Goal: Answer question/provide support: Share knowledge or assist other users

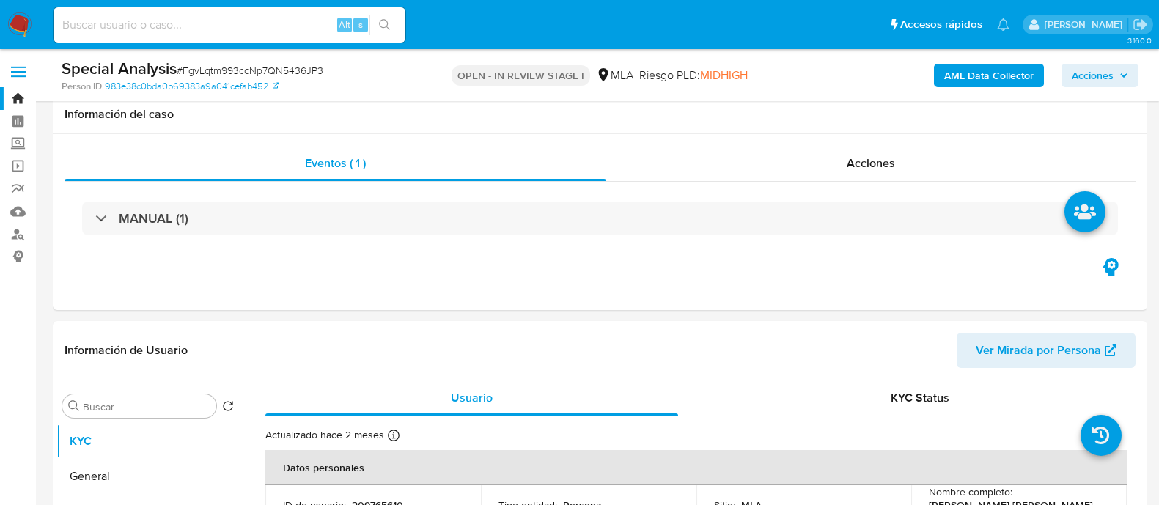
scroll to position [182, 0]
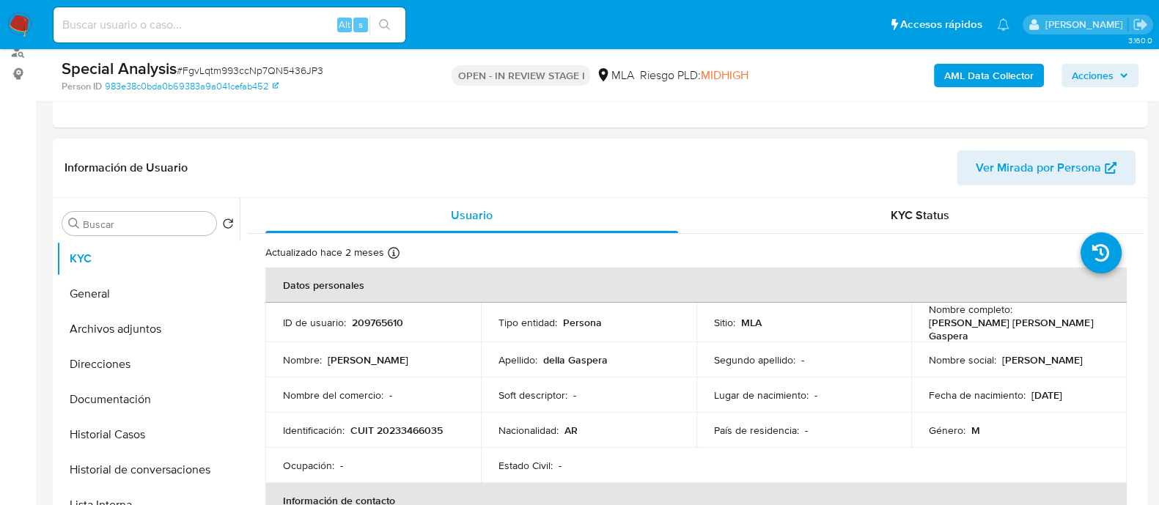
click at [388, 317] on p "209765610" at bounding box center [377, 322] width 51 height 13
copy p "209765610"
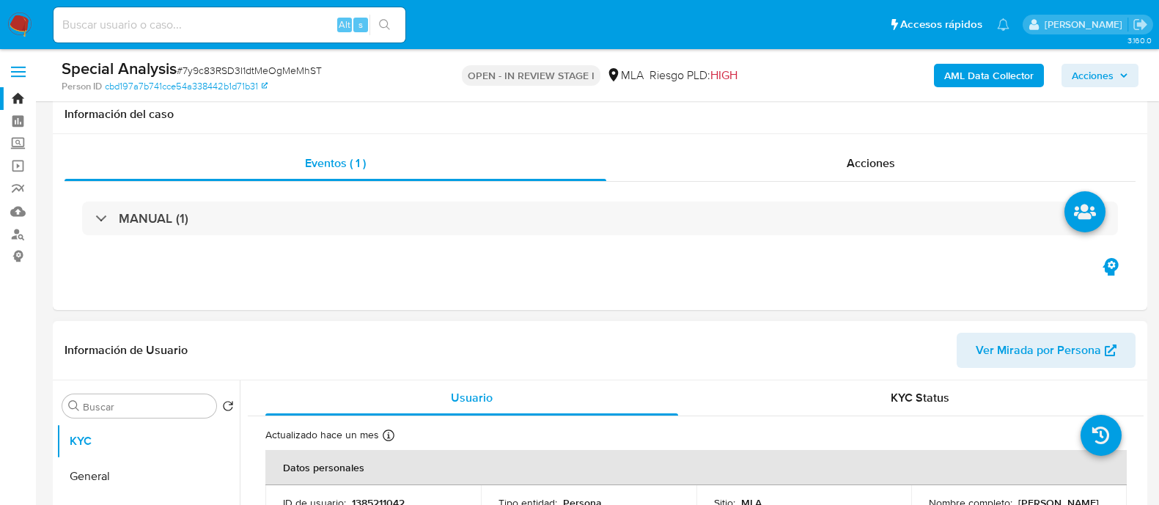
scroll to position [275, 0]
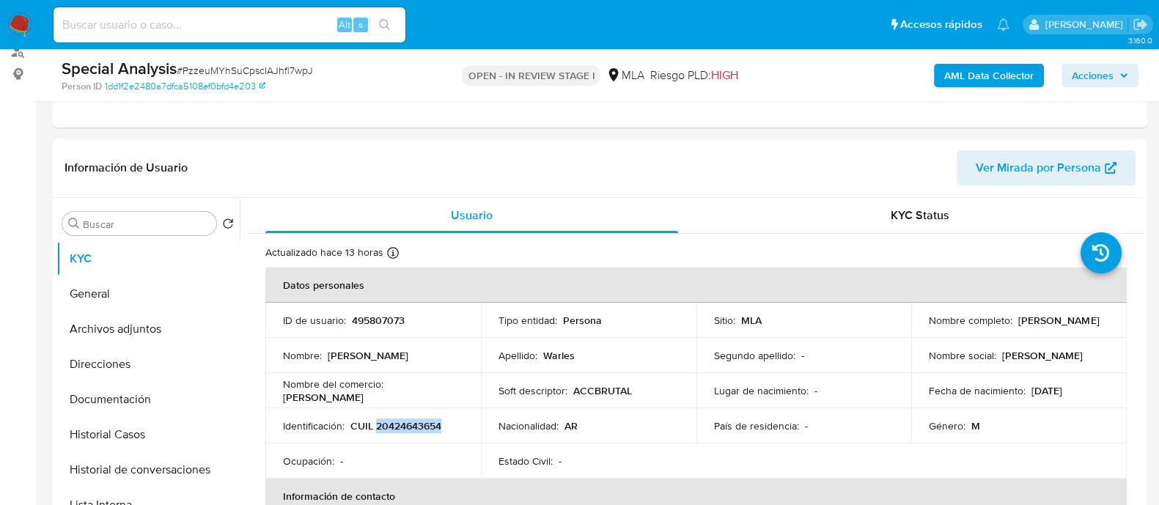
scroll to position [37, 0]
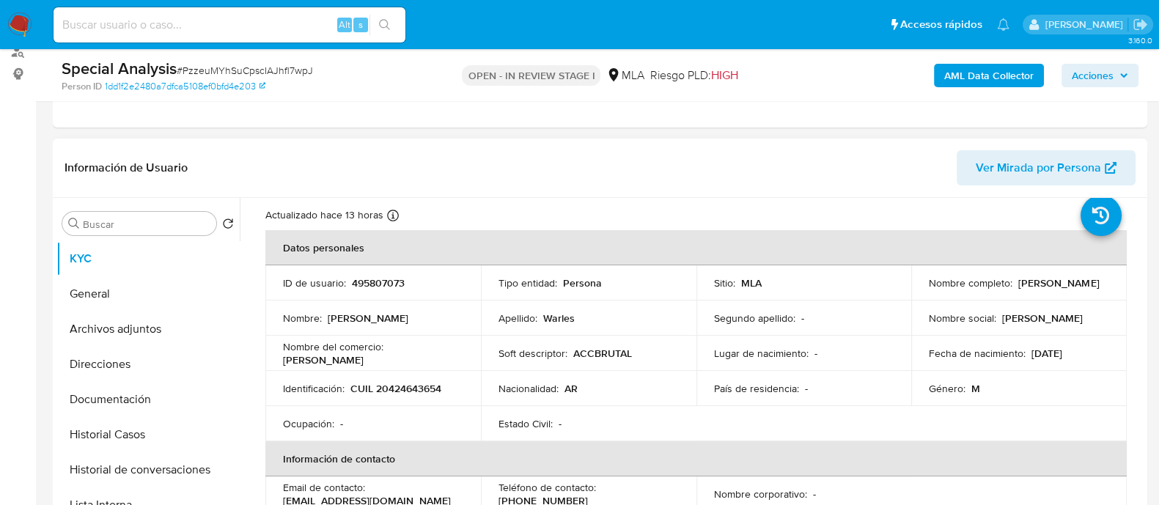
click at [370, 280] on p "495807073" at bounding box center [378, 282] width 53 height 13
copy p "495807073"
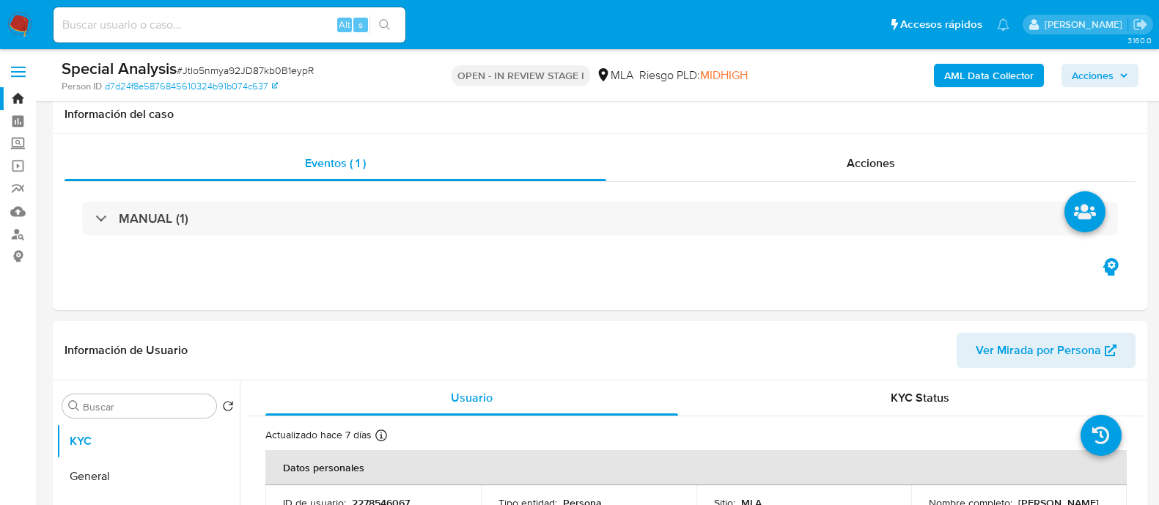
scroll to position [275, 0]
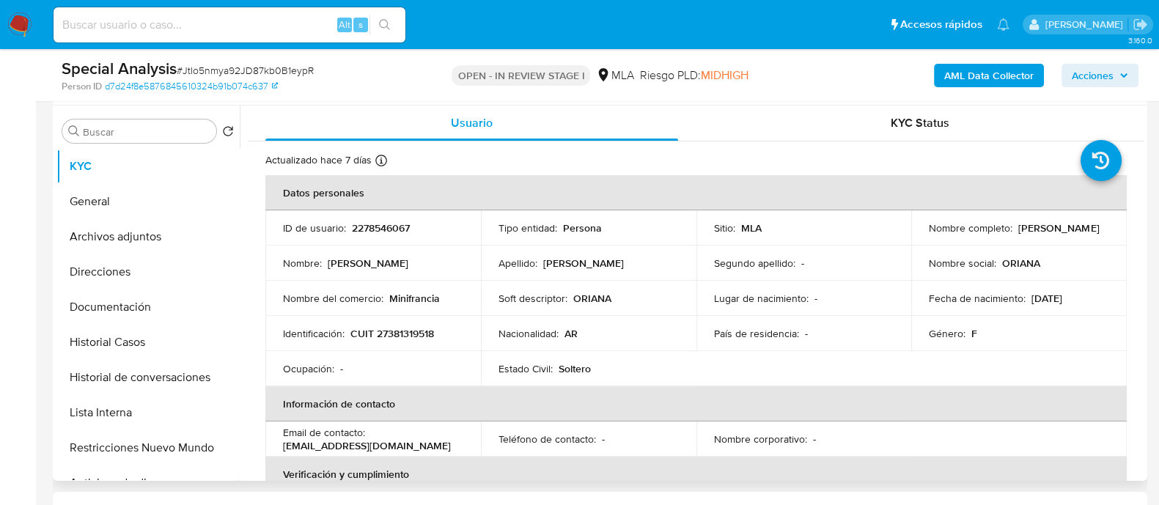
click at [389, 226] on p "2278546067" at bounding box center [381, 227] width 58 height 13
copy p "2278546067"
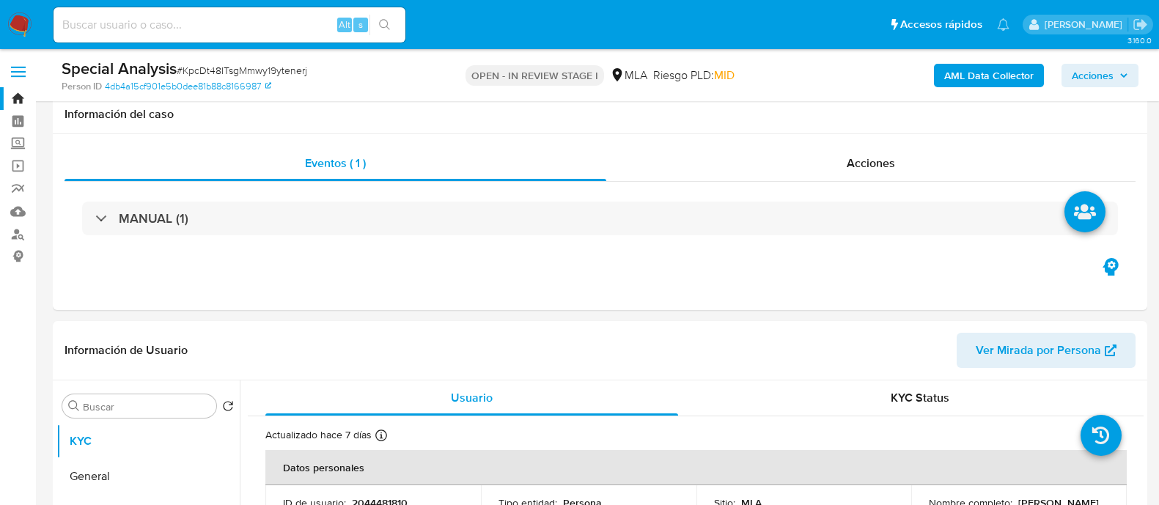
scroll to position [275, 0]
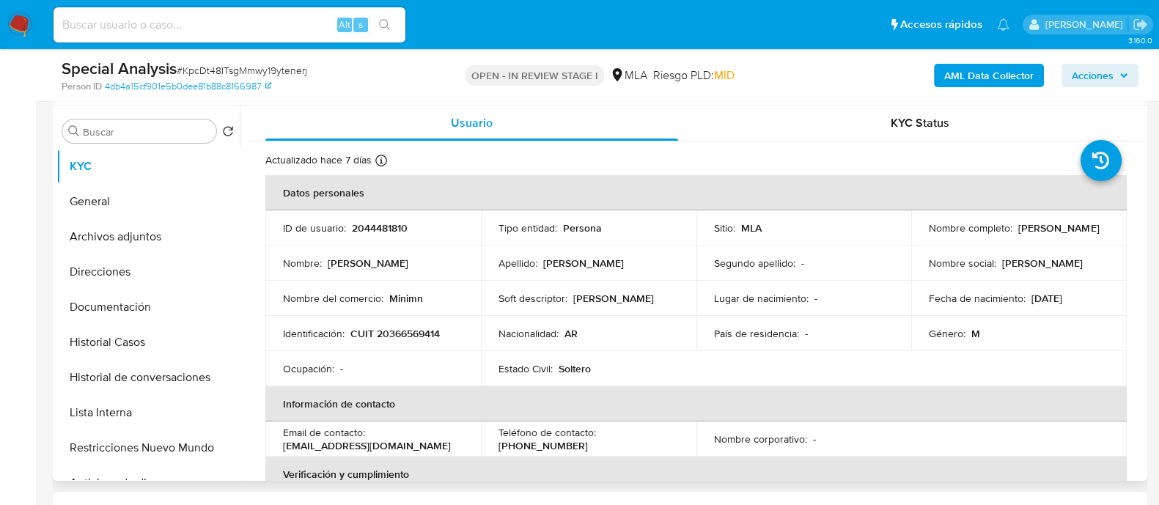
click at [367, 227] on p "2044481810" at bounding box center [380, 227] width 56 height 13
copy p "2044481810"
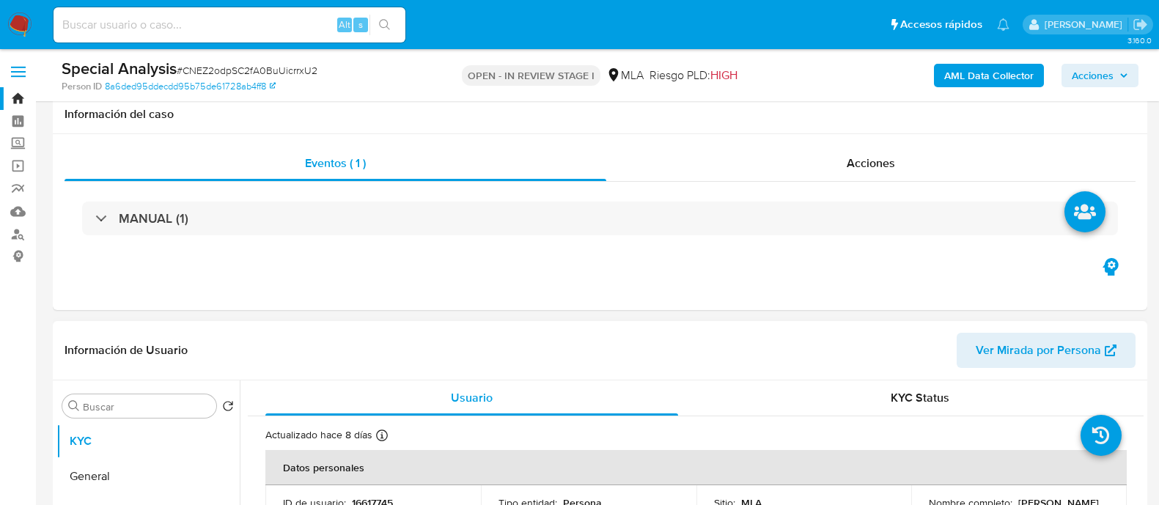
scroll to position [275, 0]
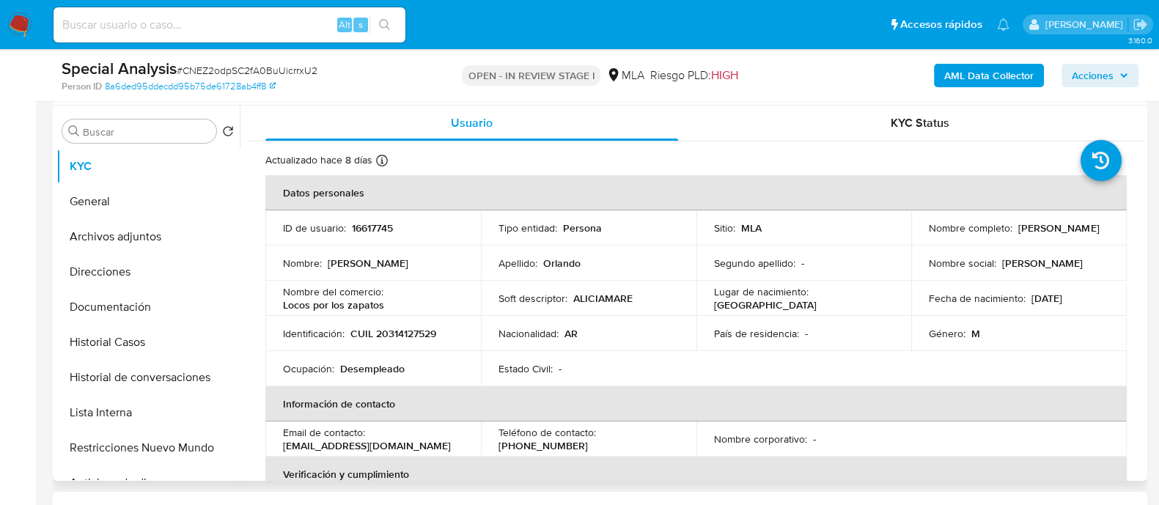
click at [417, 327] on p "CUIL 20314127529" at bounding box center [393, 333] width 86 height 13
copy p "20314127529"
click at [384, 230] on p "16617745" at bounding box center [372, 227] width 41 height 13
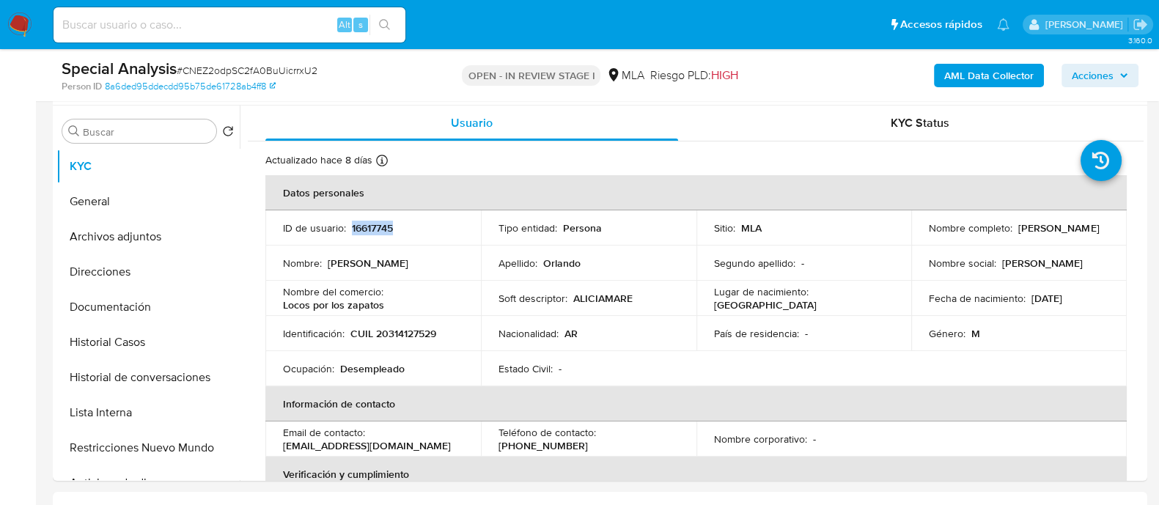
copy p "16617745"
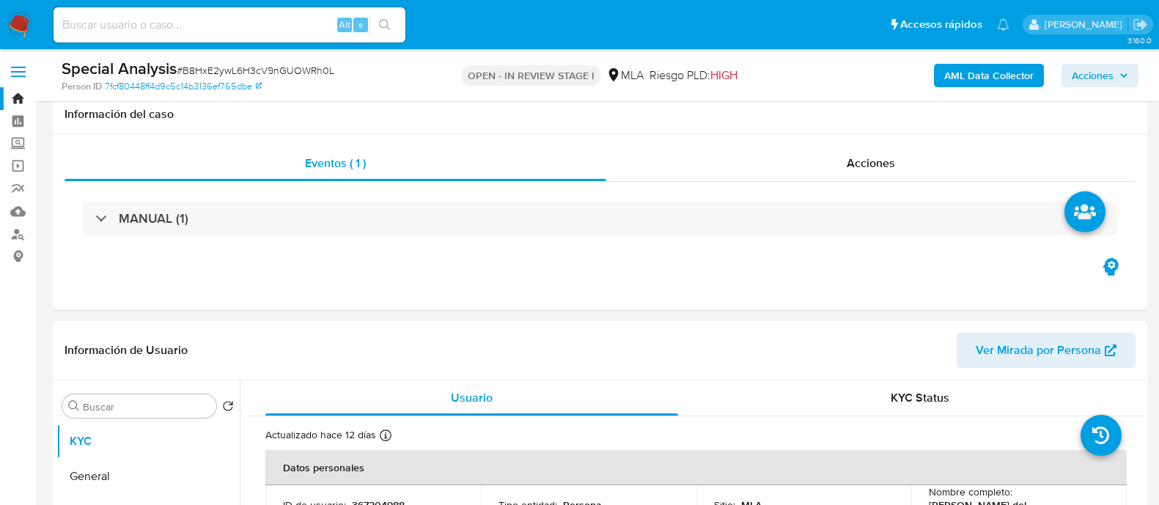
scroll to position [275, 0]
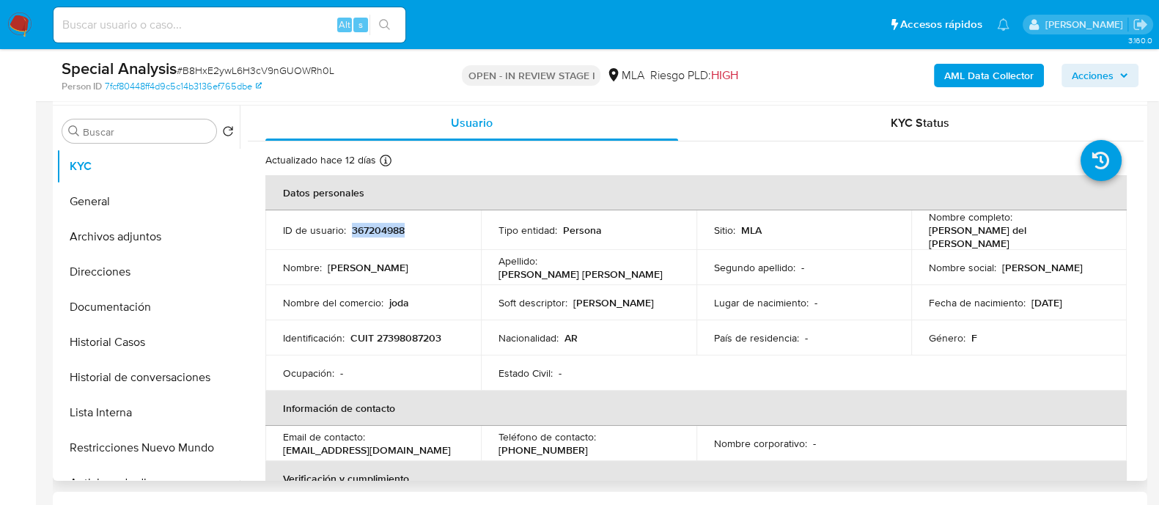
click at [412, 349] on td "Identificación : CUIT 27398087203" at bounding box center [372, 337] width 215 height 35
click at [410, 335] on p "CUIT 27398087203" at bounding box center [395, 337] width 91 height 13
copy p "27398087203"
click at [385, 224] on p "367204988" at bounding box center [378, 230] width 53 height 13
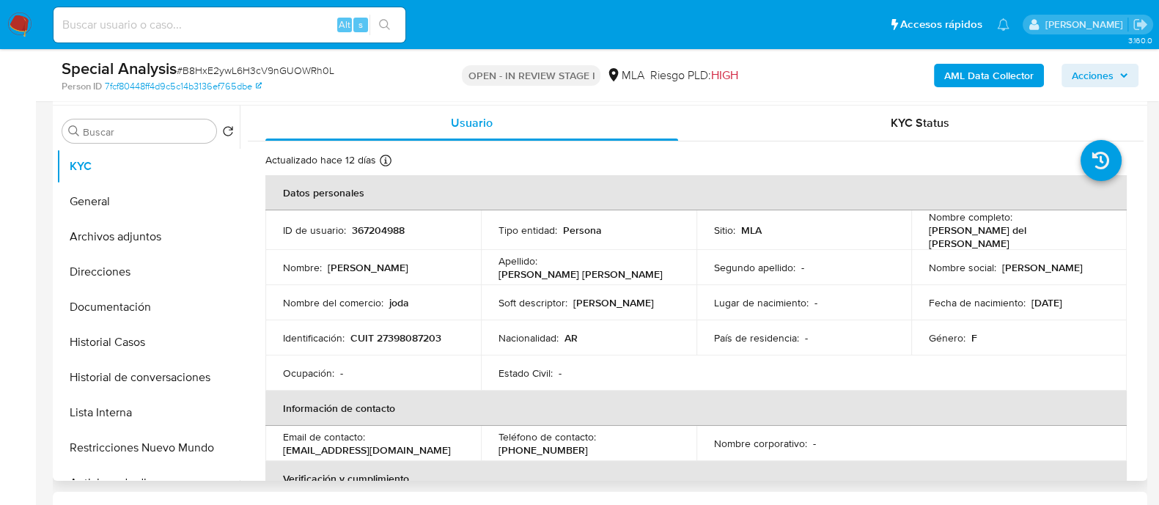
drag, startPoint x: 385, startPoint y: 223, endPoint x: 410, endPoint y: 215, distance: 26.7
click at [385, 224] on p "367204988" at bounding box center [378, 230] width 53 height 13
copy p "367204988"
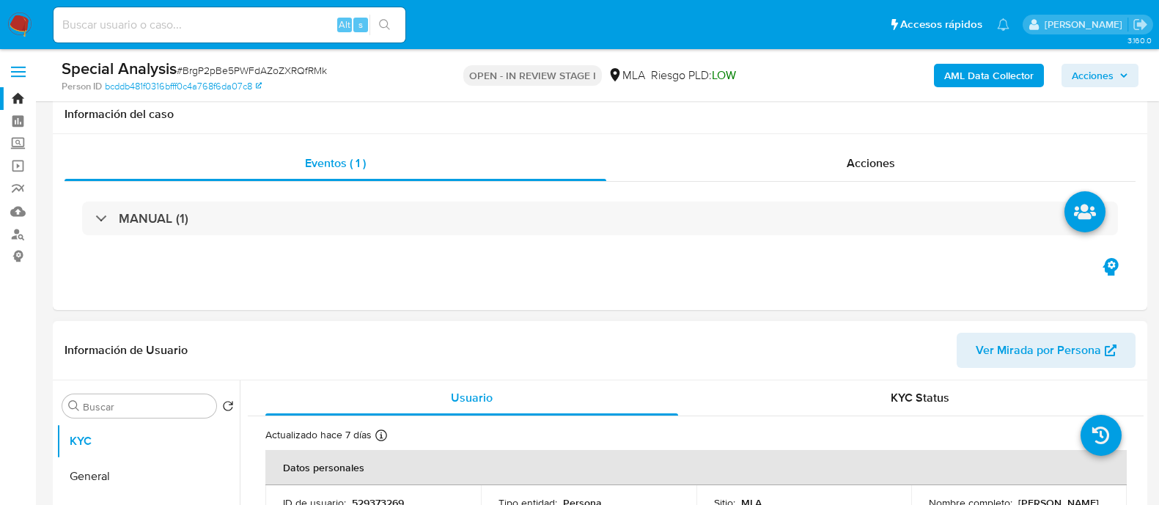
scroll to position [182, 0]
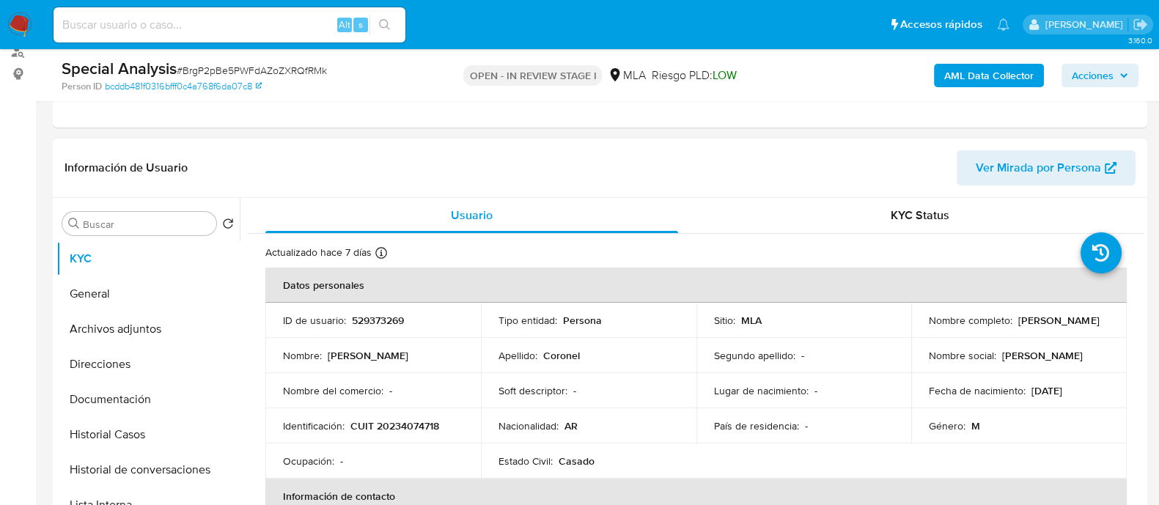
click at [407, 427] on p "CUIT 20234074718" at bounding box center [394, 425] width 89 height 13
copy p "20234074718"
click at [387, 320] on p "529373269" at bounding box center [378, 320] width 52 height 13
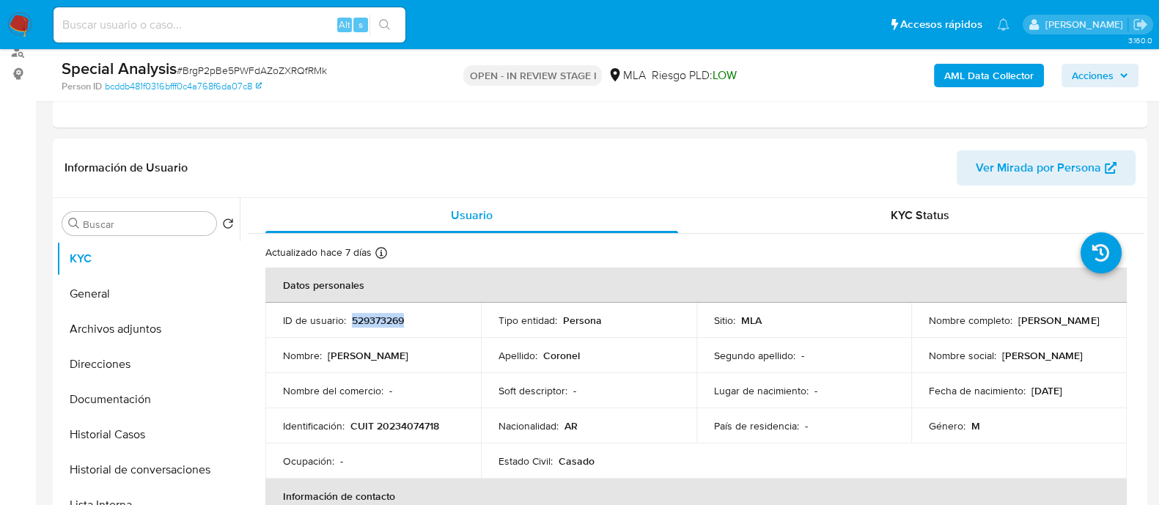
copy p "529373269"
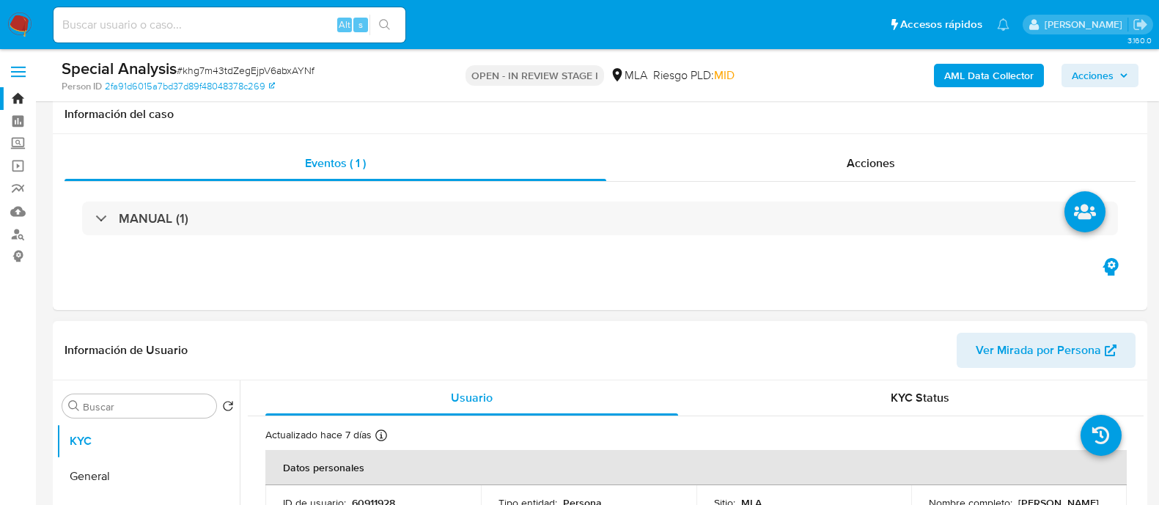
scroll to position [182, 0]
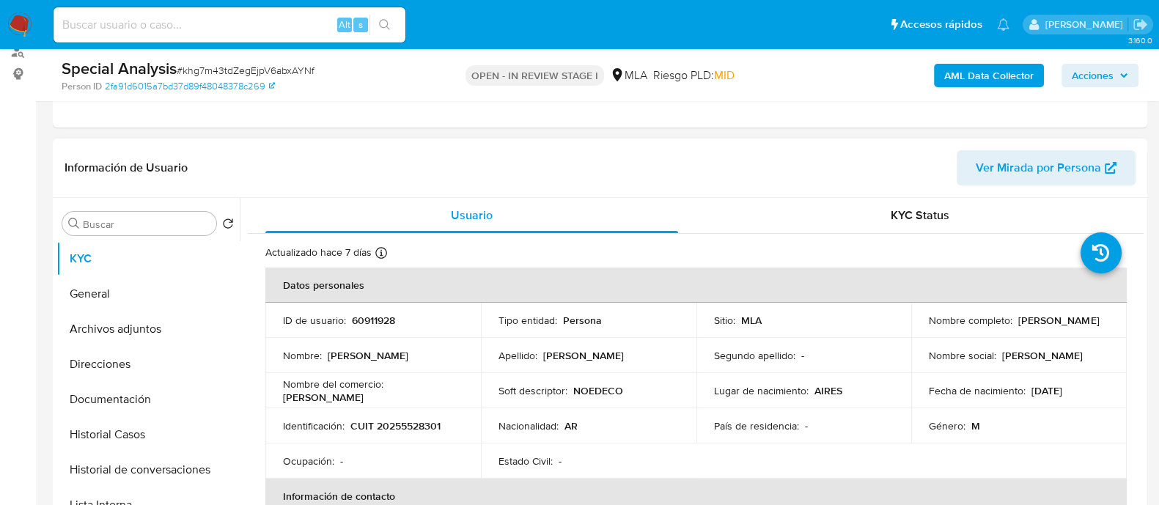
click at [372, 328] on td "ID de usuario : 60911928" at bounding box center [372, 320] width 215 height 35
click at [370, 327] on td "ID de usuario : 60911928" at bounding box center [372, 320] width 215 height 35
click at [370, 324] on p "60911928" at bounding box center [373, 320] width 43 height 13
click at [408, 433] on td "Identificación : CUIT 20255528301" at bounding box center [372, 425] width 215 height 35
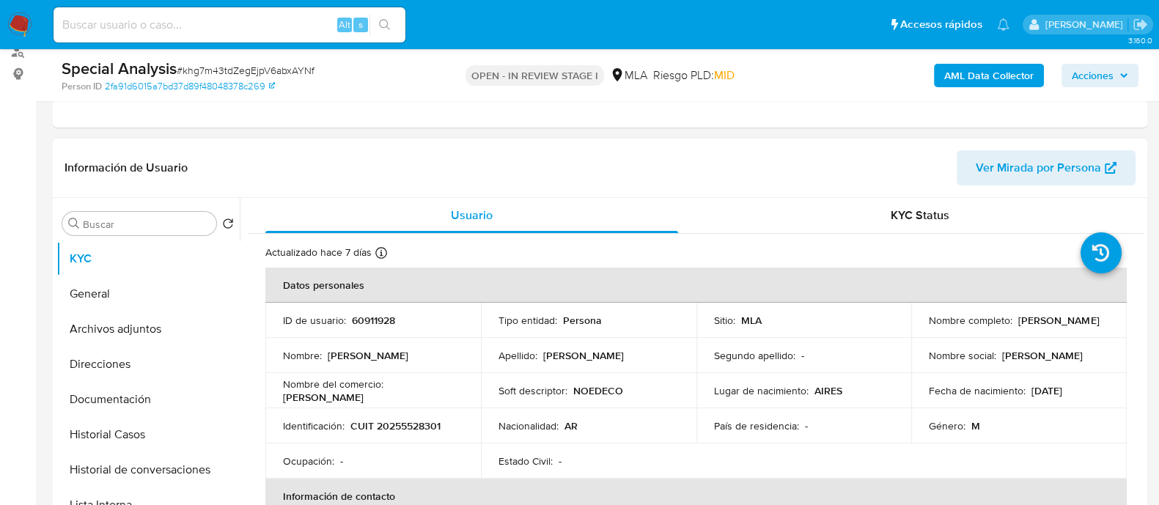
click at [409, 429] on p "CUIT 20255528301" at bounding box center [395, 425] width 90 height 13
copy p "20255528301"
click at [363, 320] on p "60911928" at bounding box center [373, 320] width 43 height 13
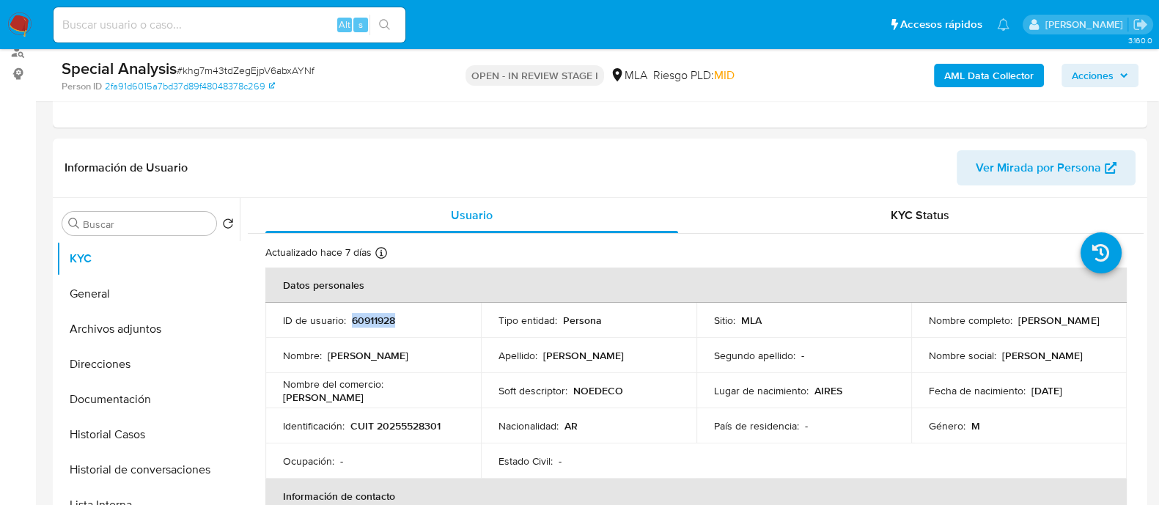
copy p "60911928"
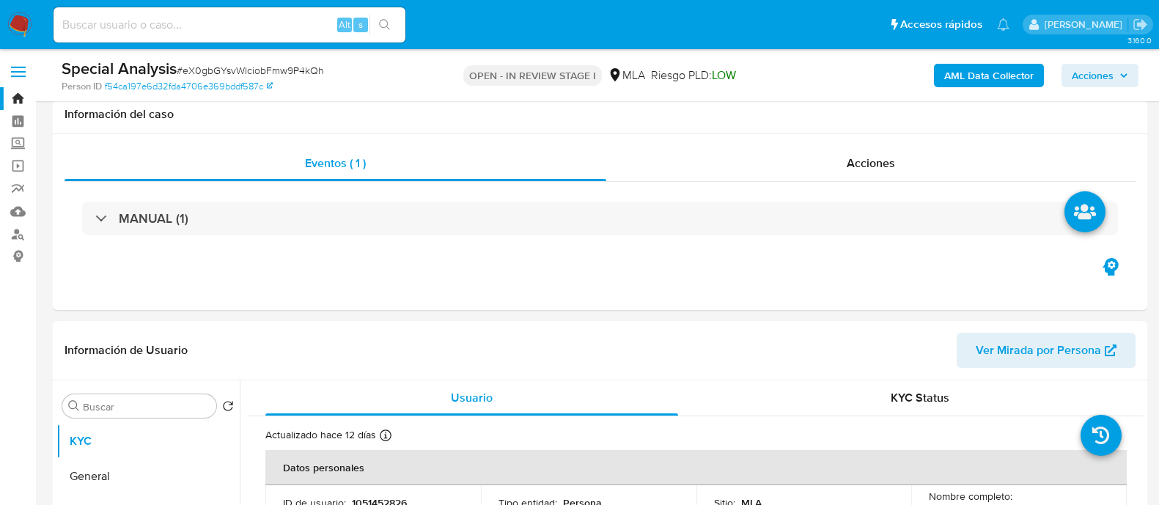
scroll to position [275, 0]
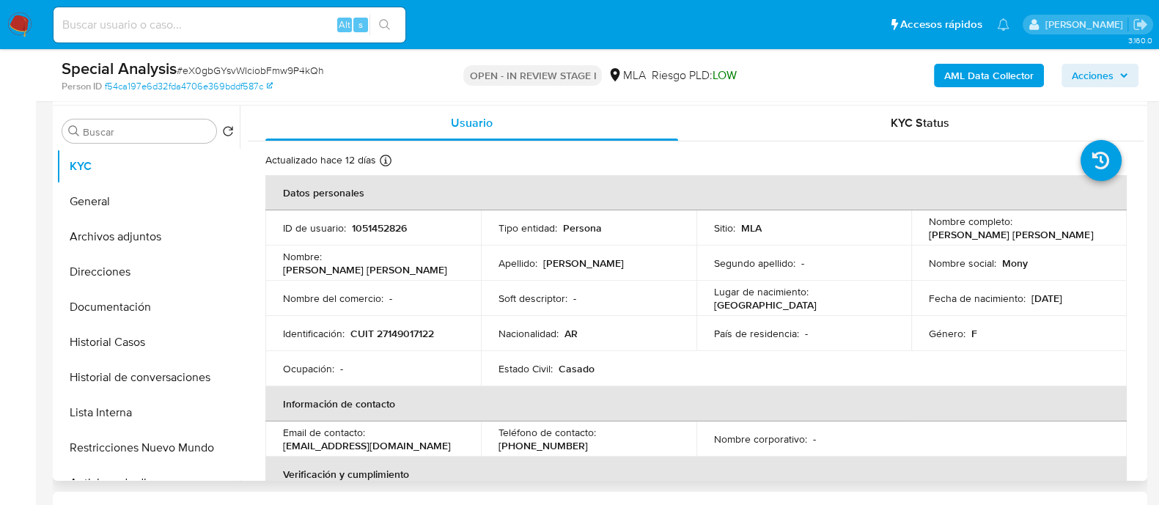
click at [421, 338] on p "CUIT 27149017122" at bounding box center [392, 333] width 84 height 13
copy p "27149017122"
click at [377, 230] on p "1051452826" at bounding box center [379, 227] width 55 height 13
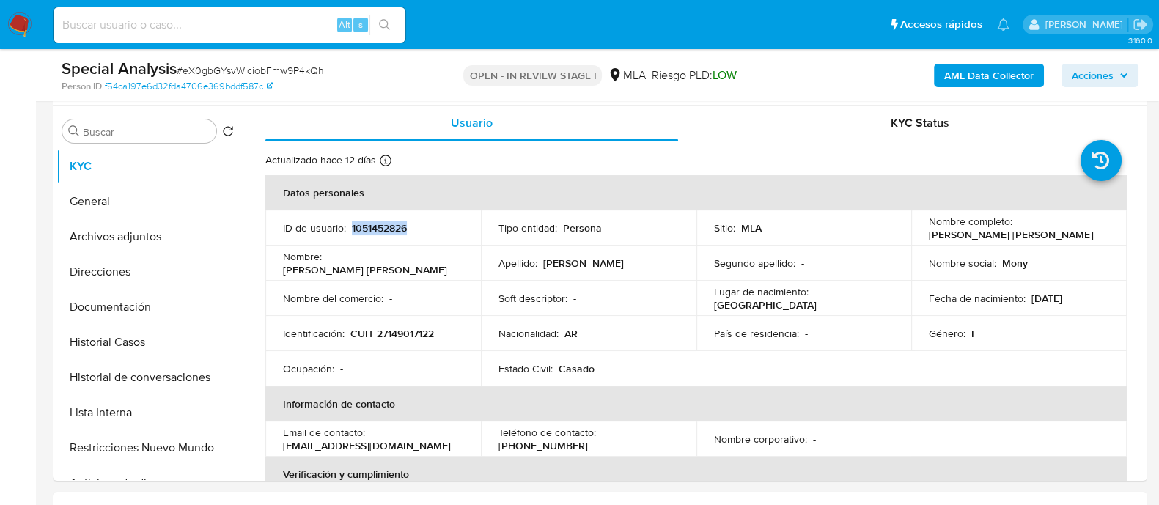
copy p "1051452826"
click at [289, 20] on input at bounding box center [230, 24] width 352 height 19
paste input "PzzeuMYhSuCpscIAJhfl7wpJ"
type input "PzzeuMYhSuCpscIAJhfl7wpJ"
click at [377, 31] on button "search-icon" at bounding box center [384, 25] width 30 height 21
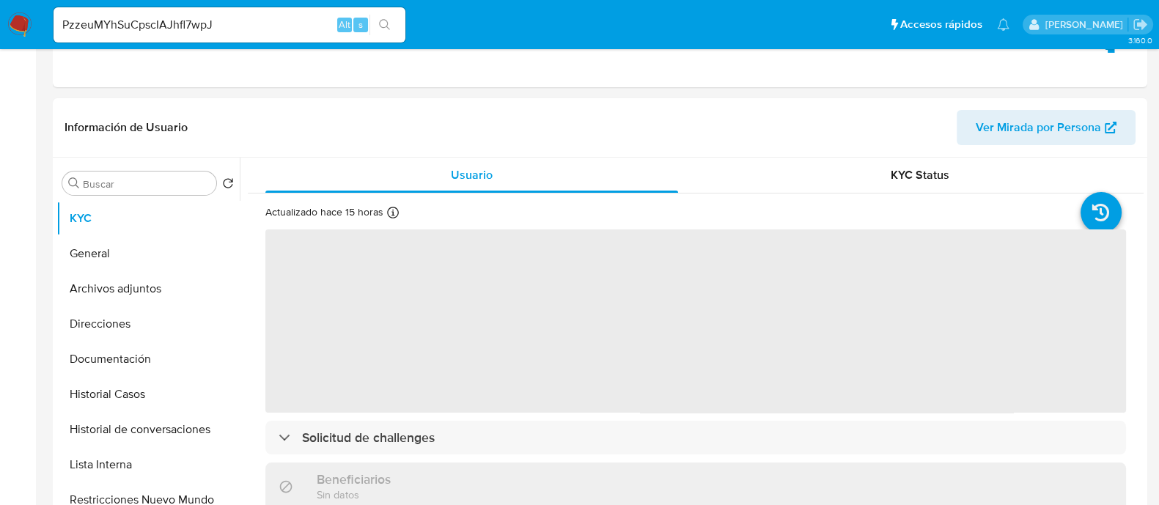
select select "10"
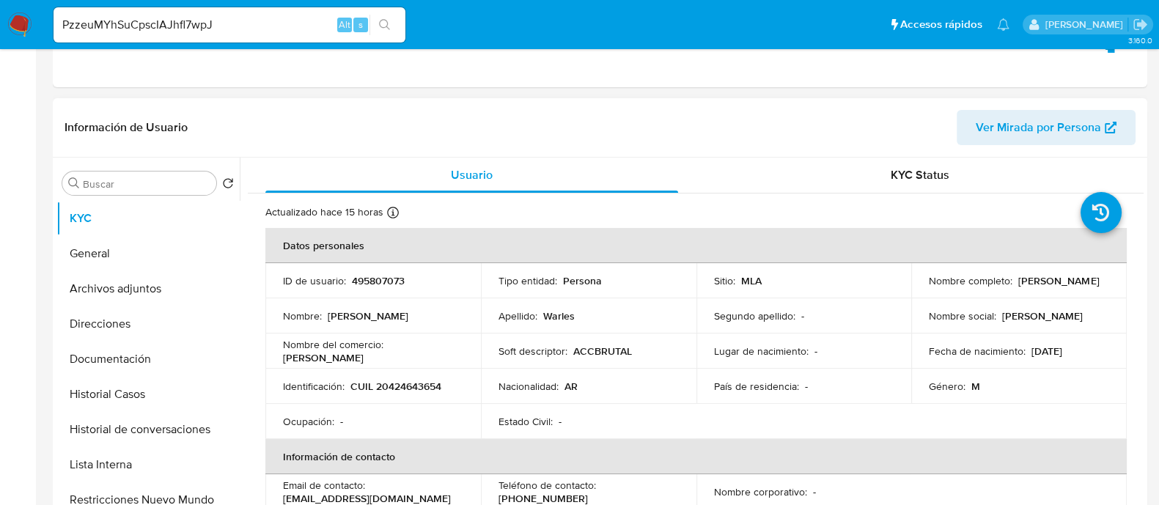
click at [636, 363] on td "Soft descriptor : ACCBRUTAL" at bounding box center [588, 350] width 215 height 35
drag, startPoint x: 921, startPoint y: 287, endPoint x: 1034, endPoint y: 284, distance: 113.7
click at [1041, 287] on td "Nombre completo : Alejo Leonel Warles" at bounding box center [1018, 280] width 215 height 35
copy p "Alejo Leonel Warles"
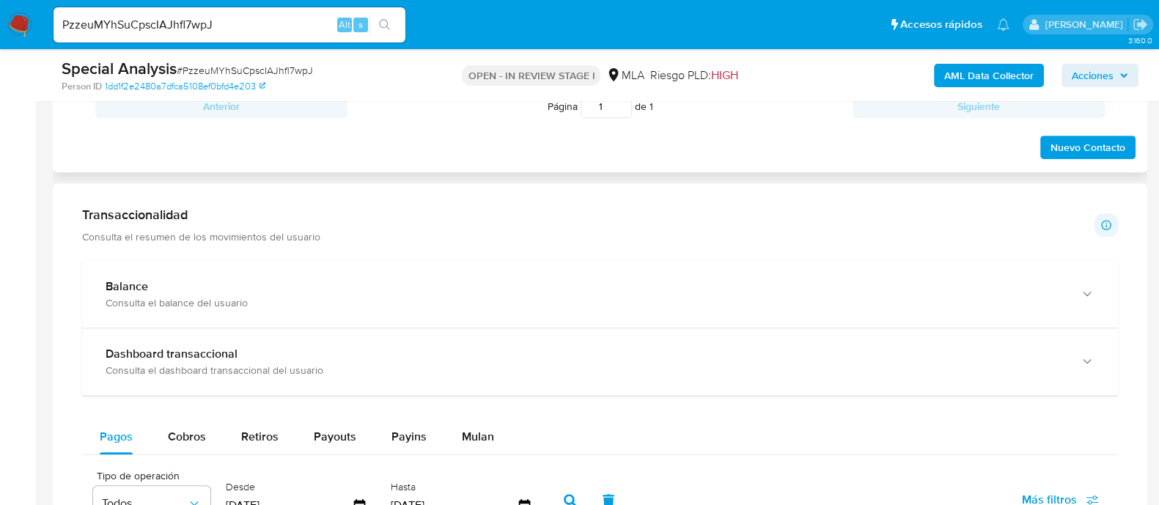
scroll to position [641, 0]
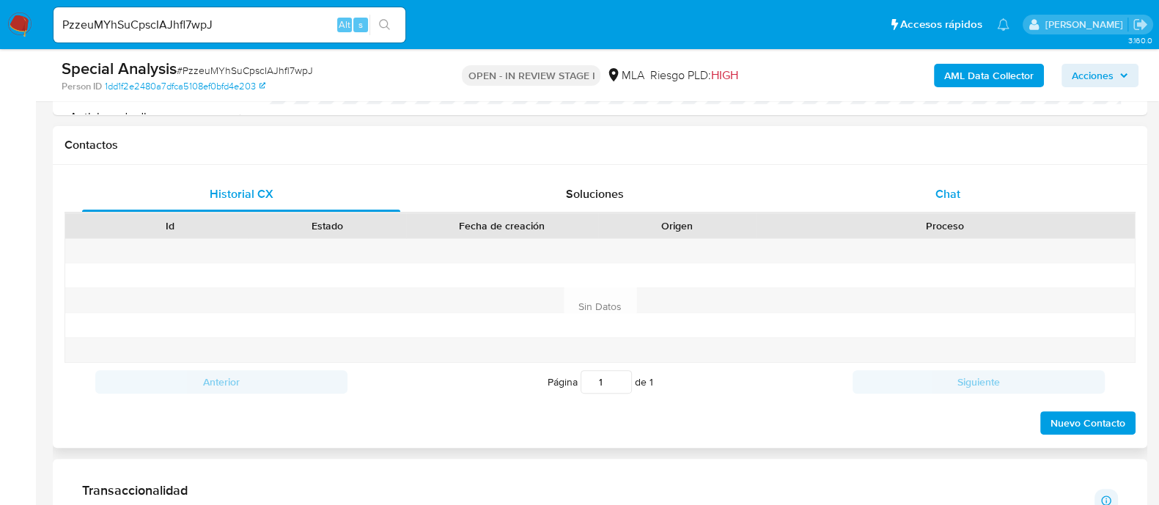
click at [968, 188] on div "Chat" at bounding box center [948, 194] width 318 height 35
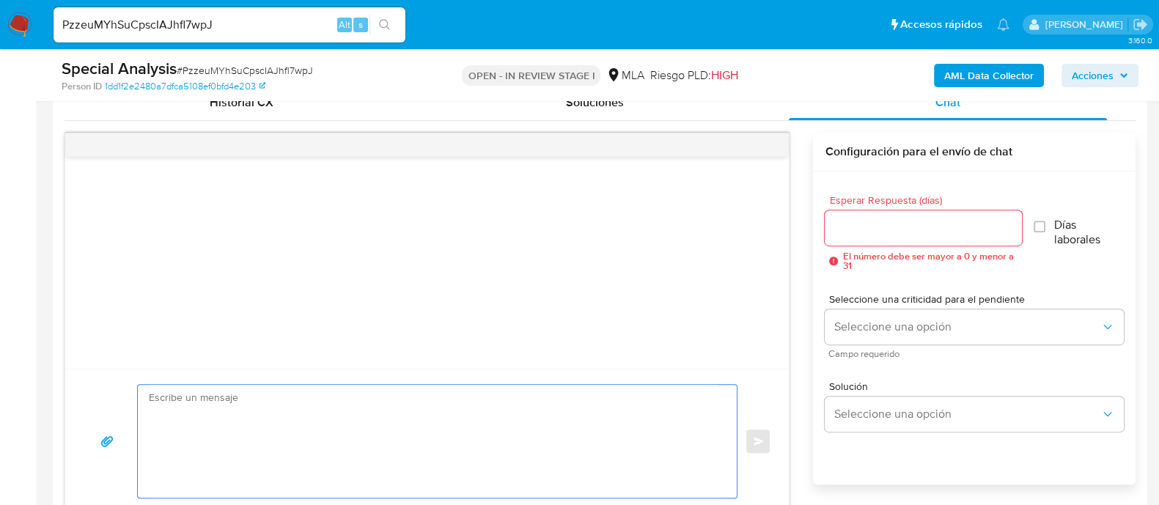
click at [421, 390] on textarea at bounding box center [433, 441] width 569 height 113
paste textarea "Hola Alejo Leonel Warles En función de las operaciones registradas en tu cuenta…"
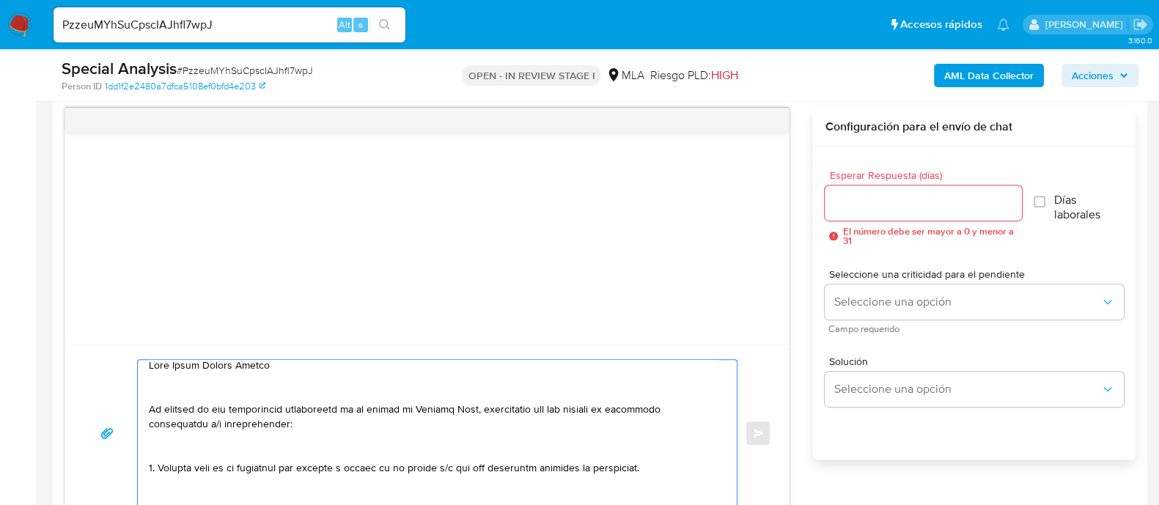
scroll to position [0, 0]
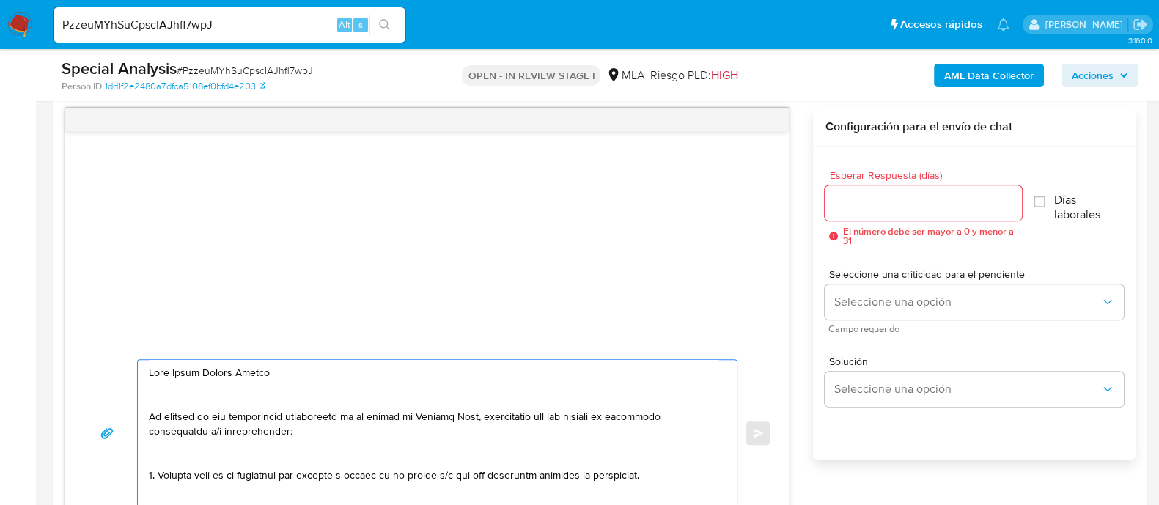
click at [421, 391] on textarea at bounding box center [433, 433] width 569 height 147
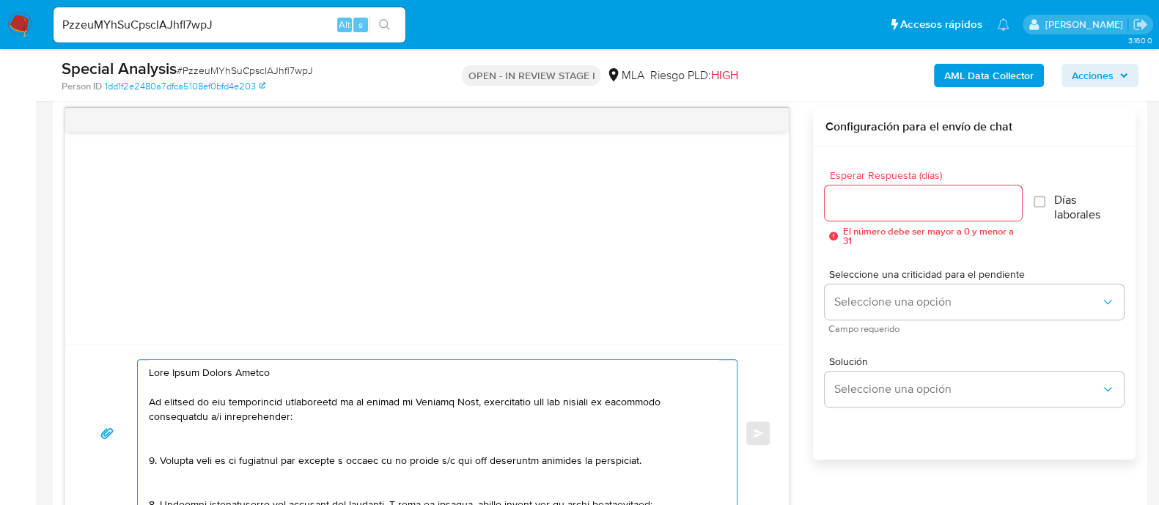
click at [249, 442] on textarea at bounding box center [433, 433] width 569 height 147
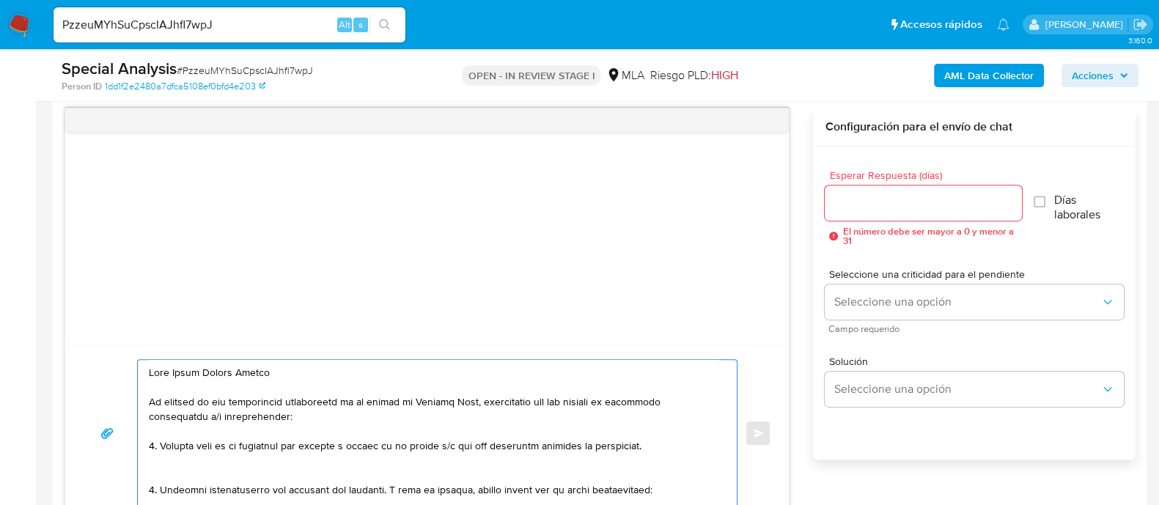
click at [238, 468] on textarea at bounding box center [433, 433] width 569 height 147
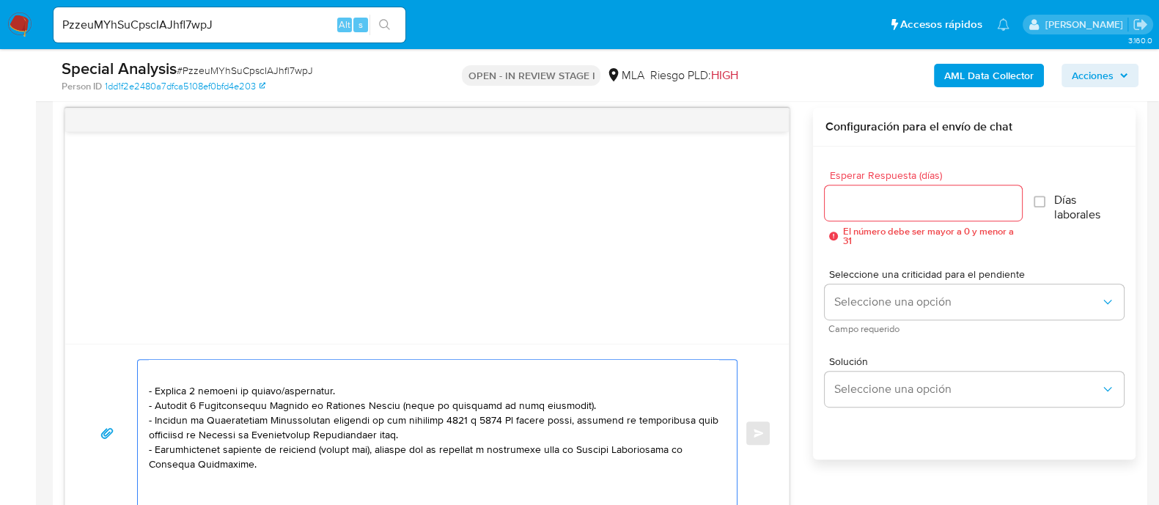
scroll to position [91, 0]
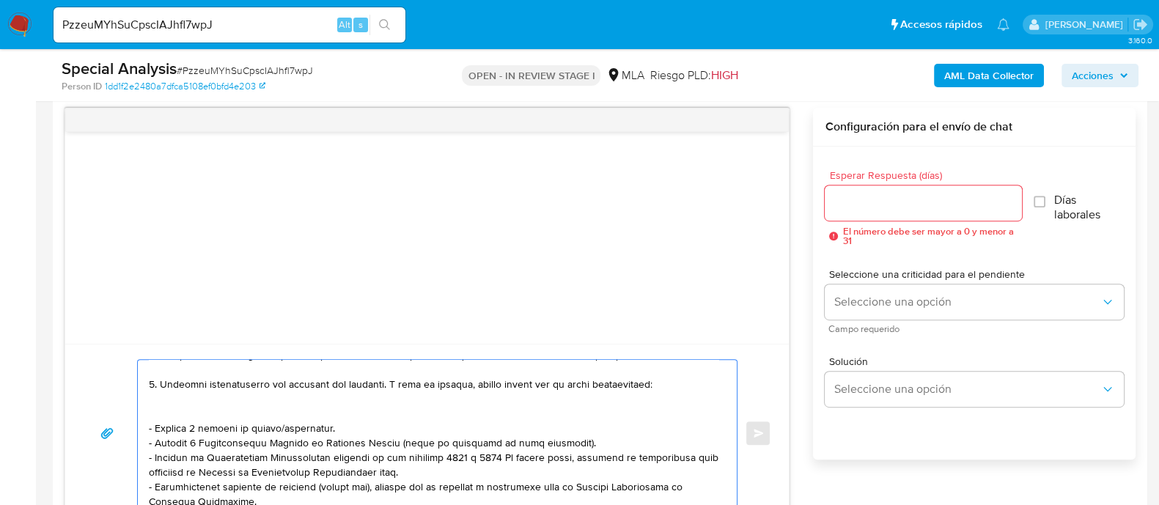
click at [213, 412] on textarea at bounding box center [433, 433] width 569 height 147
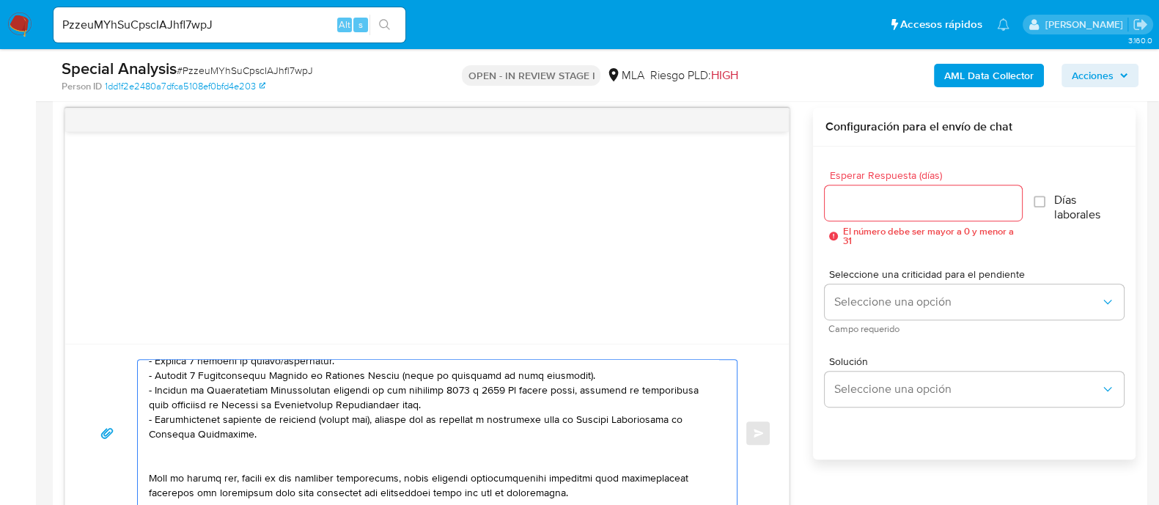
scroll to position [182, 0]
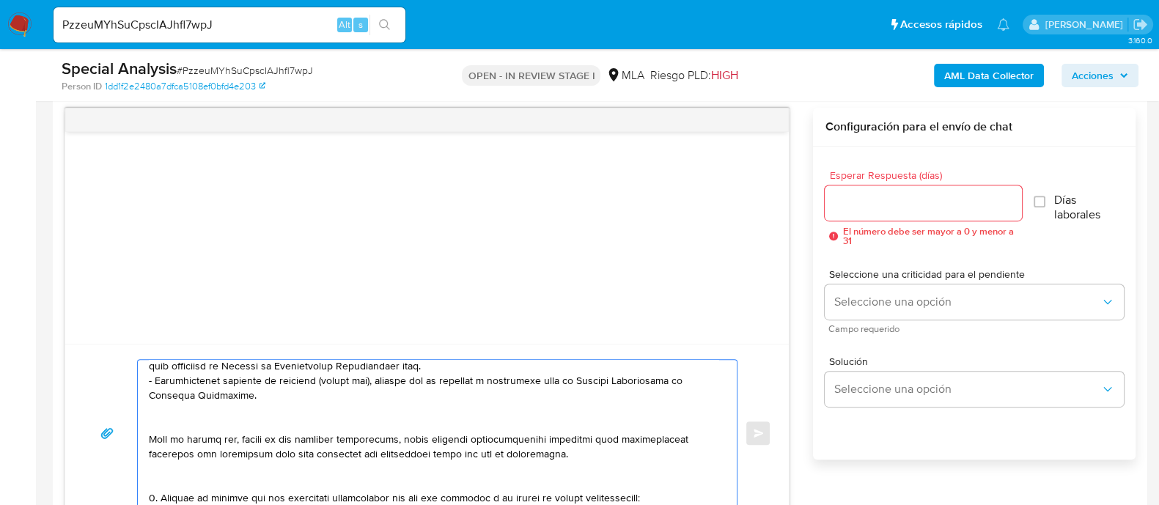
click at [242, 411] on textarea at bounding box center [433, 433] width 569 height 147
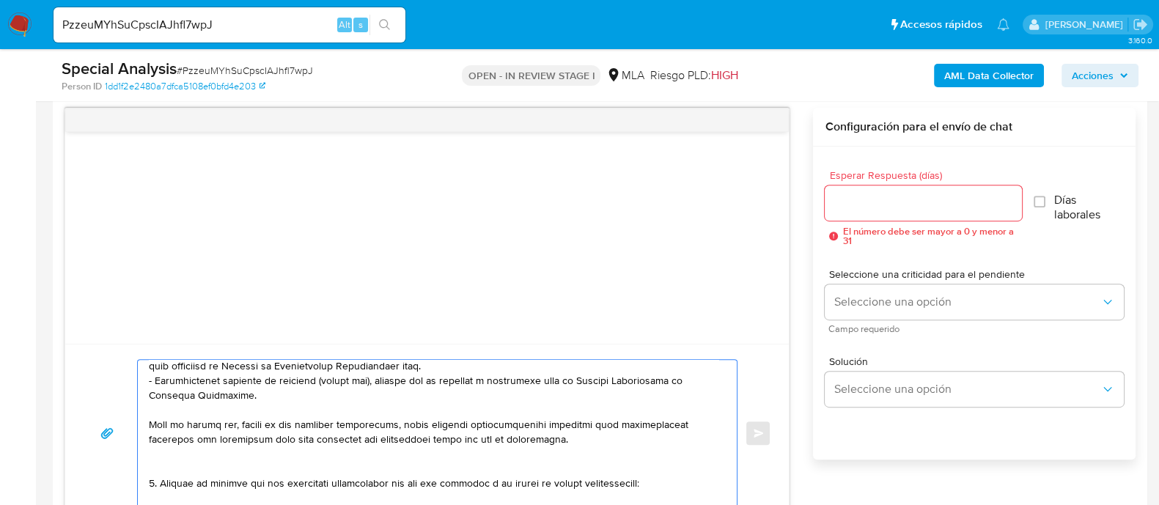
click at [223, 465] on textarea at bounding box center [433, 433] width 569 height 147
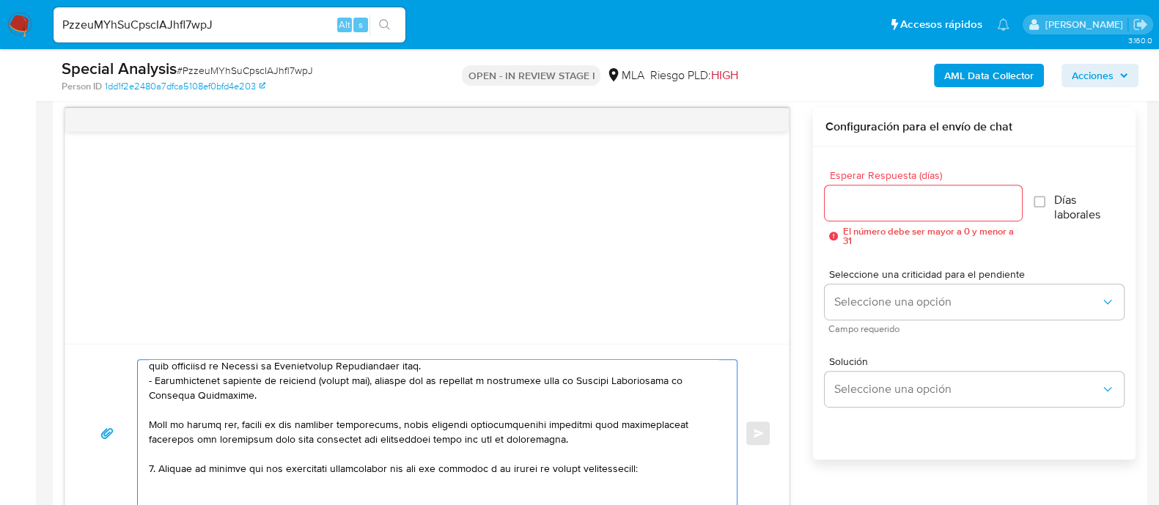
scroll to position [275, 0]
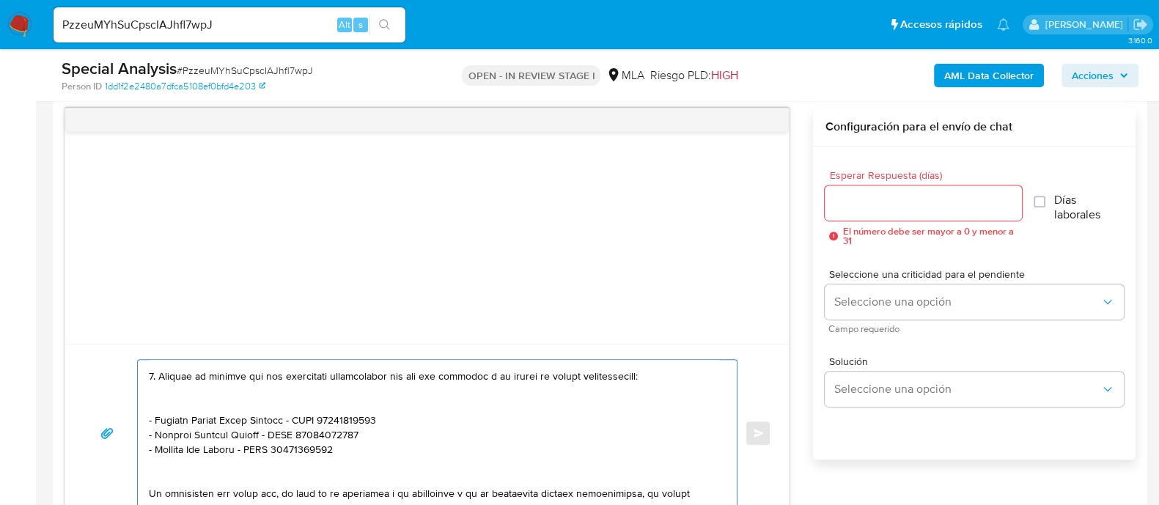
click at [207, 403] on textarea at bounding box center [433, 433] width 569 height 147
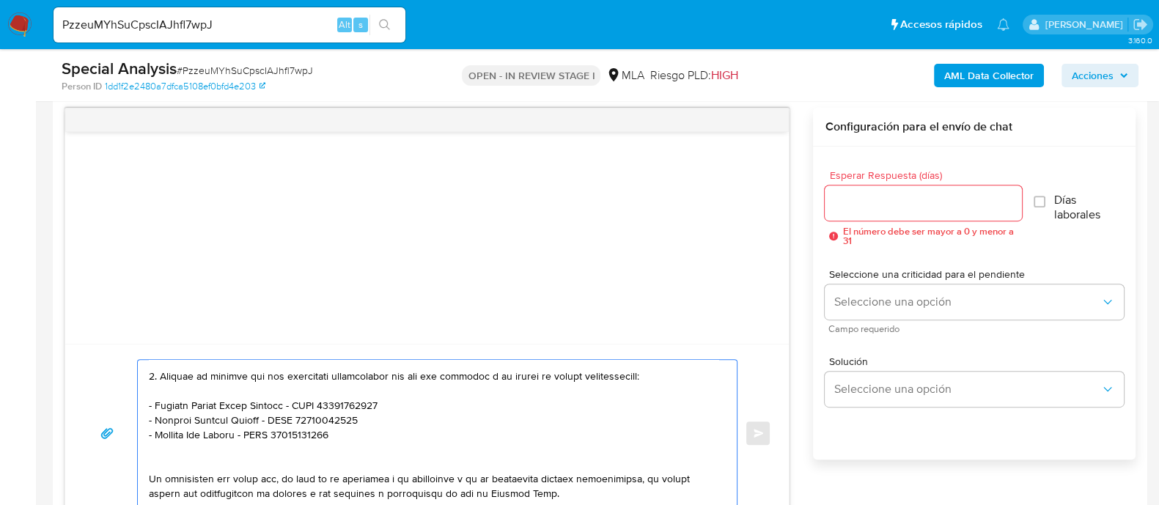
click at [198, 454] on textarea at bounding box center [433, 433] width 569 height 147
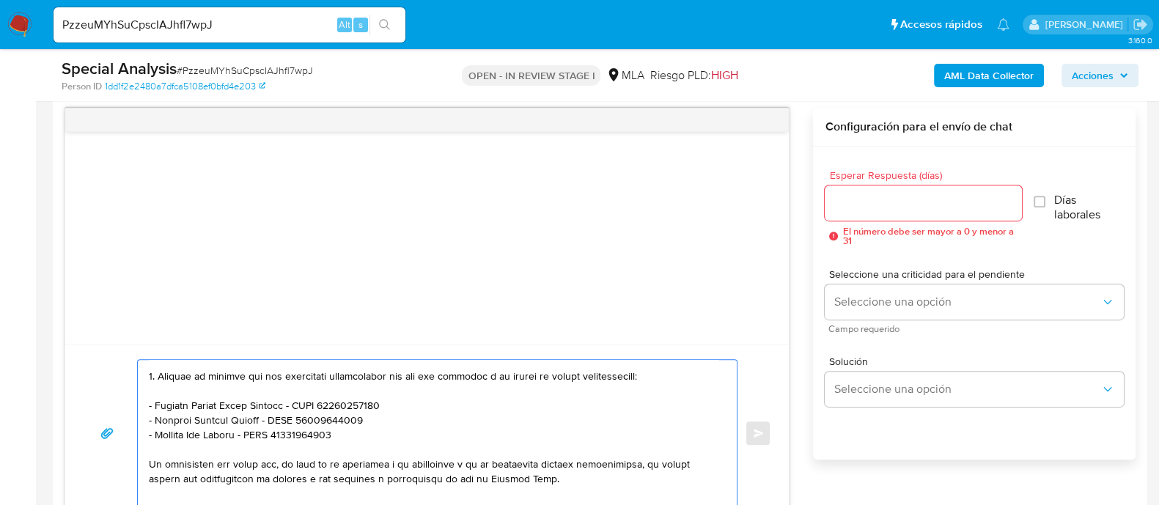
scroll to position [366, 0]
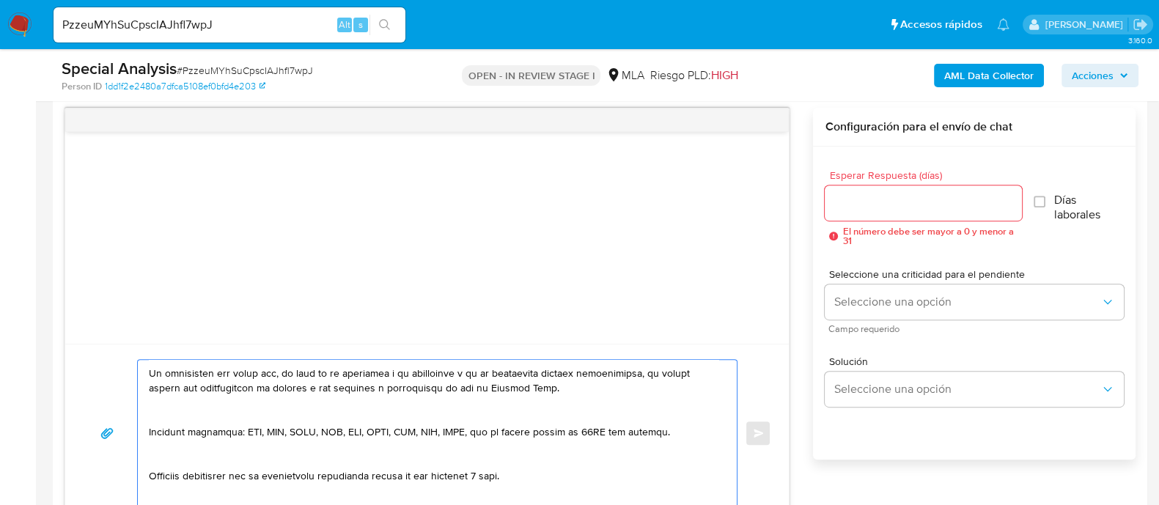
click at [207, 407] on textarea at bounding box center [433, 433] width 569 height 147
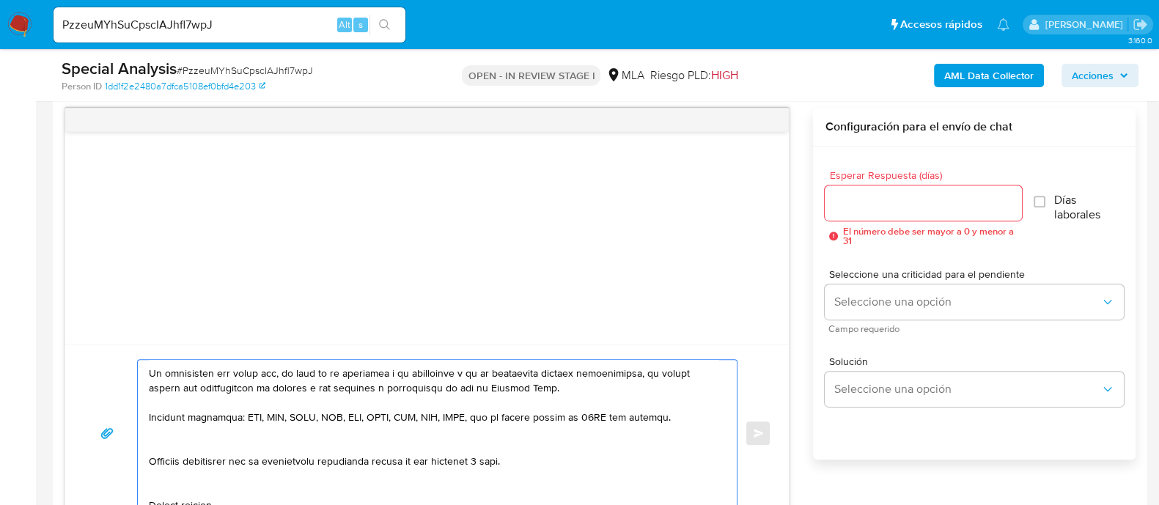
click at [196, 431] on textarea at bounding box center [433, 433] width 569 height 147
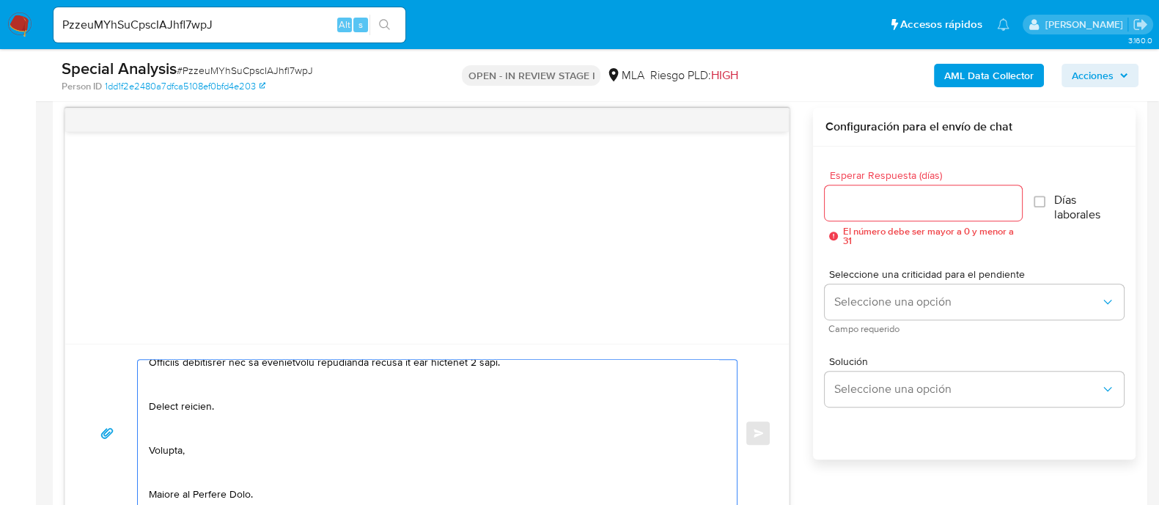
click at [173, 369] on textarea at bounding box center [433, 433] width 569 height 147
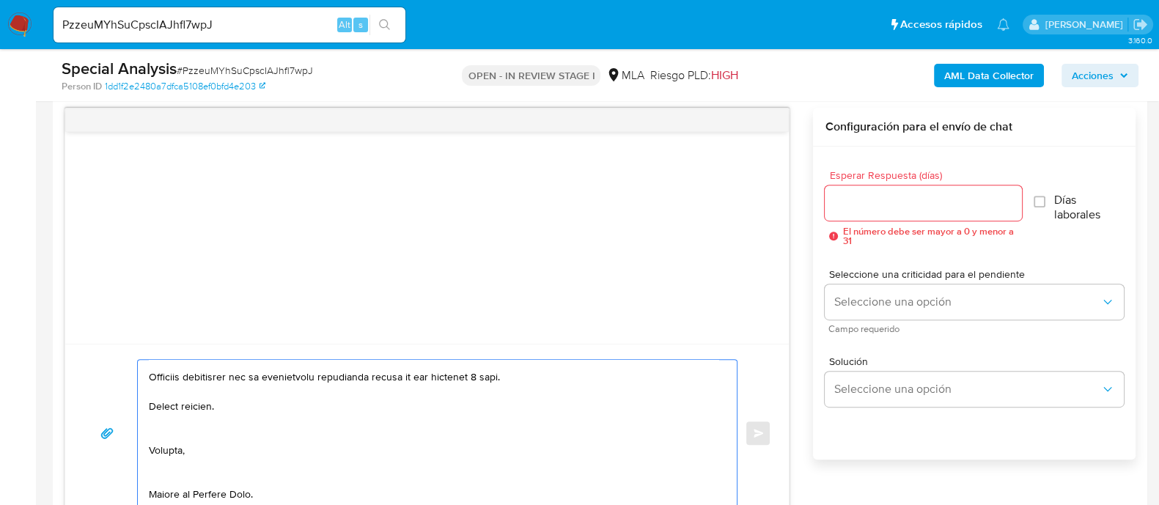
click at [173, 416] on textarea at bounding box center [433, 433] width 569 height 147
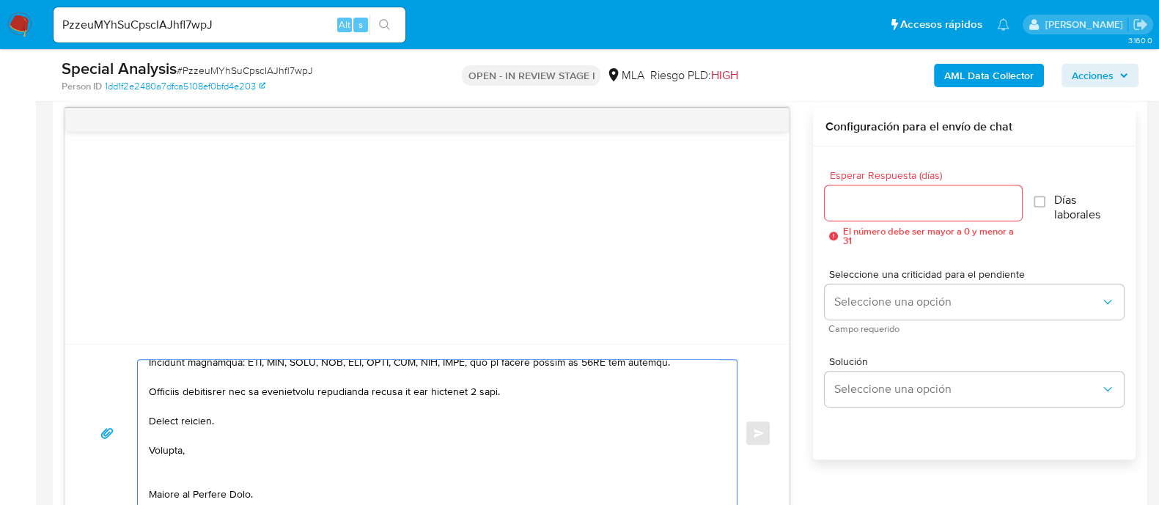
click at [177, 457] on textarea at bounding box center [433, 433] width 569 height 147
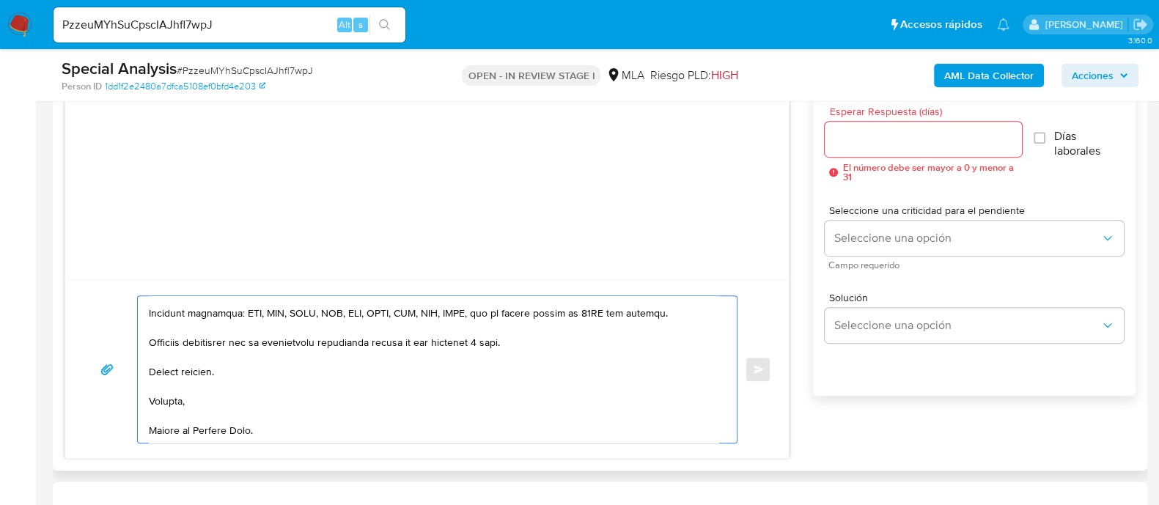
scroll to position [849, 0]
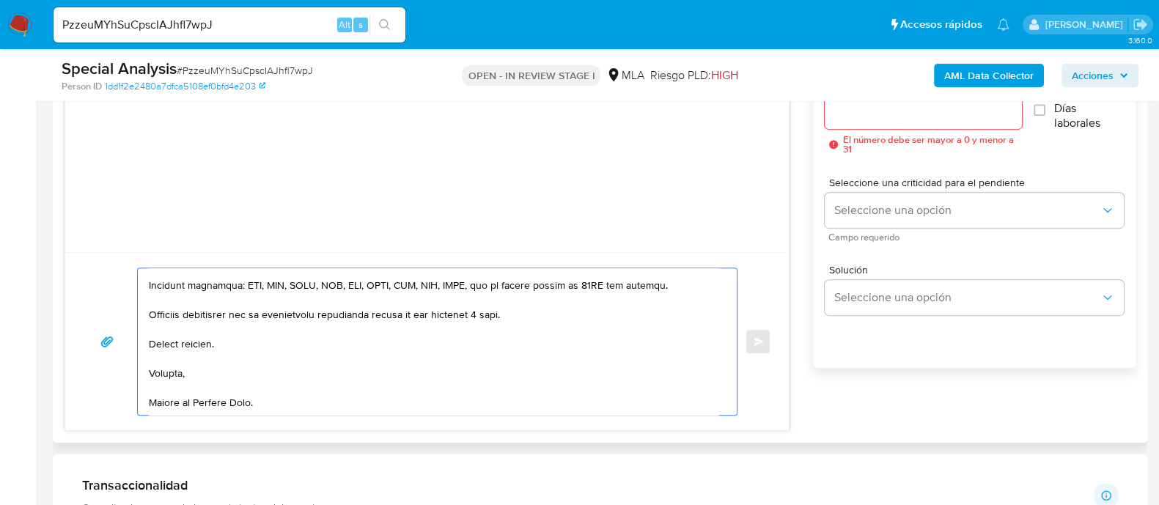
click at [289, 389] on textarea at bounding box center [433, 341] width 569 height 147
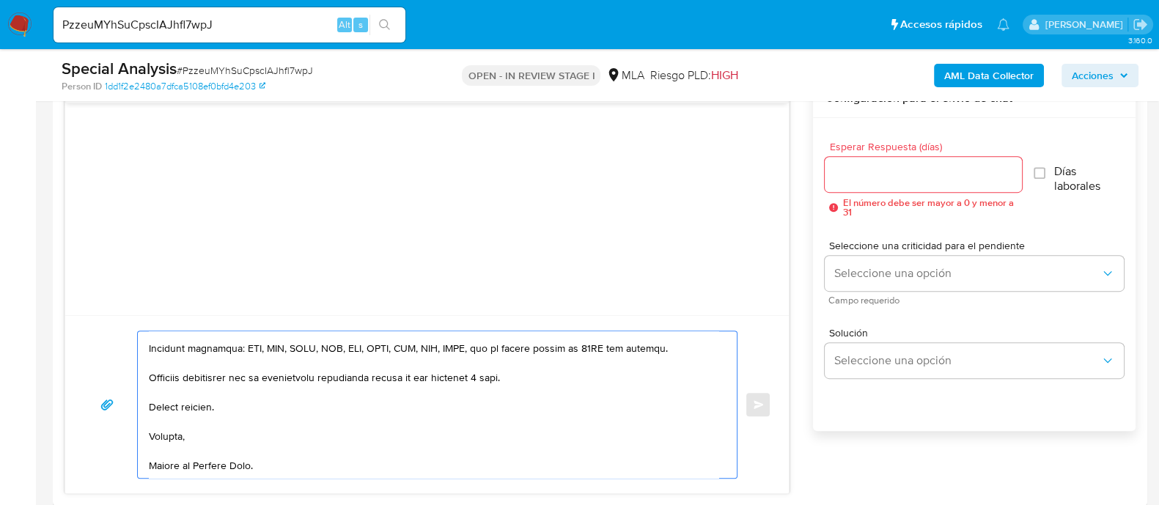
scroll to position [757, 0]
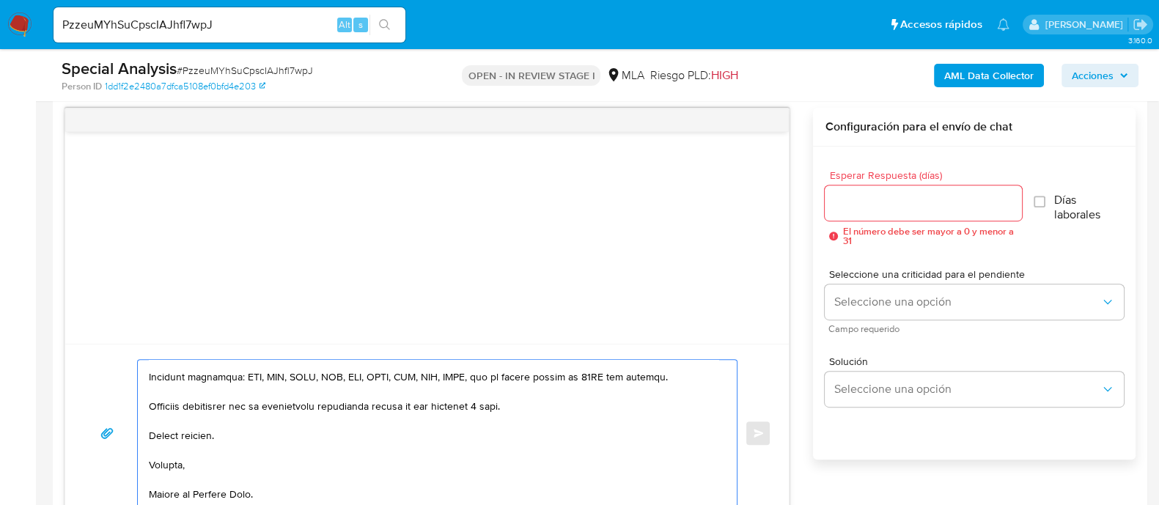
type textarea "Hola Alejo Leonel Warles En función de las operaciones registradas en tu cuenta…"
click at [872, 203] on input "Esperar Respuesta (días)" at bounding box center [923, 202] width 196 height 19
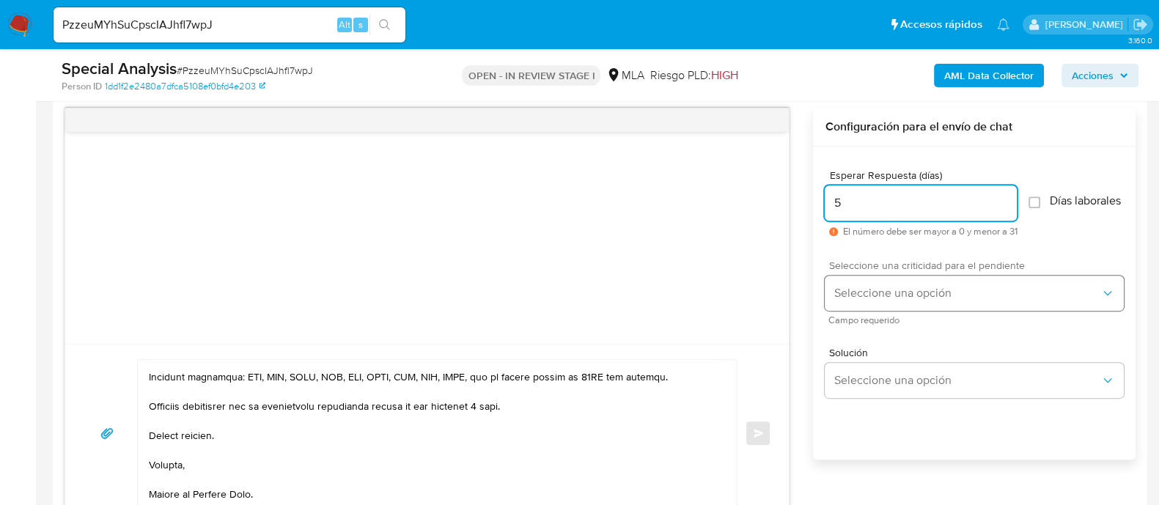
type input "5"
click at [862, 297] on span "Seleccione una opción" at bounding box center [966, 293] width 267 height 15
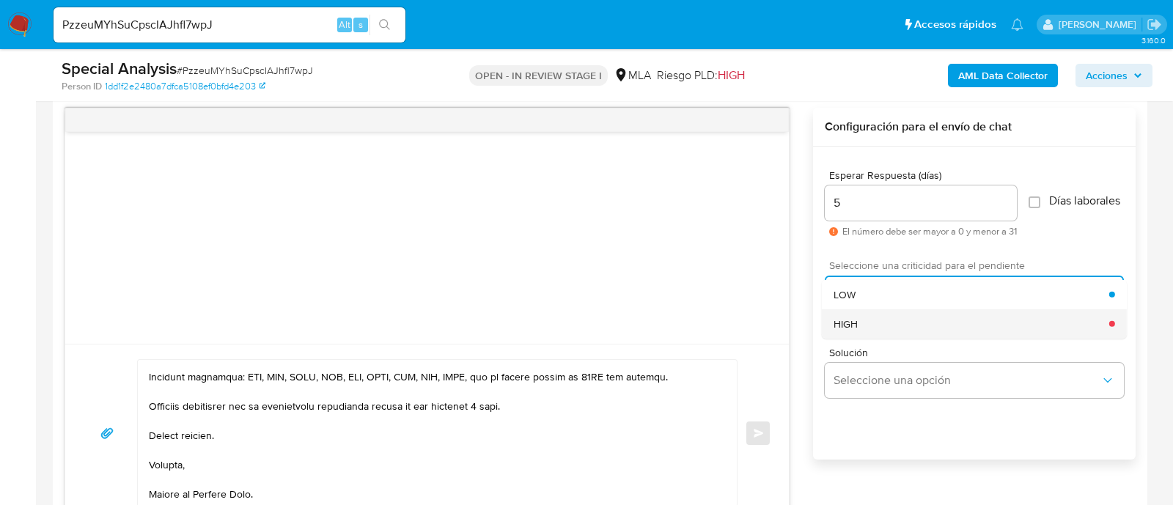
click at [862, 331] on div "HIGH" at bounding box center [971, 323] width 276 height 29
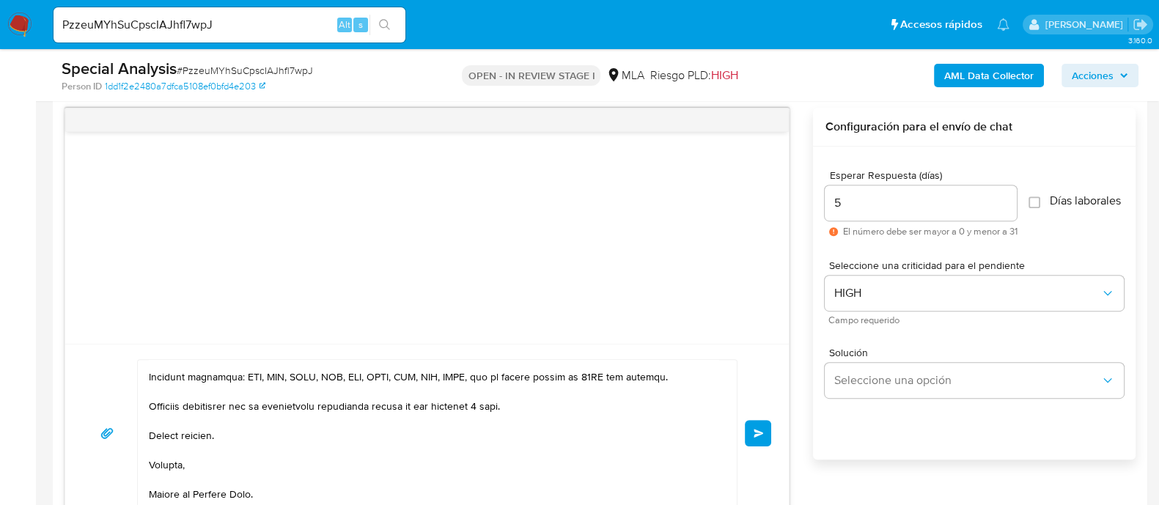
click at [750, 436] on button "Enviar" at bounding box center [758, 433] width 26 height 26
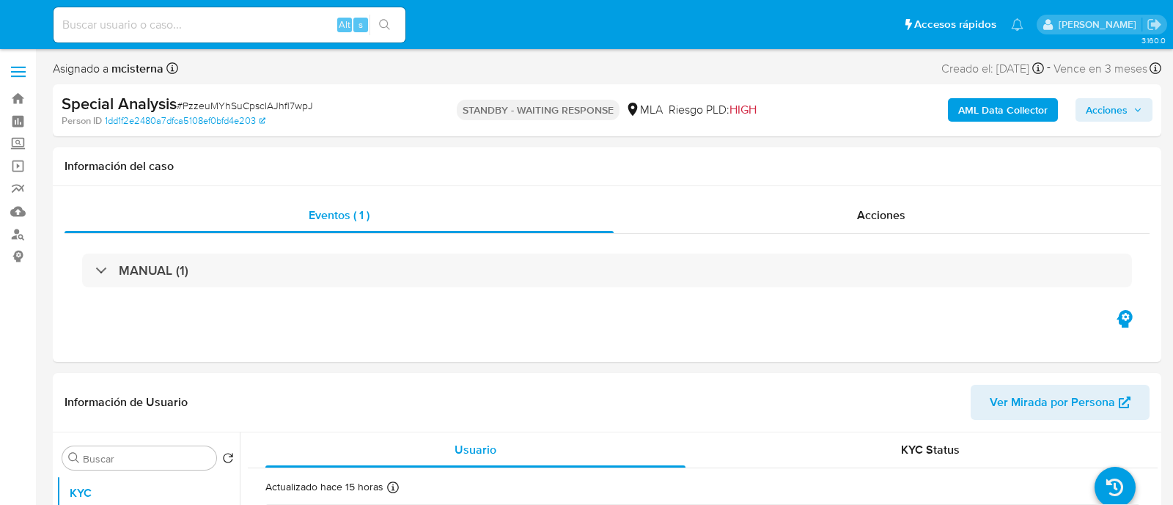
select select "10"
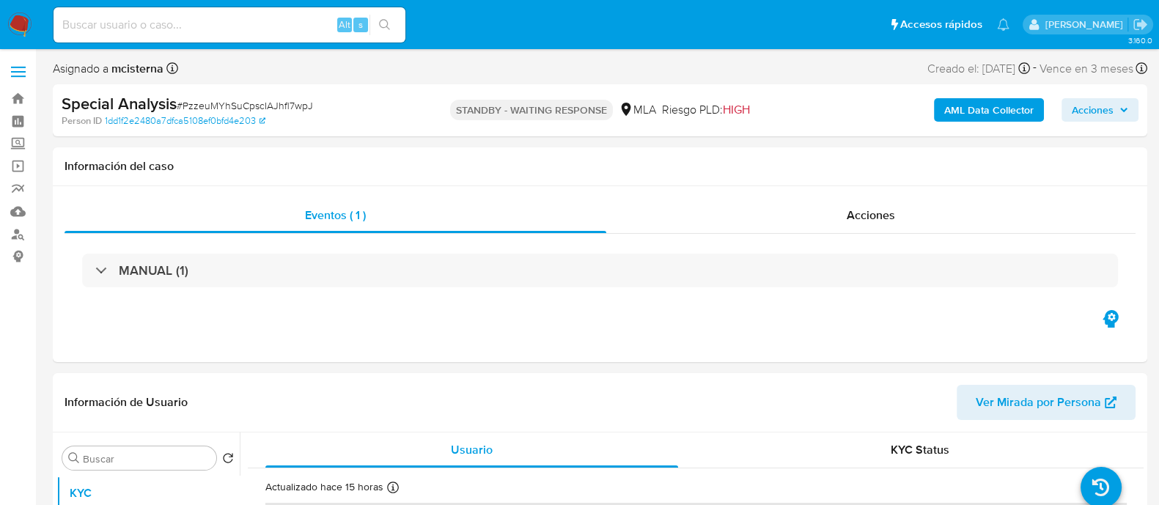
click at [289, 29] on input at bounding box center [230, 24] width 352 height 19
paste input "FgvLqtm993ccNp7QN5436JP3"
type input "FgvLqtm993ccNp7QN5436JP3"
click at [385, 21] on icon "search-icon" at bounding box center [385, 25] width 12 height 12
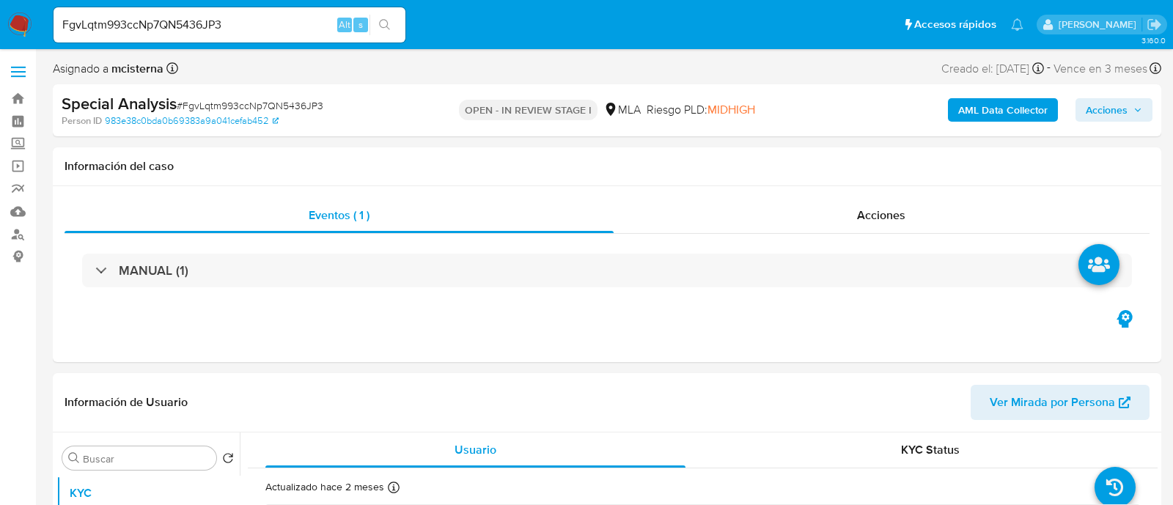
select select "10"
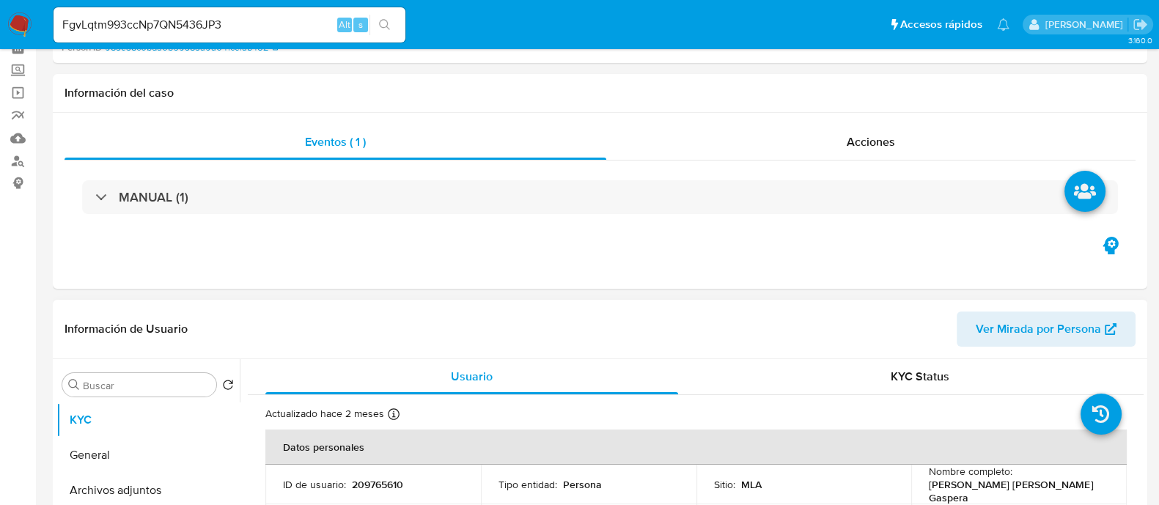
scroll to position [182, 0]
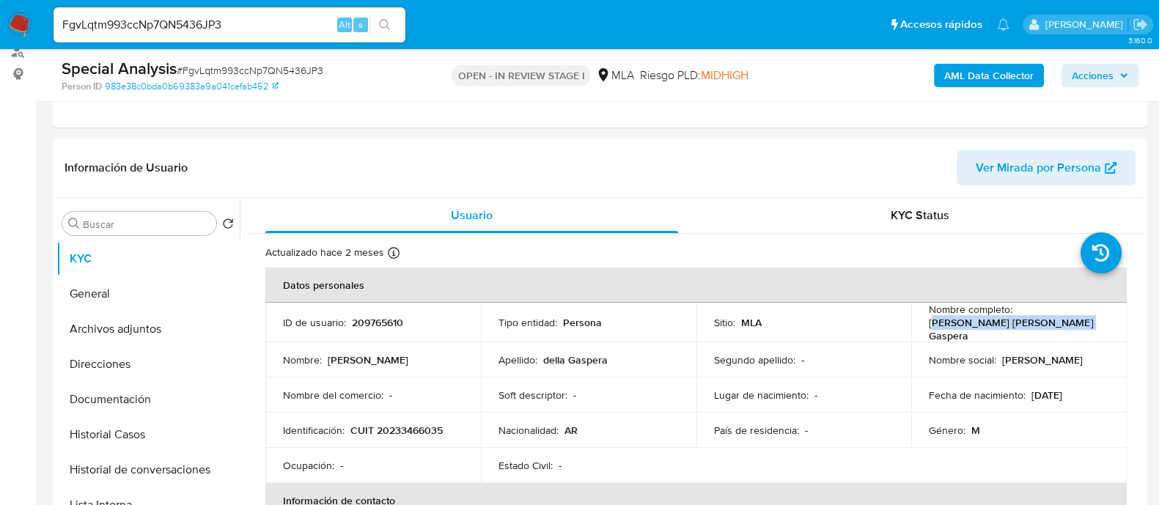
drag, startPoint x: 927, startPoint y: 324, endPoint x: 1080, endPoint y: 324, distance: 152.4
click at [1080, 324] on div "Nombre completo : Edgardo Daniel della Gaspera" at bounding box center [1019, 323] width 180 height 40
copy p "dgardo Daniel della Gaspera"
drag, startPoint x: 924, startPoint y: 325, endPoint x: 1093, endPoint y: 325, distance: 168.6
click at [1093, 325] on div "Nombre completo : Edgardo Daniel della Gaspera" at bounding box center [1019, 323] width 180 height 40
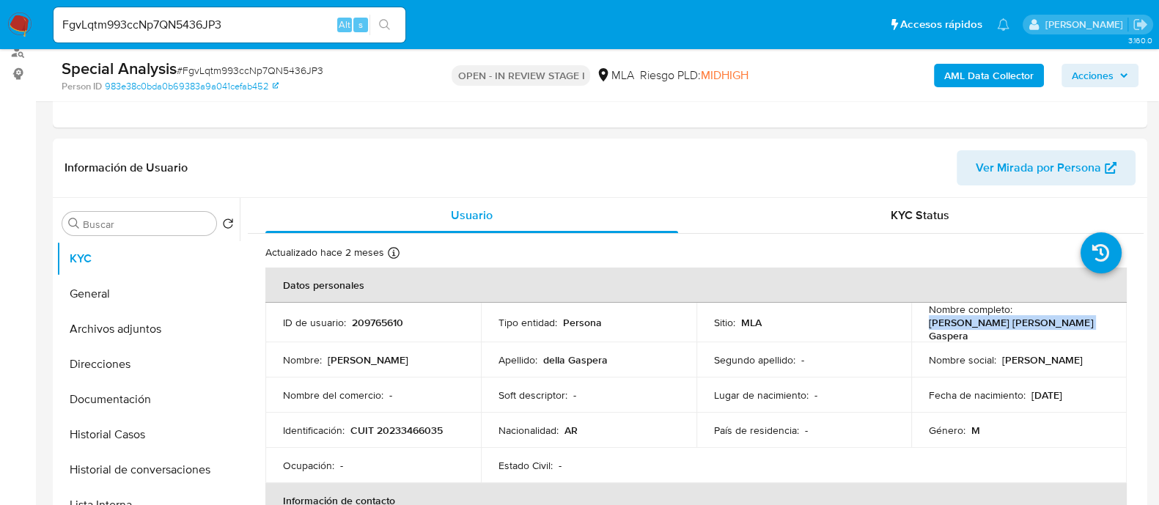
copy p "[PERSON_NAME] [PERSON_NAME] Gaspera"
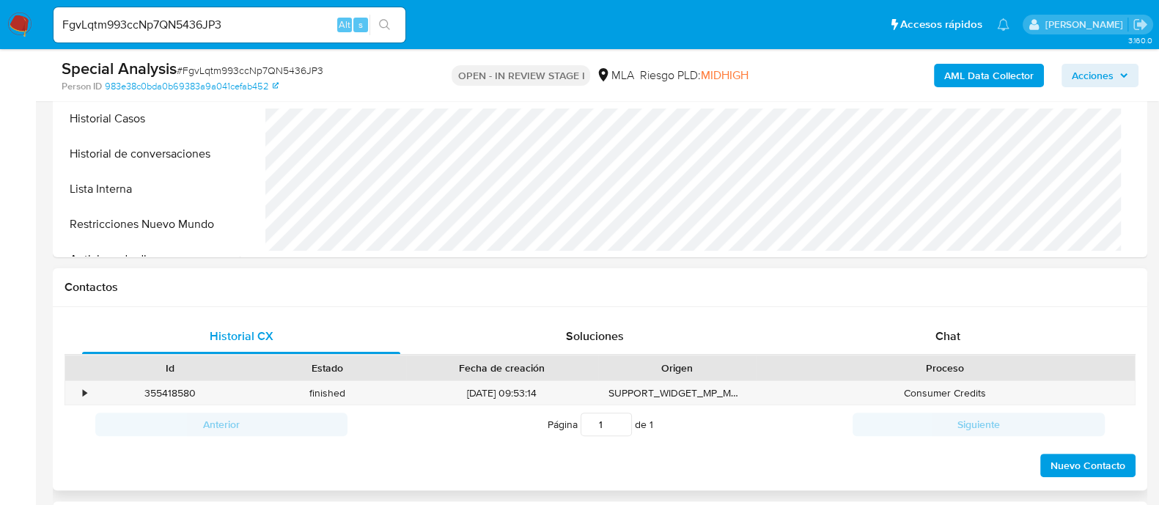
scroll to position [550, 0]
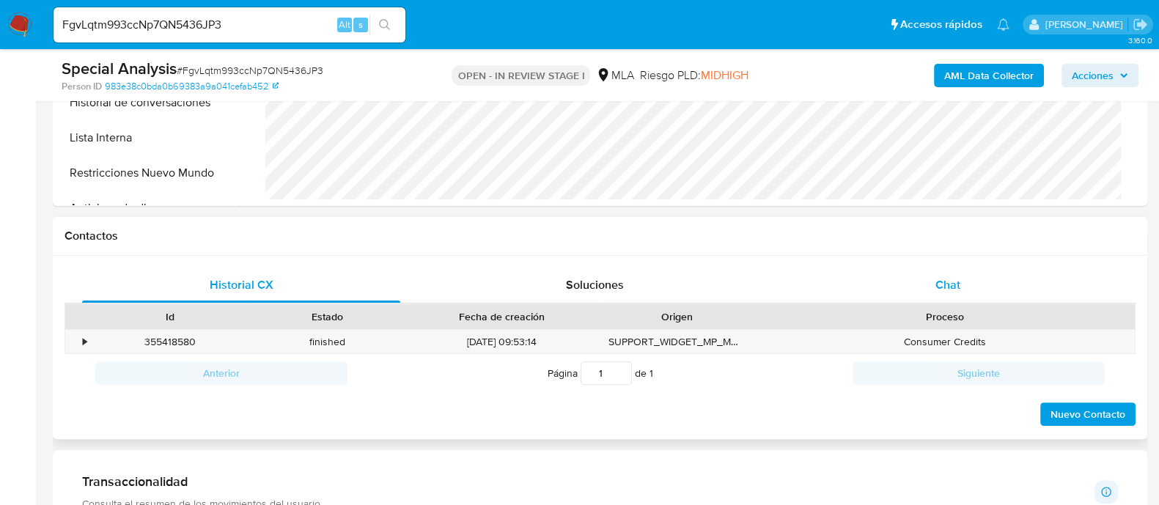
click at [905, 295] on div "Chat" at bounding box center [948, 285] width 318 height 35
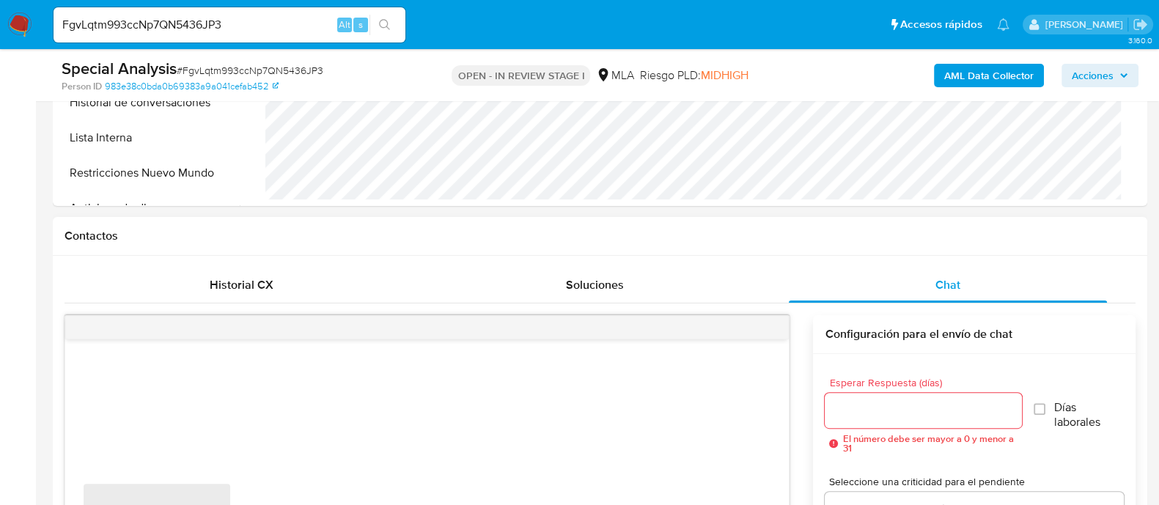
scroll to position [641, 0]
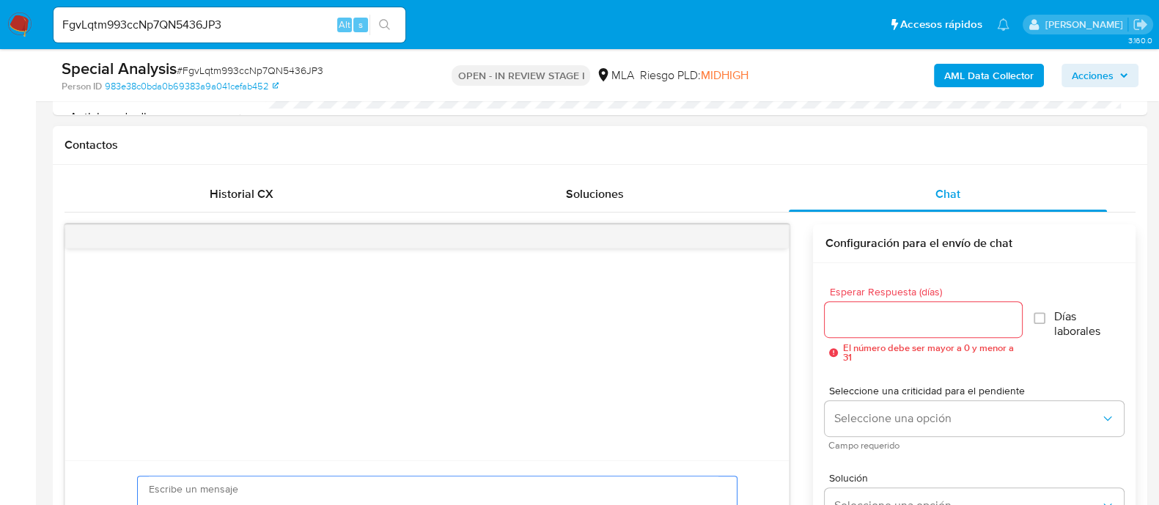
paste textarea "Hola Edgardo Daniel della Gaspera En función de las operaciones registradas en …"
type textarea "Hola Edgardo Daniel della Gaspera En función de las operaciones registradas en …"
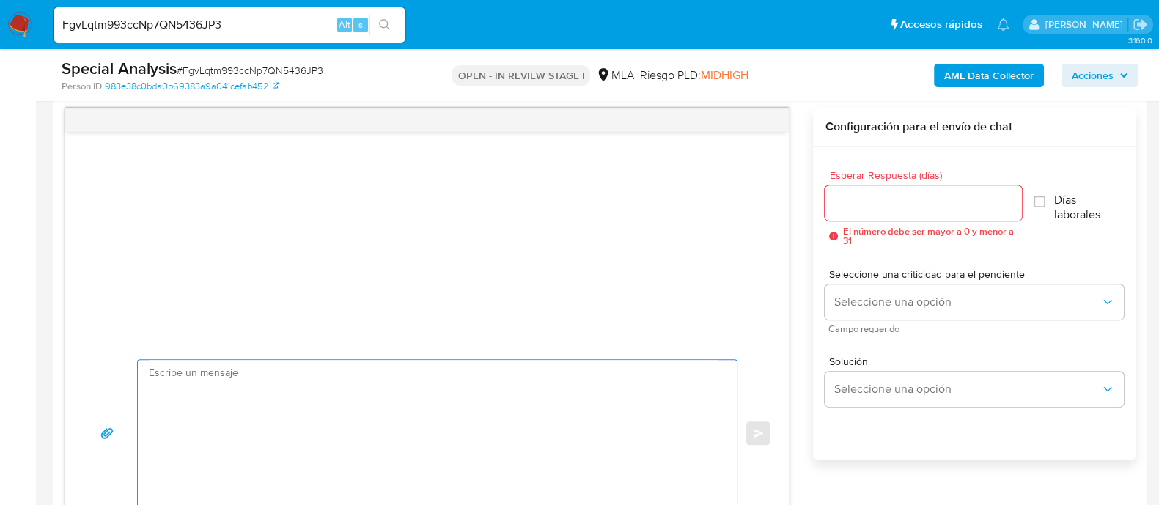
scroll to position [0, 0]
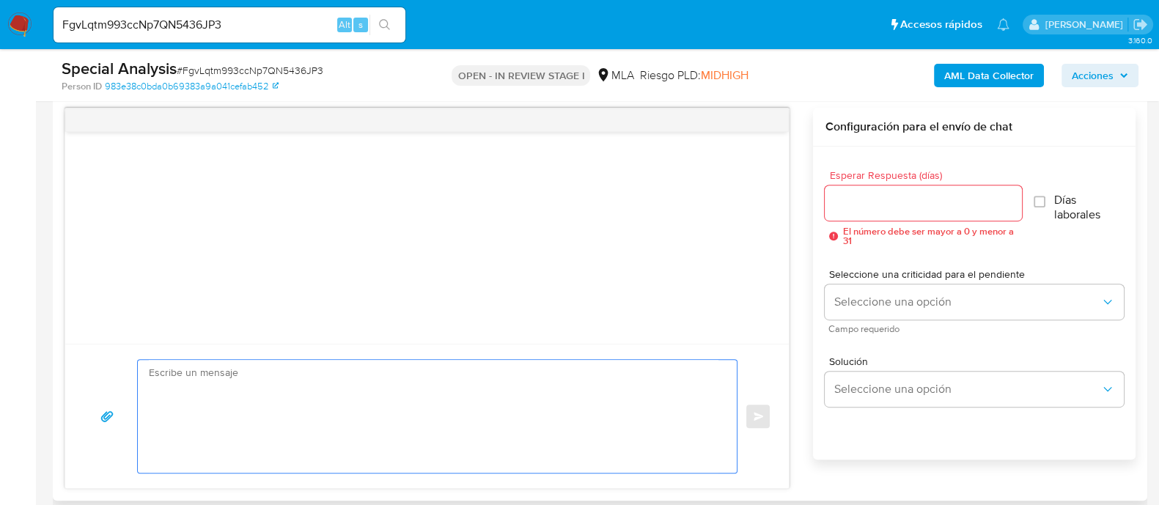
paste textarea "Hola Edgardo Daniel della Gaspera En función de las operaciones registradas en …"
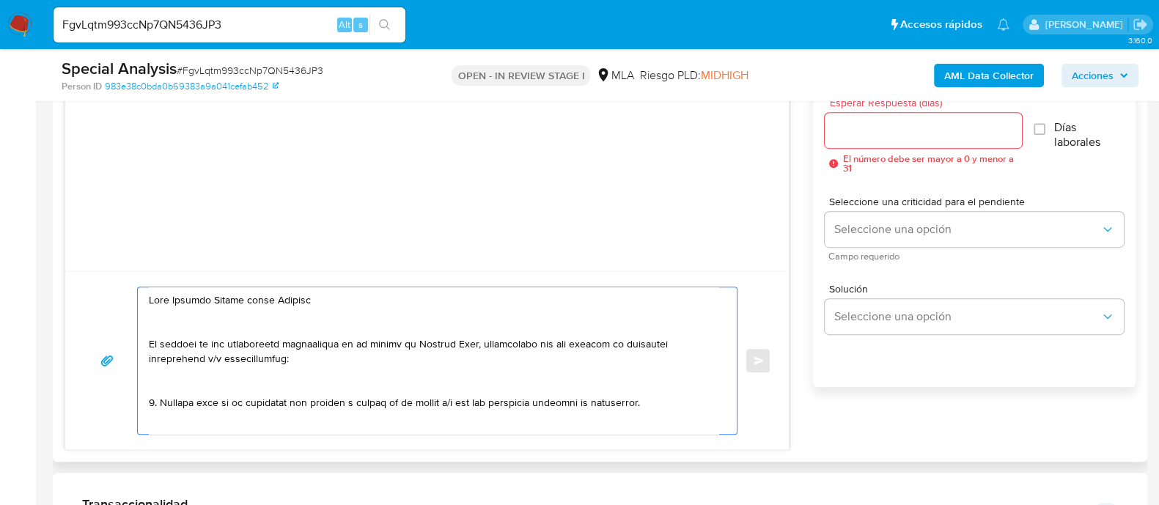
scroll to position [849, 0]
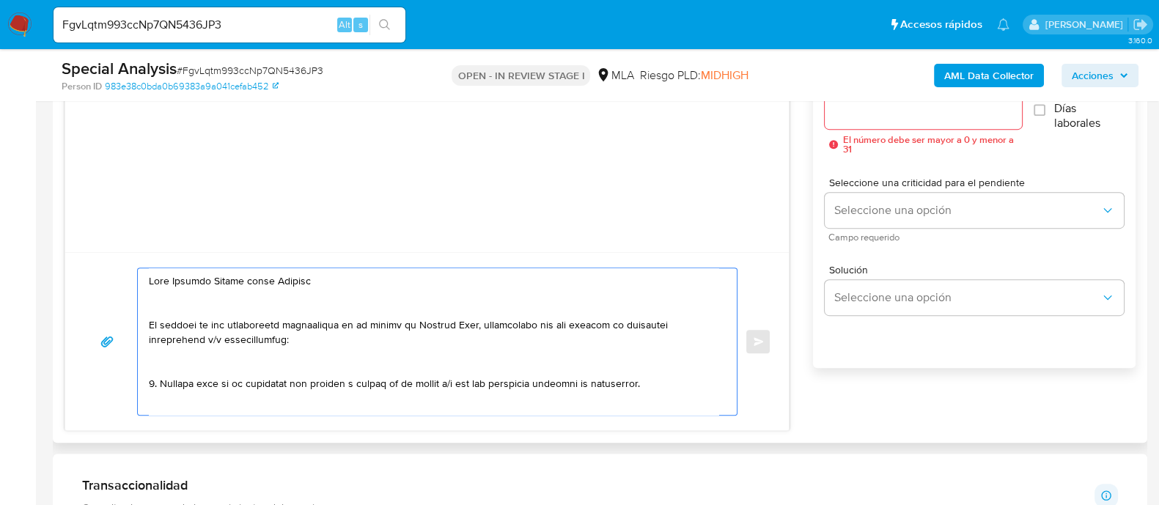
click at [313, 295] on textarea at bounding box center [433, 341] width 569 height 147
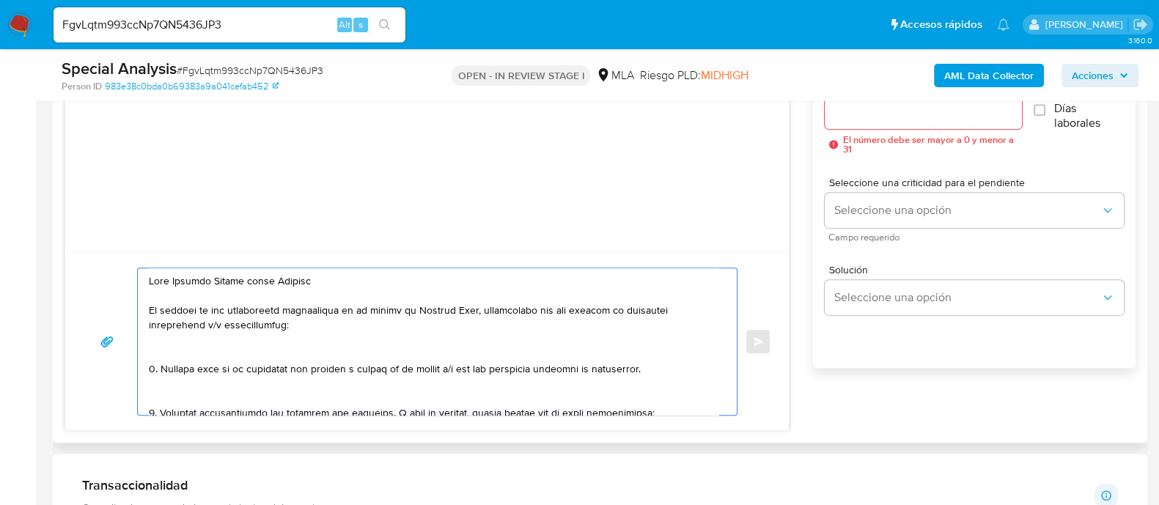
click at [294, 348] on textarea at bounding box center [433, 341] width 569 height 147
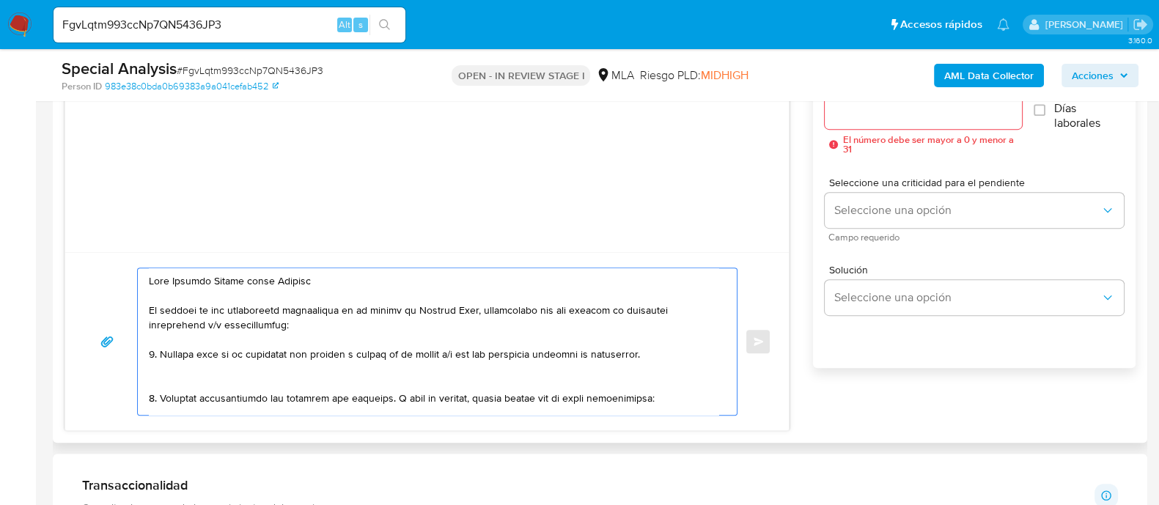
click at [239, 387] on textarea at bounding box center [433, 341] width 569 height 147
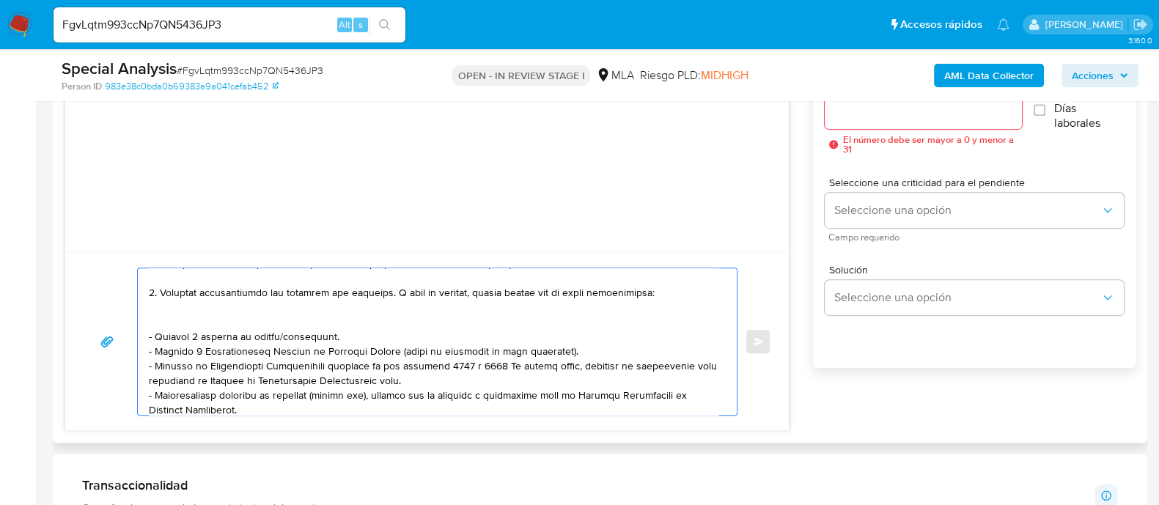
click at [194, 318] on textarea at bounding box center [433, 341] width 569 height 147
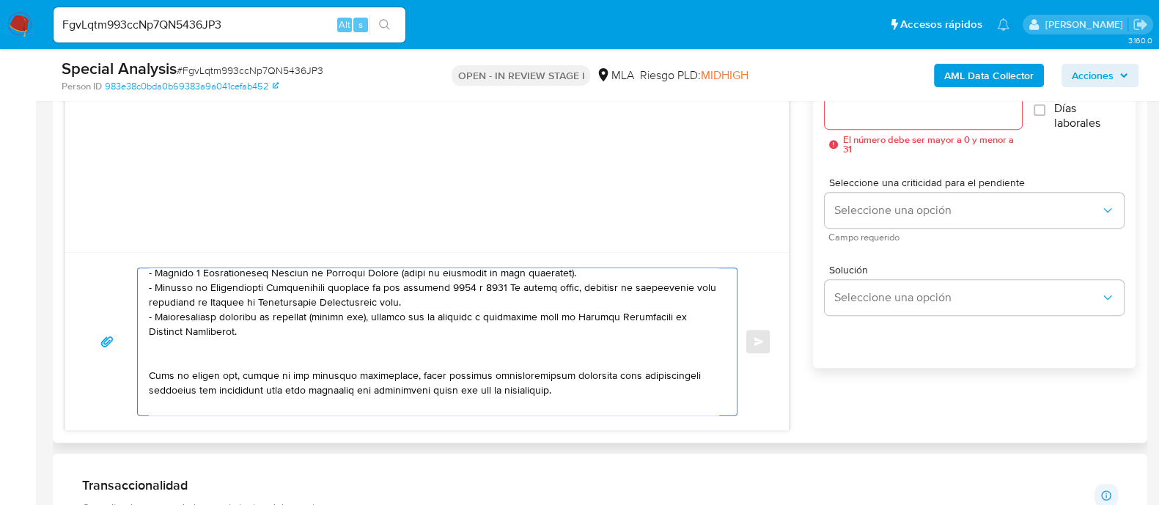
scroll to position [182, 0]
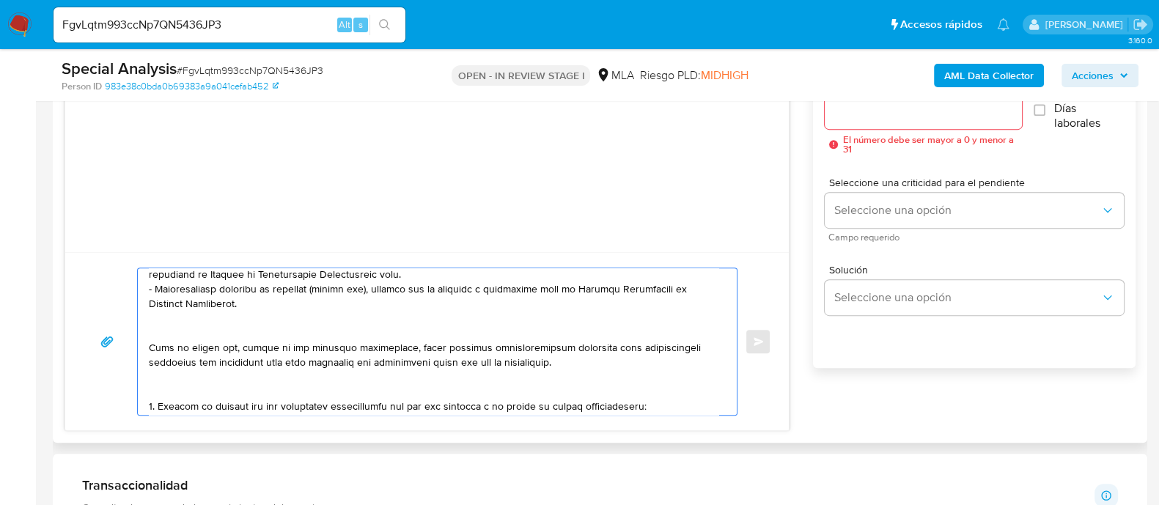
click at [191, 318] on textarea at bounding box center [433, 341] width 569 height 147
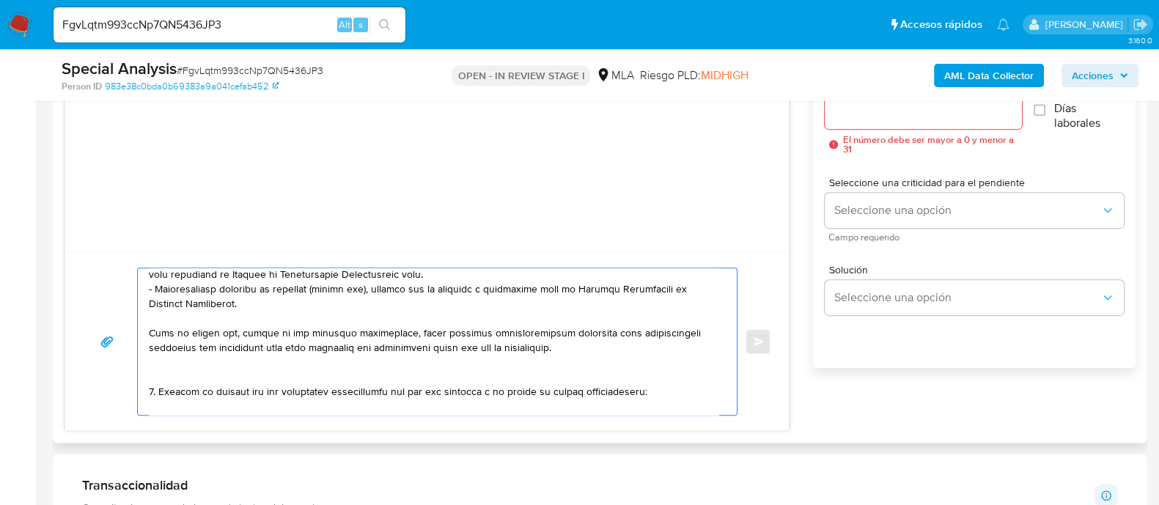
click at [191, 361] on textarea at bounding box center [433, 341] width 569 height 147
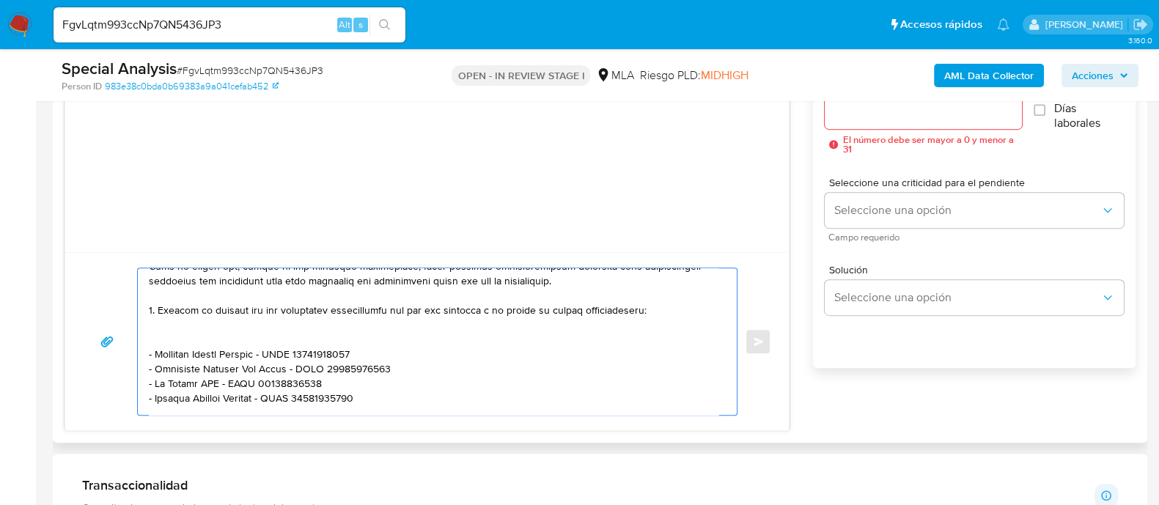
scroll to position [275, 0]
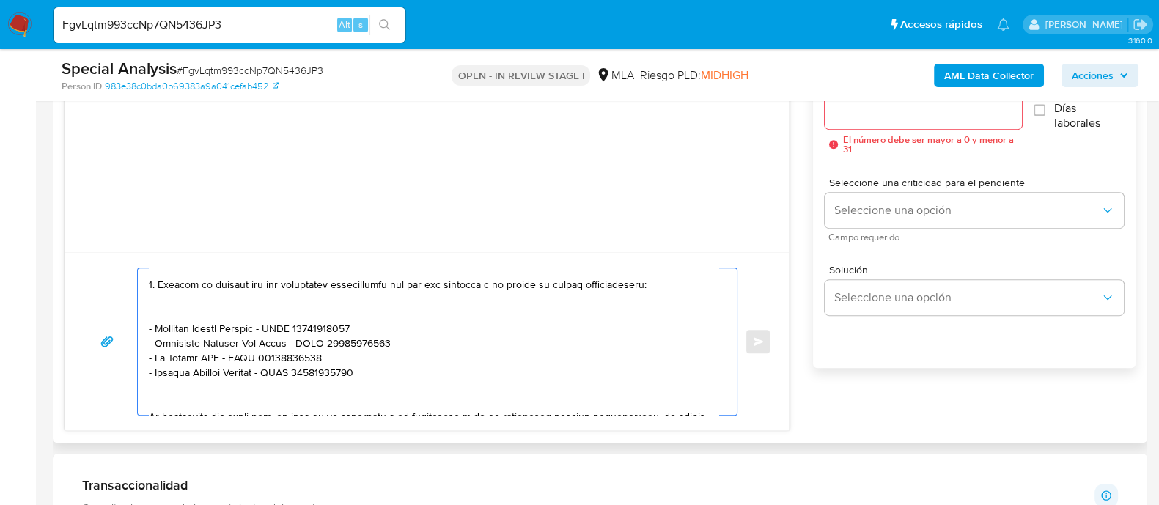
click at [182, 315] on textarea at bounding box center [433, 341] width 569 height 147
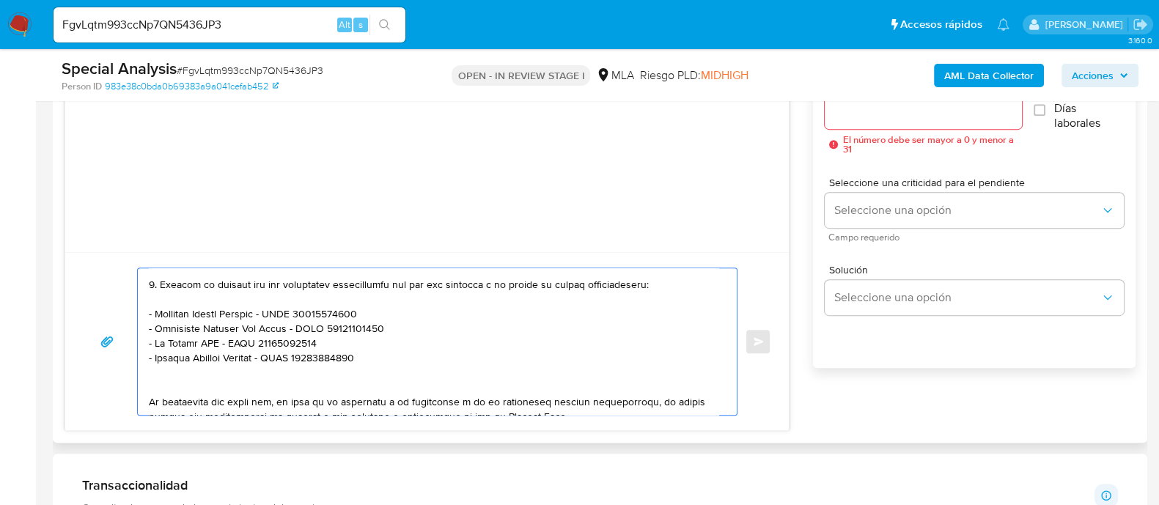
click at [174, 375] on textarea at bounding box center [433, 341] width 569 height 147
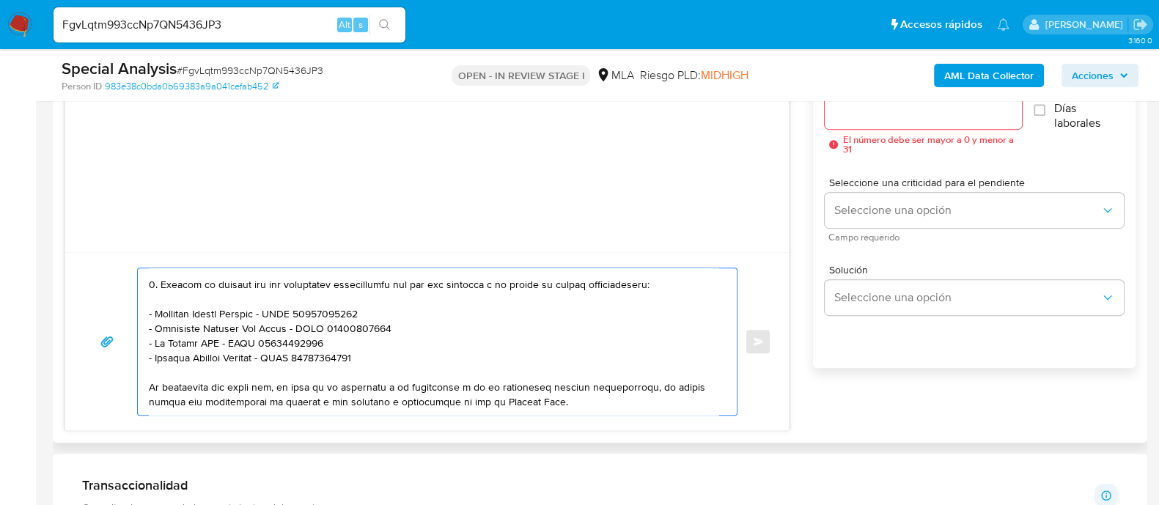
scroll to position [366, 0]
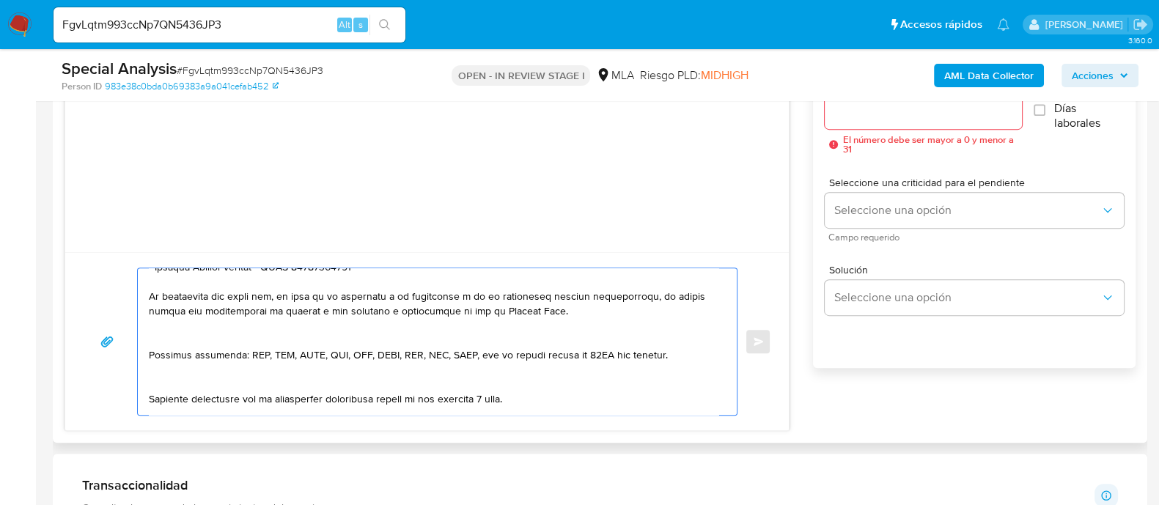
click at [192, 336] on textarea at bounding box center [433, 341] width 569 height 147
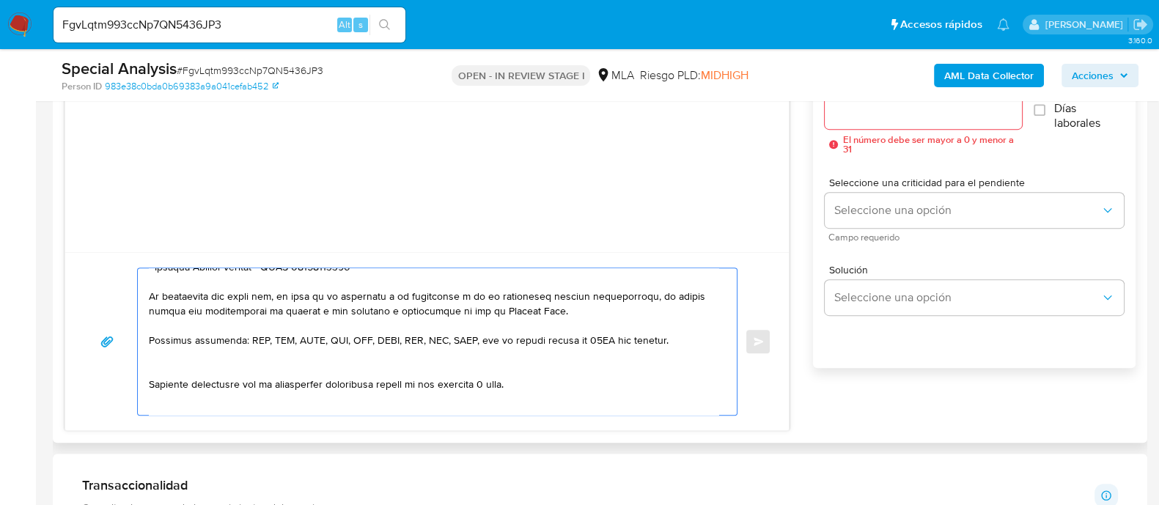
click at [187, 362] on textarea at bounding box center [433, 341] width 569 height 147
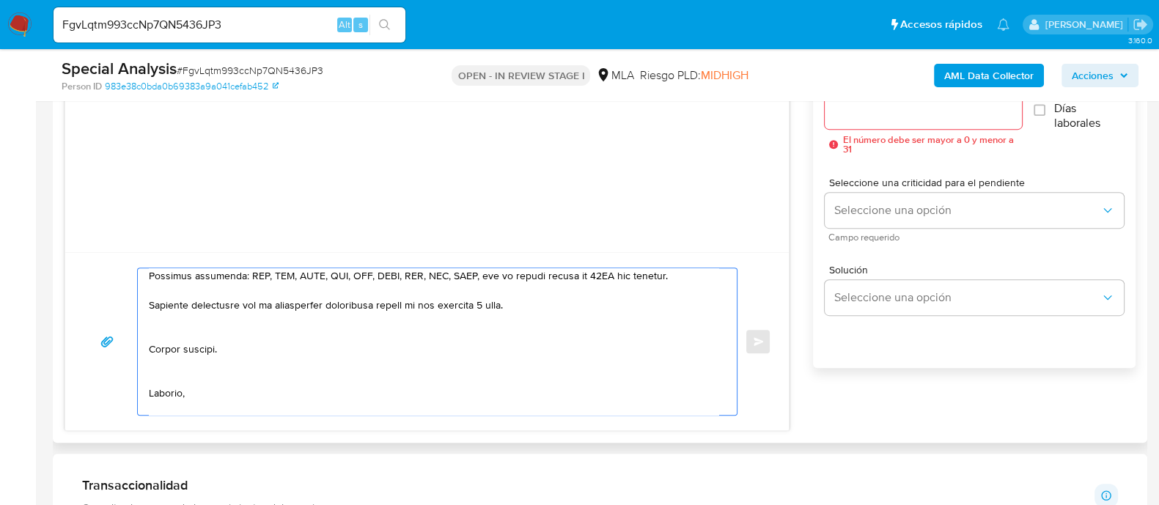
scroll to position [458, 0]
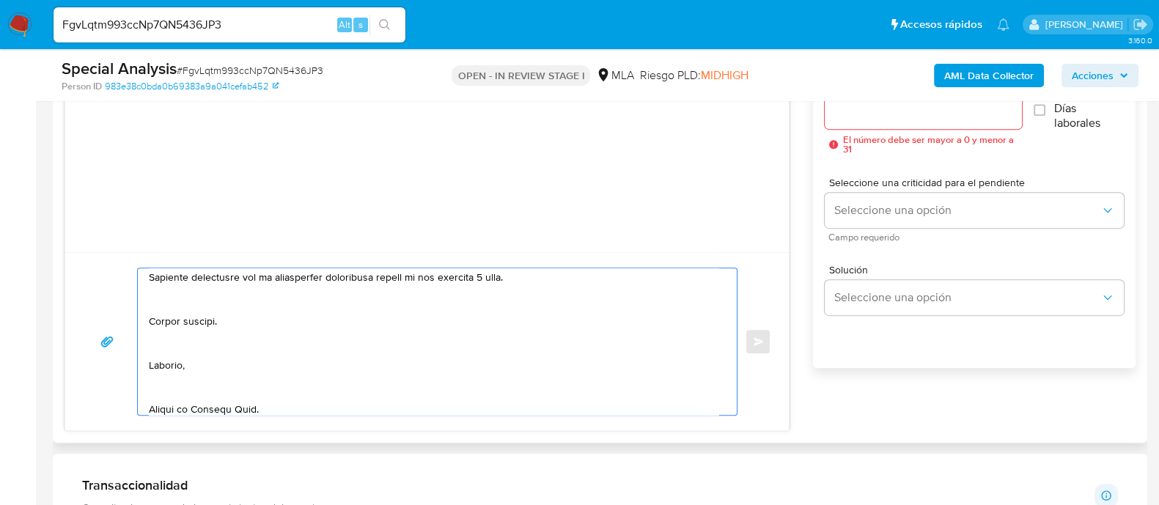
click at [174, 307] on textarea at bounding box center [433, 341] width 569 height 147
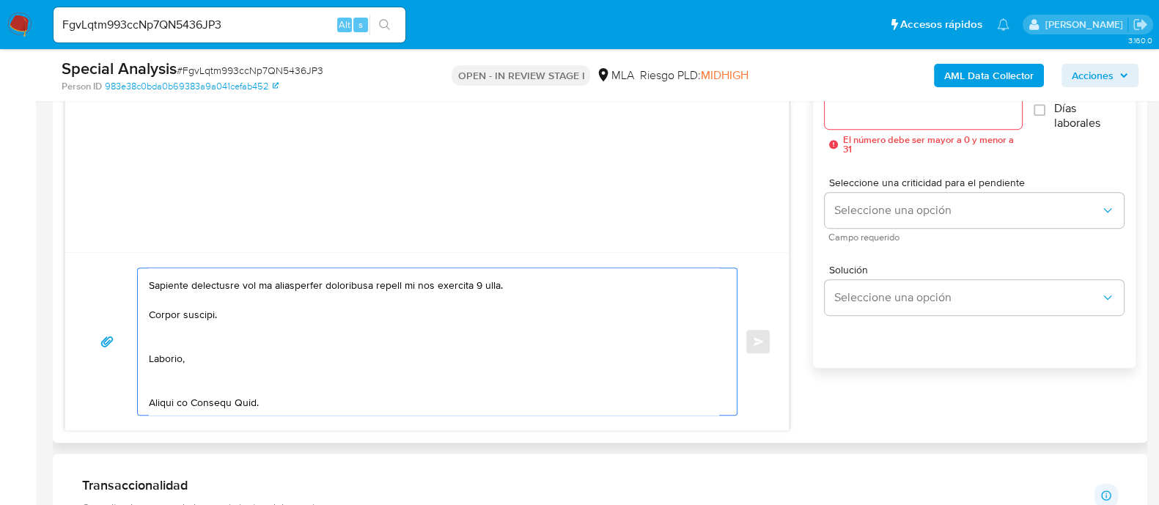
click at [177, 328] on textarea at bounding box center [433, 341] width 569 height 147
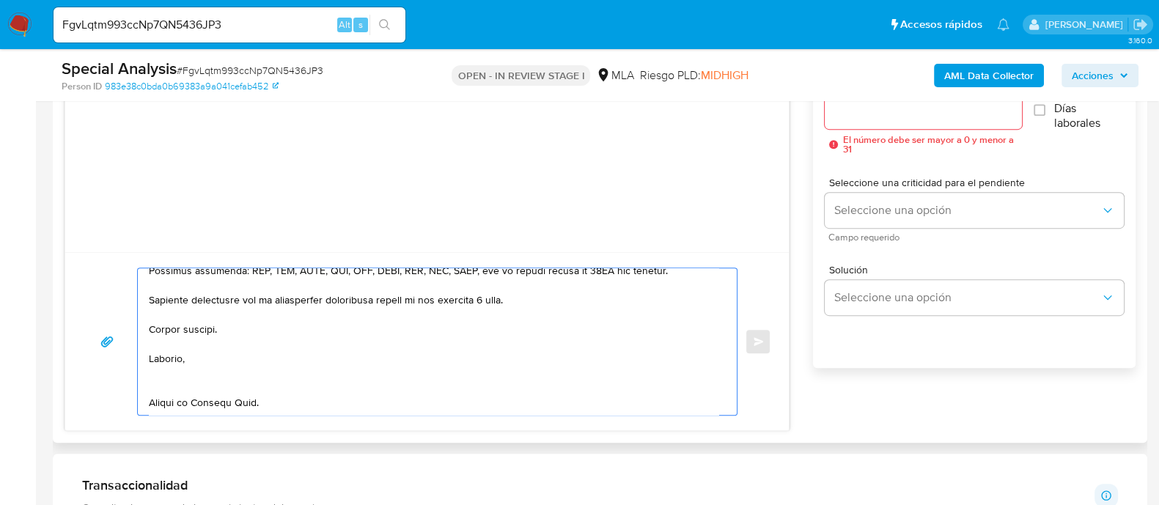
click at [179, 365] on textarea at bounding box center [433, 341] width 569 height 147
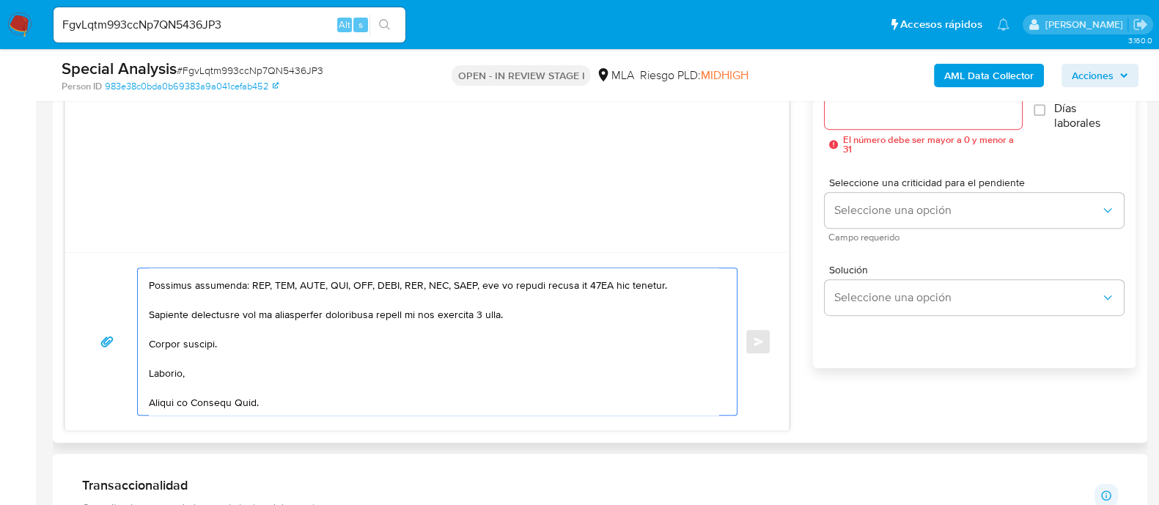
click at [295, 380] on textarea at bounding box center [433, 341] width 569 height 147
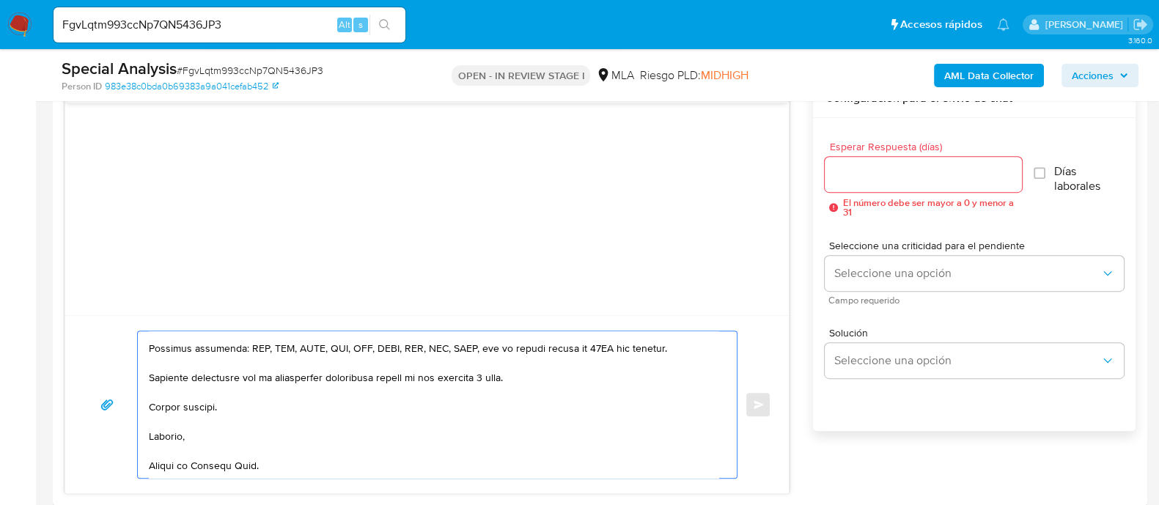
scroll to position [757, 0]
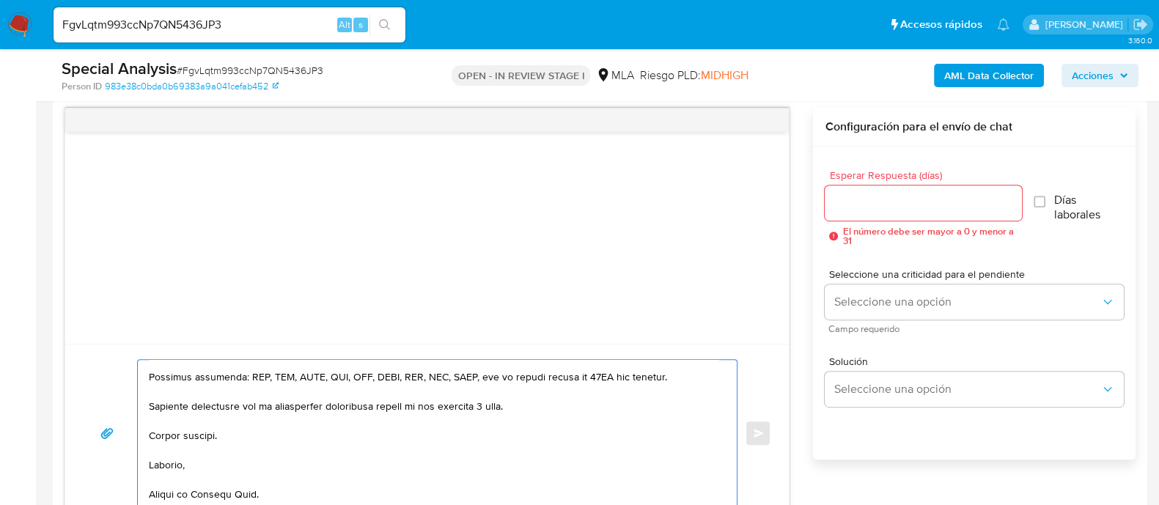
type textarea "Hola Edgardo Daniel della Gaspera En función de las operaciones registradas en …"
click at [904, 210] on input "Esperar Respuesta (días)" at bounding box center [923, 202] width 196 height 19
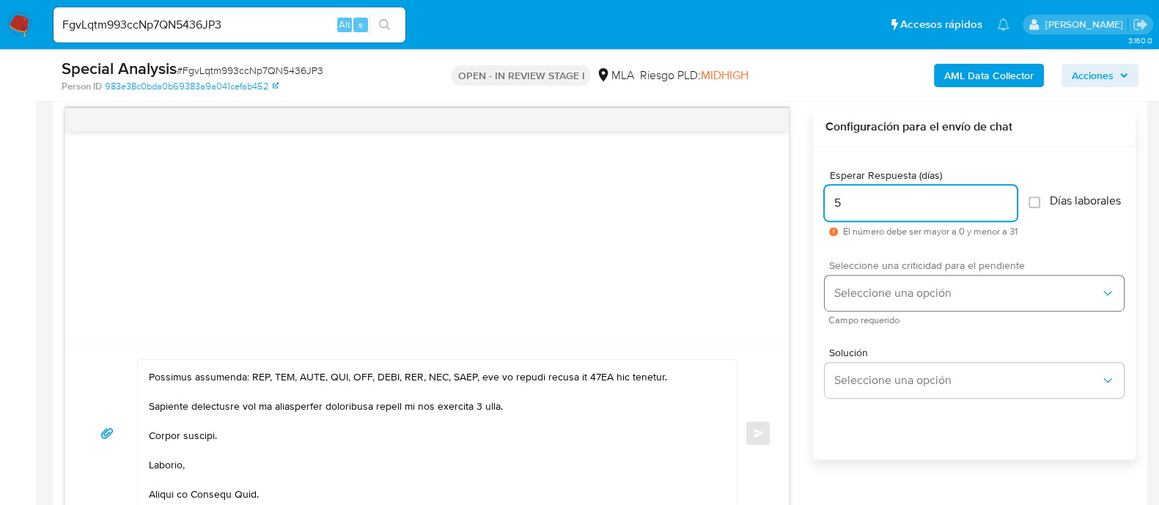
type input "5"
click at [883, 295] on span "Seleccione una opción" at bounding box center [966, 293] width 267 height 15
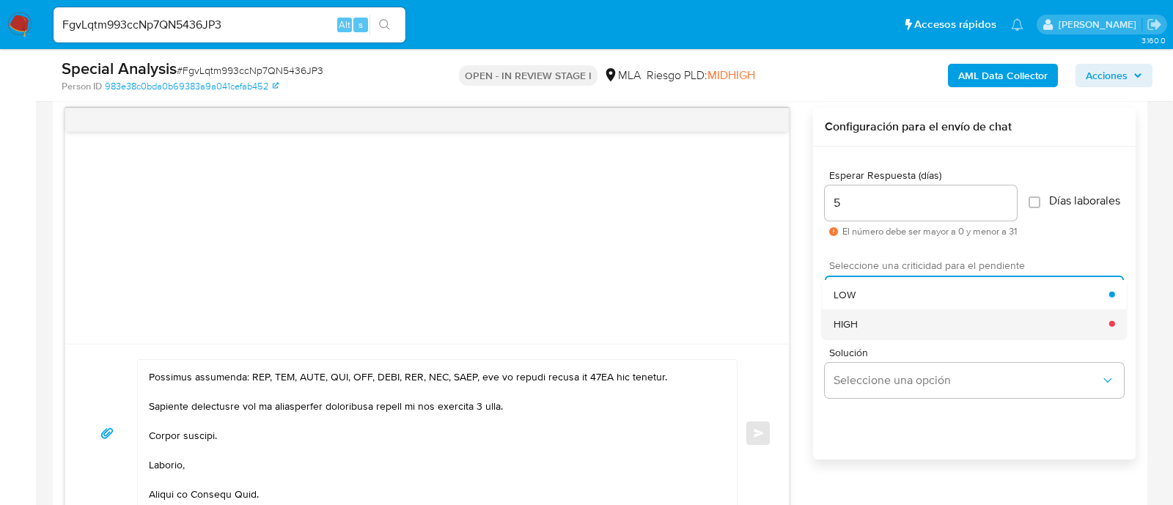
click at [868, 335] on div "HIGH" at bounding box center [971, 323] width 276 height 29
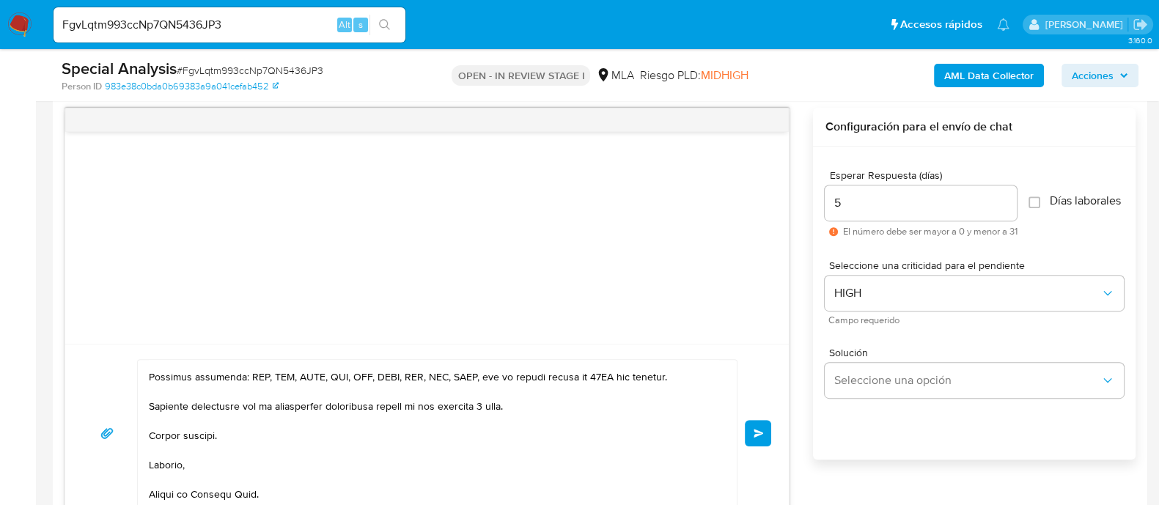
click at [760, 445] on div "Enviar" at bounding box center [427, 433] width 688 height 148
click at [755, 430] on span "Enviar" at bounding box center [758, 433] width 10 height 9
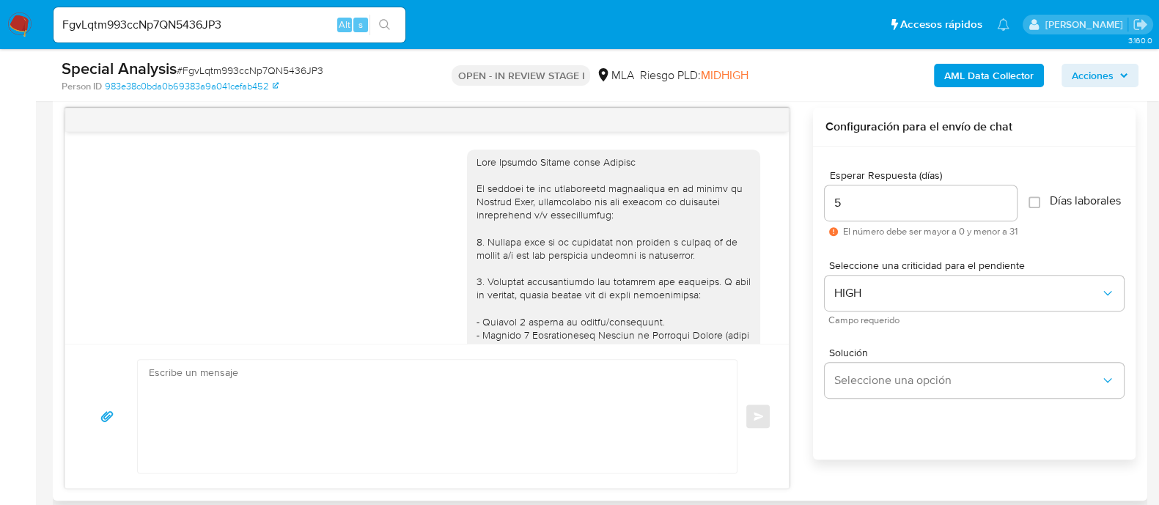
scroll to position [0, 0]
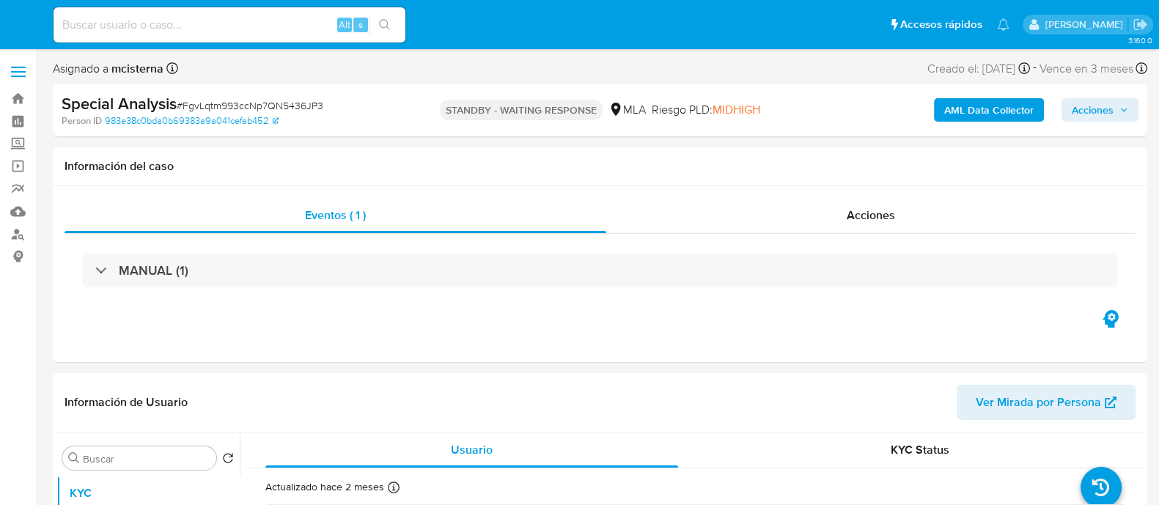
select select "10"
click at [293, 31] on input at bounding box center [230, 24] width 352 height 19
paste input "iN0EGsKKK4ilPDEImYPxGrRd"
type input "iN0EGsKKK4ilPDEImYPxGrRd"
click at [392, 28] on button "search-icon" at bounding box center [384, 25] width 30 height 21
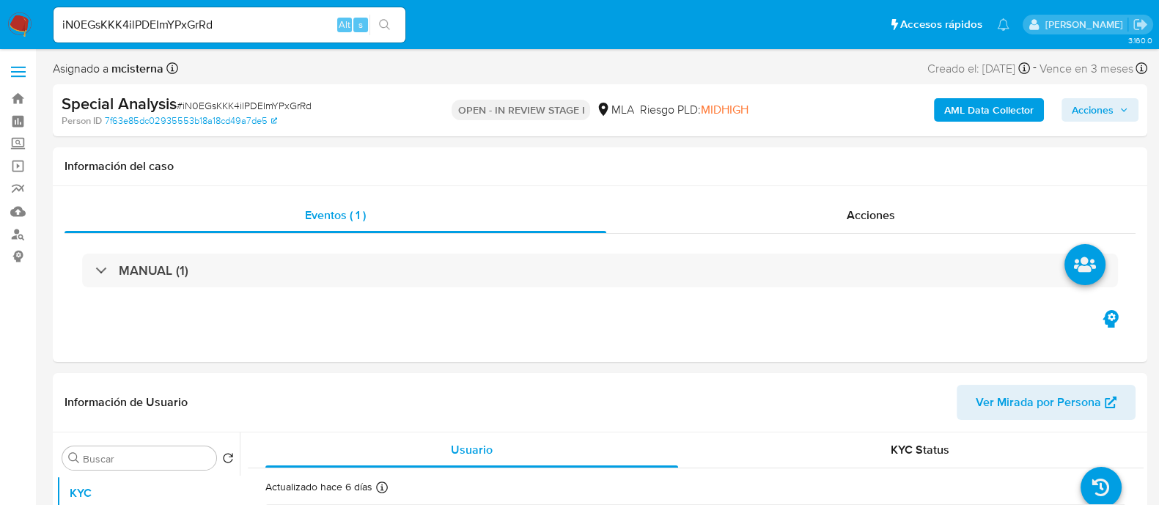
select select "10"
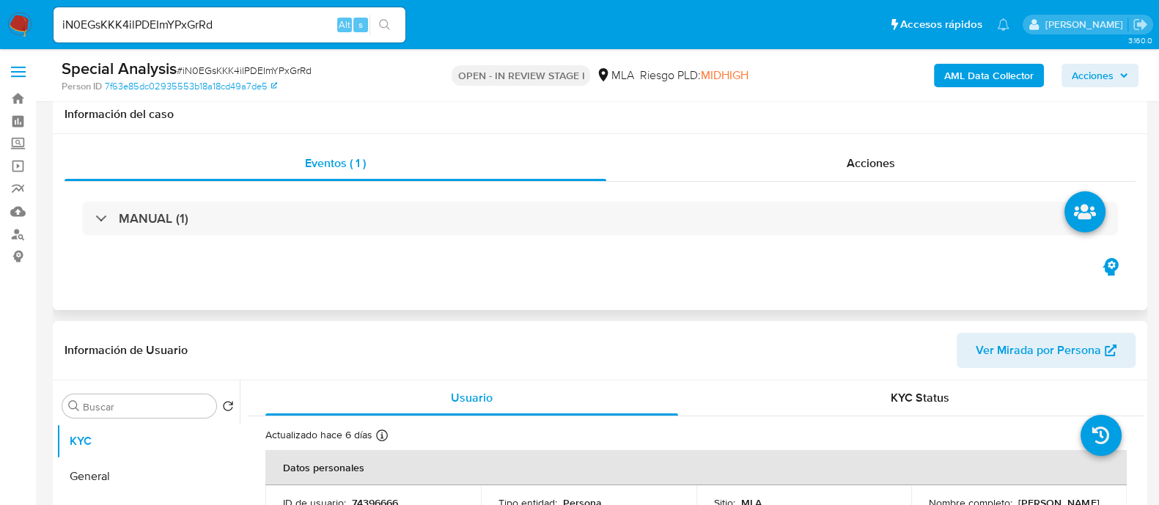
scroll to position [275, 0]
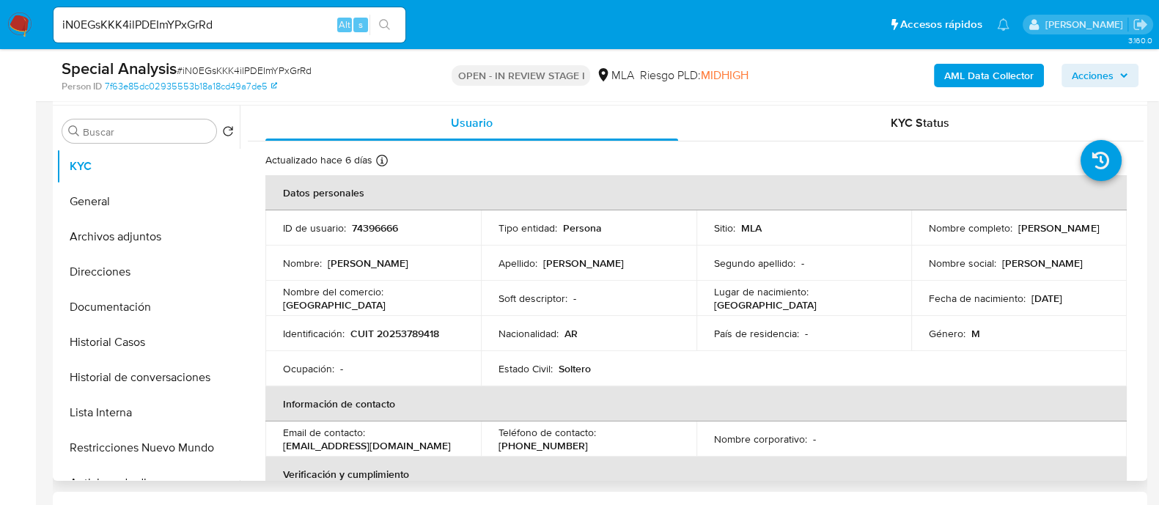
click at [403, 342] on td "Identificación : CUIT 20253789418" at bounding box center [372, 333] width 215 height 35
click at [403, 328] on p "CUIT 20253789418" at bounding box center [394, 333] width 89 height 13
copy p "20253789418"
click at [1018, 235] on p "Juan Manuel Vermiglio" at bounding box center [1058, 227] width 81 height 13
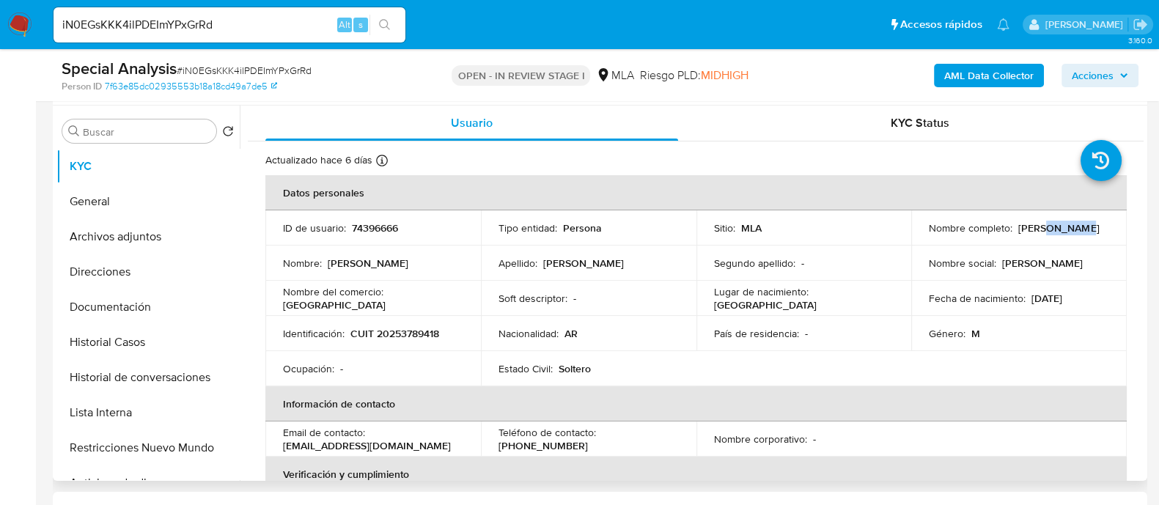
click at [1018, 235] on p "Juan Manuel Vermiglio" at bounding box center [1058, 227] width 81 height 13
click at [911, 238] on td "Nombre completo : Juan Manuel Vermiglio" at bounding box center [1018, 227] width 215 height 35
drag, startPoint x: 961, startPoint y: 239, endPoint x: 1041, endPoint y: 239, distance: 79.9
click at [1041, 239] on td "Nombre completo : Juan Manuel Vermiglio" at bounding box center [1018, 227] width 215 height 35
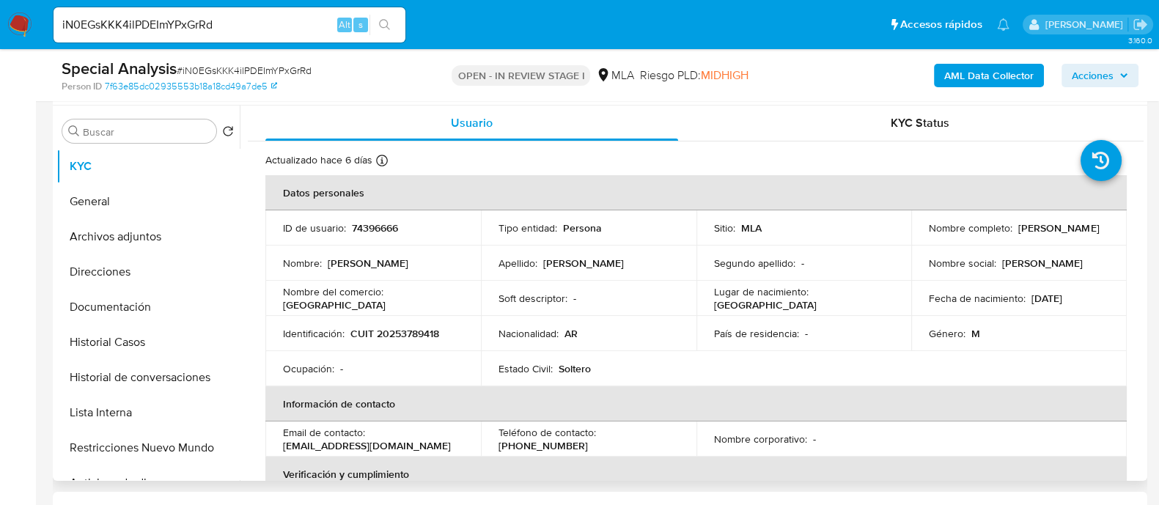
click at [366, 230] on p "74396666" at bounding box center [375, 227] width 46 height 13
copy p "74396666"
drag, startPoint x: 923, startPoint y: 240, endPoint x: 1055, endPoint y: 240, distance: 131.9
click at [1055, 240] on td "Nombre completo : Juan Manuel Vermiglio" at bounding box center [1018, 227] width 215 height 35
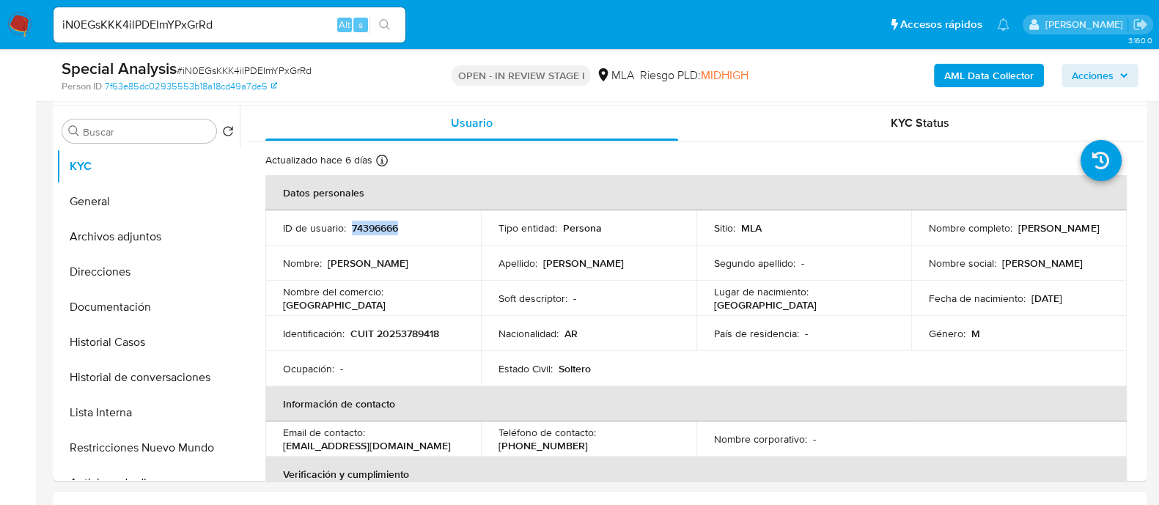
copy p "Juan Manuel Vermiglio"
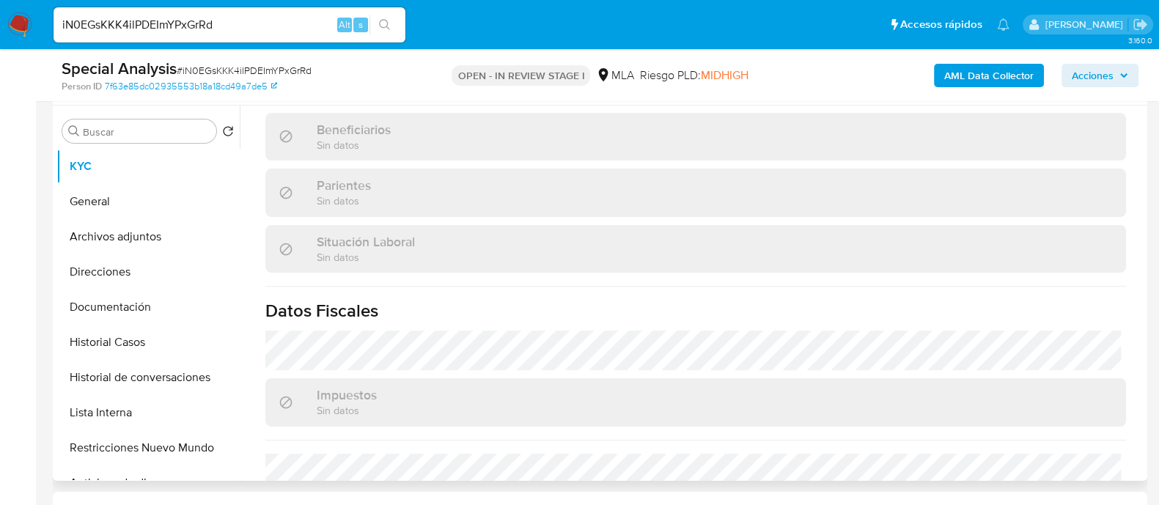
scroll to position [770, 0]
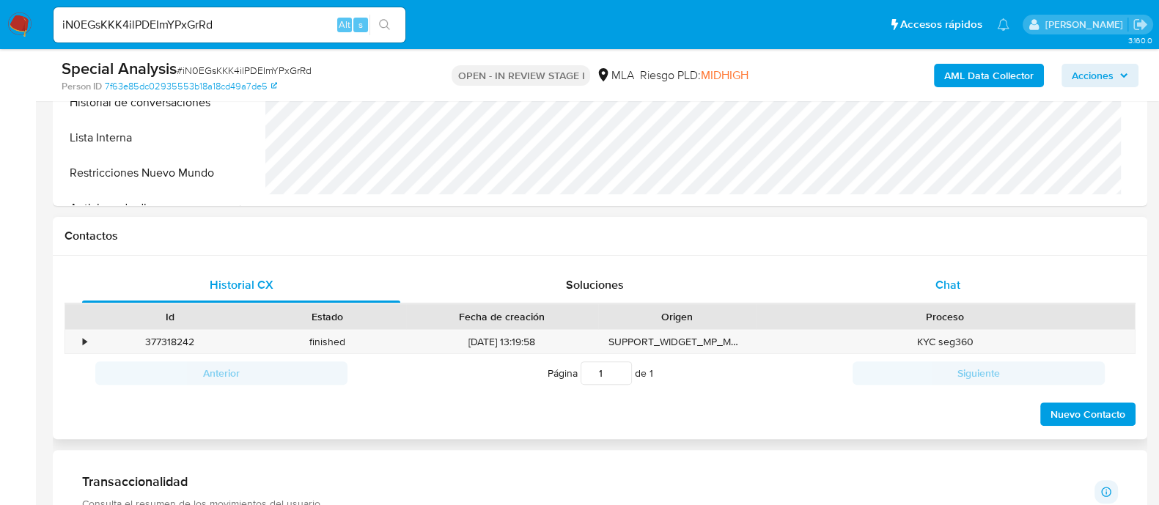
click at [945, 286] on span "Chat" at bounding box center [947, 284] width 25 height 17
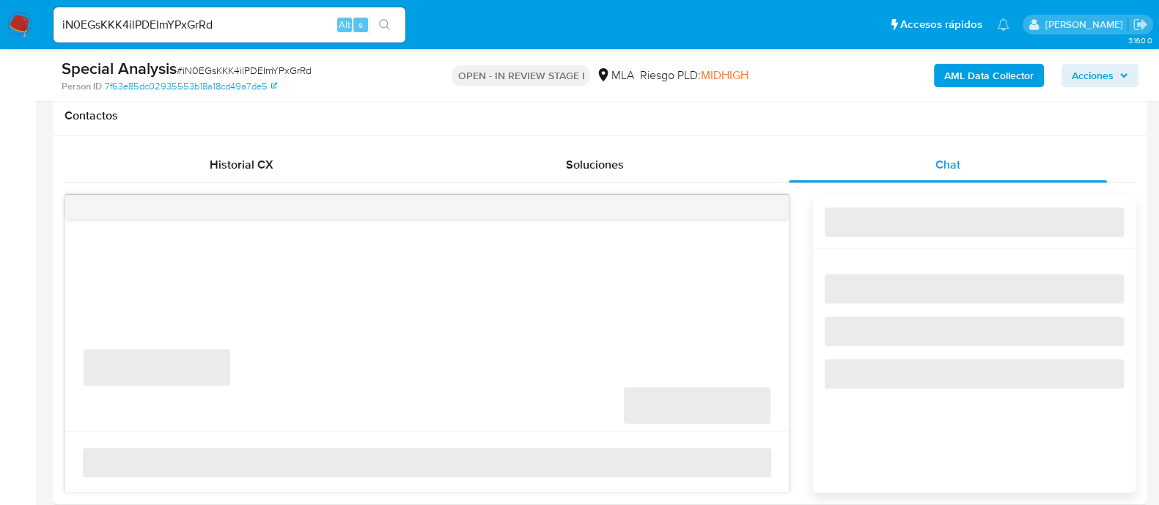
scroll to position [825, 0]
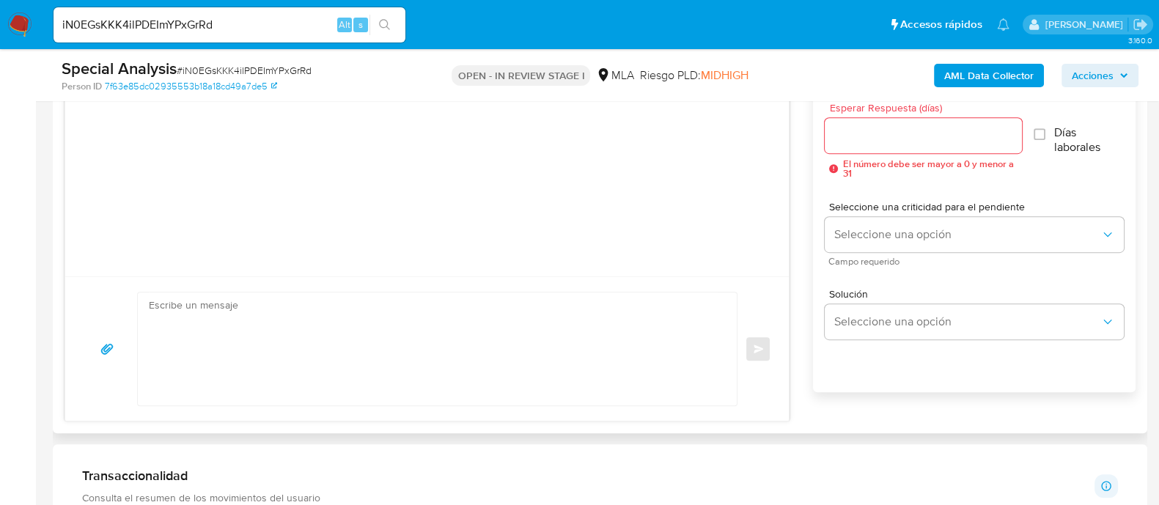
click at [414, 316] on textarea at bounding box center [433, 348] width 569 height 113
paste textarea "Hola Juan Manuel Vermiglio En función de las operaciones registradas en tu cuen…"
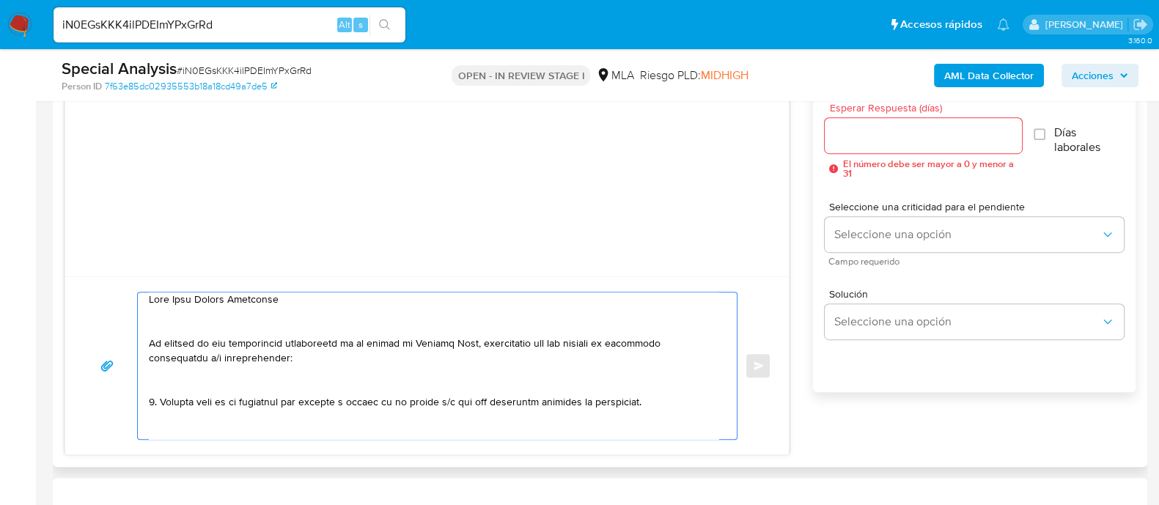
scroll to position [0, 0]
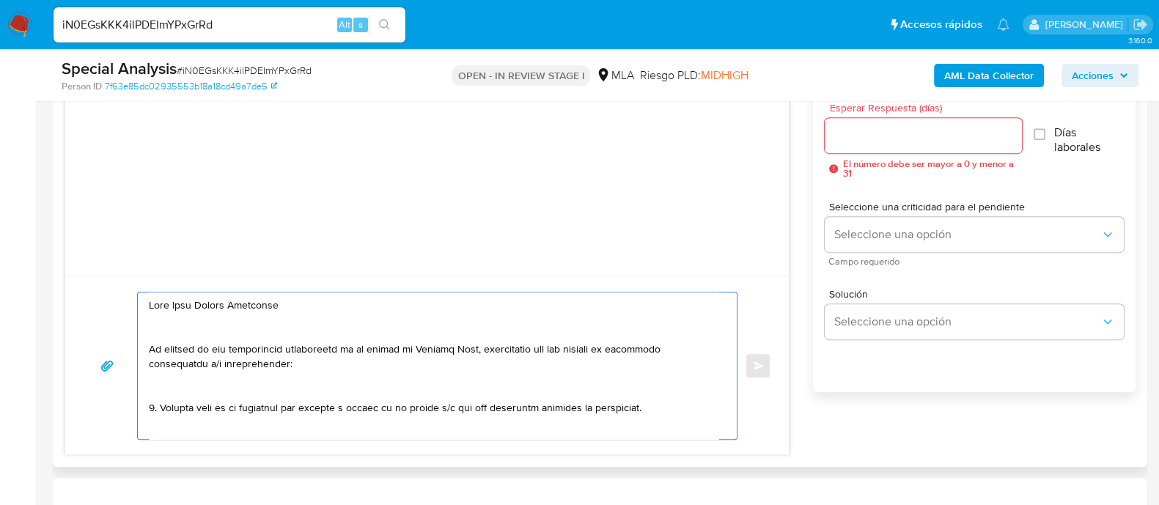
click at [397, 342] on textarea at bounding box center [433, 365] width 569 height 147
click at [268, 332] on textarea at bounding box center [433, 365] width 569 height 147
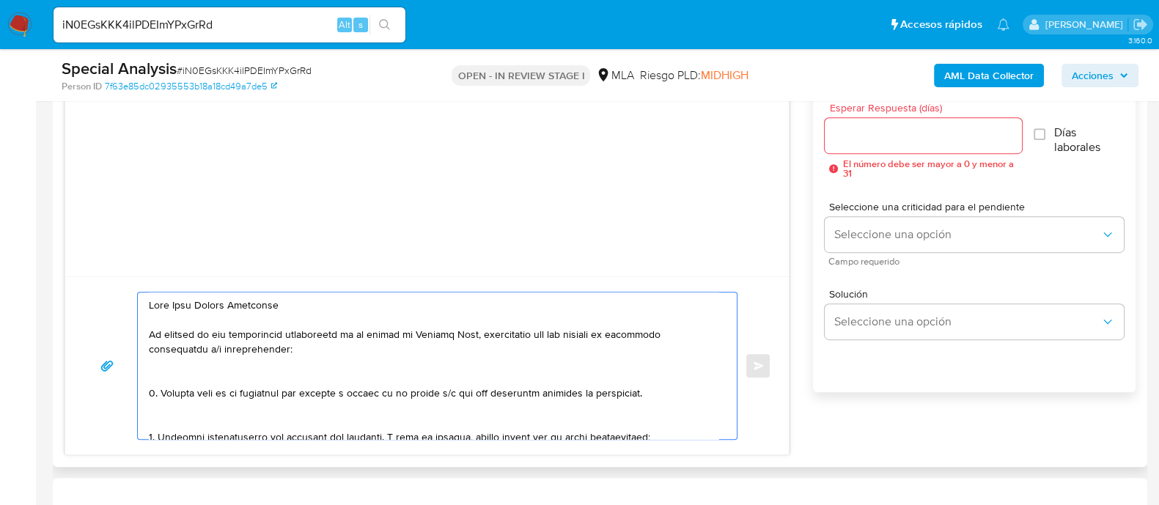
click at [206, 364] on textarea at bounding box center [433, 365] width 569 height 147
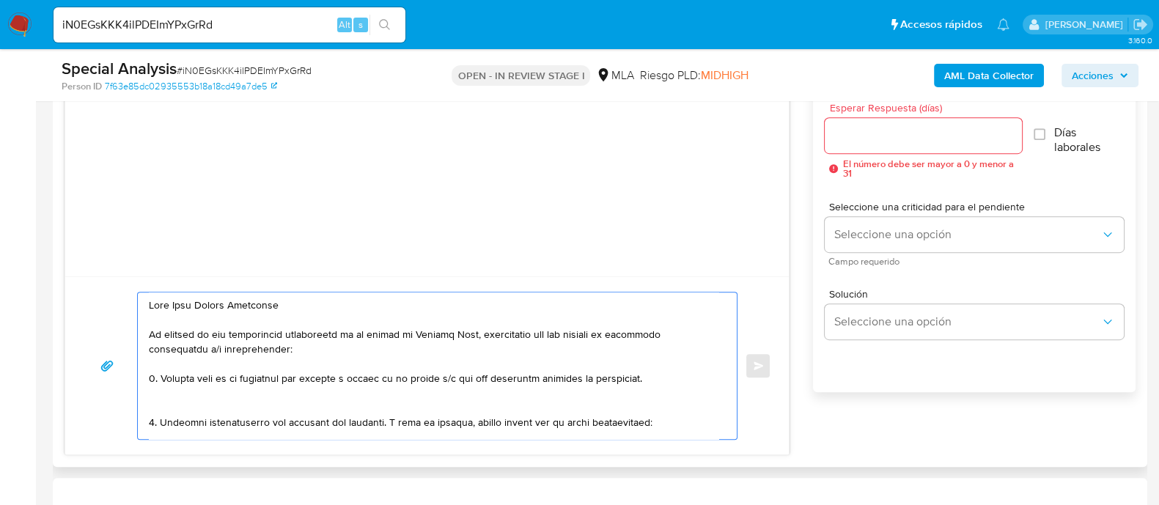
click at [186, 403] on textarea at bounding box center [433, 365] width 569 height 147
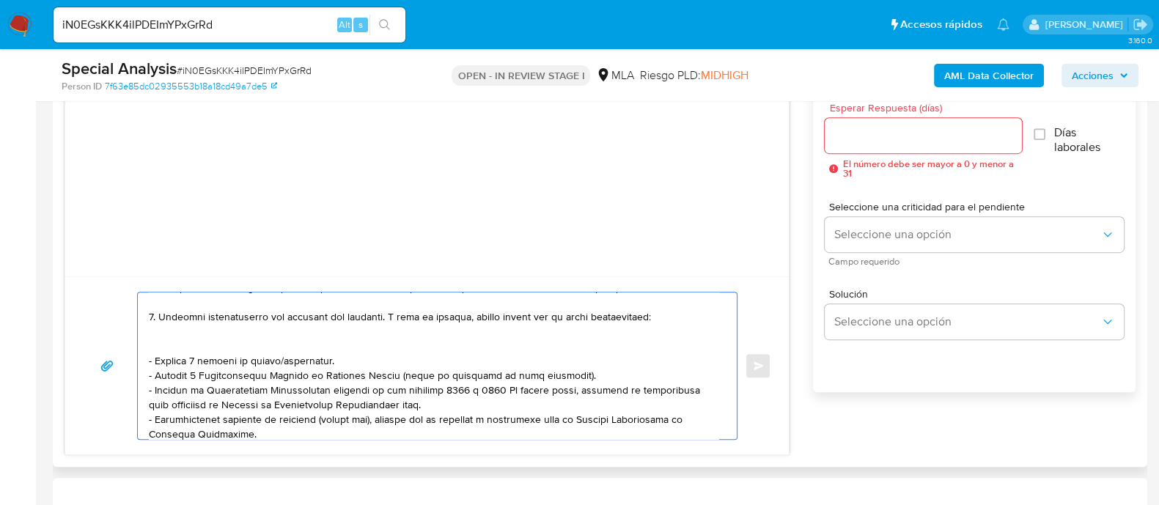
click at [185, 336] on textarea at bounding box center [433, 365] width 569 height 147
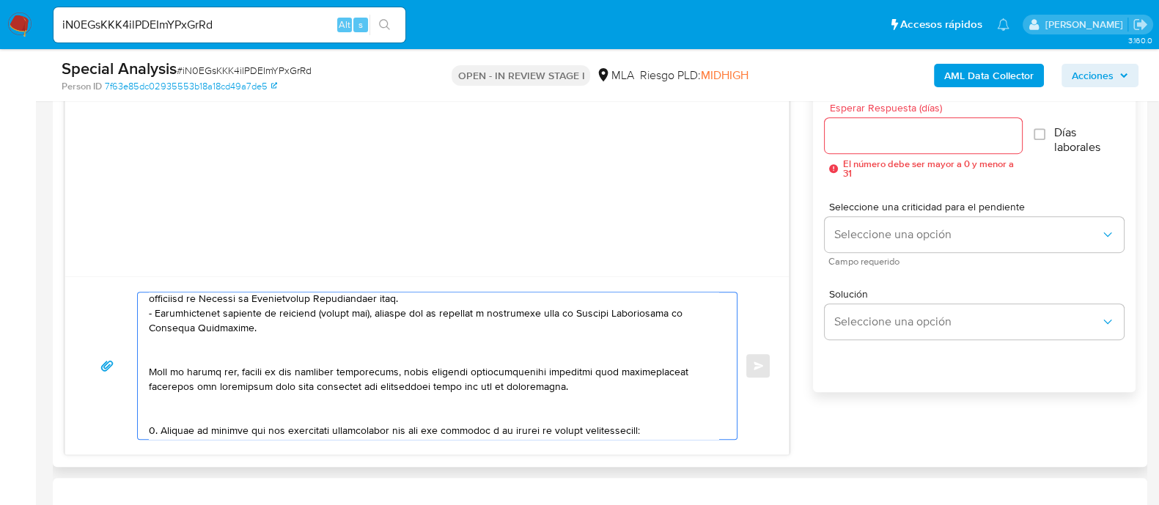
click at [185, 343] on textarea at bounding box center [433, 365] width 569 height 147
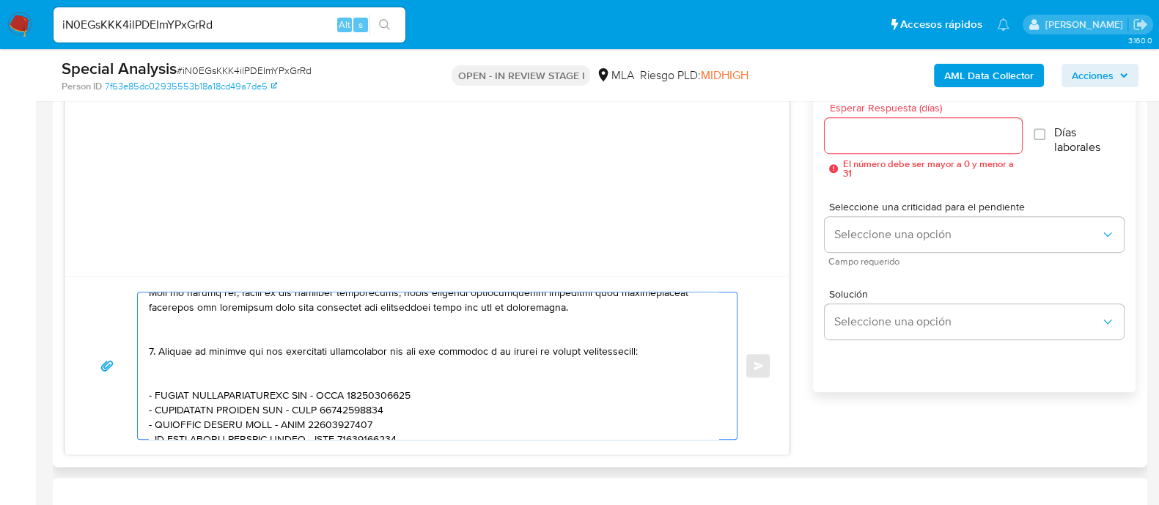
scroll to position [275, 0]
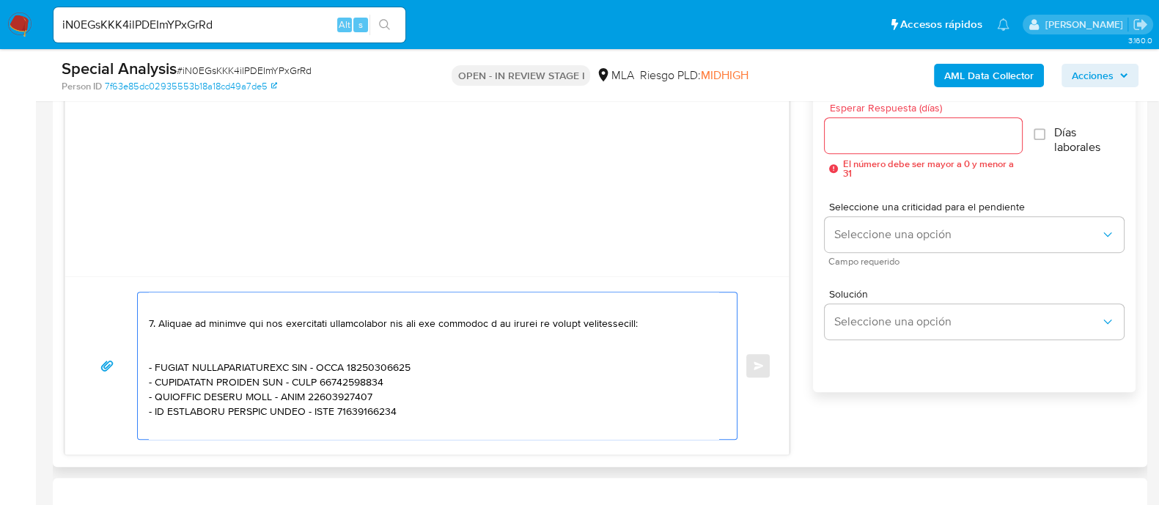
click at [176, 313] on textarea at bounding box center [433, 365] width 569 height 147
click at [191, 351] on textarea at bounding box center [433, 365] width 569 height 147
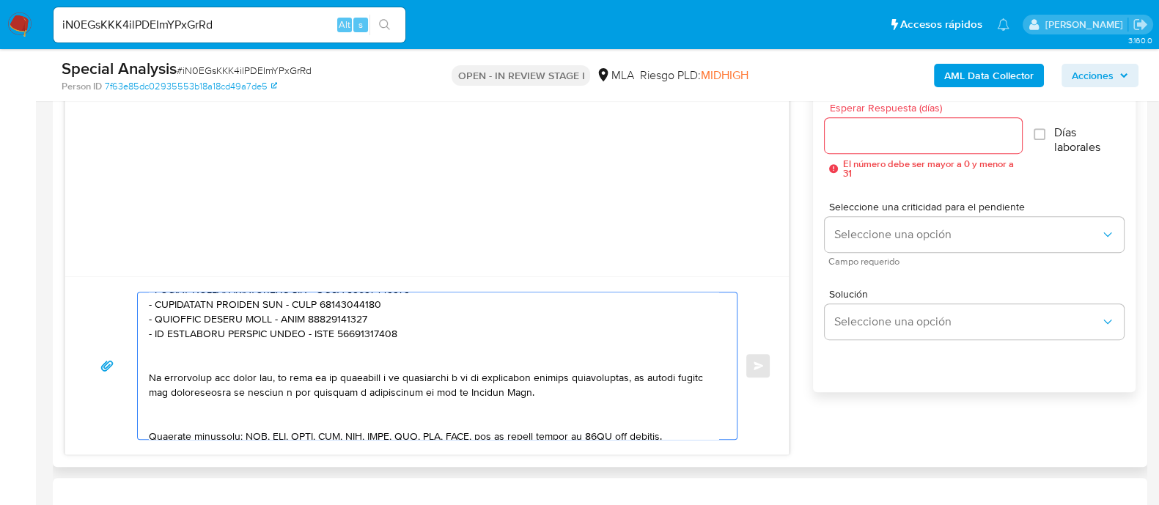
scroll to position [351, 0]
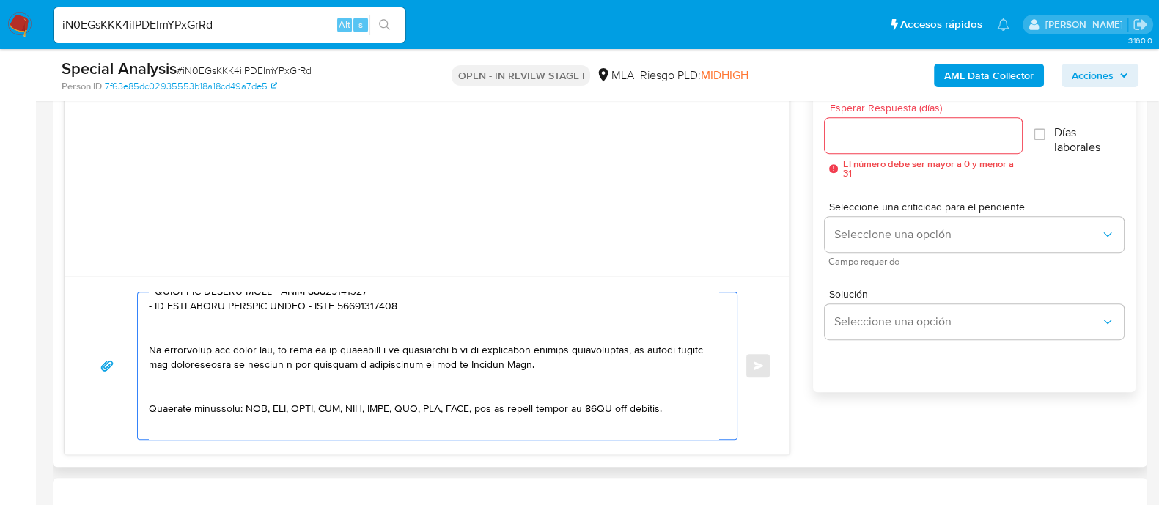
click at [182, 326] on textarea at bounding box center [433, 365] width 569 height 147
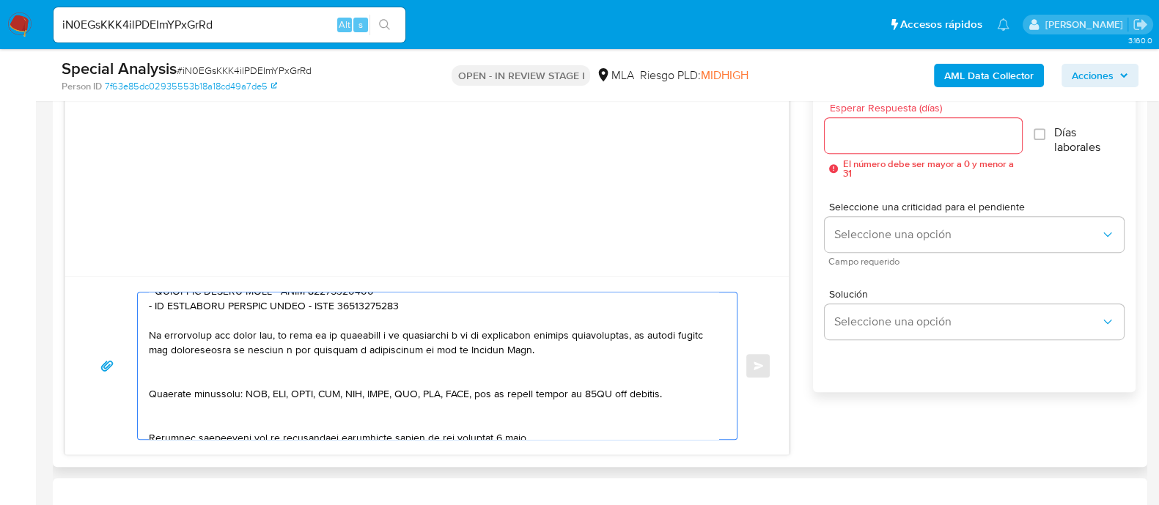
click at [211, 375] on textarea at bounding box center [433, 365] width 569 height 147
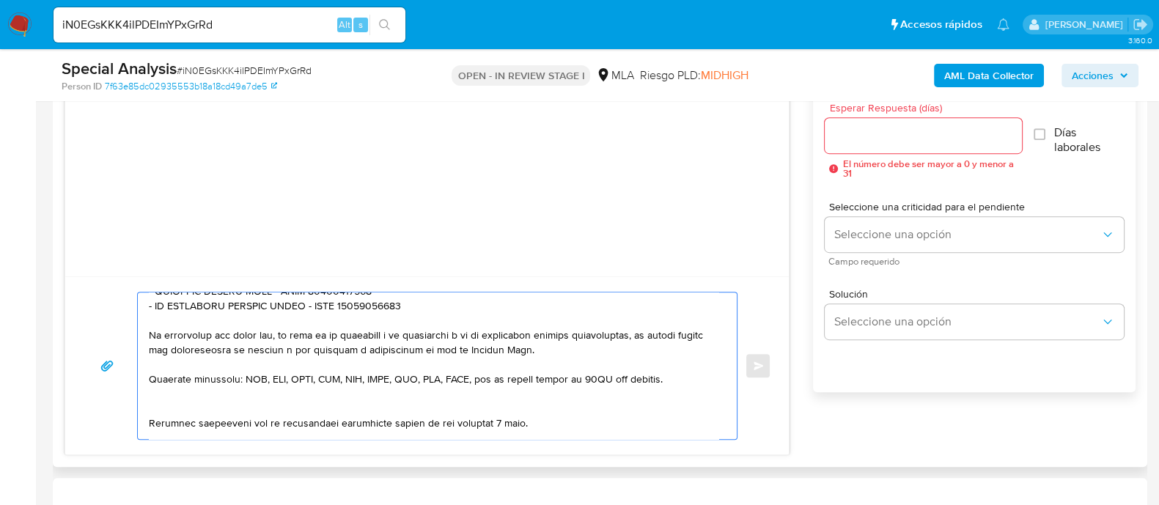
click at [190, 399] on textarea at bounding box center [433, 365] width 569 height 147
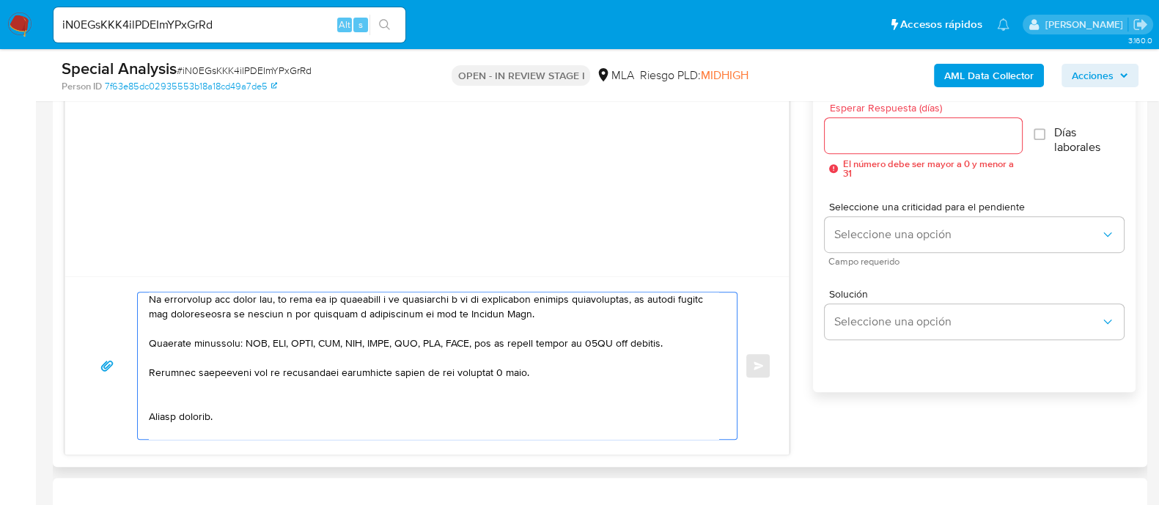
scroll to position [443, 0]
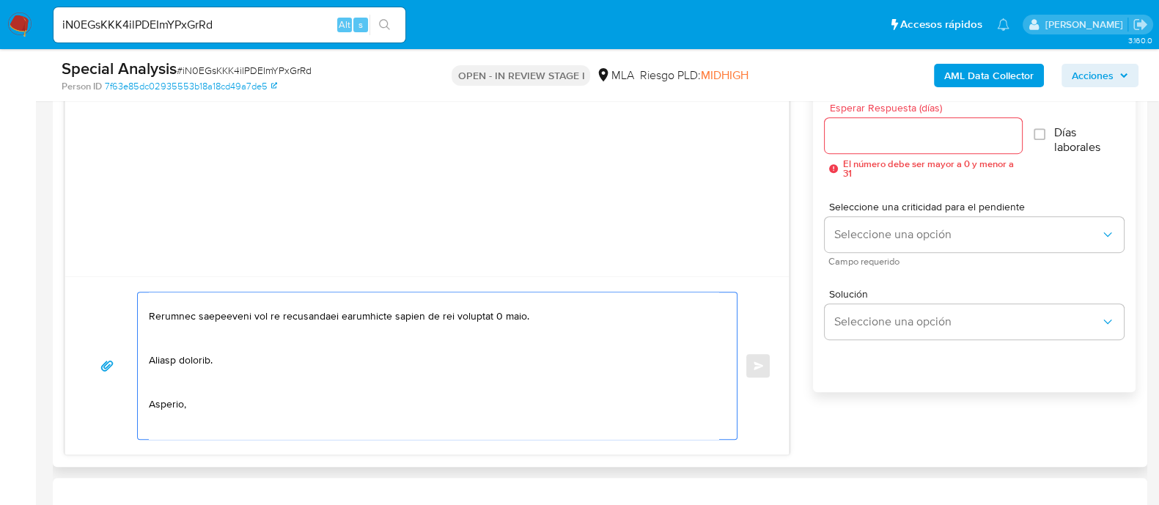
click at [180, 341] on textarea at bounding box center [433, 365] width 569 height 147
click at [172, 354] on textarea at bounding box center [433, 365] width 569 height 147
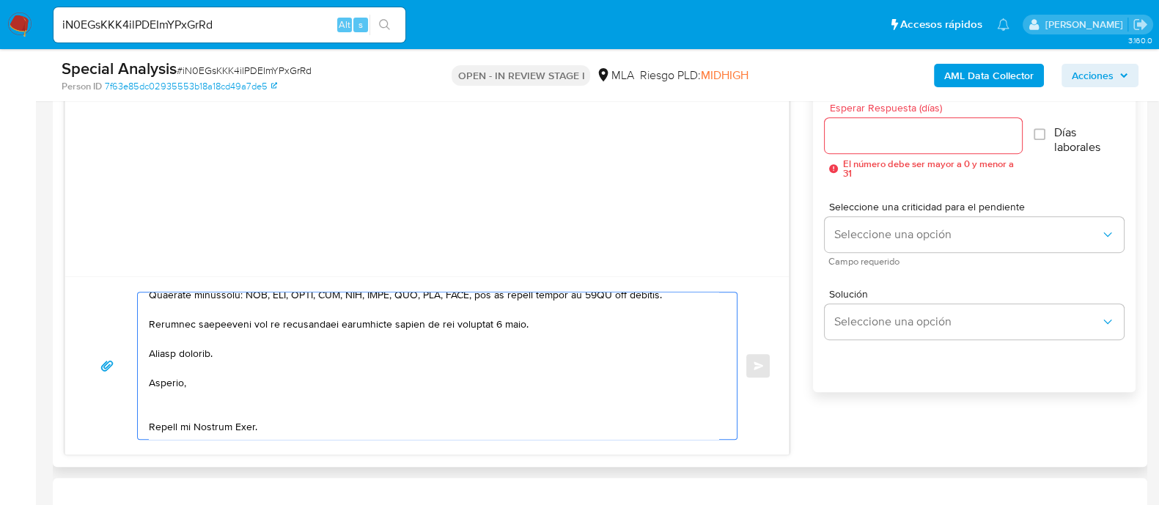
click at [176, 398] on textarea at bounding box center [433, 365] width 569 height 147
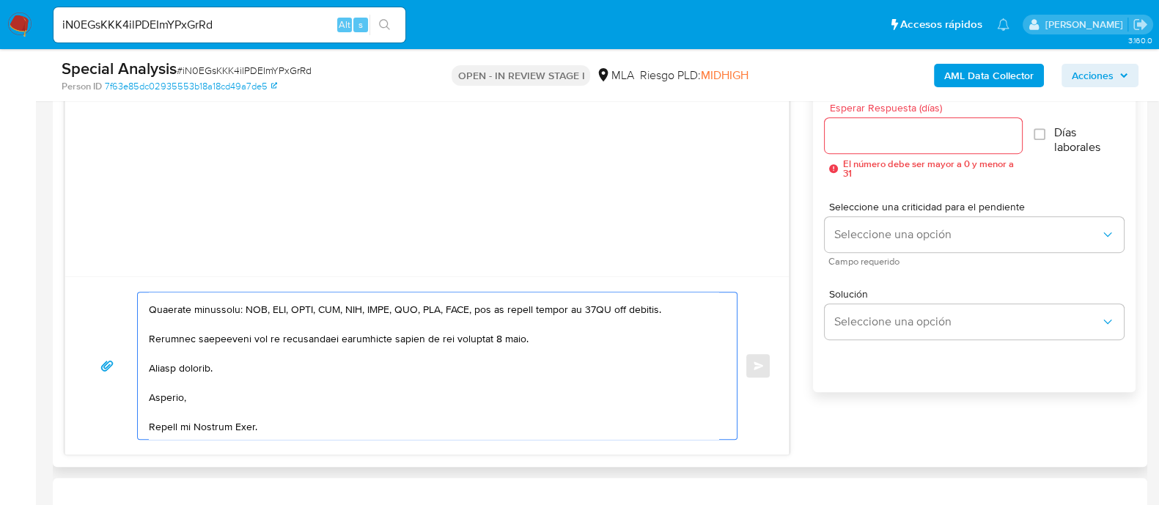
click at [277, 413] on textarea at bounding box center [433, 365] width 569 height 147
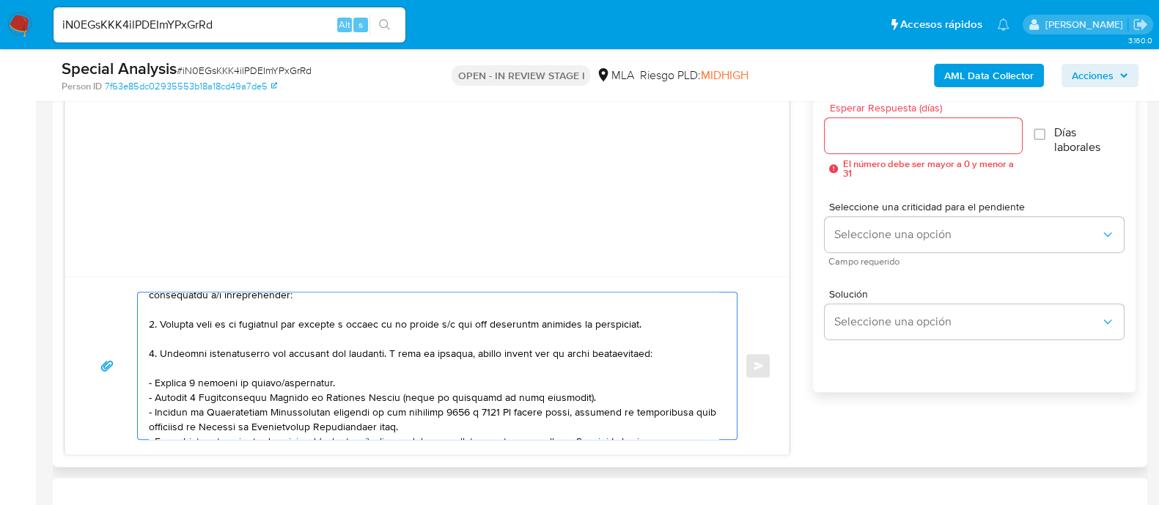
scroll to position [0, 0]
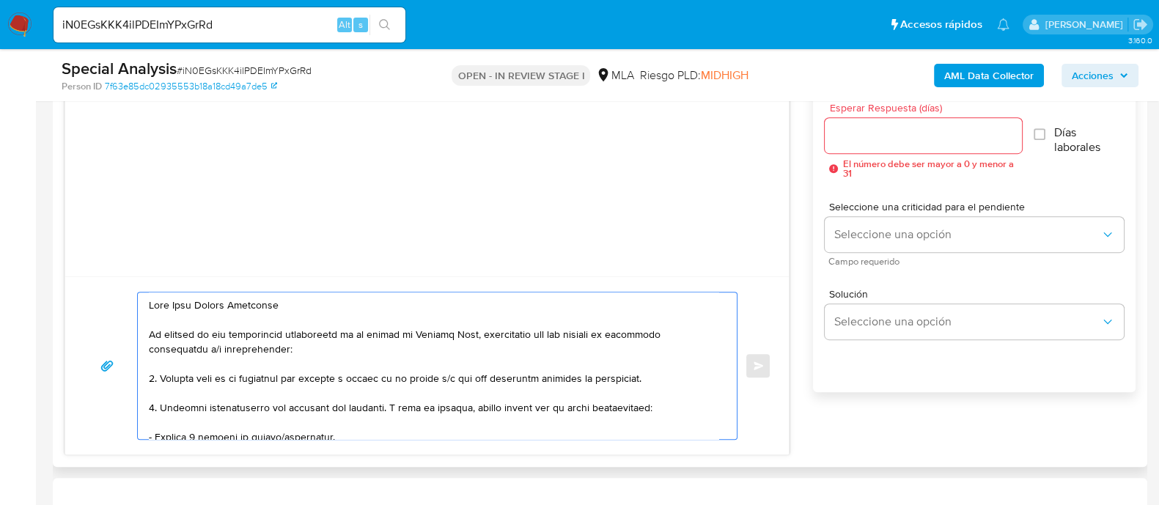
type textarea "Hola Juan Manuel Vermiglio En función de las operaciones registradas en tu cuen…"
click at [882, 138] on input "Esperar Respuesta (días)" at bounding box center [923, 135] width 196 height 19
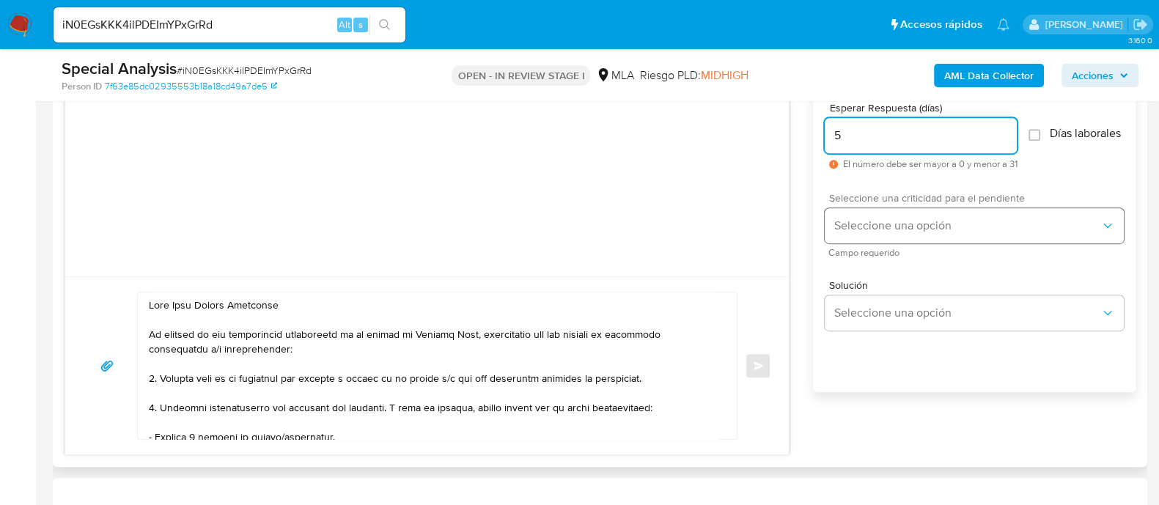
type input "5"
click at [872, 216] on button "Seleccione una opción" at bounding box center [974, 225] width 299 height 35
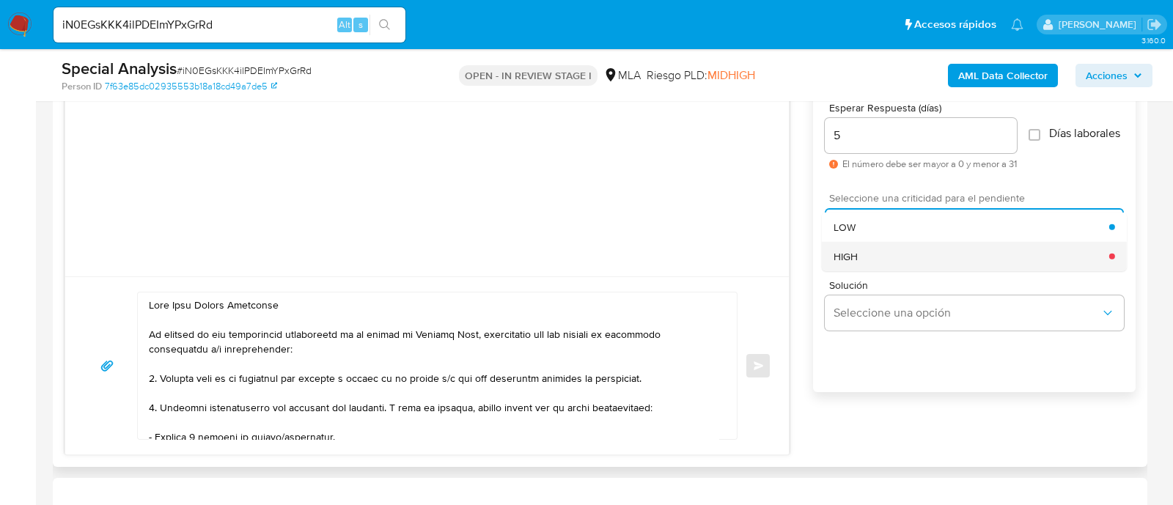
click at [849, 262] on span "HIGH" at bounding box center [845, 255] width 24 height 13
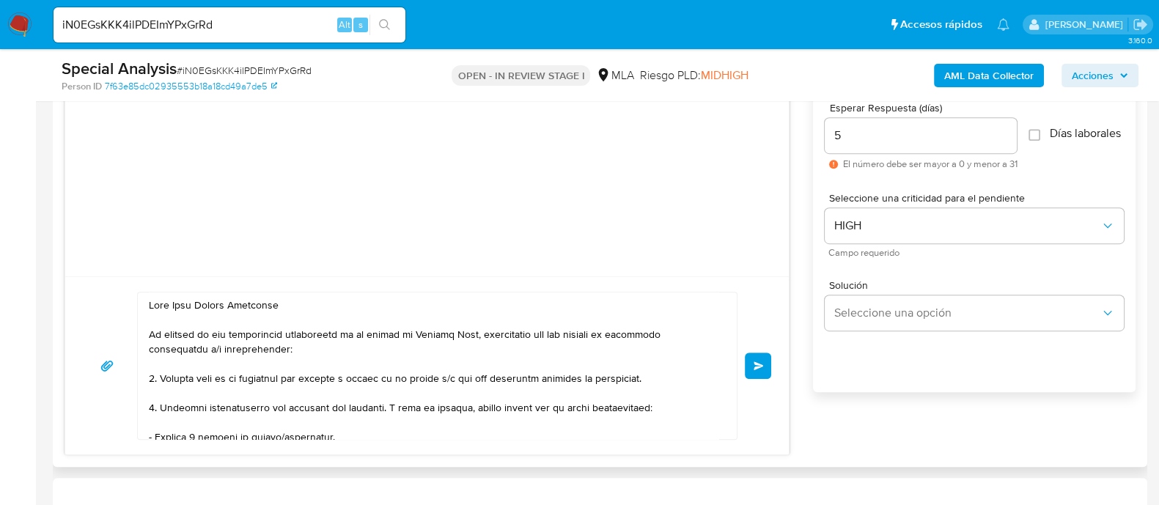
click at [766, 372] on button "Enviar" at bounding box center [758, 366] width 26 height 26
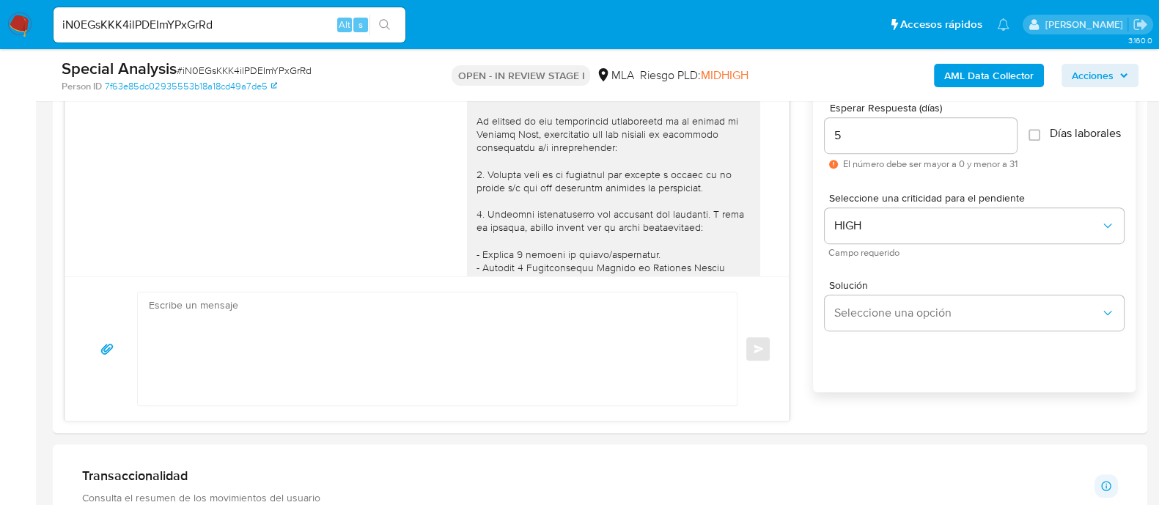
scroll to position [551, 0]
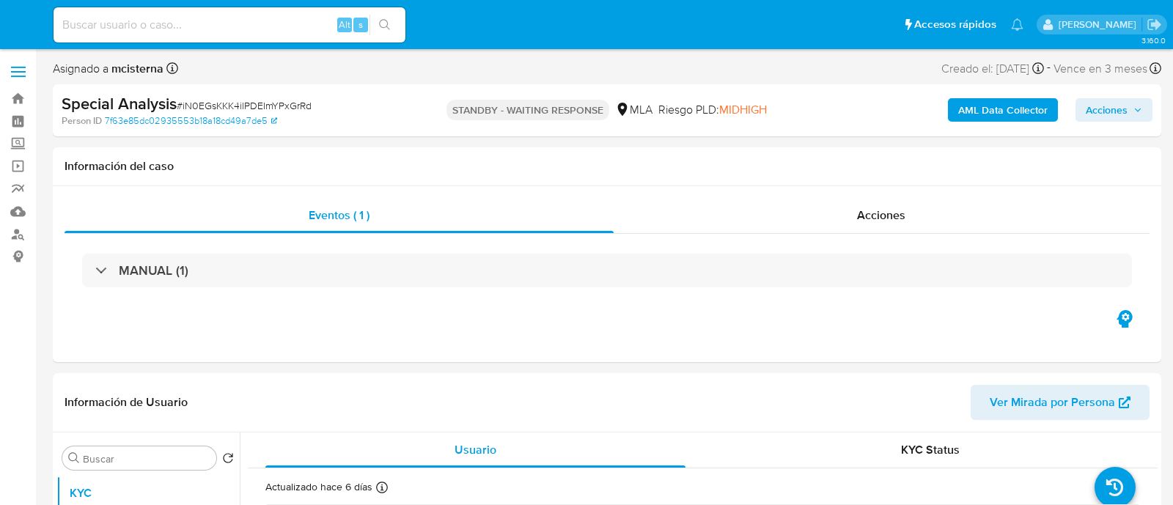
select select "10"
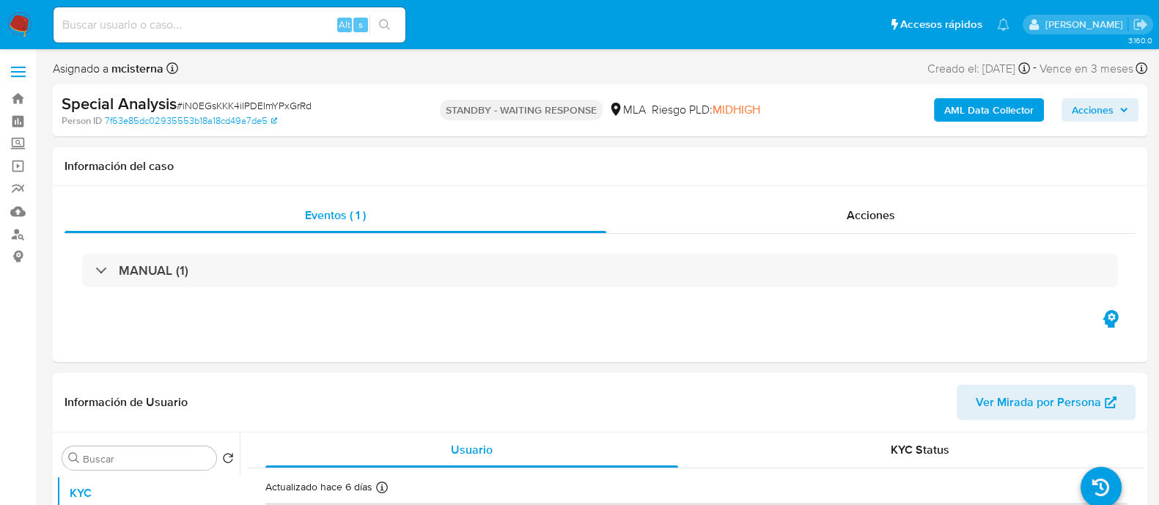
click at [259, 29] on input at bounding box center [230, 24] width 352 height 19
paste input "B8HxE2ywL6H3cV9nGUOWRh0L"
type input "B8HxE2ywL6H3cV9nGUOWRh0L"
click at [393, 27] on button "search-icon" at bounding box center [384, 25] width 30 height 21
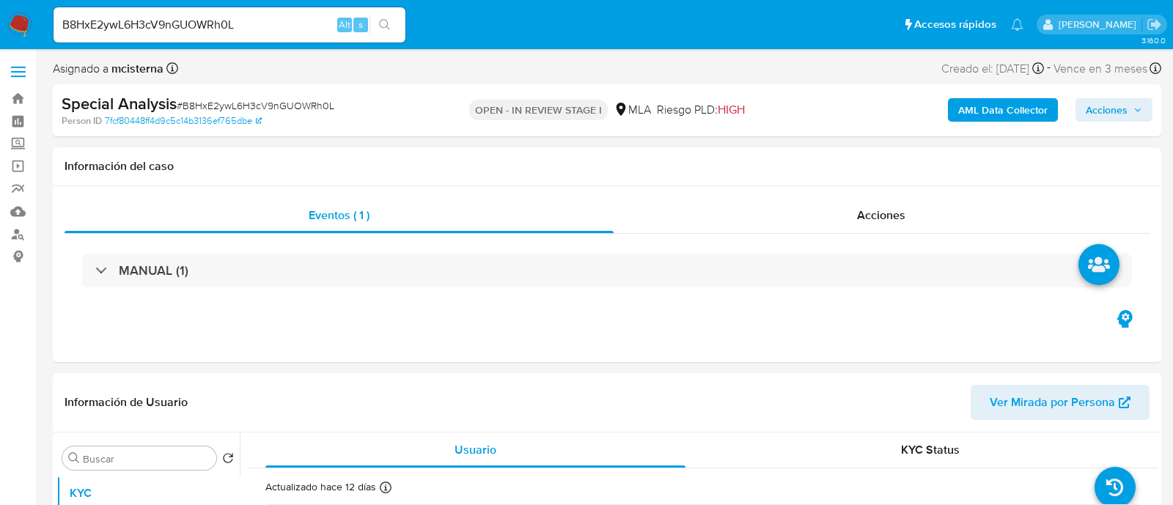
select select "10"
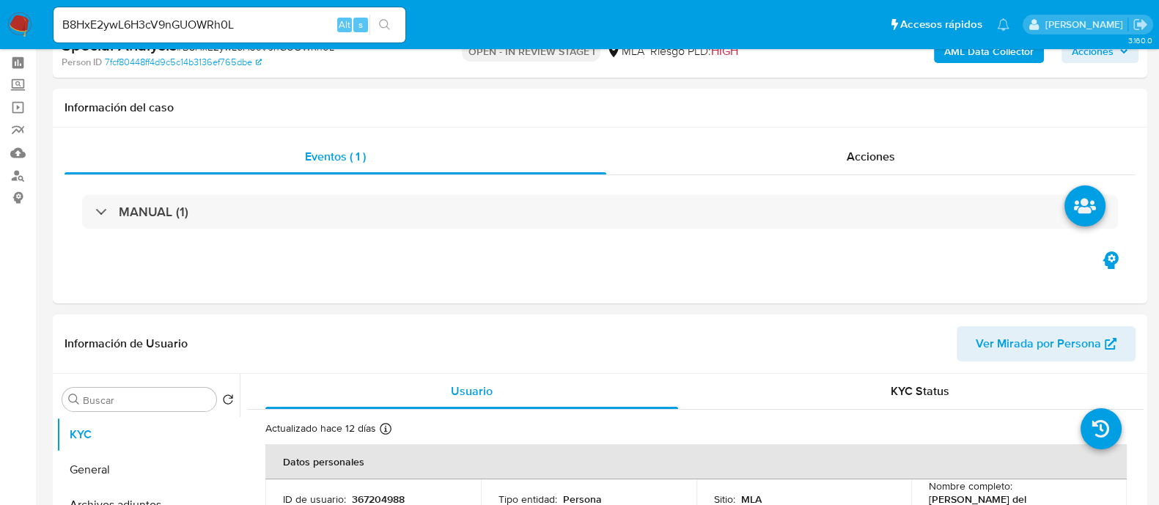
scroll to position [275, 0]
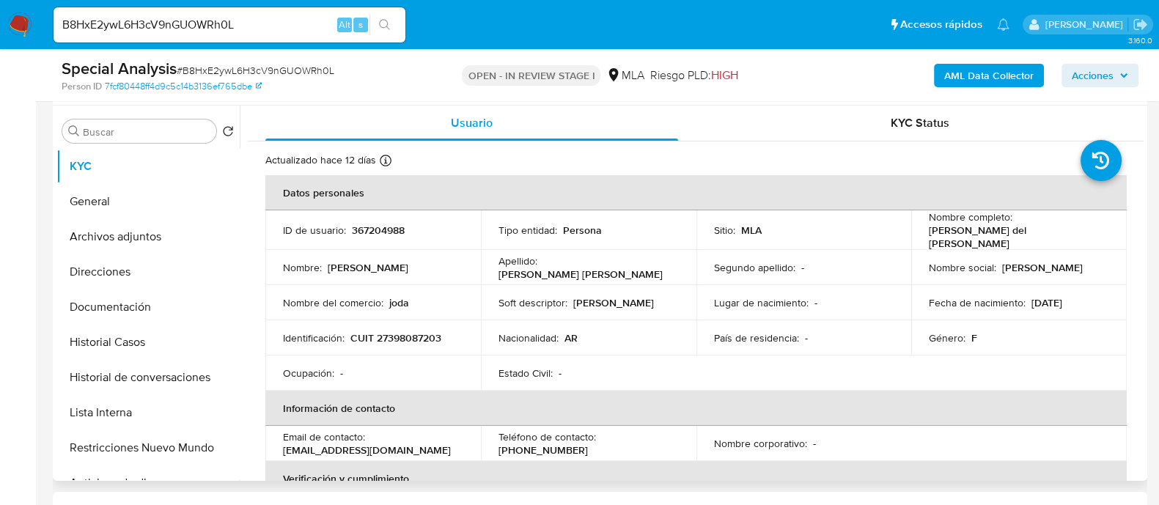
drag, startPoint x: 925, startPoint y: 232, endPoint x: 970, endPoint y: 246, distance: 46.8
click at [970, 246] on p "Fernanda del Rosario Ticona Severich" at bounding box center [1016, 237] width 174 height 26
copy p "Fernanda del Rosario Ticona Severich"
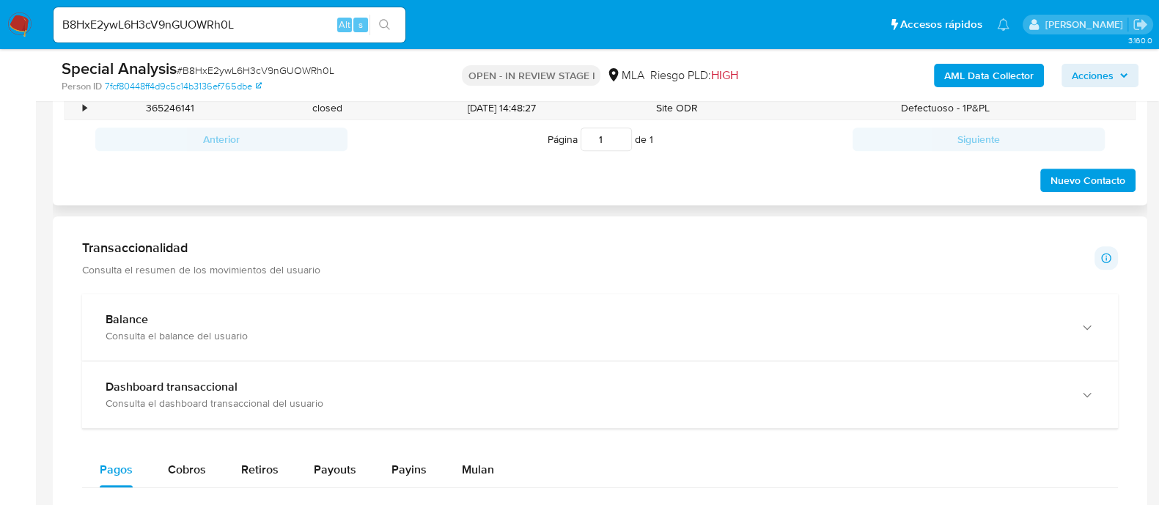
scroll to position [732, 0]
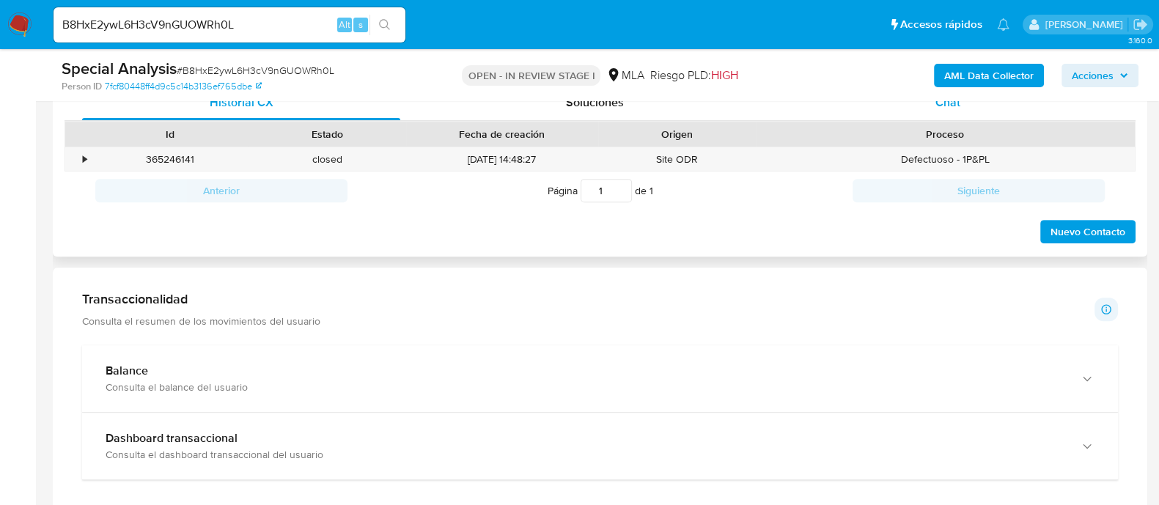
click at [964, 103] on div "Chat" at bounding box center [948, 102] width 318 height 35
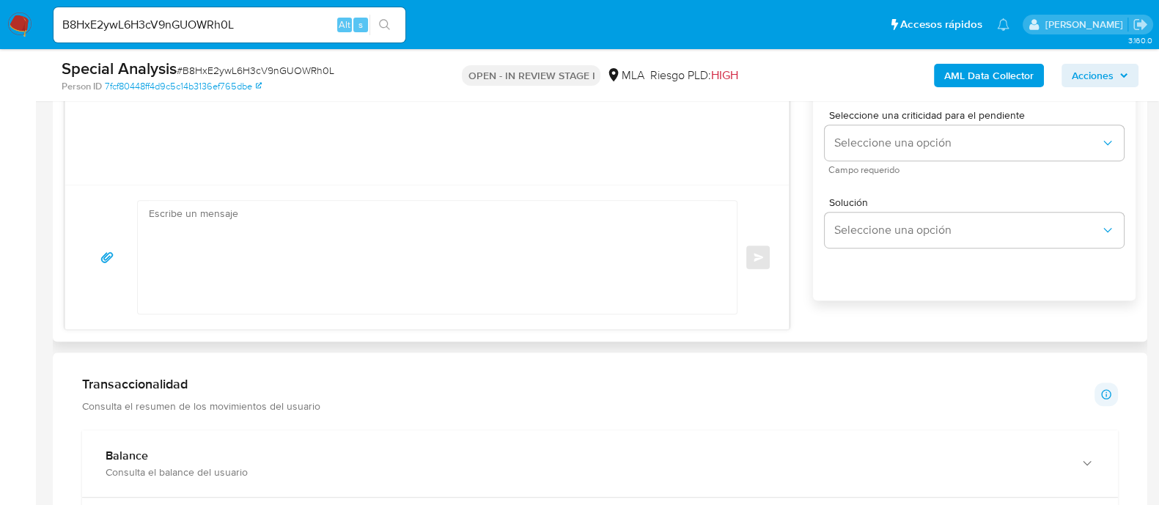
scroll to position [825, 0]
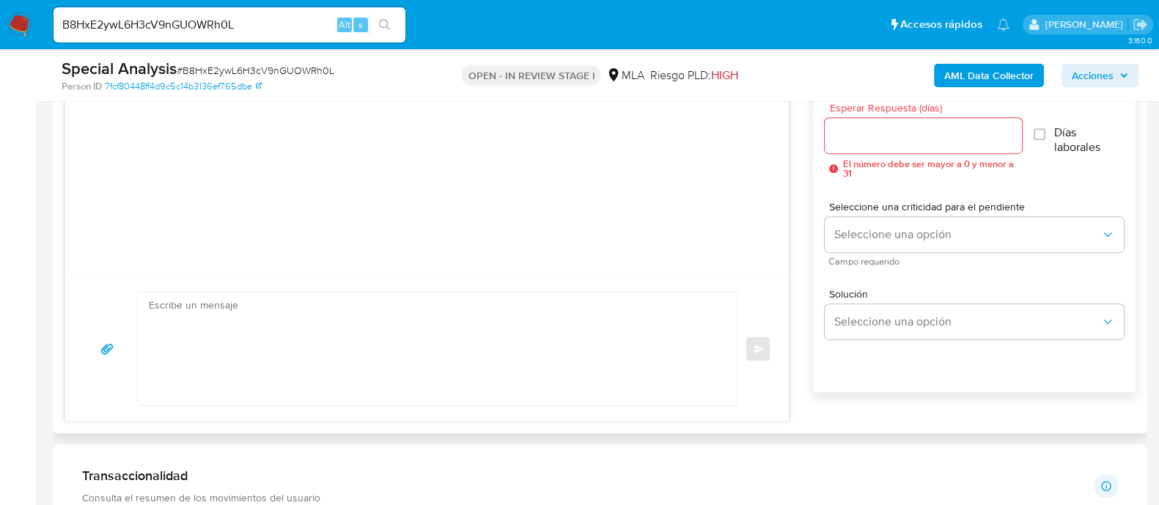
click at [435, 329] on textarea at bounding box center [433, 348] width 569 height 113
paste textarea "Hola Fernanda del Rosario Ticona Severich En función de las operaciones registr…"
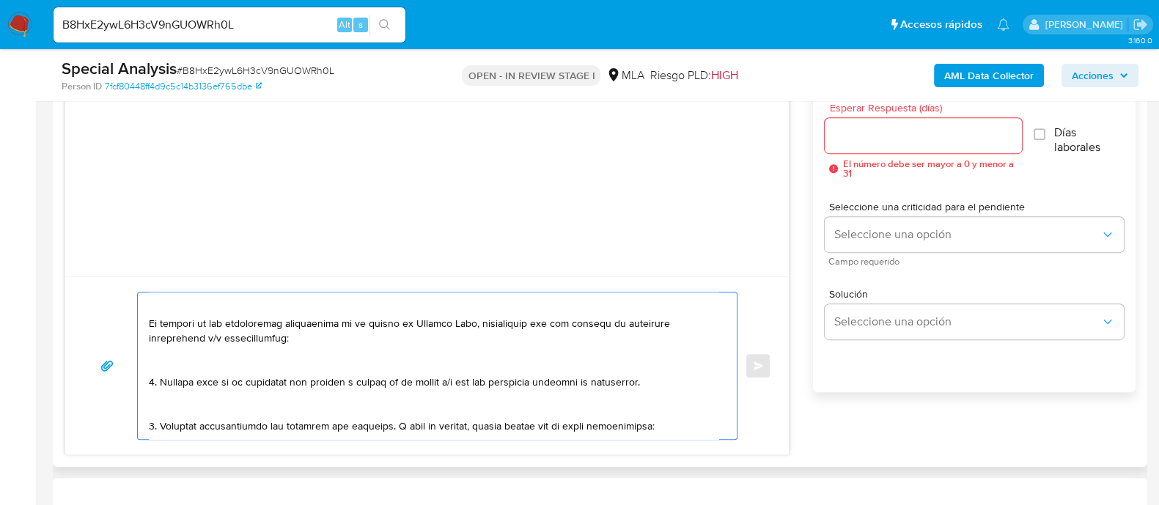
scroll to position [0, 0]
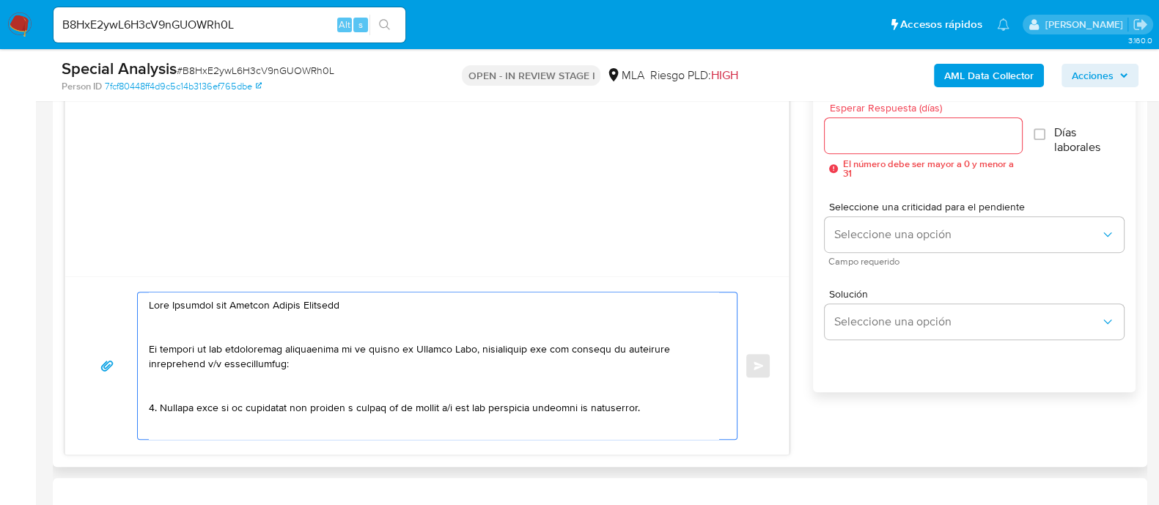
click at [435, 329] on textarea at bounding box center [433, 365] width 569 height 147
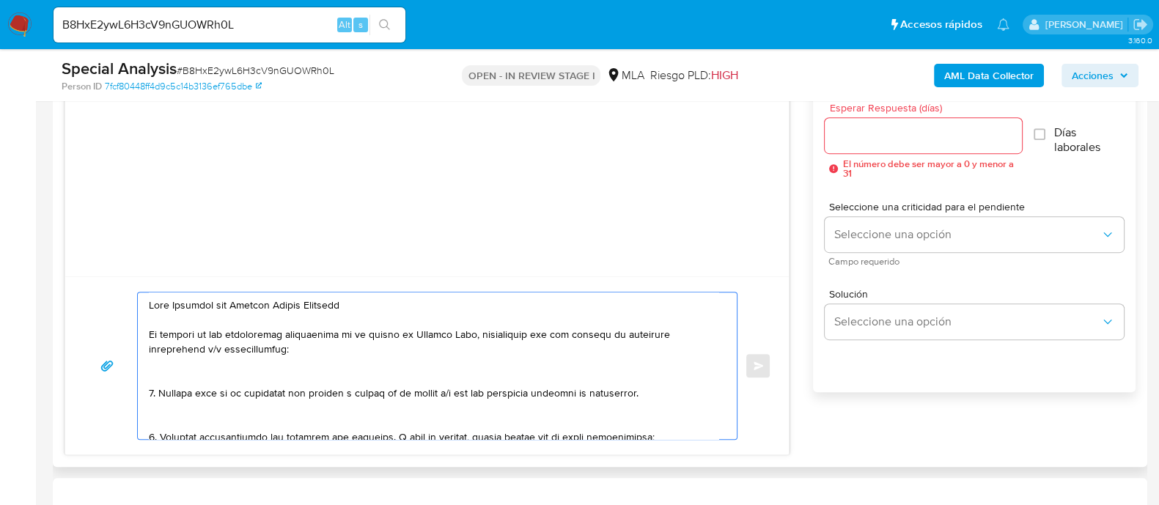
click at [290, 353] on textarea at bounding box center [433, 365] width 569 height 147
click at [273, 366] on textarea at bounding box center [433, 365] width 569 height 147
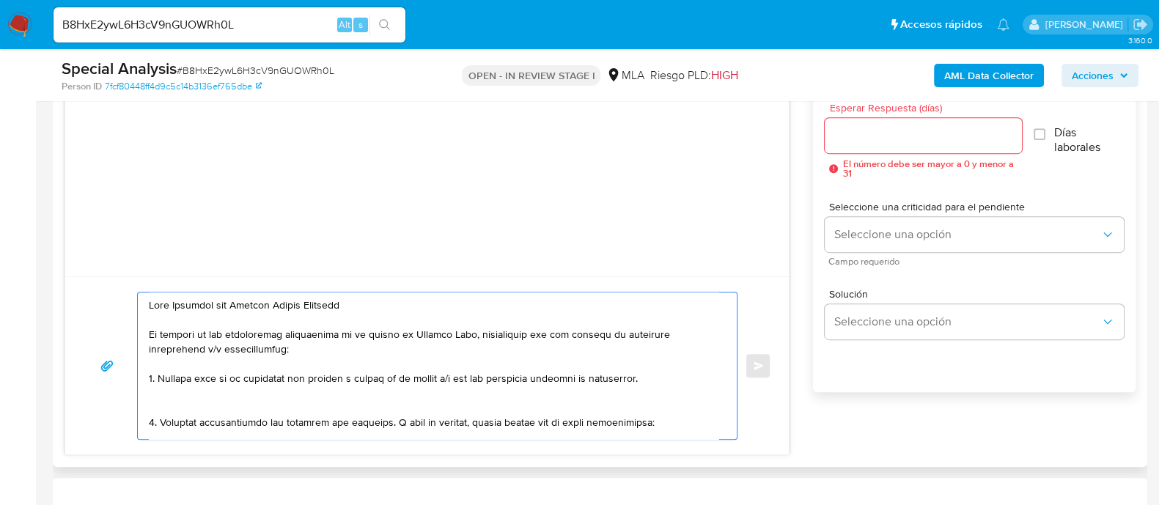
click at [179, 405] on textarea at bounding box center [433, 365] width 569 height 147
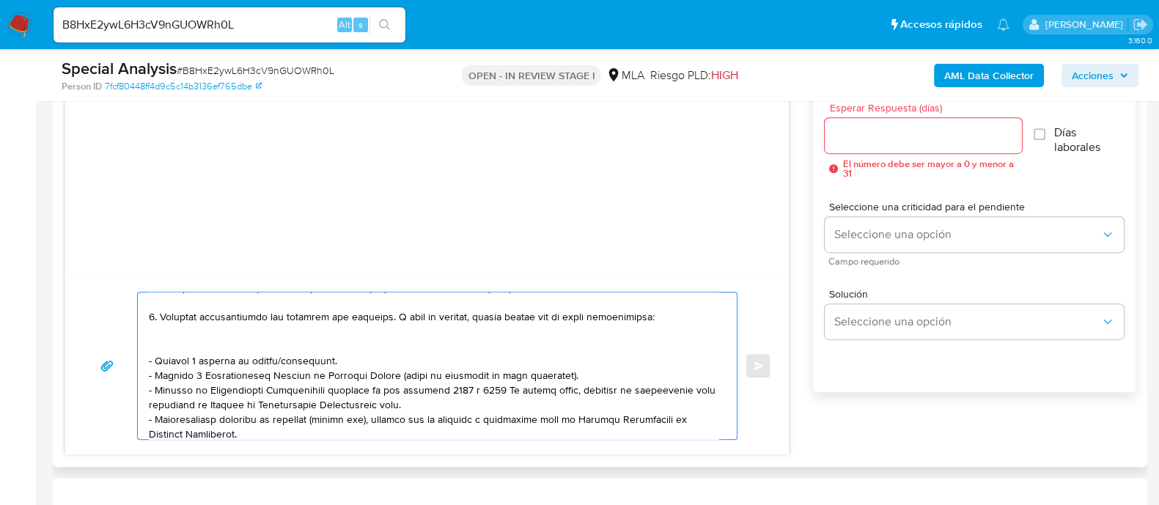
click at [185, 339] on textarea at bounding box center [433, 365] width 569 height 147
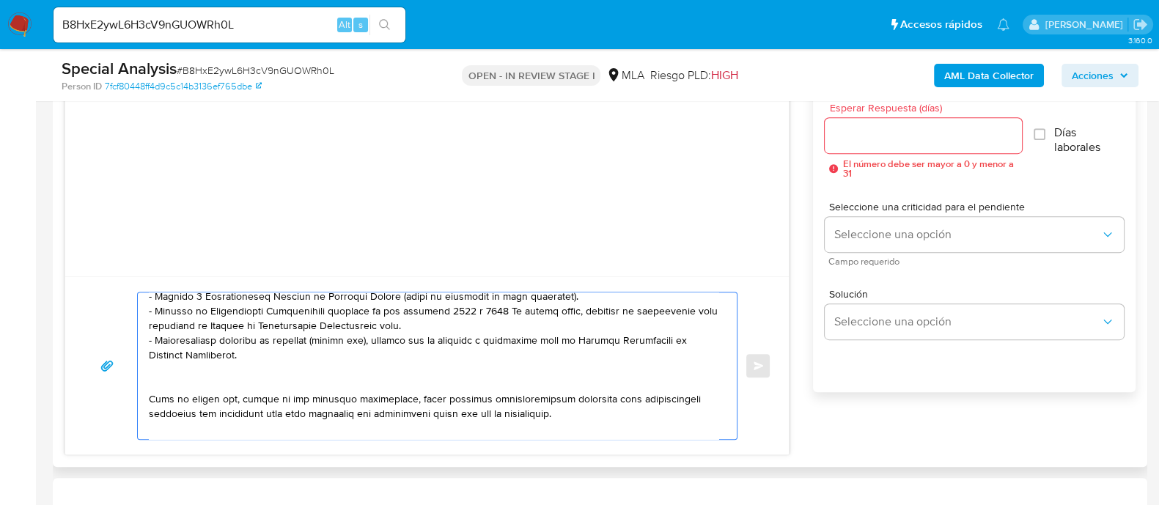
scroll to position [182, 0]
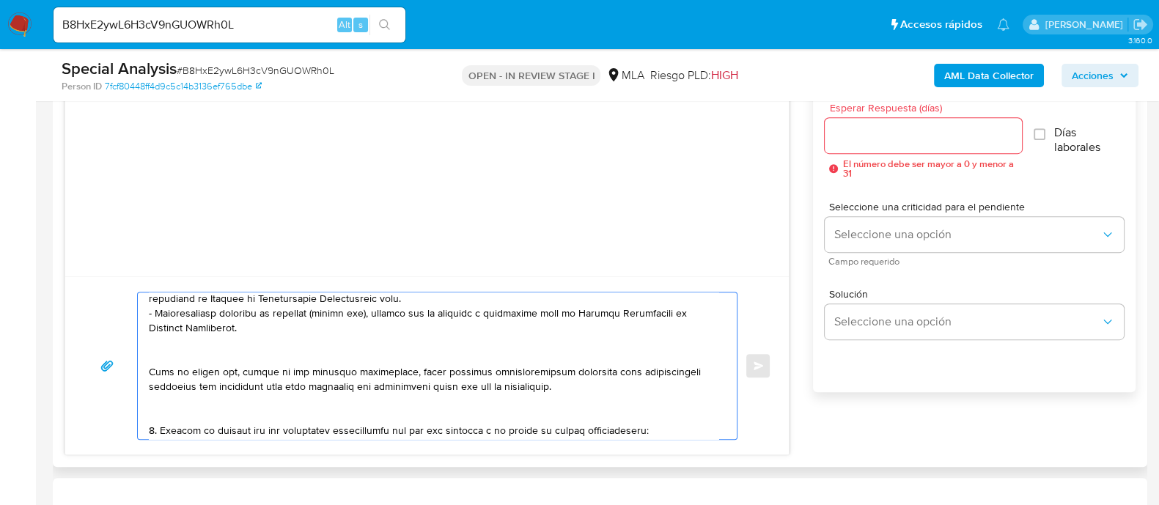
click at [196, 360] on textarea at bounding box center [433, 365] width 569 height 147
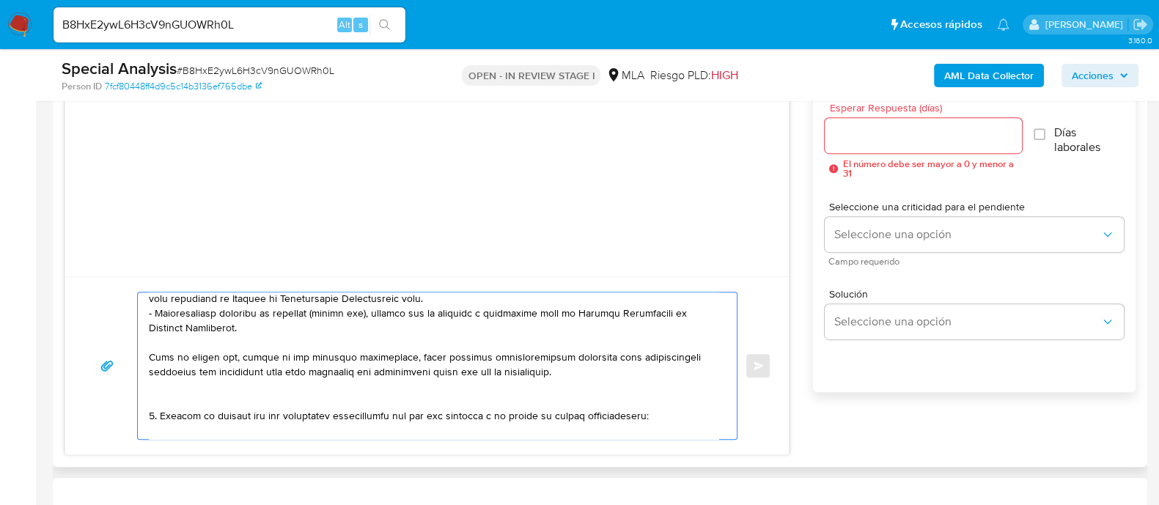
click at [183, 394] on textarea at bounding box center [433, 365] width 569 height 147
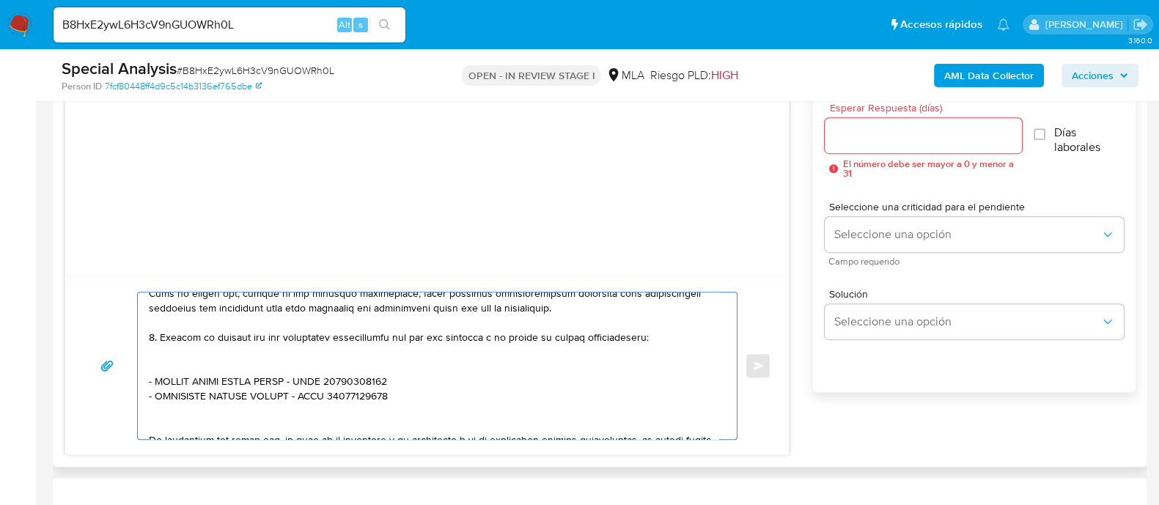
scroll to position [275, 0]
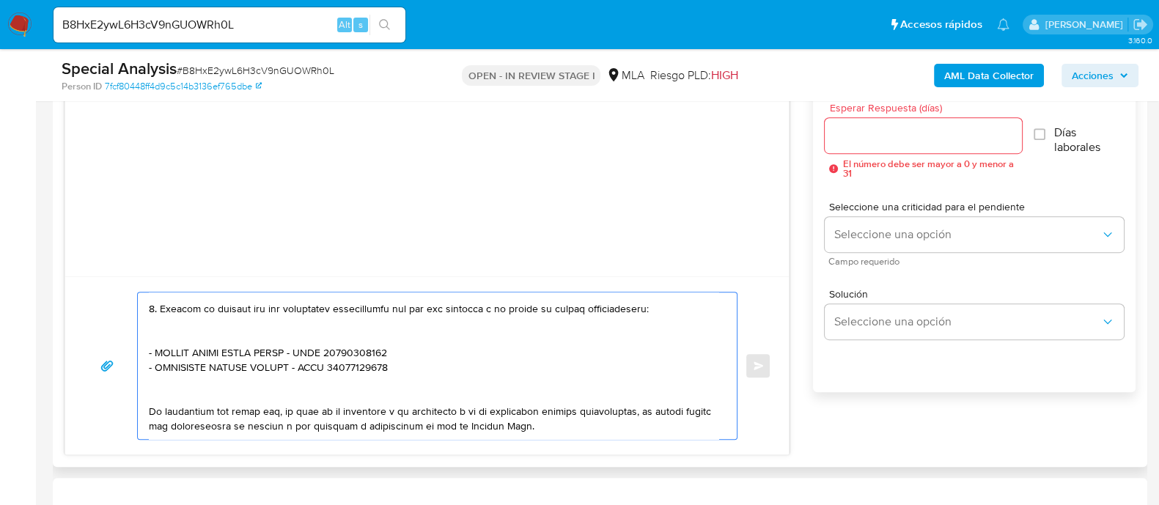
click at [191, 334] on textarea at bounding box center [433, 365] width 569 height 147
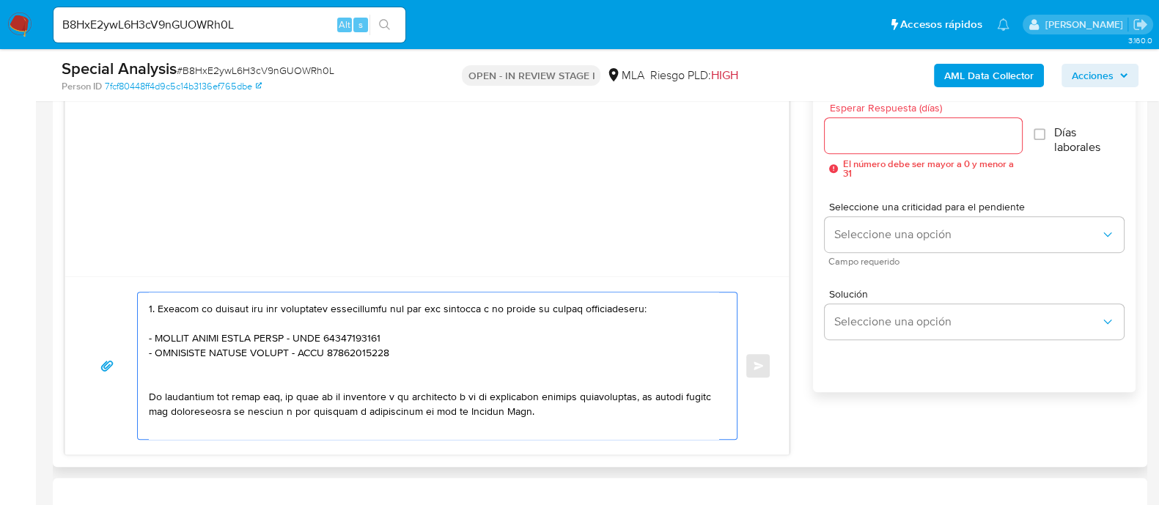
click at [178, 365] on textarea at bounding box center [433, 365] width 569 height 147
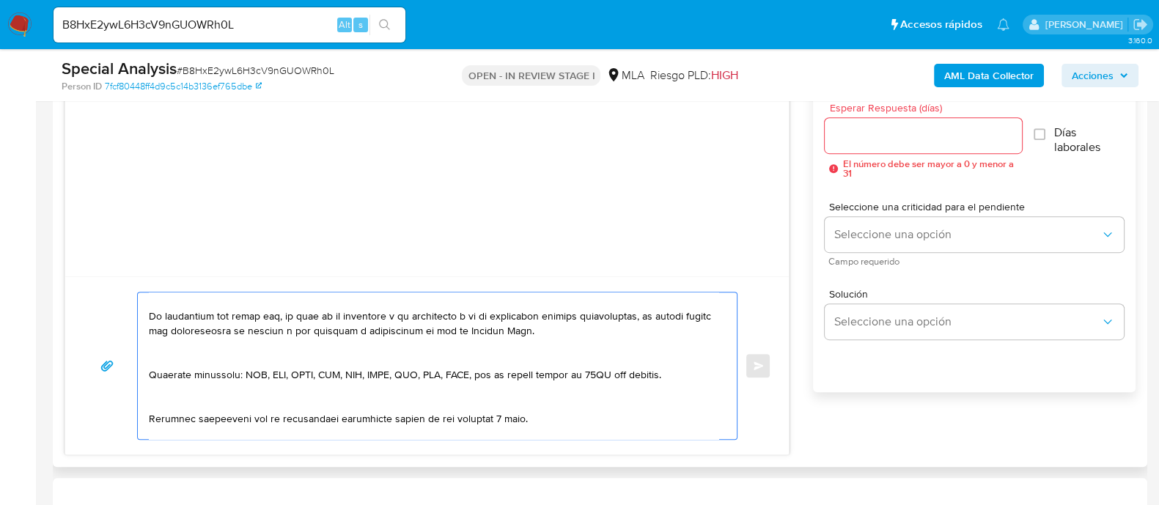
scroll to position [366, 0]
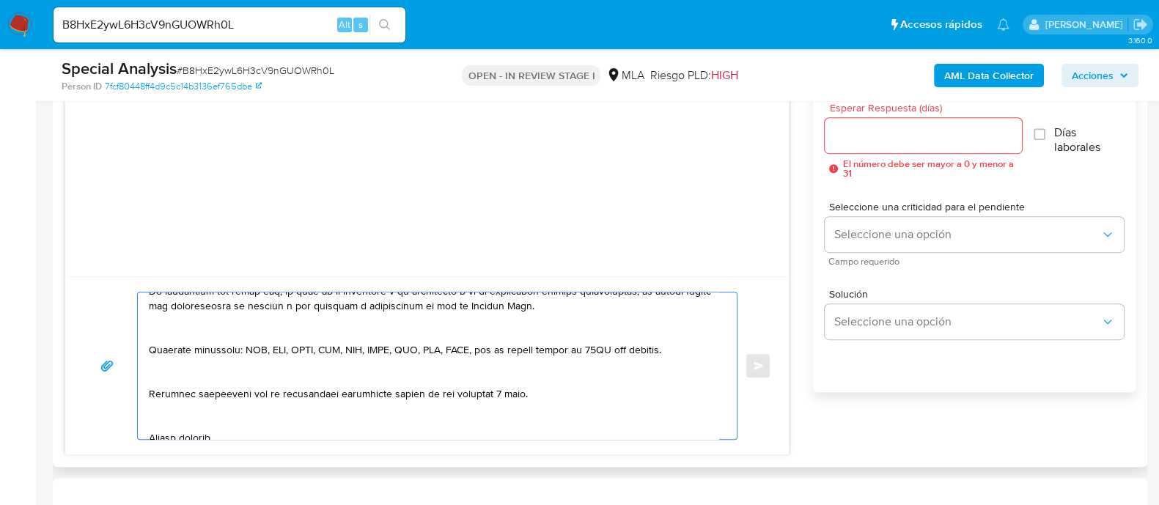
click at [180, 328] on textarea at bounding box center [433, 365] width 569 height 147
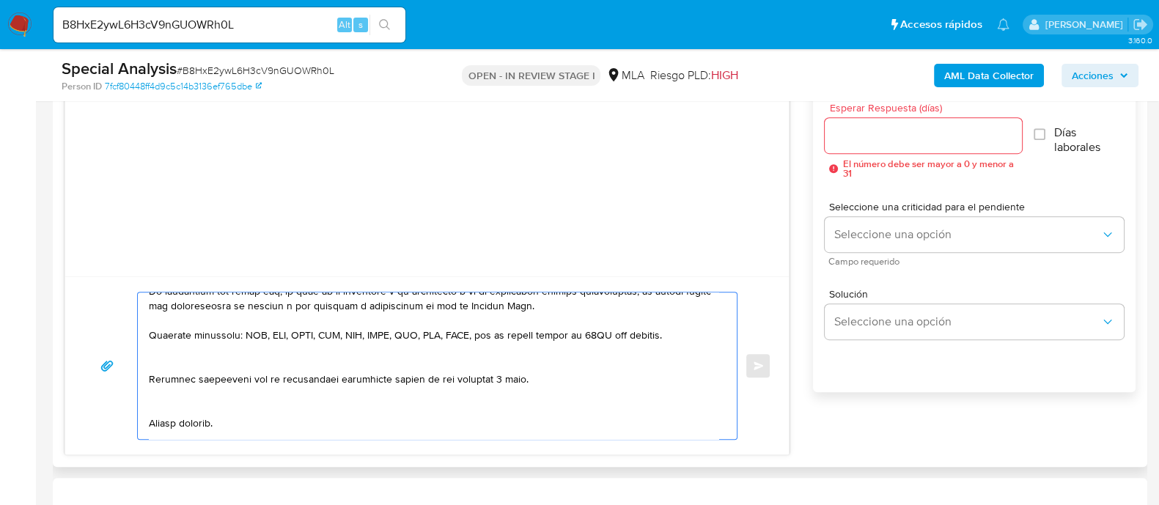
click at [173, 358] on textarea at bounding box center [433, 365] width 569 height 147
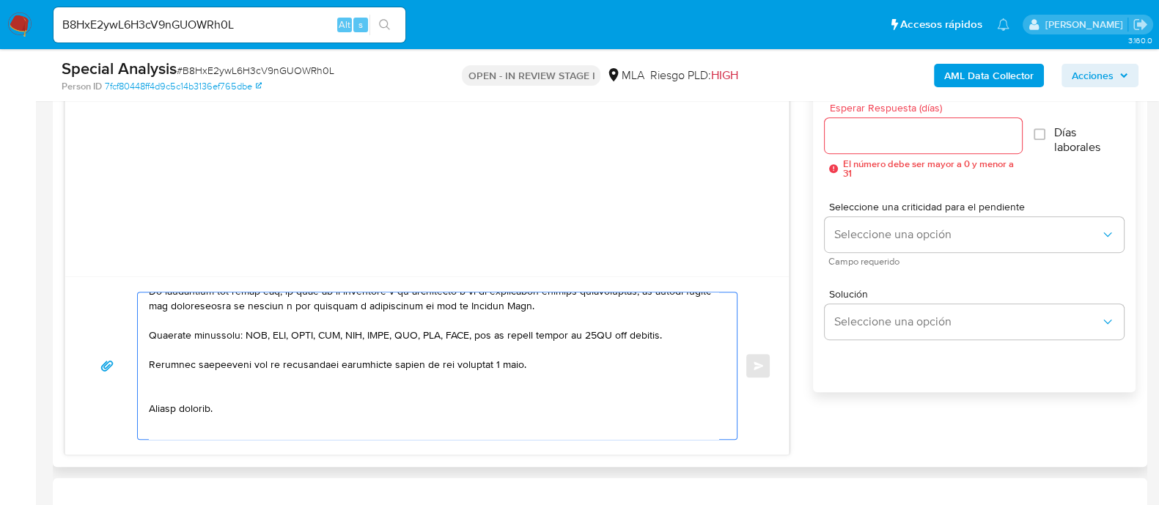
click at [180, 383] on textarea at bounding box center [433, 365] width 569 height 147
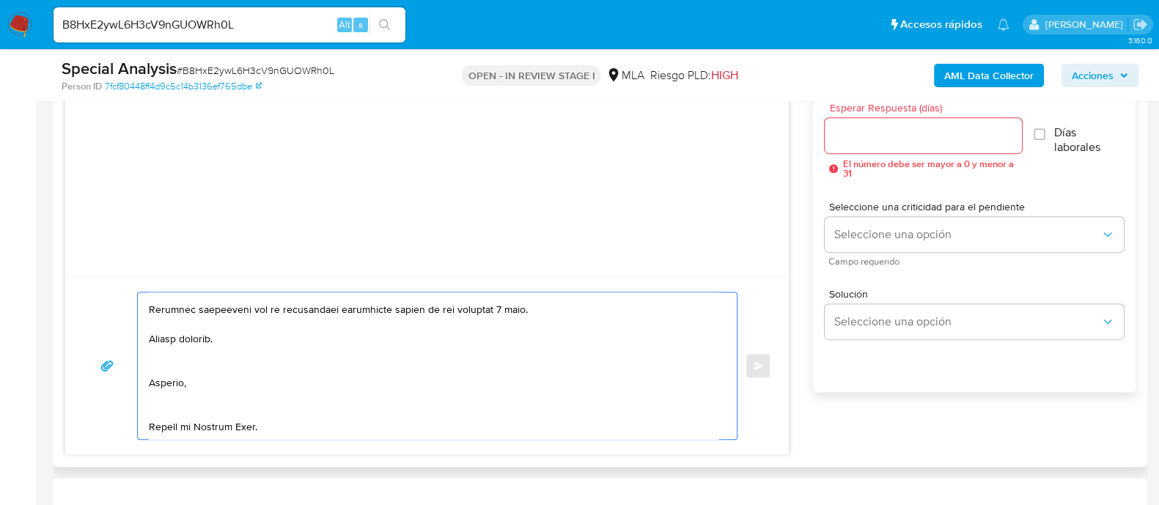
click at [183, 350] on textarea at bounding box center [433, 365] width 569 height 147
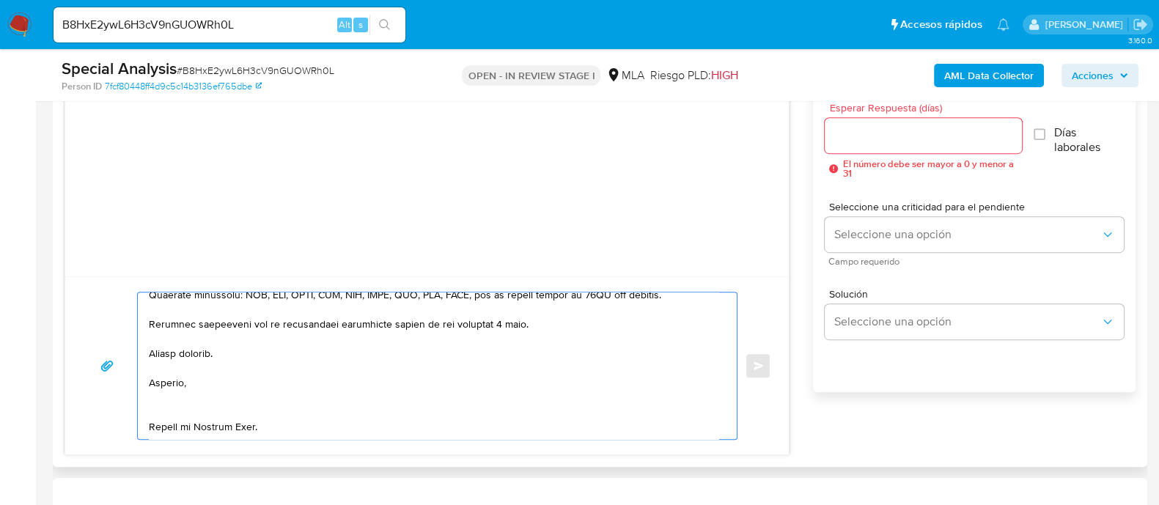
click at [177, 386] on textarea at bounding box center [433, 365] width 569 height 147
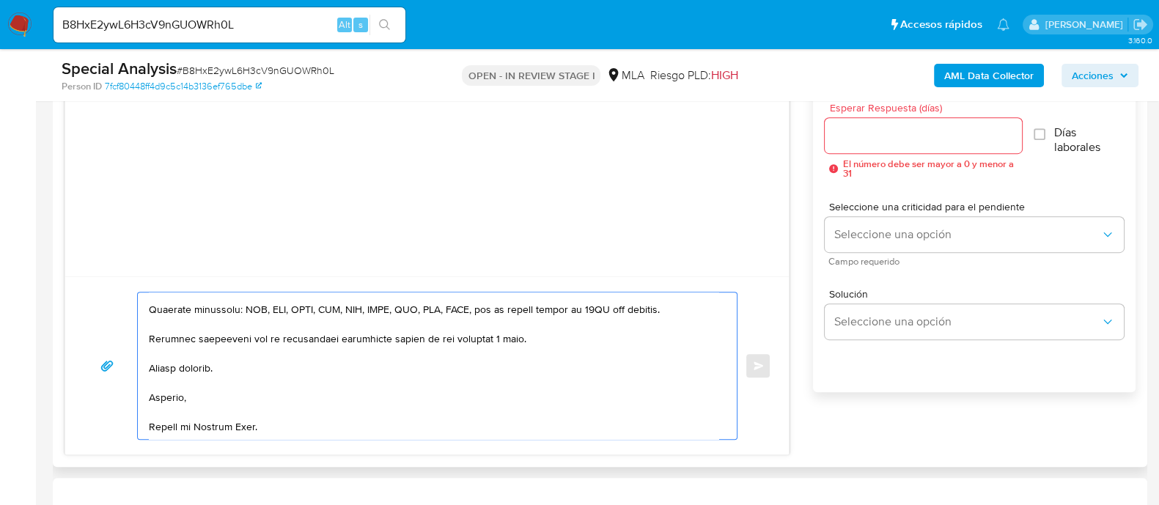
click at [276, 406] on textarea at bounding box center [433, 365] width 569 height 147
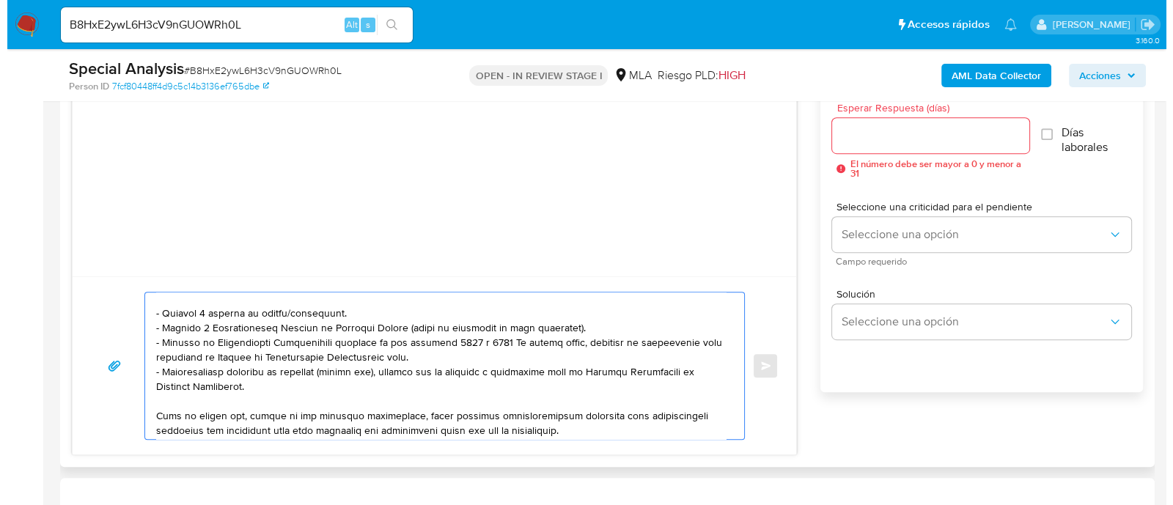
scroll to position [117, 0]
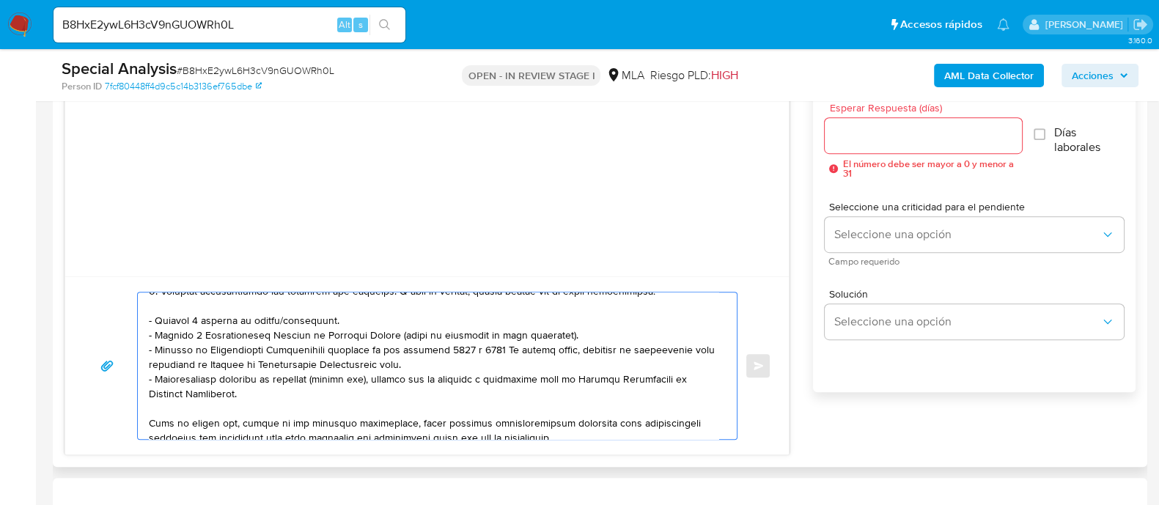
type textarea "Hola Fernanda del Rosario Ticona Severich En función de las operaciones registr…"
click at [906, 141] on input "Esperar Respuesta (días)" at bounding box center [923, 135] width 196 height 19
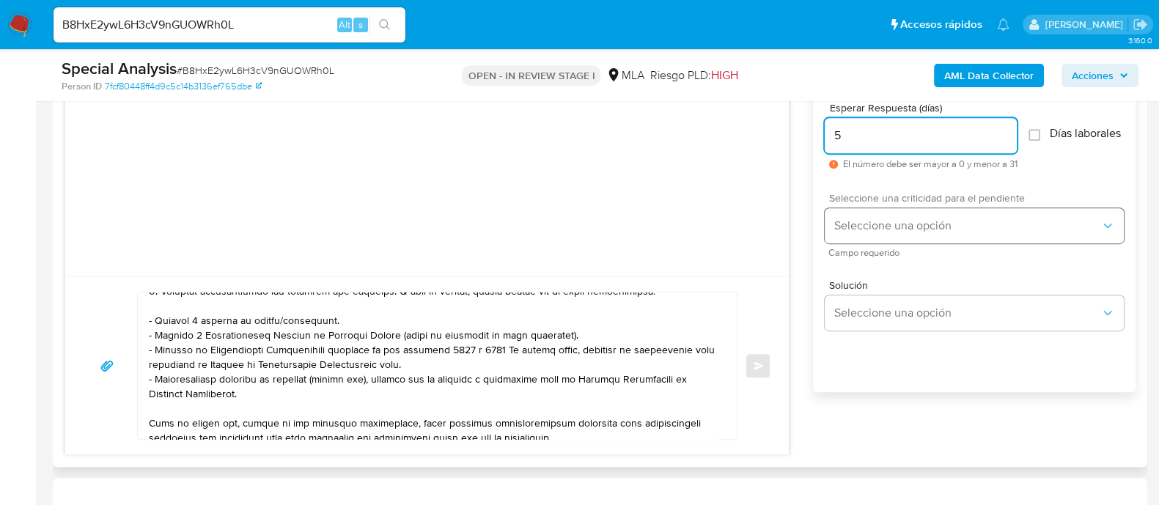
type input "5"
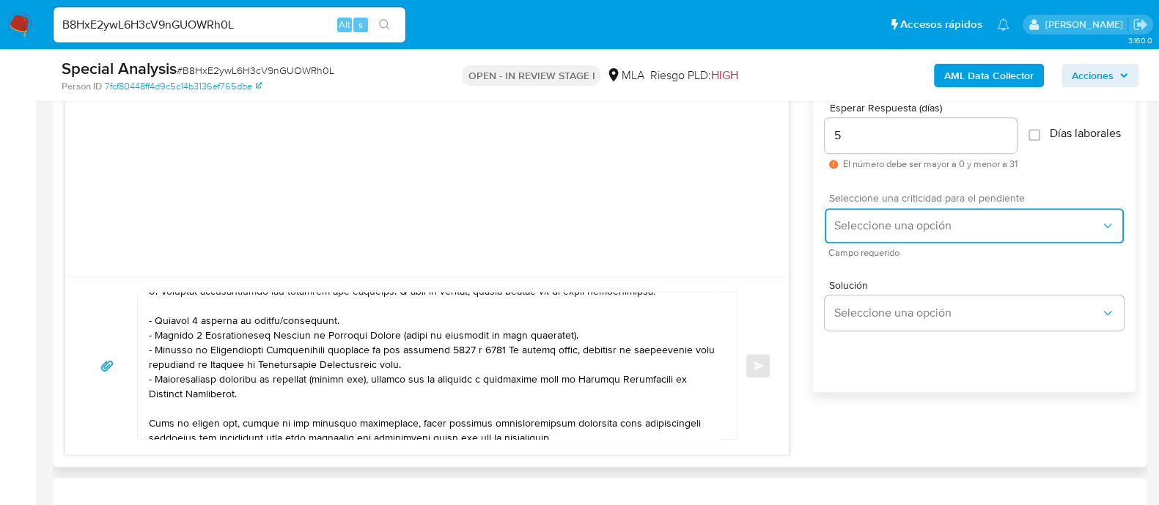
click at [871, 243] on button "Seleccione una opción" at bounding box center [974, 225] width 299 height 35
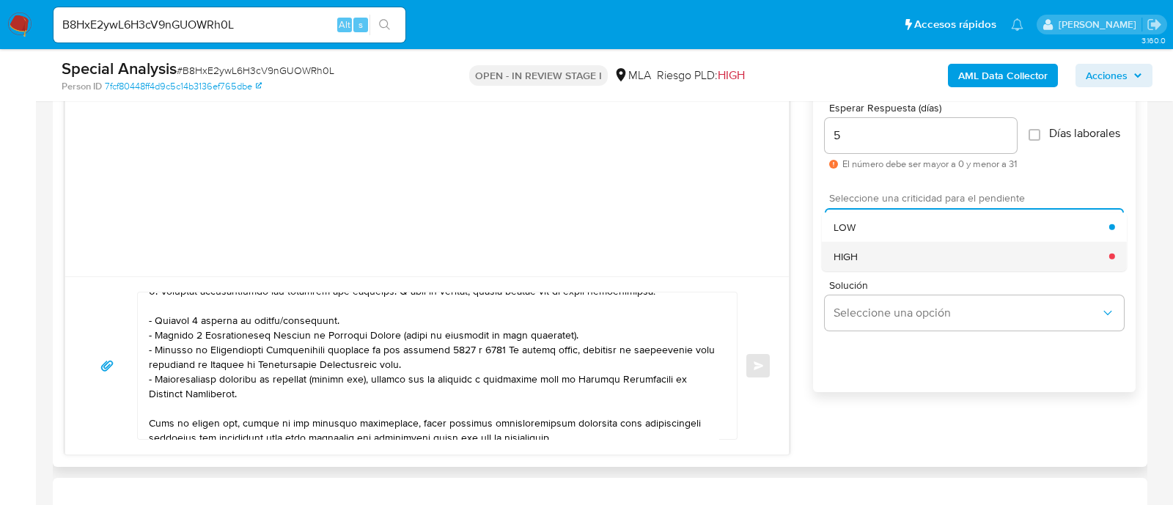
click at [868, 267] on div "HIGH" at bounding box center [971, 255] width 276 height 29
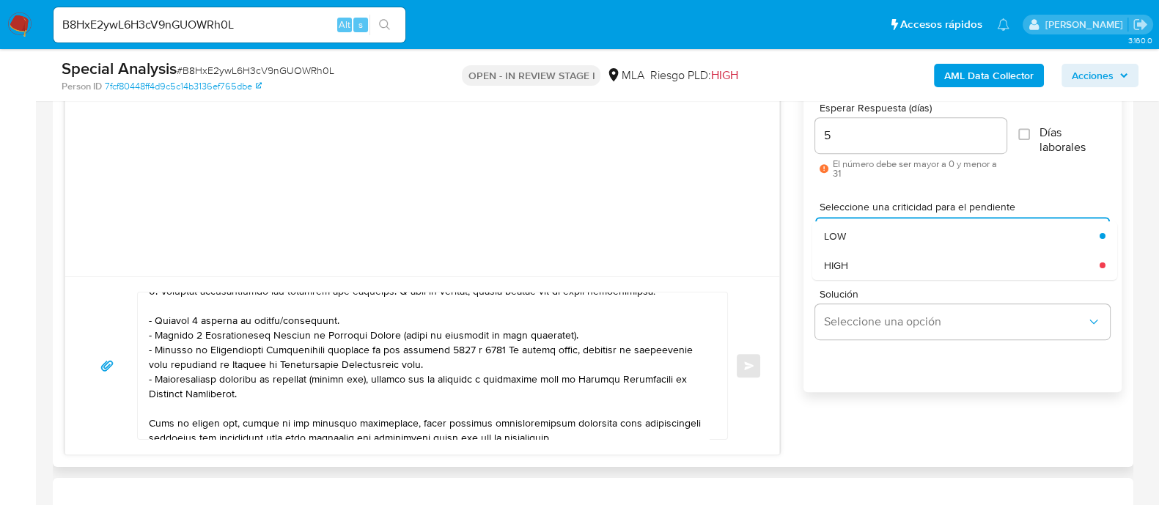
scroll to position [775, 0]
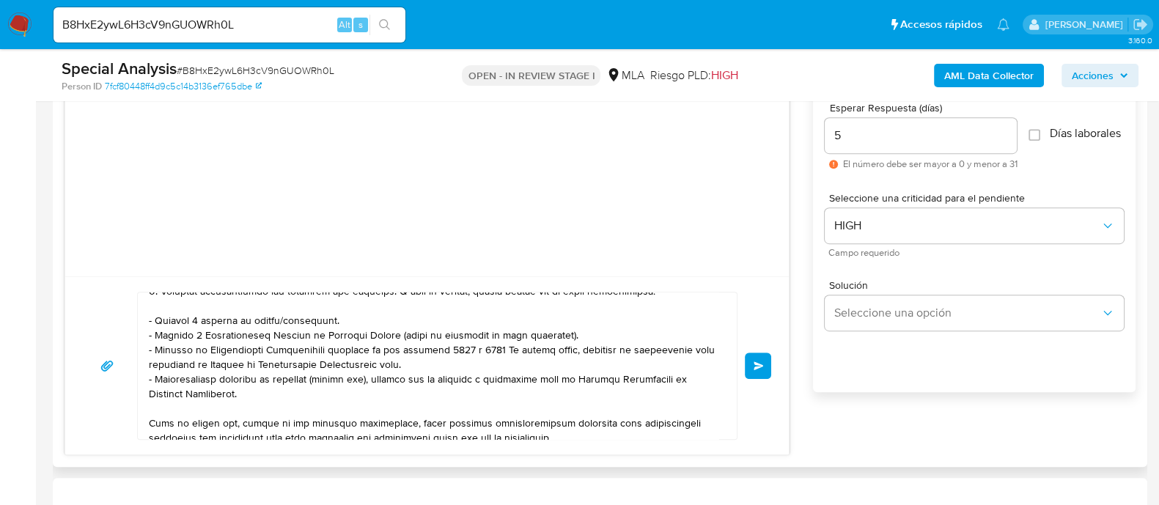
click at [756, 364] on span "Enviar" at bounding box center [758, 365] width 10 height 9
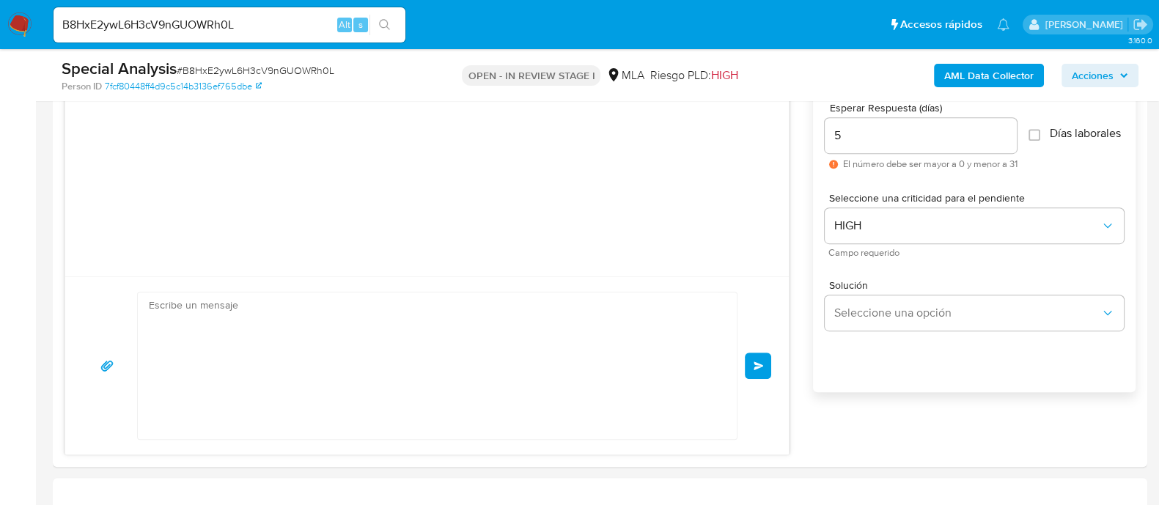
scroll to position [524, 0]
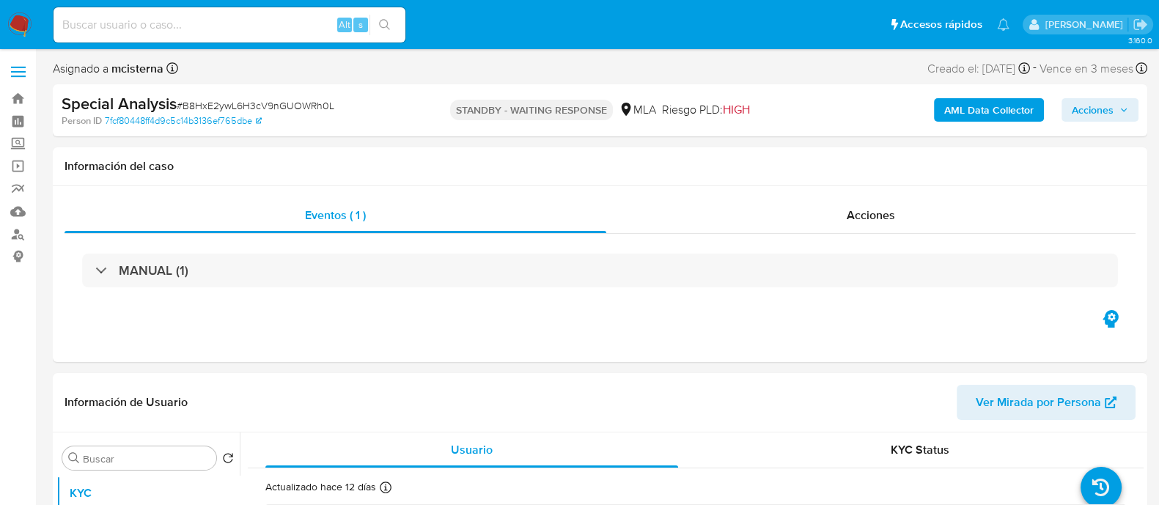
select select "10"
click at [264, 17] on input at bounding box center [230, 24] width 352 height 19
paste input "BrgP2pBe5PWFdAZoZXRQfRMk"
type input "BrgP2pBe5PWFdAZoZXRQfRMk"
click at [371, 23] on button "search-icon" at bounding box center [384, 25] width 30 height 21
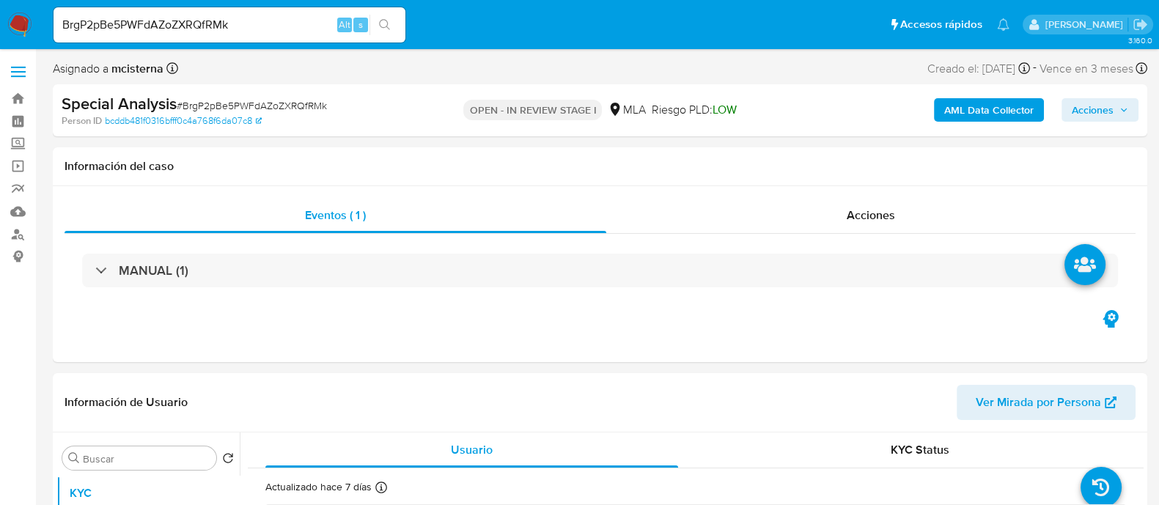
select select "10"
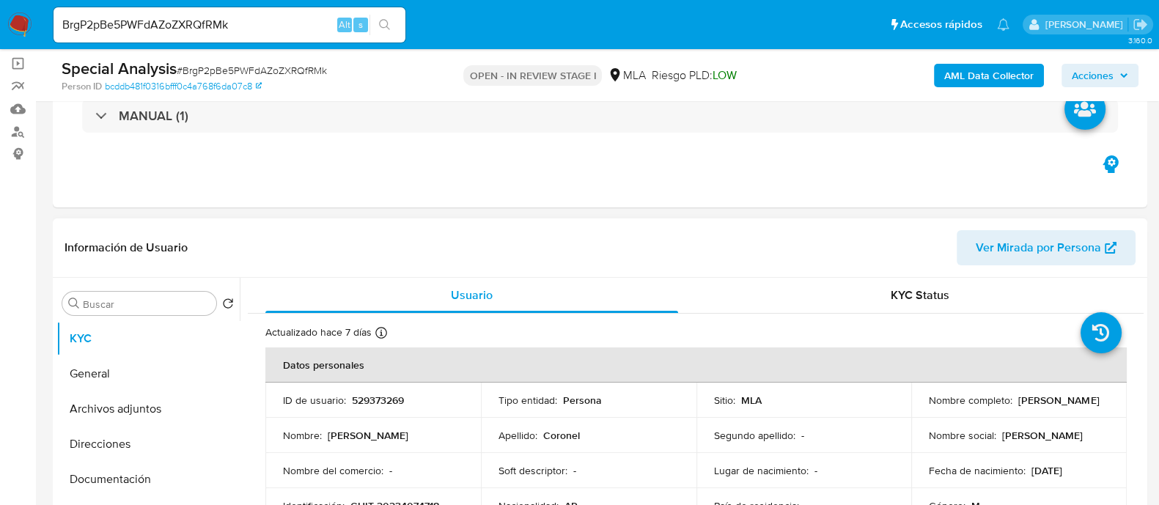
scroll to position [182, 0]
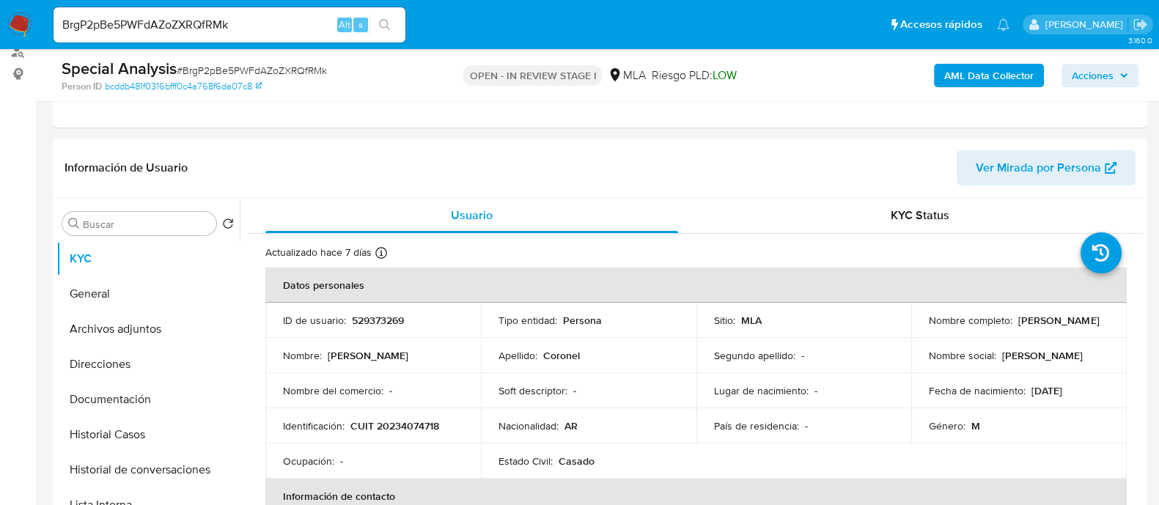
click at [396, 320] on p "529373269" at bounding box center [378, 320] width 52 height 13
copy p "529373269"
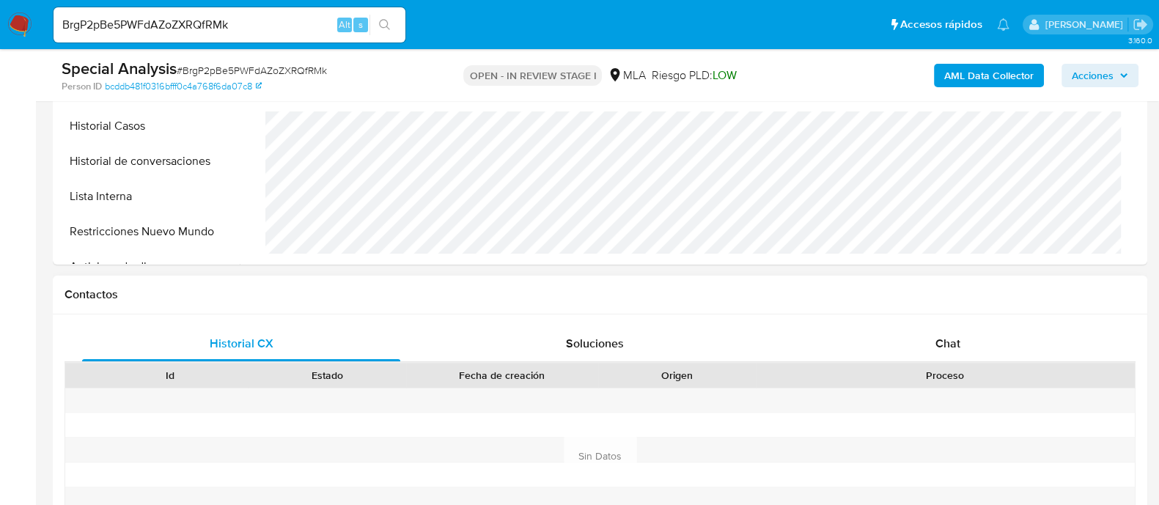
scroll to position [641, 0]
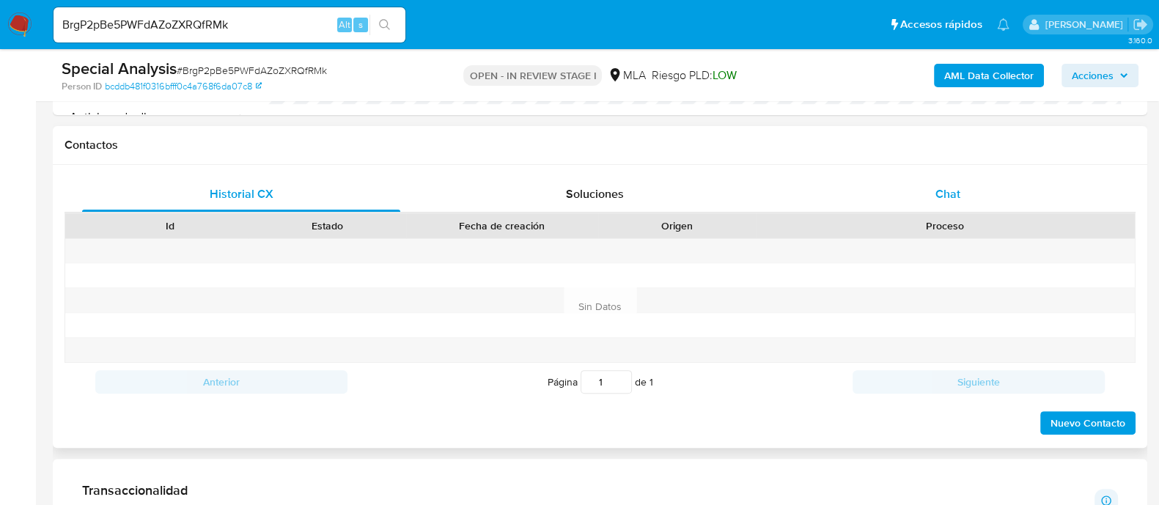
drag, startPoint x: 912, startPoint y: 186, endPoint x: 841, endPoint y: 206, distance: 73.8
click at [912, 187] on div "Chat" at bounding box center [948, 194] width 318 height 35
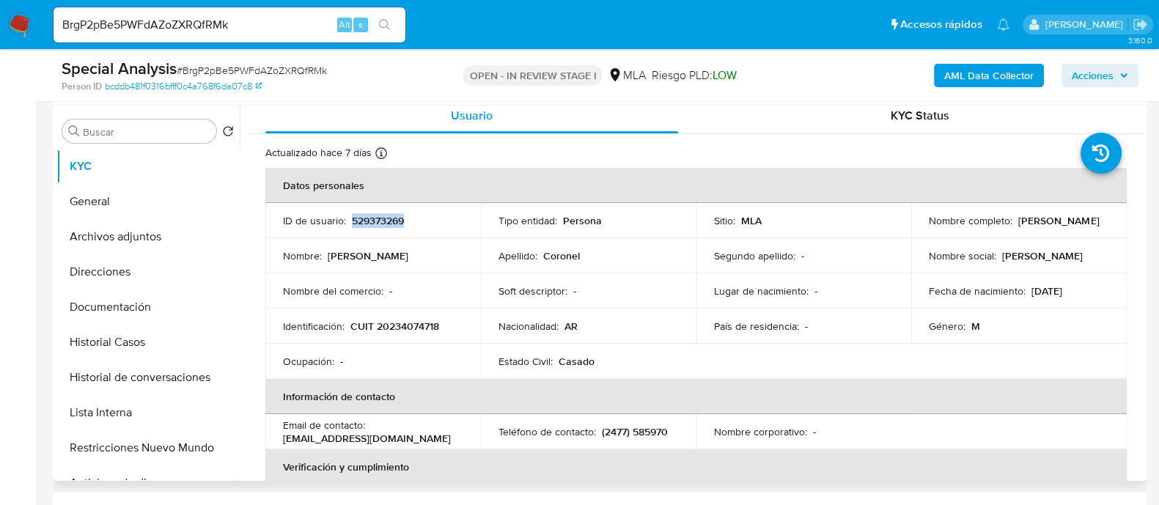
scroll to position [0, 0]
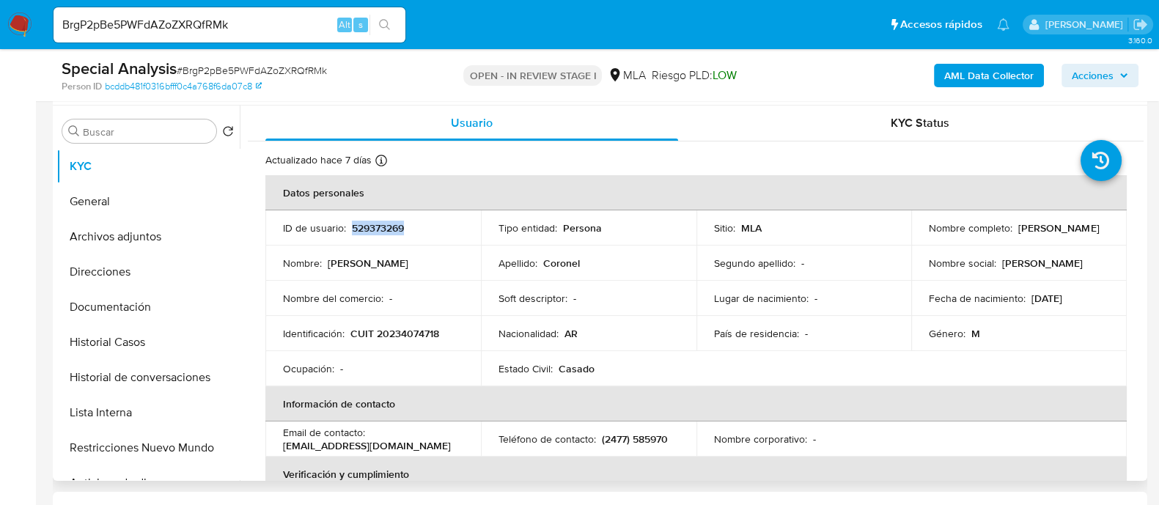
drag, startPoint x: 922, startPoint y: 235, endPoint x: 1050, endPoint y: 240, distance: 128.3
click at [1050, 240] on td "Nombre completo : [PERSON_NAME]" at bounding box center [1018, 227] width 215 height 35
copy p "[PERSON_NAME]"
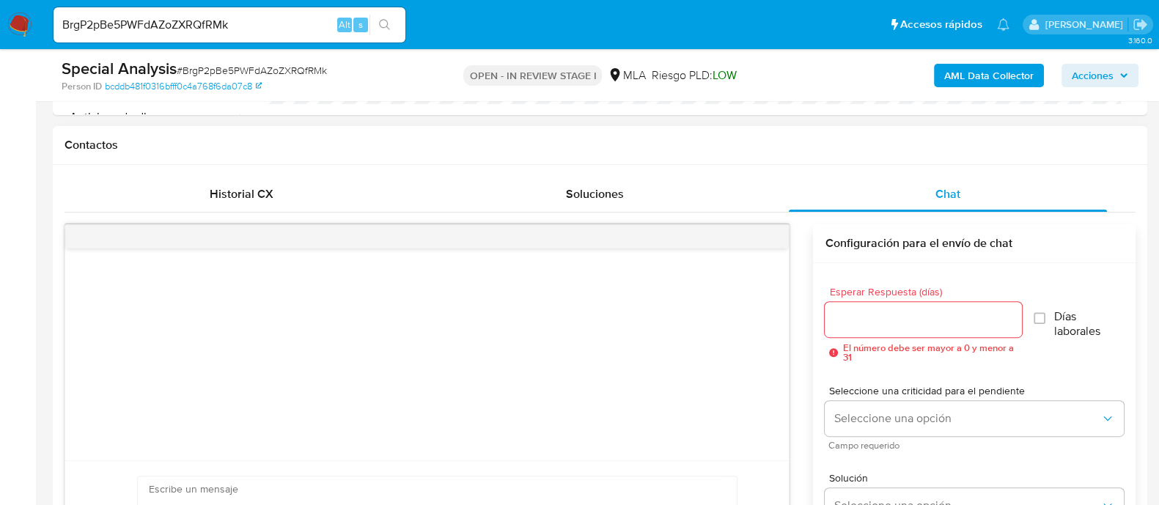
scroll to position [916, 0]
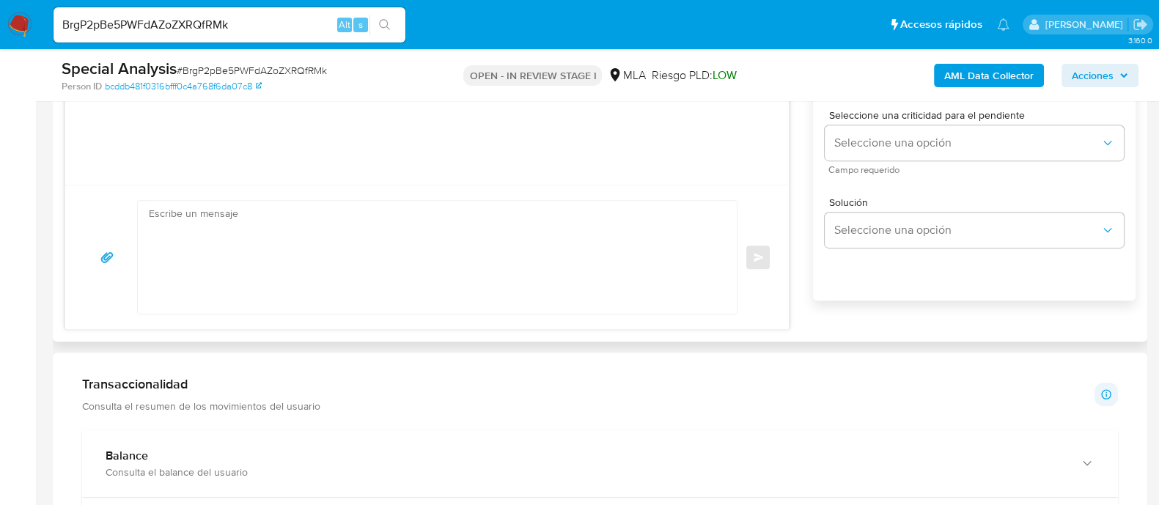
click at [509, 214] on textarea at bounding box center [433, 257] width 569 height 113
paste textarea "Lore Ipsumd Sitame Consect Ad elitsed do eiu temporincid utlaboreetd ma al enim…"
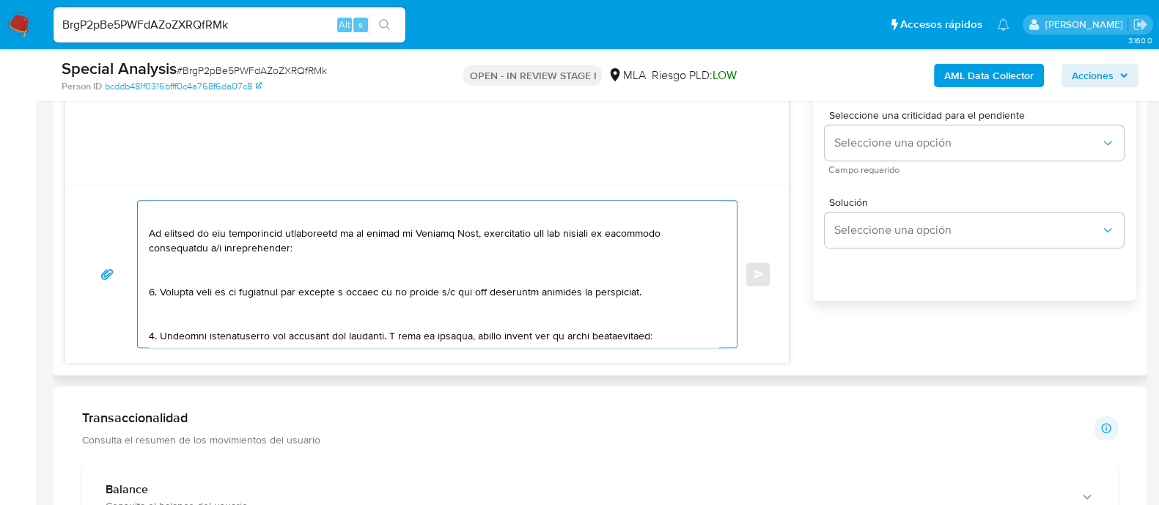
scroll to position [0, 0]
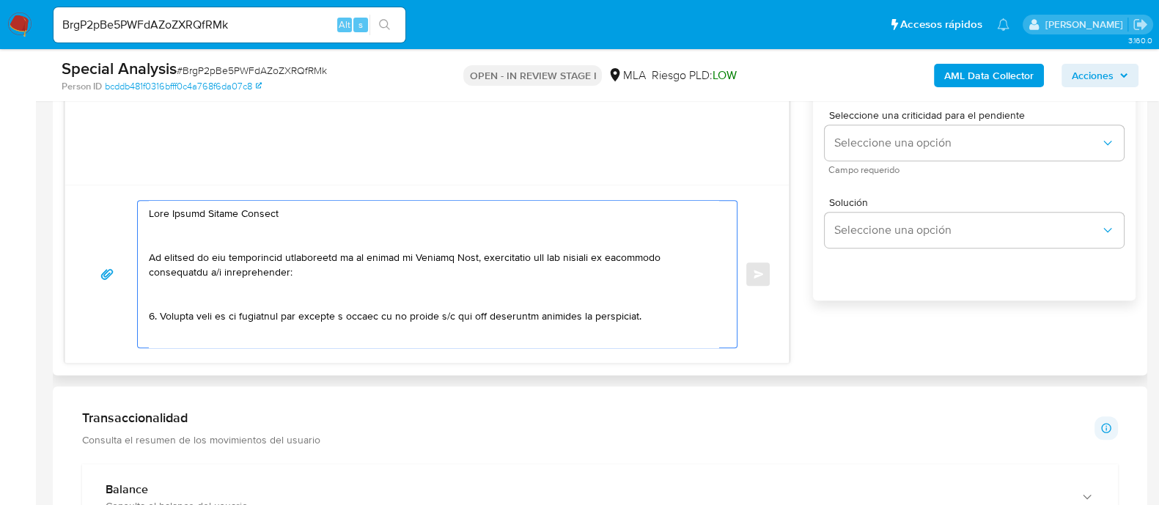
click at [475, 222] on textarea at bounding box center [433, 274] width 569 height 147
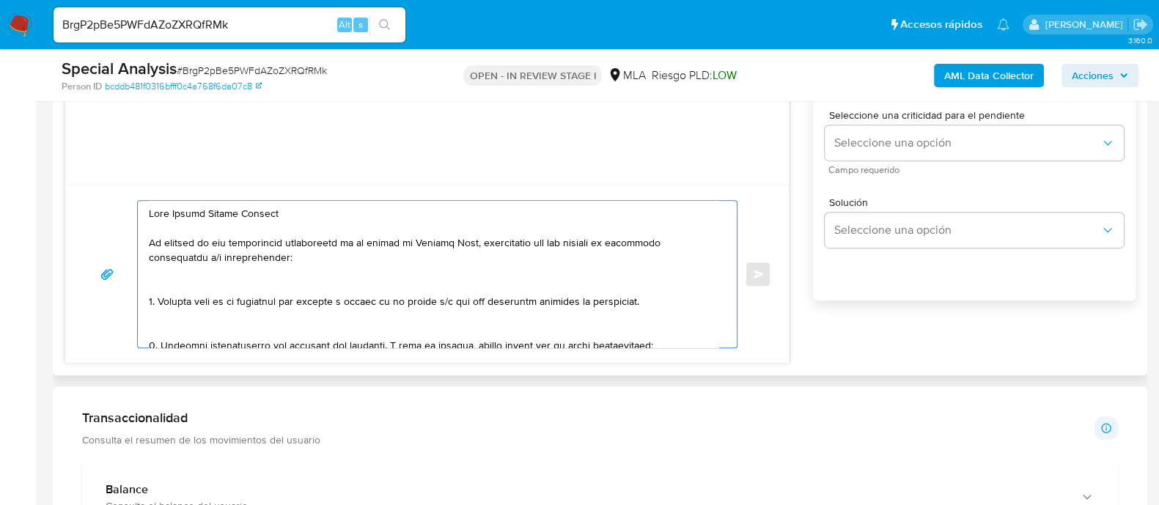
click at [358, 265] on textarea at bounding box center [433, 274] width 569 height 147
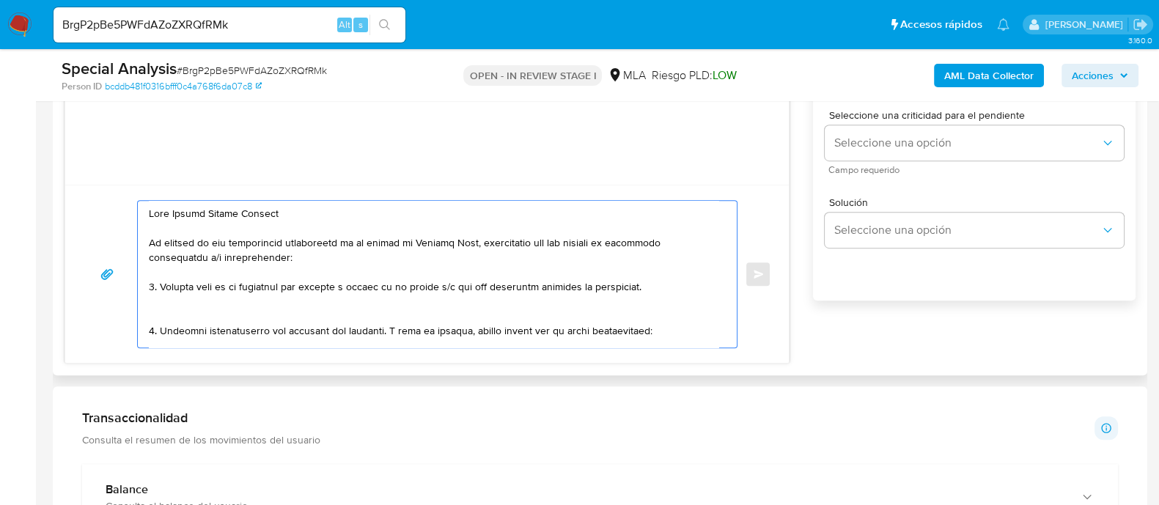
click at [244, 311] on textarea at bounding box center [433, 274] width 569 height 147
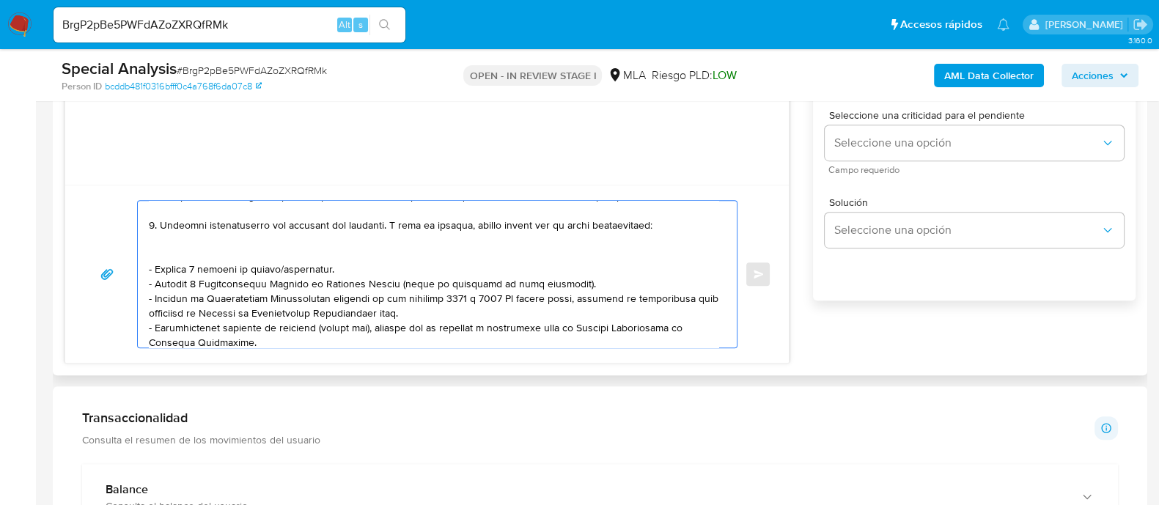
click at [193, 240] on textarea at bounding box center [433, 274] width 569 height 147
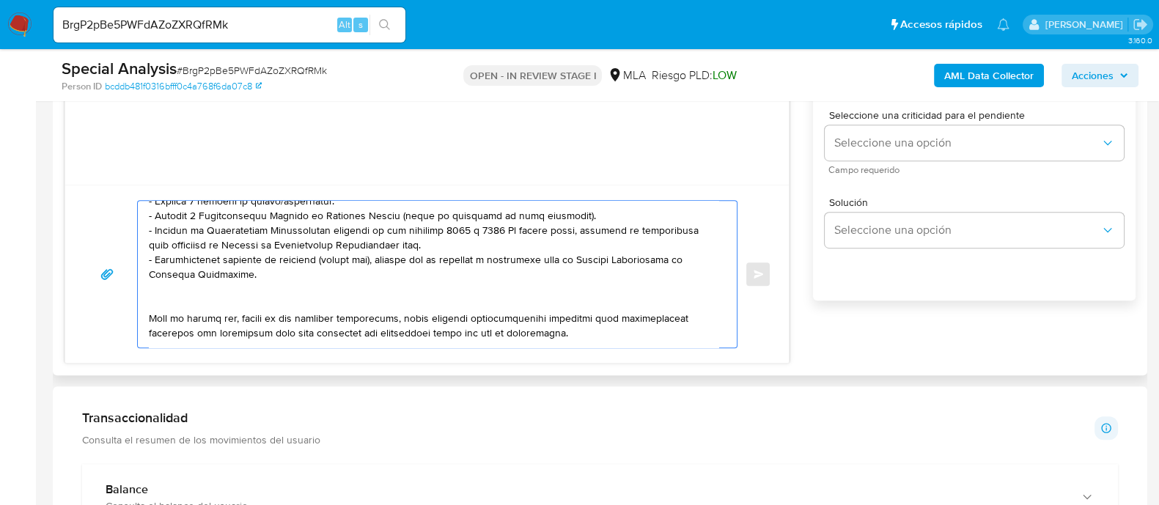
scroll to position [182, 0]
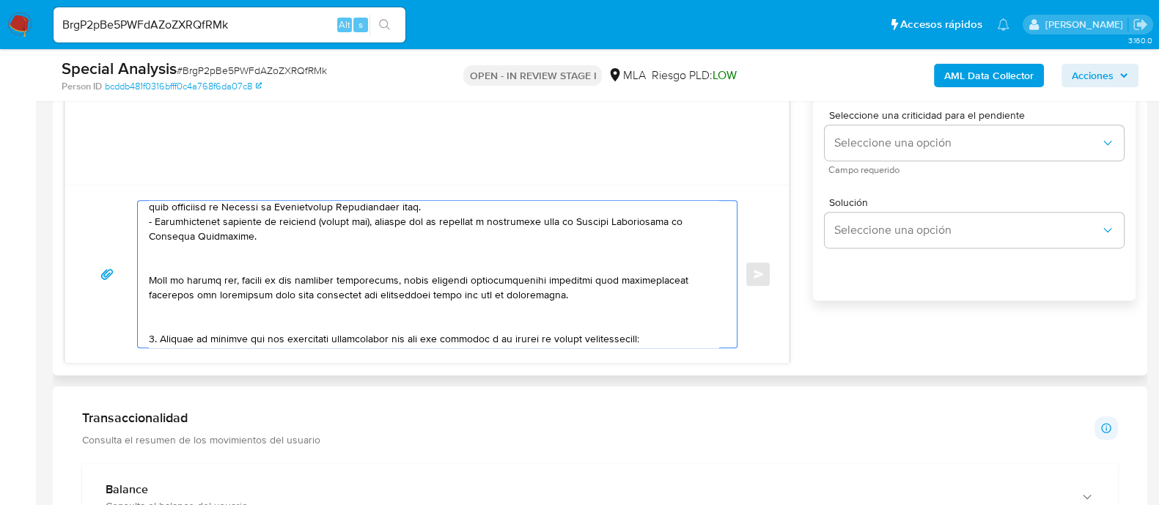
click at [185, 254] on textarea at bounding box center [433, 274] width 569 height 147
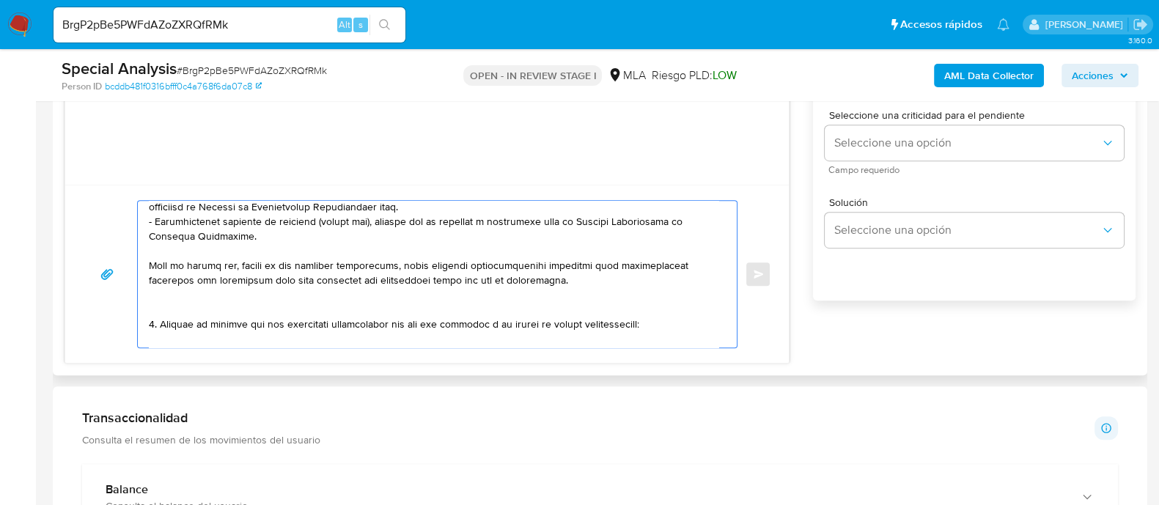
click at [187, 289] on textarea at bounding box center [433, 274] width 569 height 147
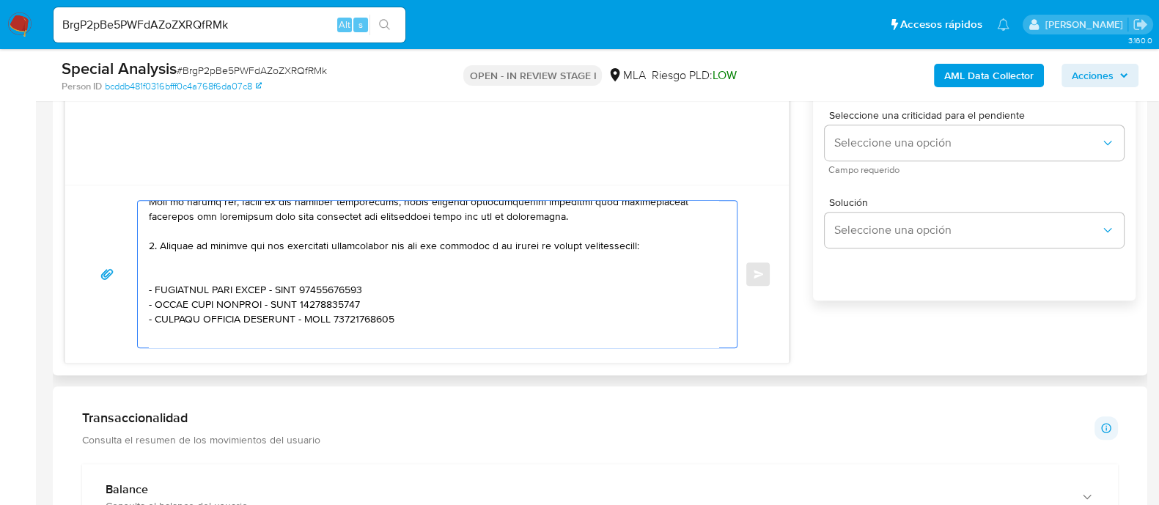
scroll to position [275, 0]
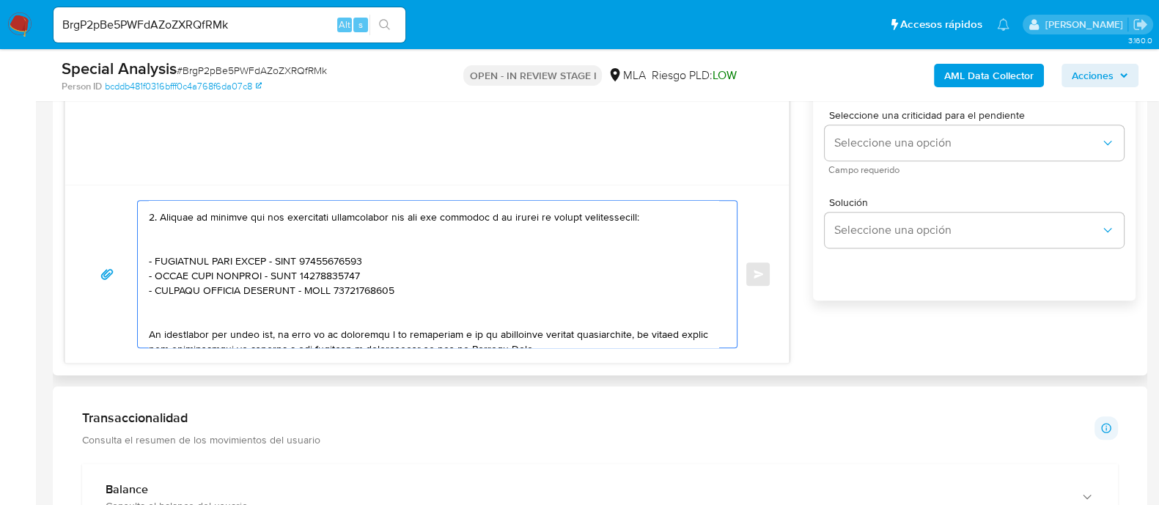
click at [180, 244] on textarea at bounding box center [433, 274] width 569 height 147
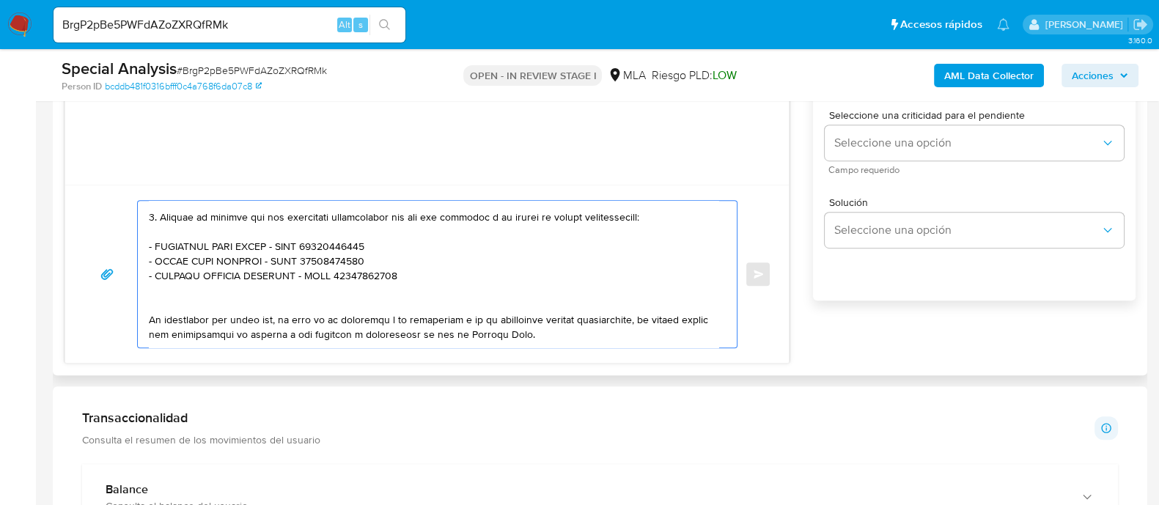
click at [177, 286] on textarea at bounding box center [433, 274] width 569 height 147
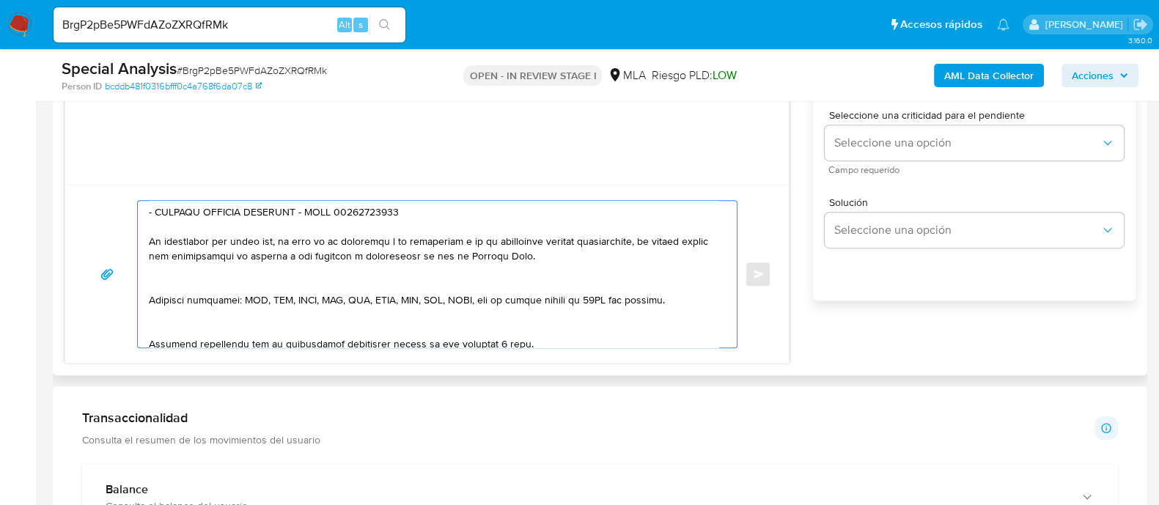
scroll to position [366, 0]
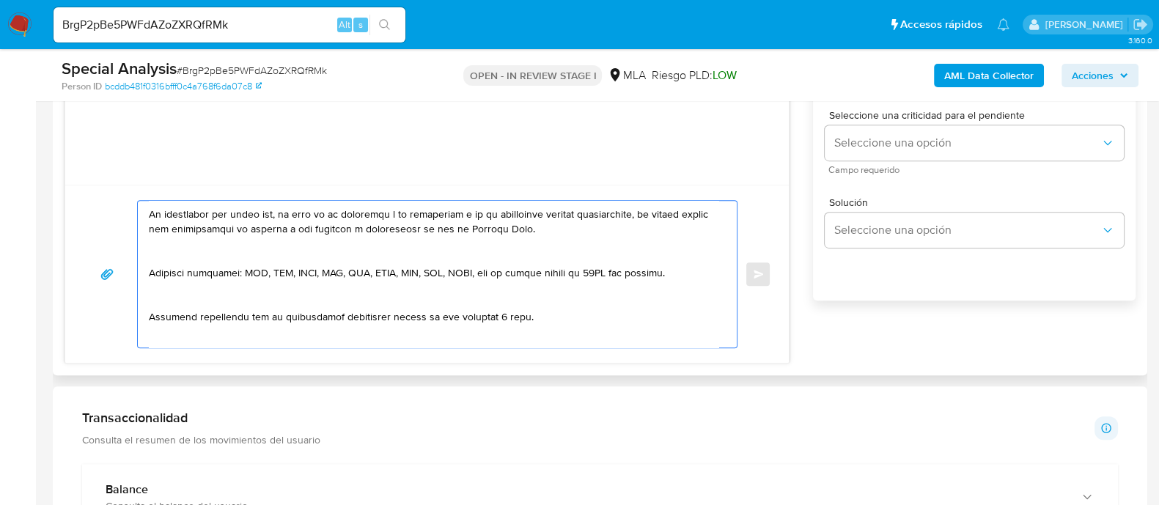
drag, startPoint x: 173, startPoint y: 248, endPoint x: 176, endPoint y: 262, distance: 13.5
click at [174, 248] on textarea at bounding box center [433, 274] width 569 height 147
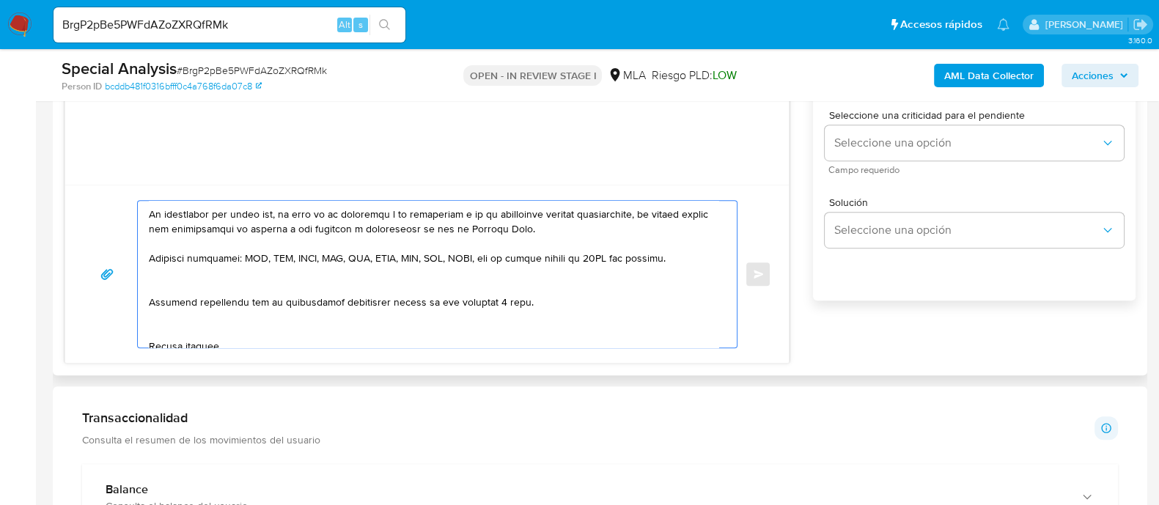
click at [177, 284] on textarea at bounding box center [433, 274] width 569 height 147
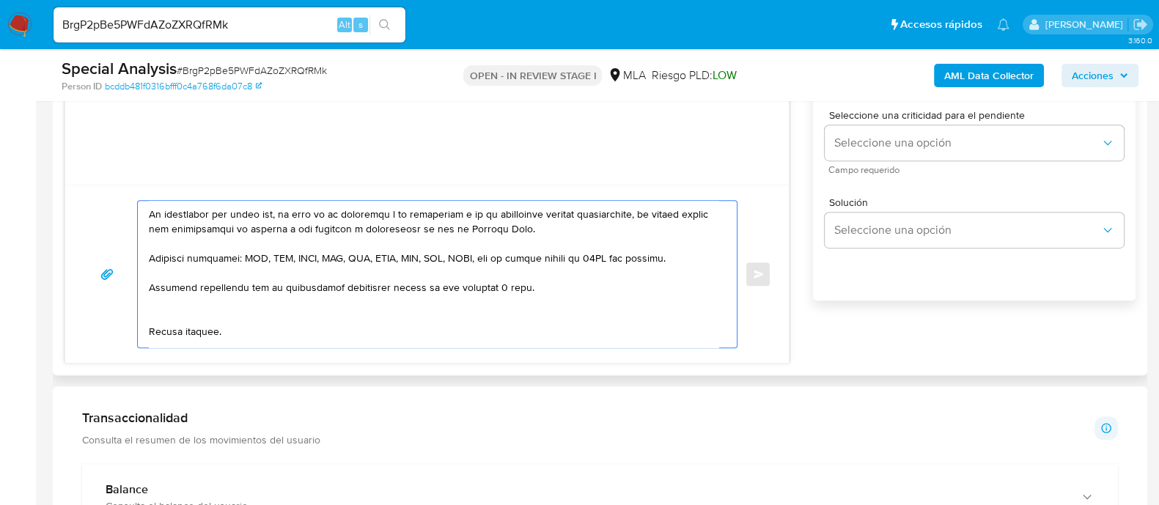
click at [171, 303] on textarea at bounding box center [433, 274] width 569 height 147
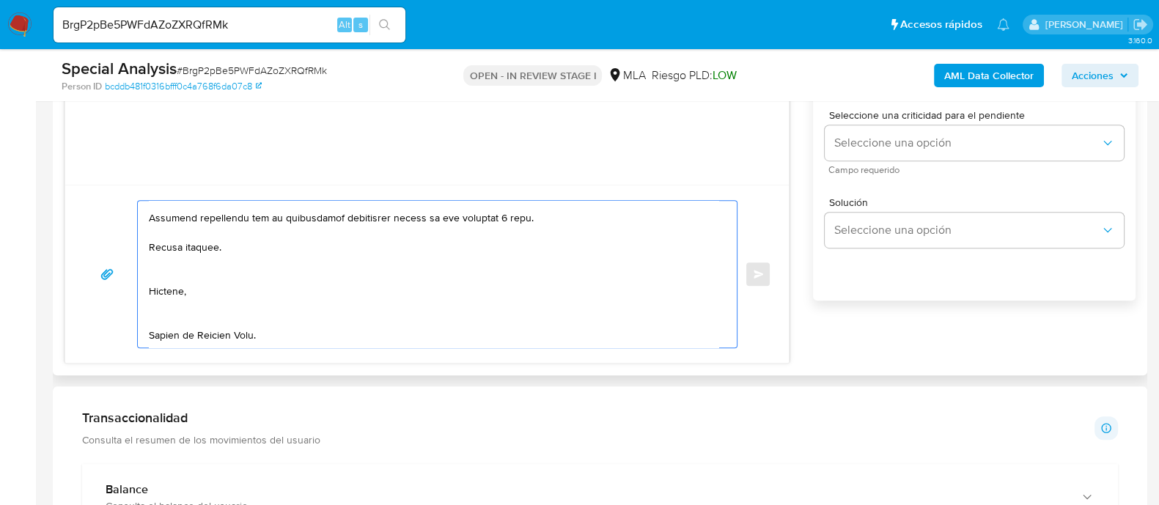
click at [172, 254] on textarea at bounding box center [433, 274] width 569 height 147
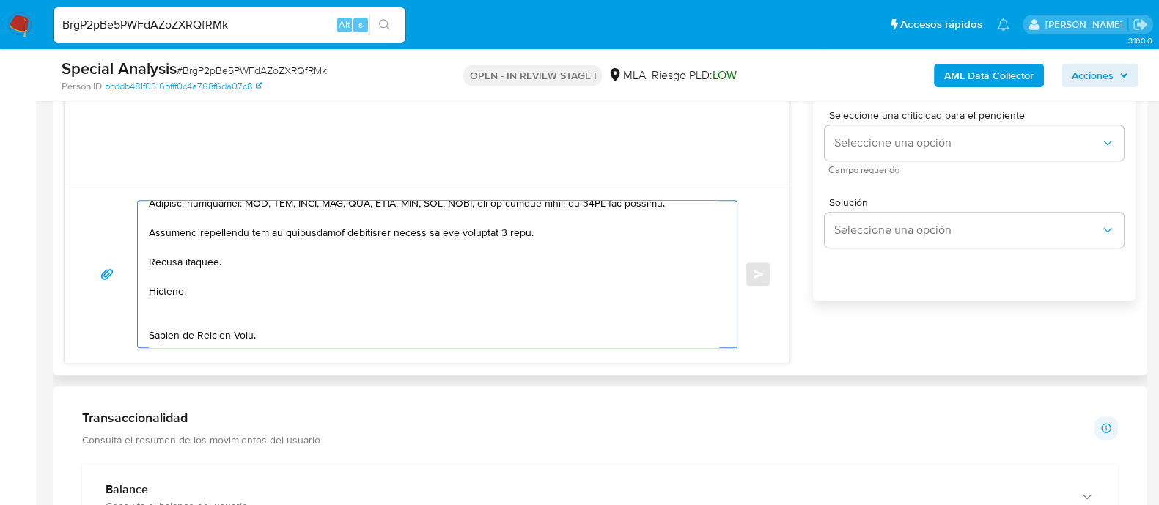
click at [166, 300] on textarea at bounding box center [433, 274] width 569 height 147
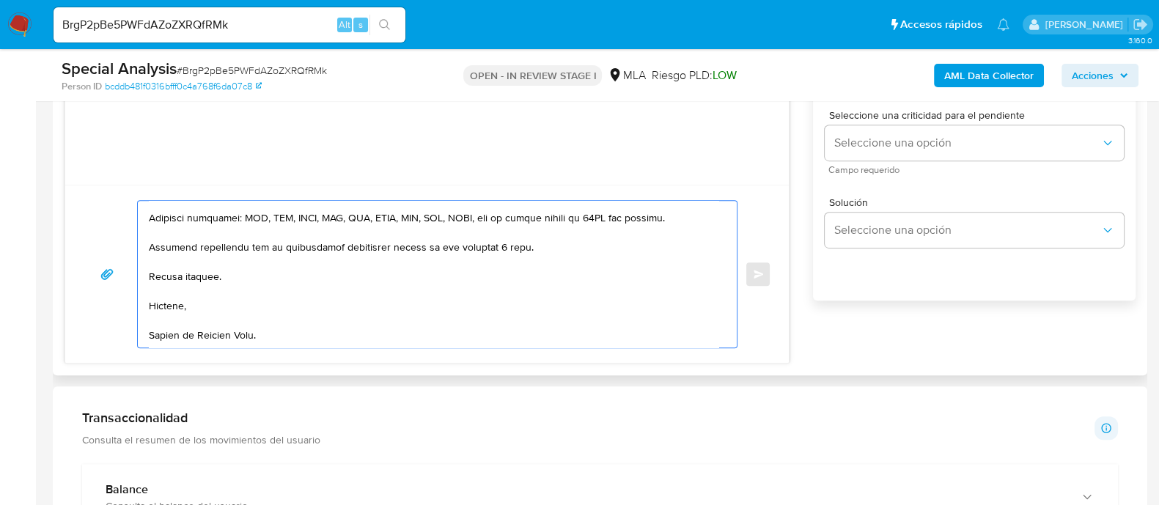
click at [282, 325] on textarea at bounding box center [433, 274] width 569 height 147
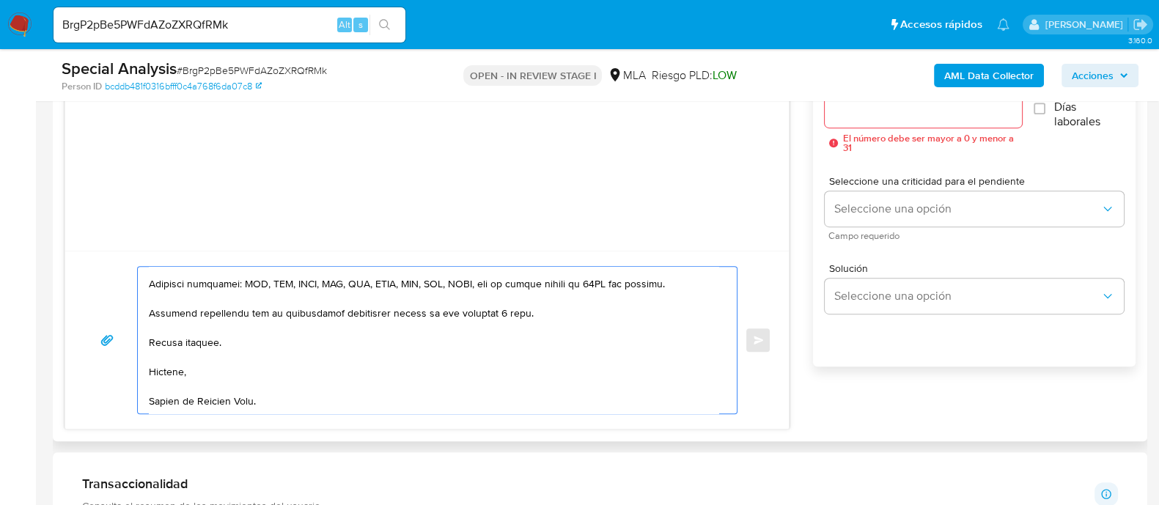
scroll to position [732, 0]
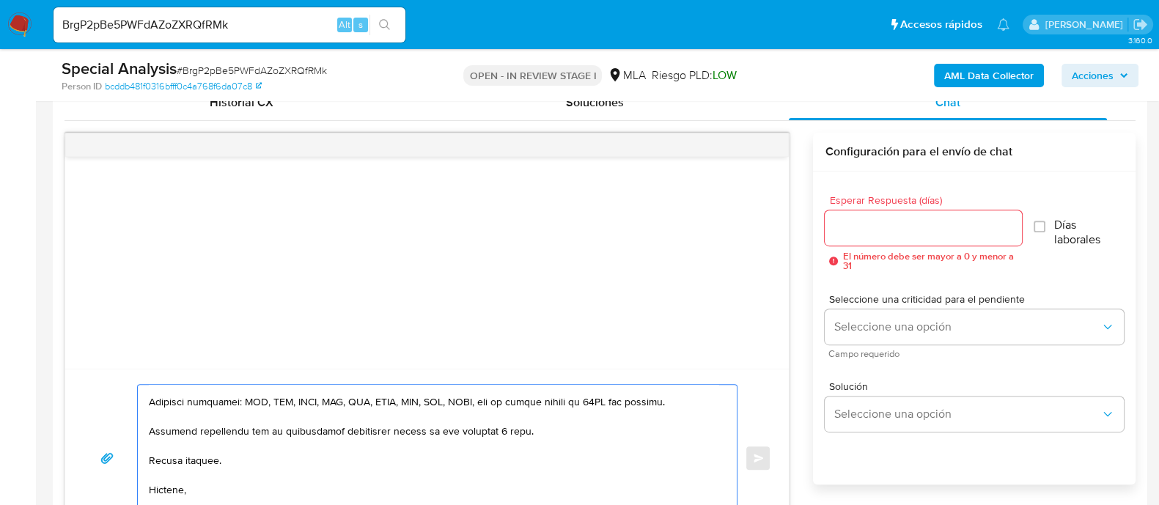
type textarea "Lore Ipsumd Sitame Consect Ad elitsed do eiu temporincid utlaboreetd ma al enim…"
click at [890, 226] on input "Esperar Respuesta (días)" at bounding box center [923, 227] width 196 height 19
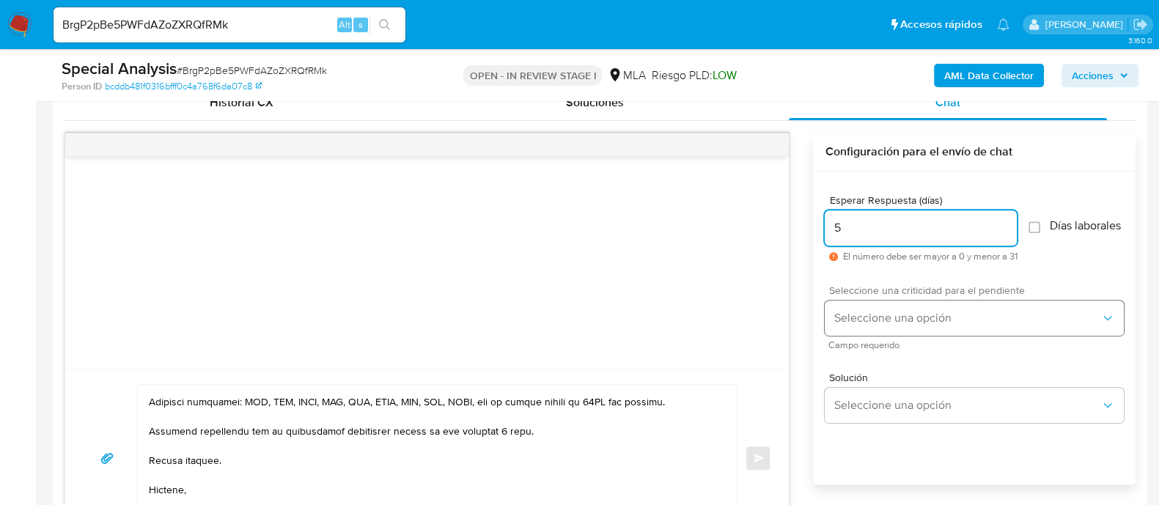
type input "5"
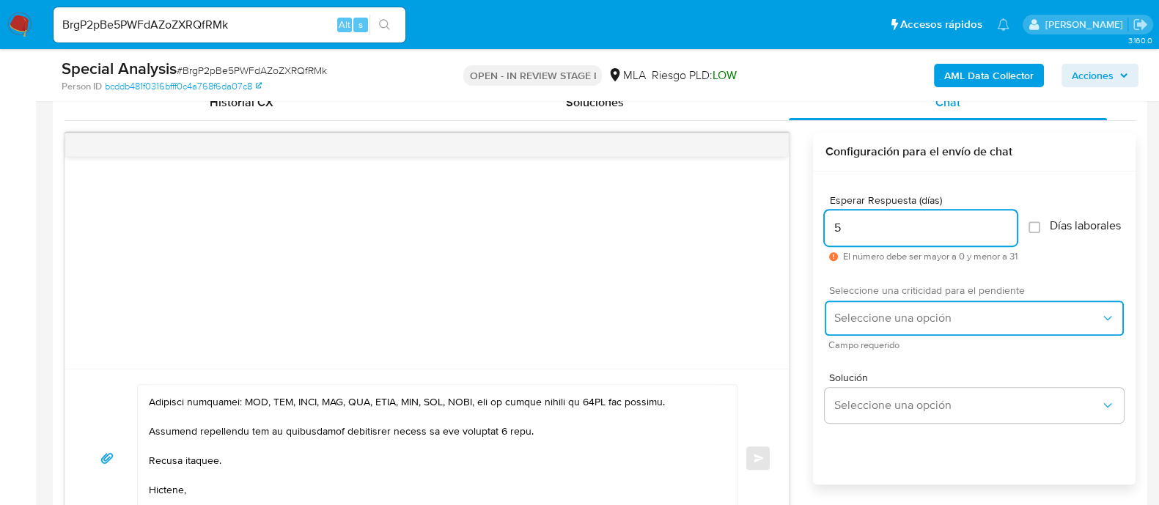
click at [879, 320] on span "Seleccione una opción" at bounding box center [966, 318] width 267 height 15
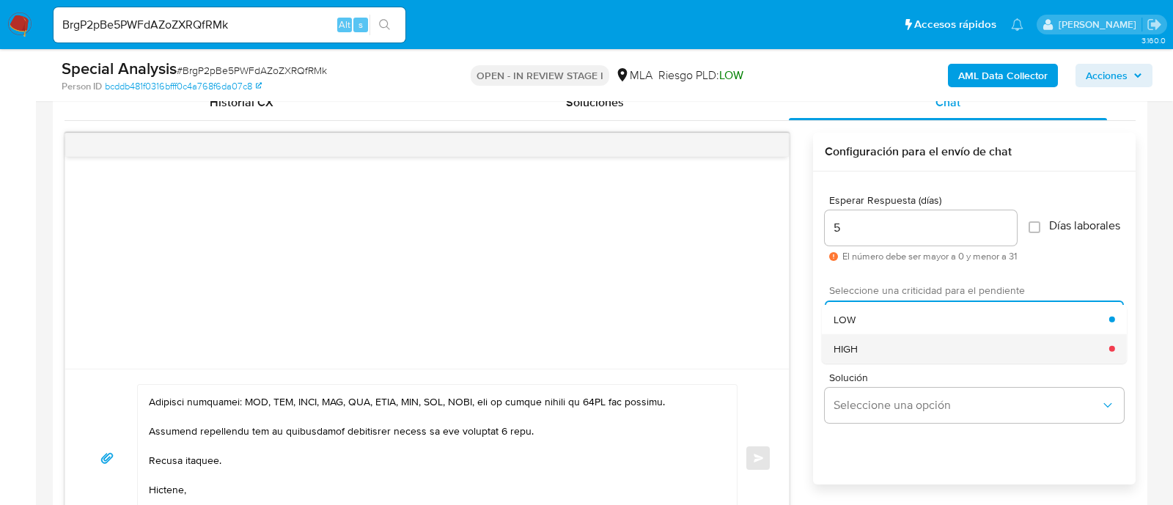
click at [865, 353] on div "HIGH" at bounding box center [971, 347] width 276 height 29
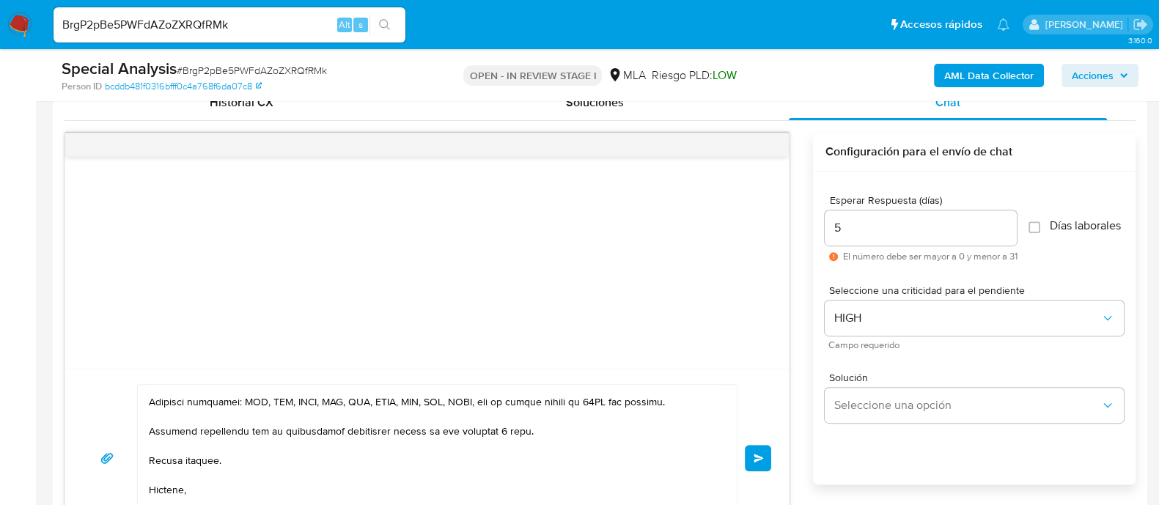
click at [756, 445] on button "Enviar" at bounding box center [758, 458] width 26 height 26
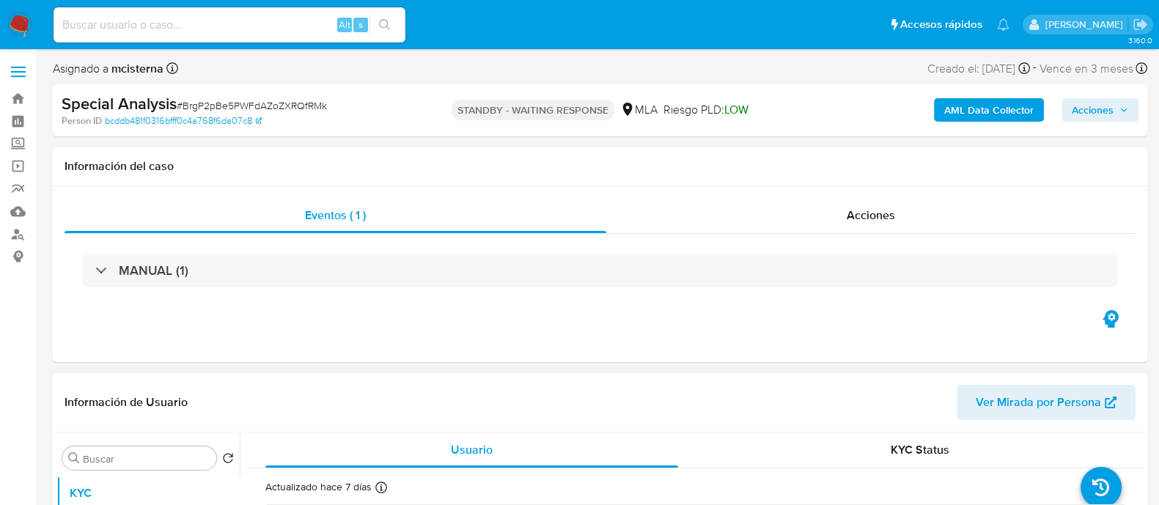
select select "10"
click at [257, 32] on input at bounding box center [230, 24] width 352 height 19
paste input "khg7m43tdZegEjpV6abxAYNf"
type input "khg7m43tdZegEjpV6abxAYNf"
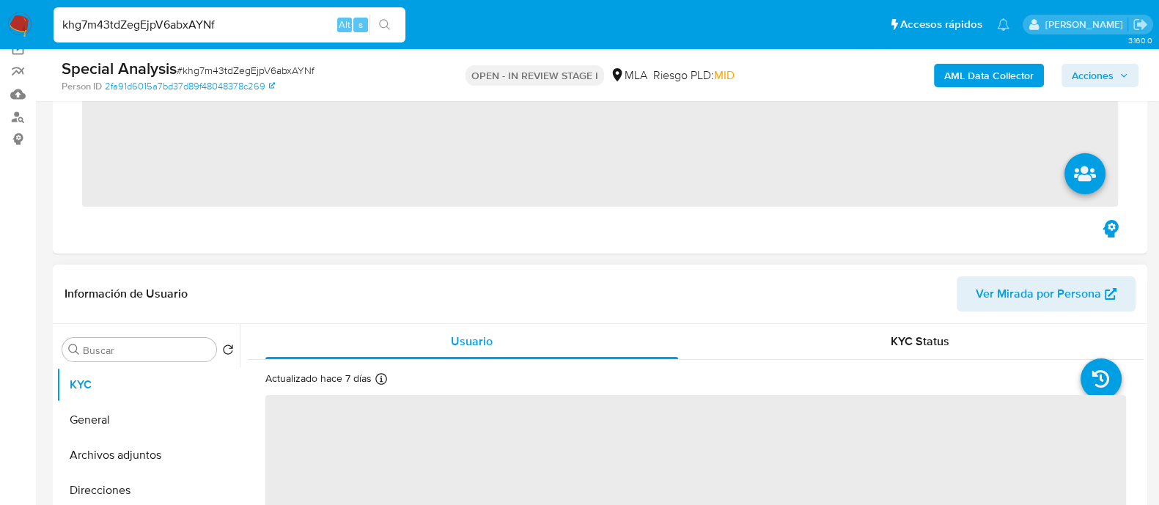
scroll to position [182, 0]
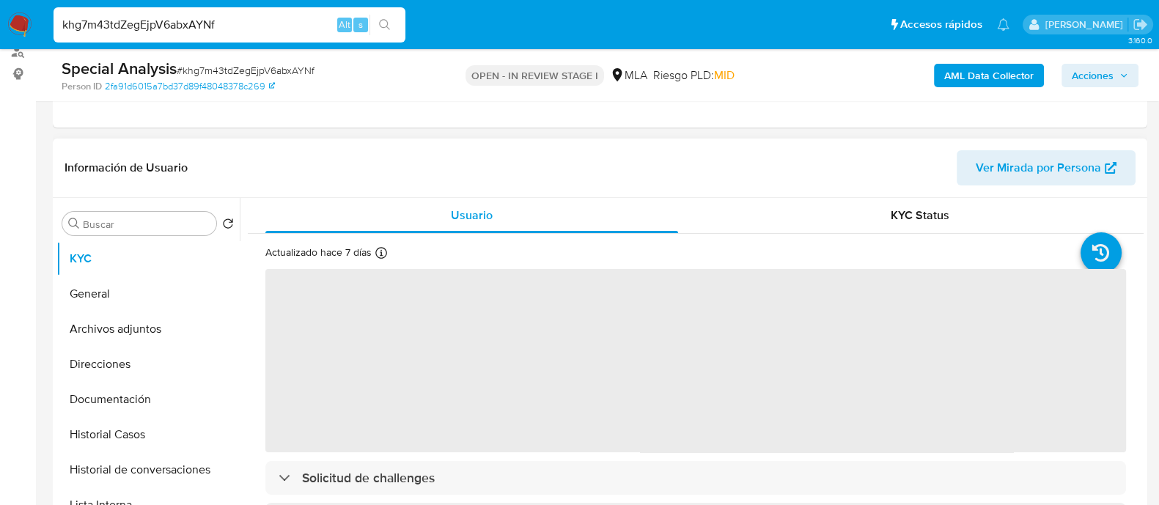
select select "10"
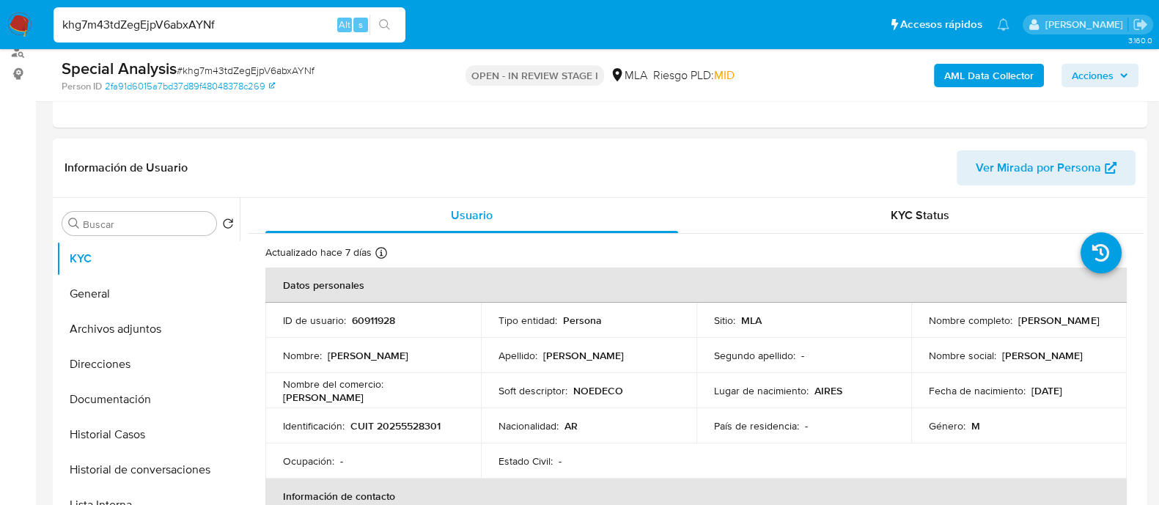
click at [382, 324] on p "60911928" at bounding box center [373, 320] width 43 height 13
copy p "60911928"
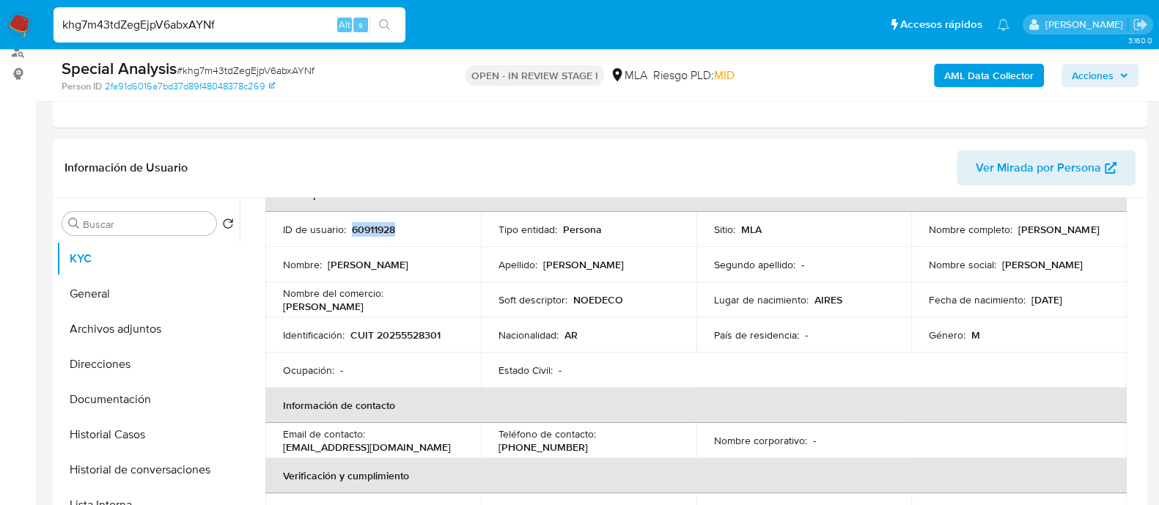
drag, startPoint x: 933, startPoint y: 233, endPoint x: 1040, endPoint y: 233, distance: 107.0
click at [1040, 233] on div "Nombre completo : Jorge Ariel Gonzalez" at bounding box center [1019, 229] width 180 height 13
copy p "[PERSON_NAME]"
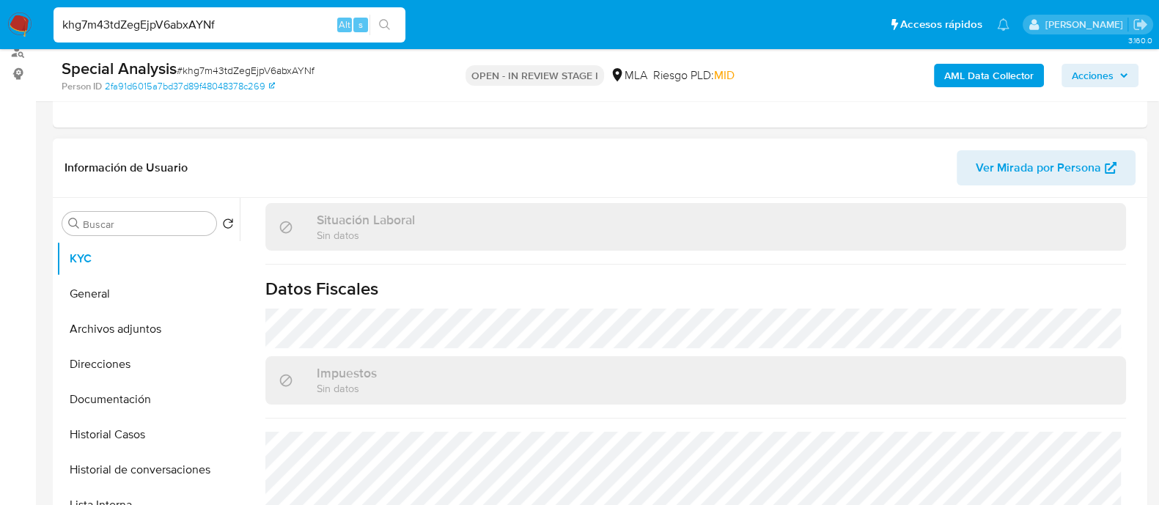
scroll to position [770, 0]
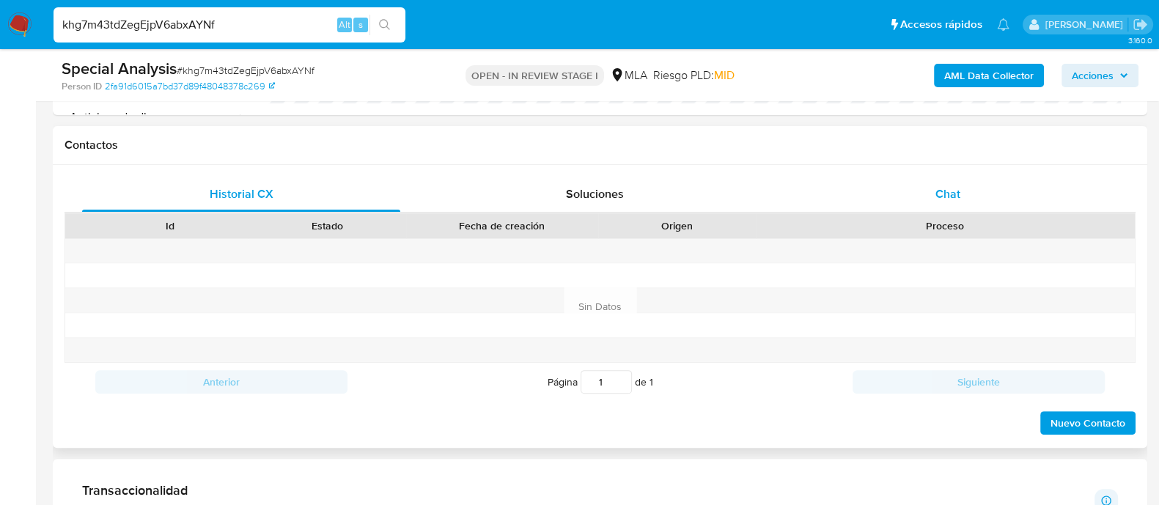
click at [929, 177] on div "Chat" at bounding box center [948, 194] width 318 height 35
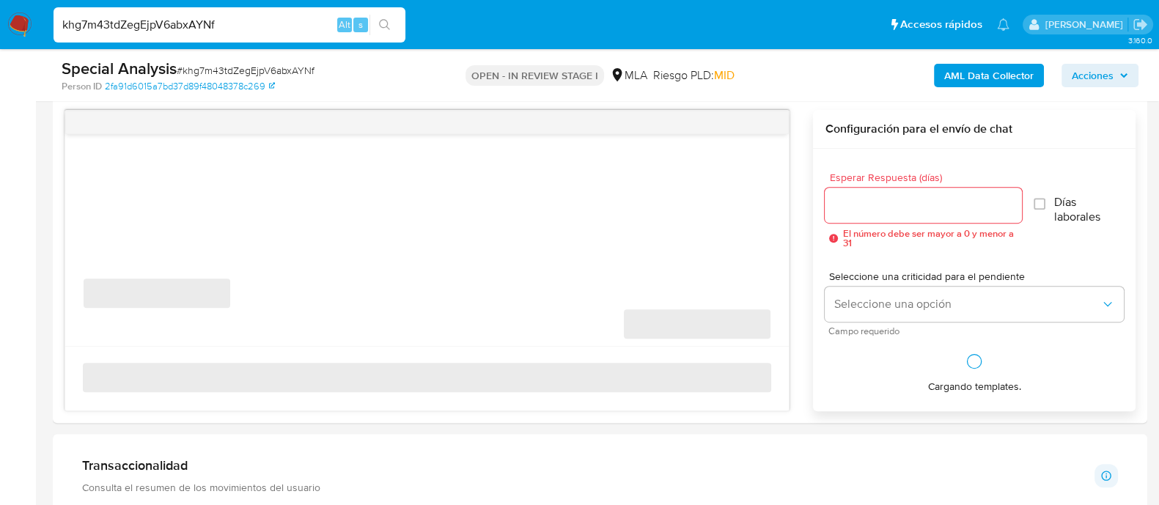
scroll to position [825, 0]
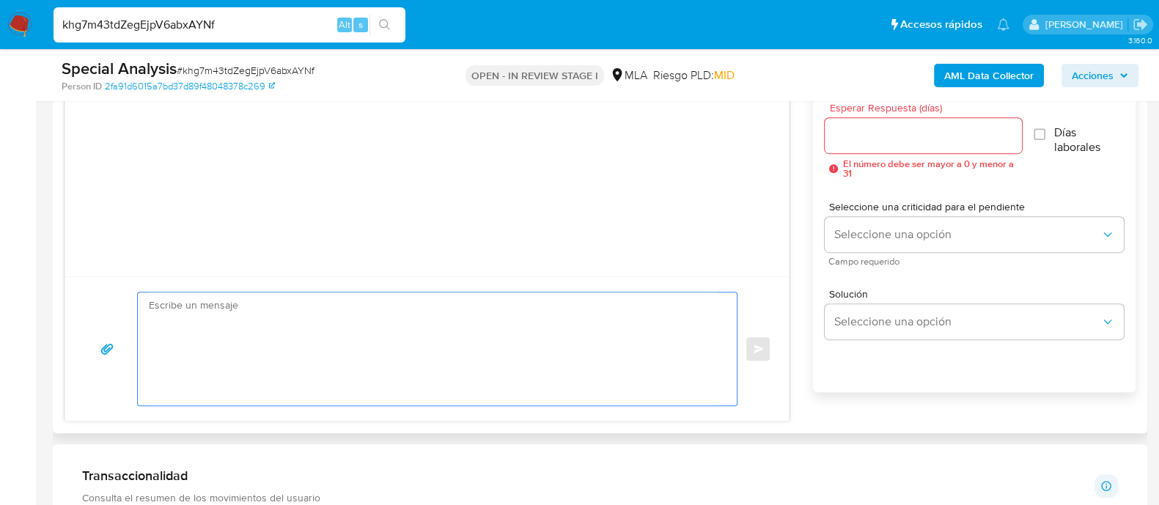
click at [408, 320] on textarea at bounding box center [433, 348] width 569 height 113
paste textarea "Hola Jorge Ariel Gonzalez En función de las operaciones registradas en tu cuent…"
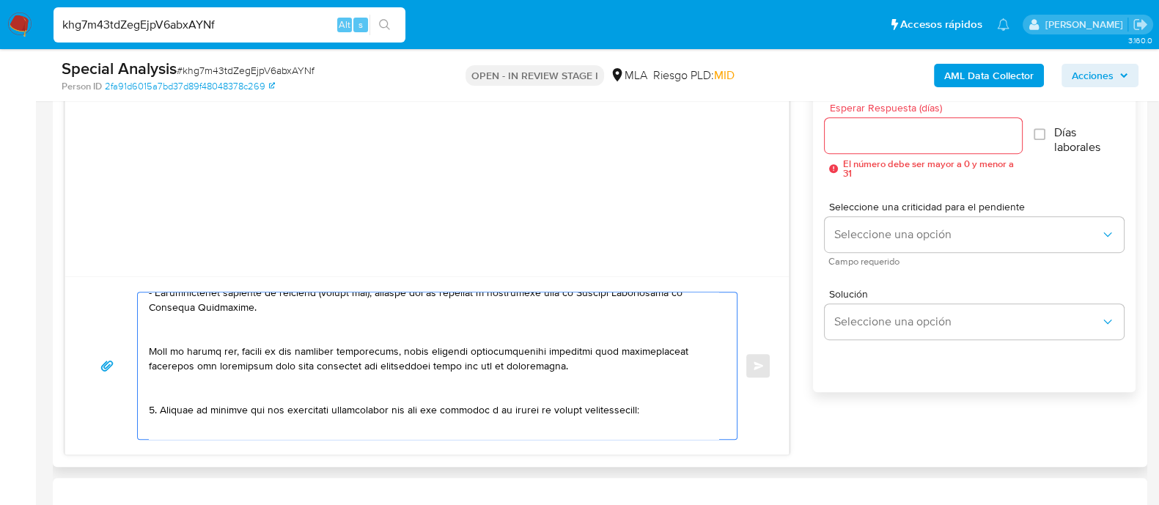
scroll to position [0, 0]
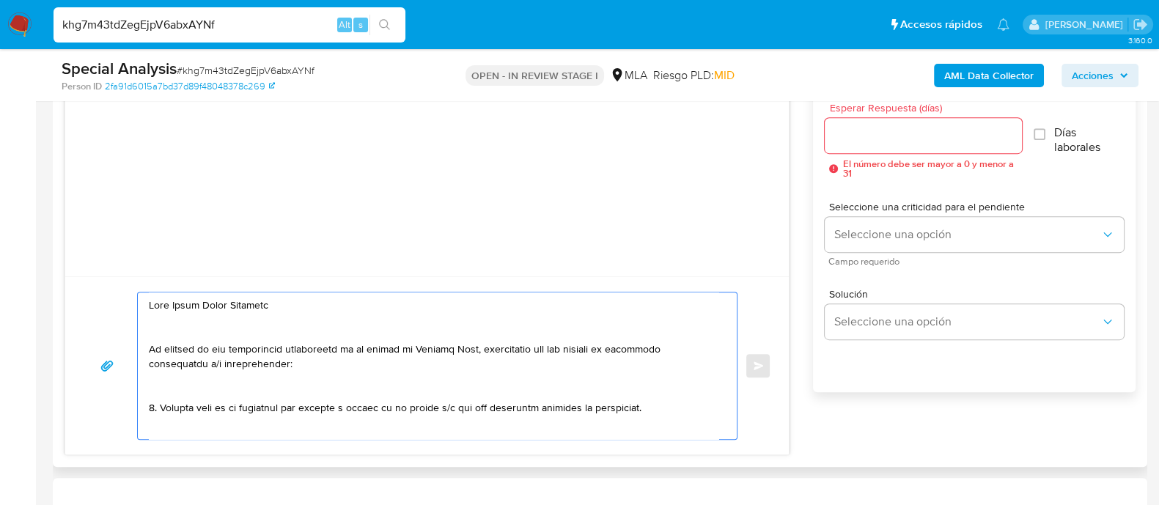
click at [408, 320] on textarea at bounding box center [433, 365] width 569 height 147
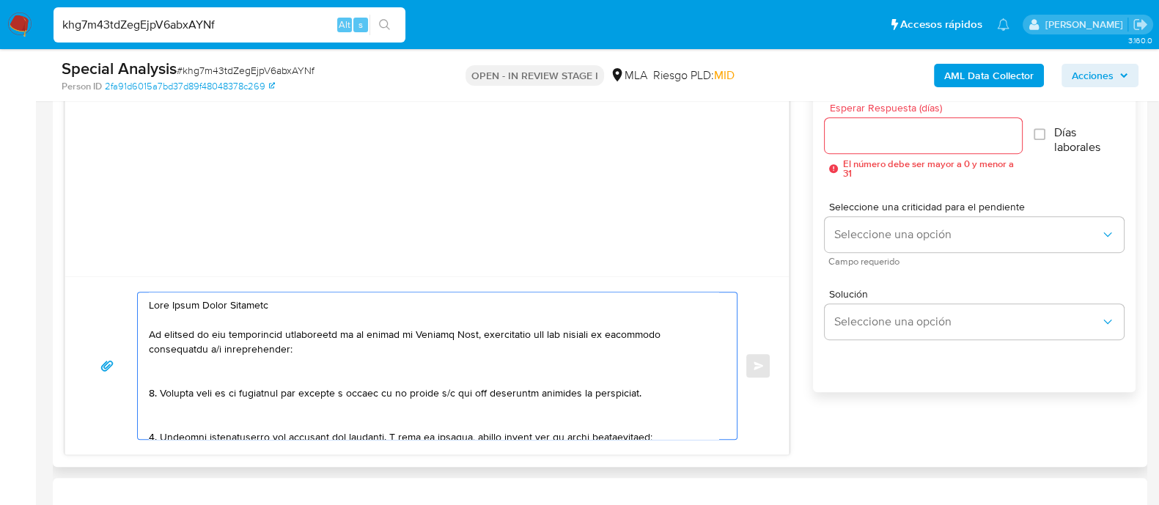
click at [291, 363] on textarea at bounding box center [433, 365] width 569 height 147
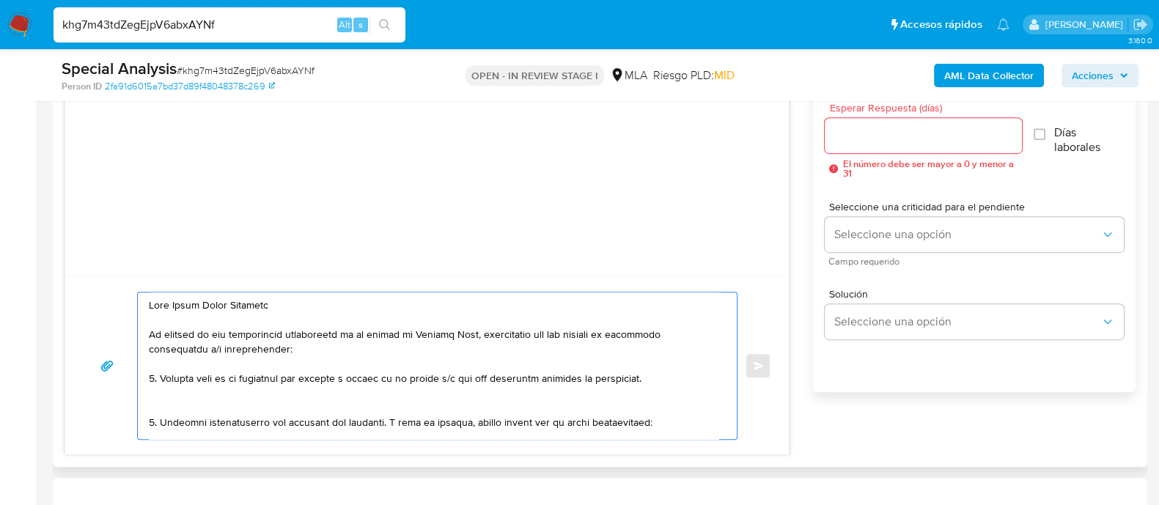
click at [187, 402] on textarea at bounding box center [433, 365] width 569 height 147
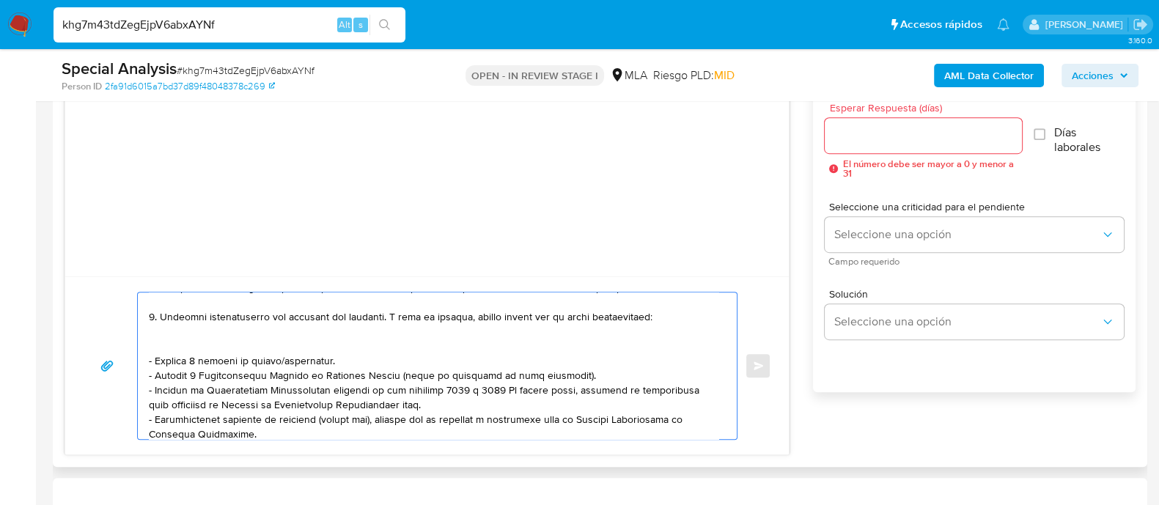
click at [192, 334] on textarea at bounding box center [433, 365] width 569 height 147
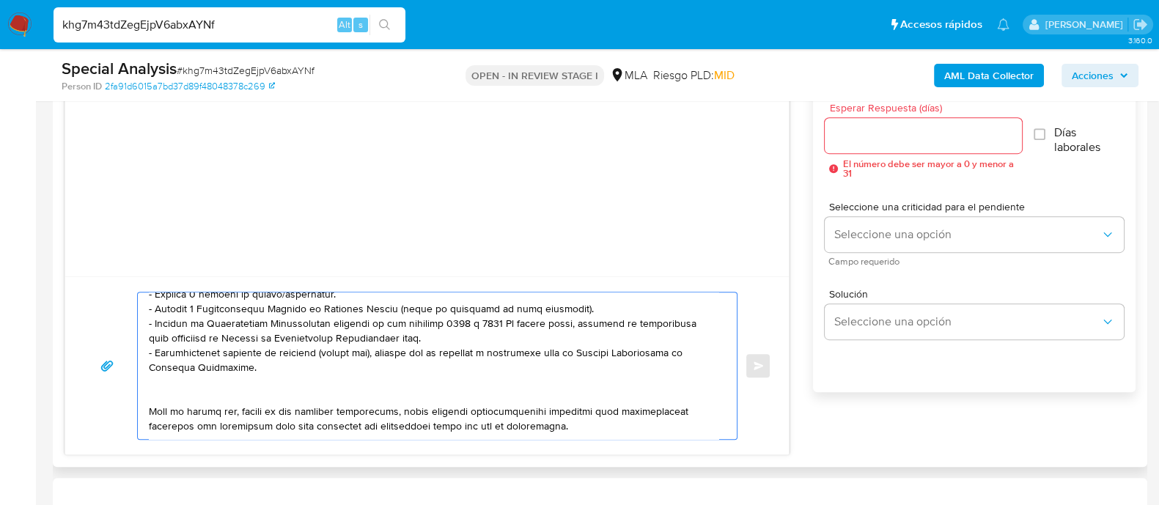
scroll to position [182, 0]
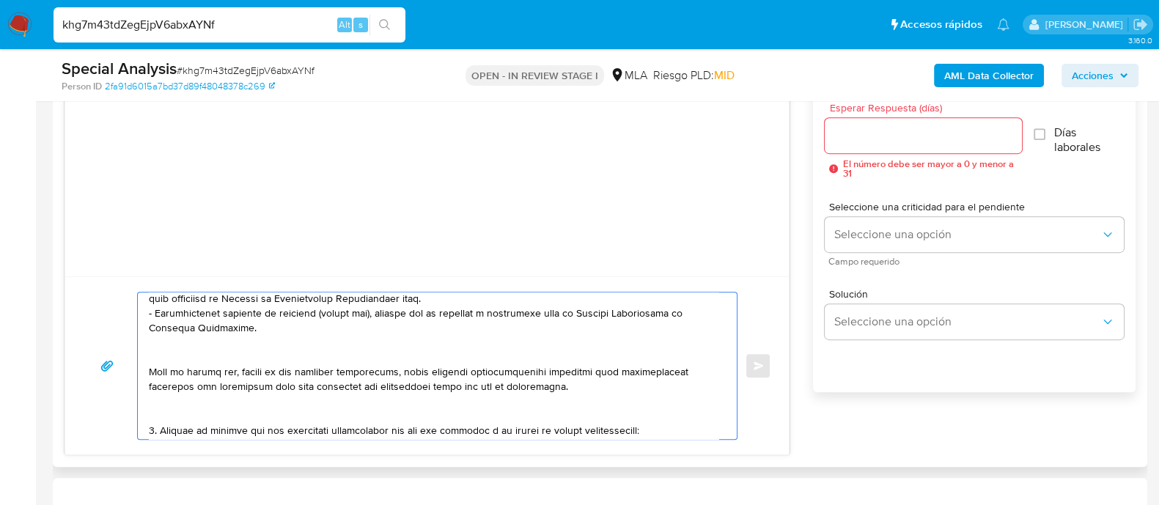
click at [182, 350] on textarea at bounding box center [433, 365] width 569 height 147
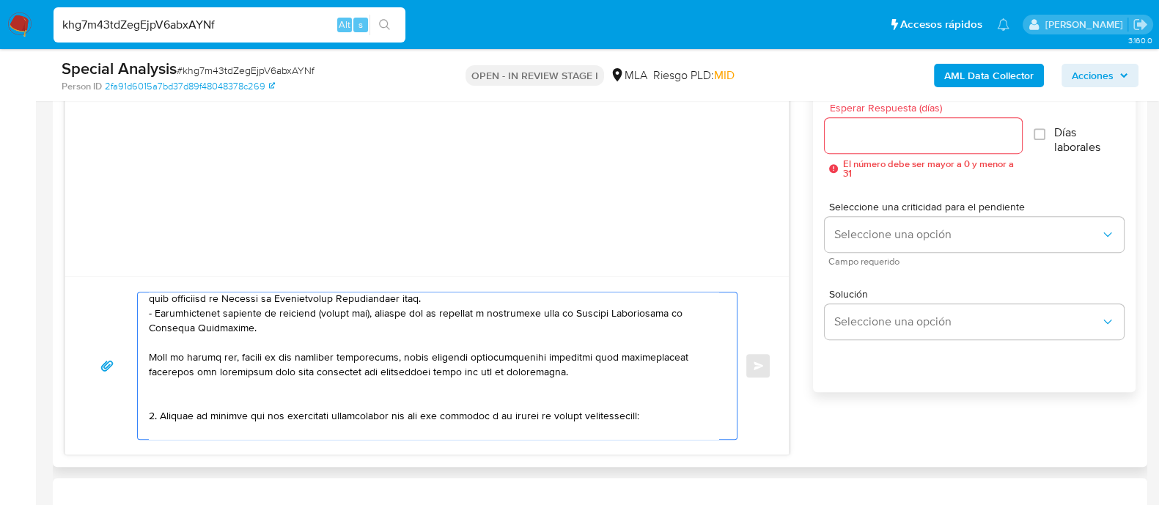
click at [184, 379] on textarea at bounding box center [433, 365] width 569 height 147
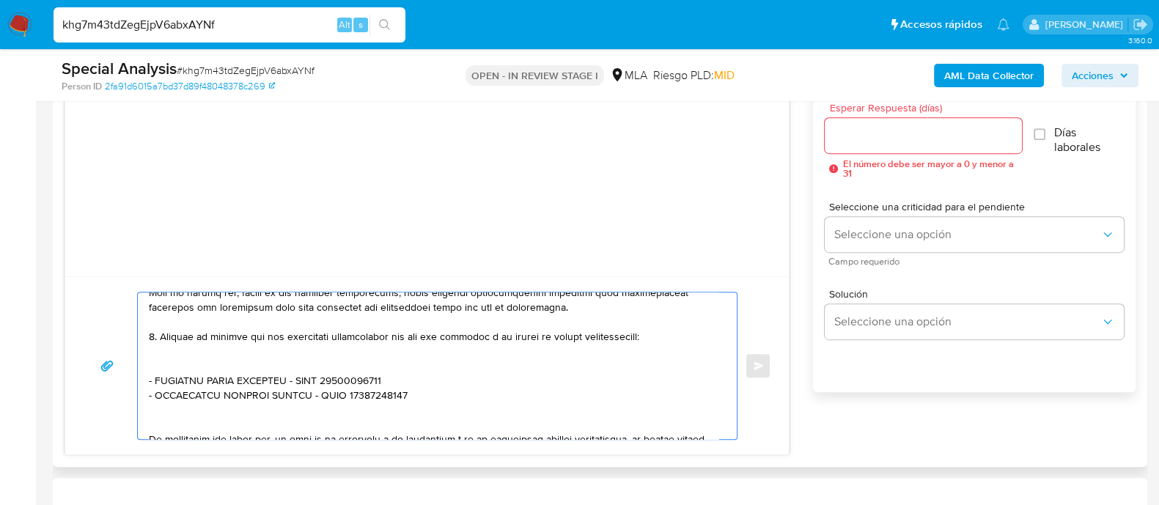
scroll to position [275, 0]
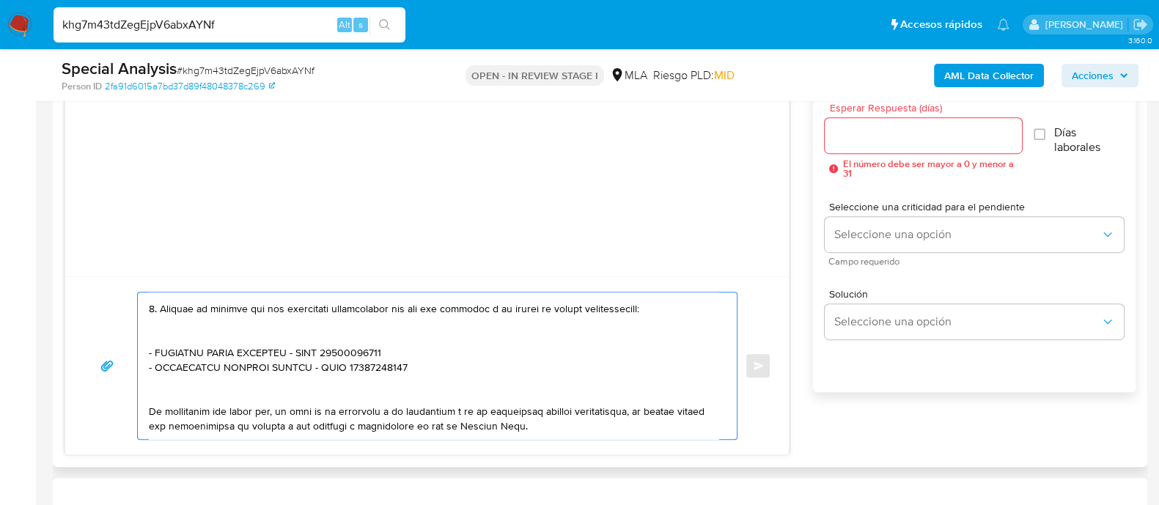
click at [177, 339] on textarea at bounding box center [433, 365] width 569 height 147
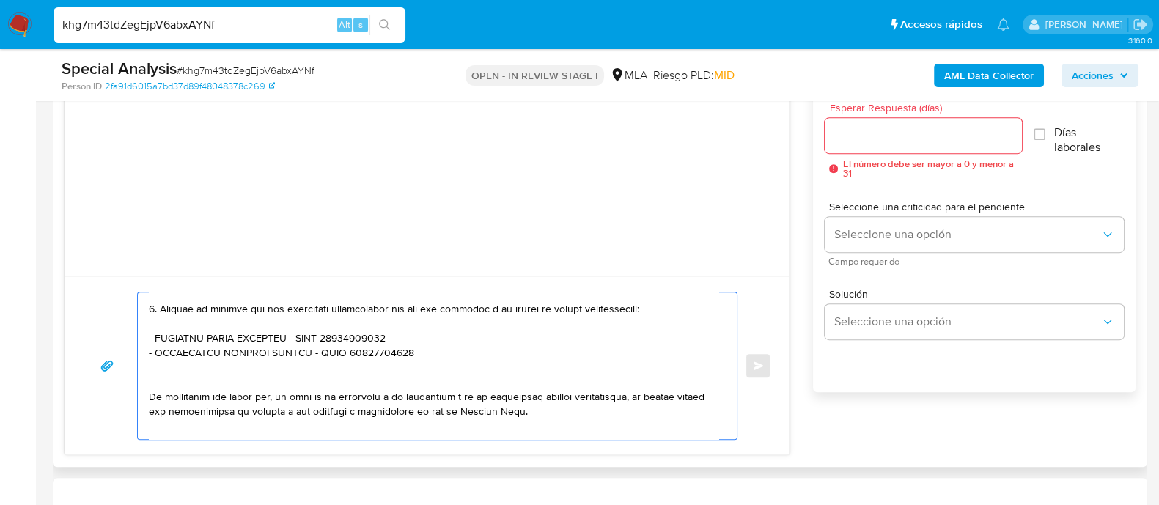
click at [180, 366] on textarea at bounding box center [433, 365] width 569 height 147
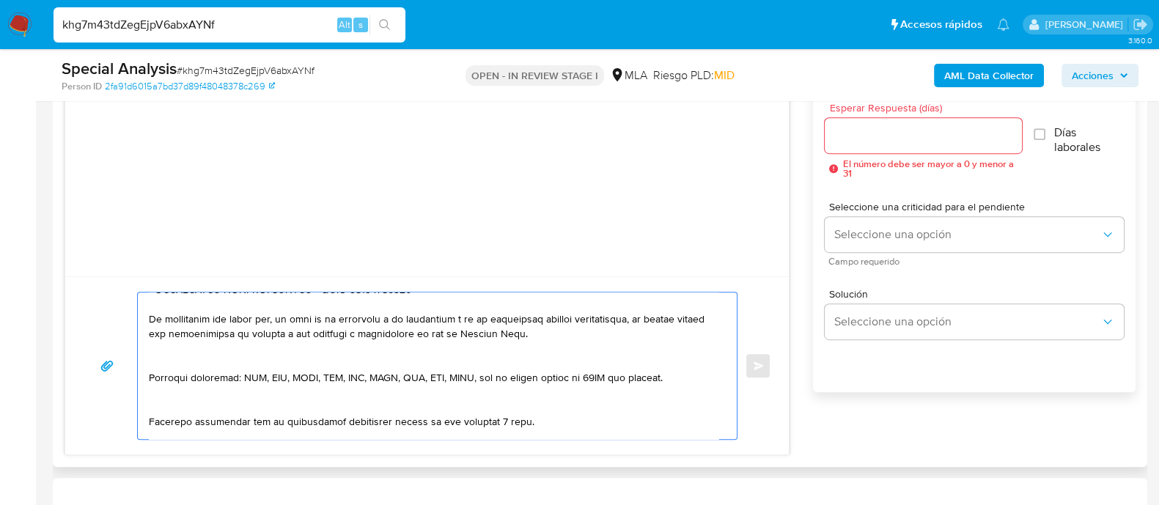
scroll to position [366, 0]
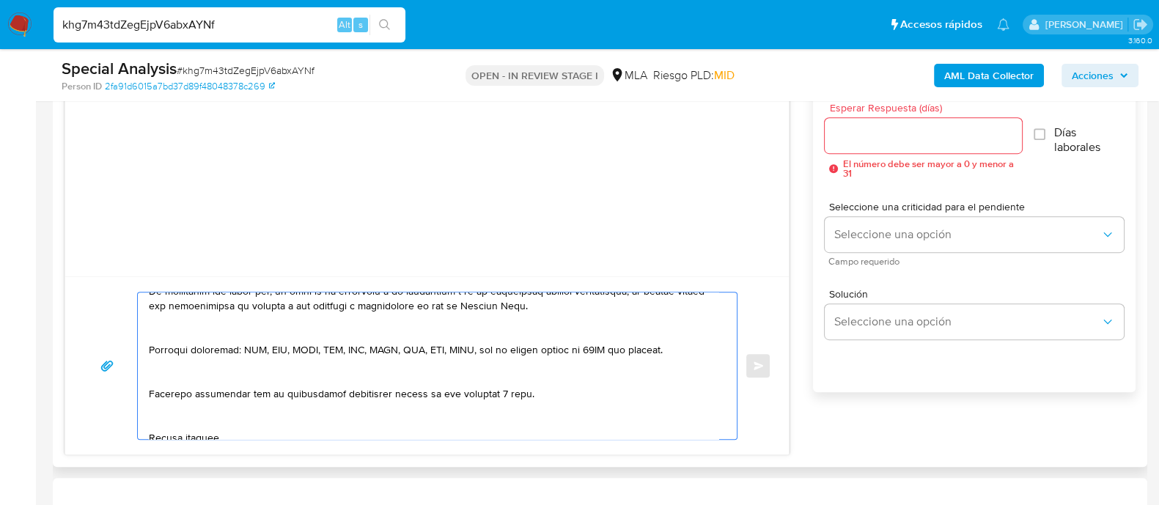
click at [184, 330] on textarea at bounding box center [433, 365] width 569 height 147
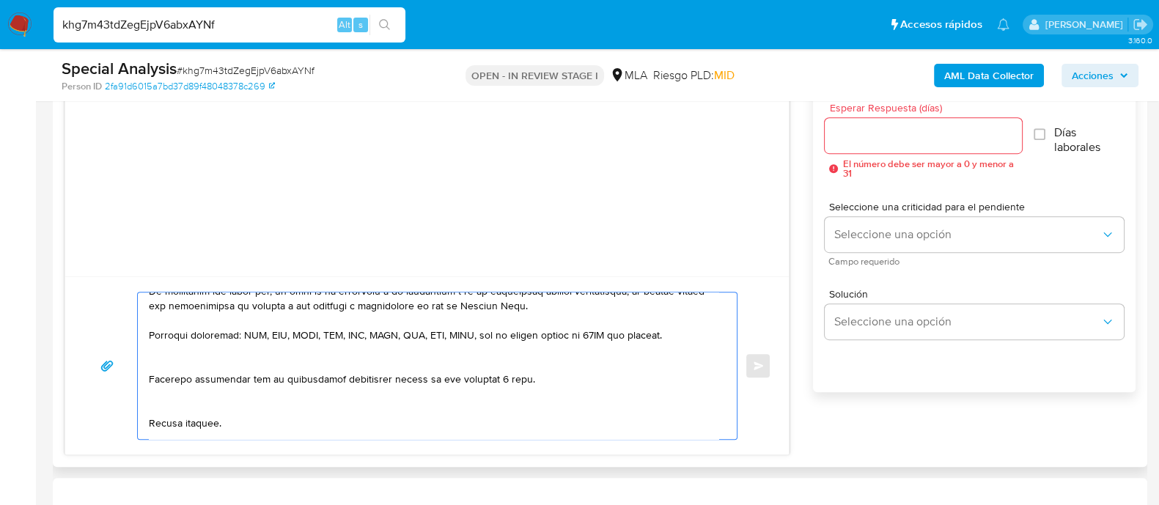
click at [198, 357] on textarea at bounding box center [433, 365] width 569 height 147
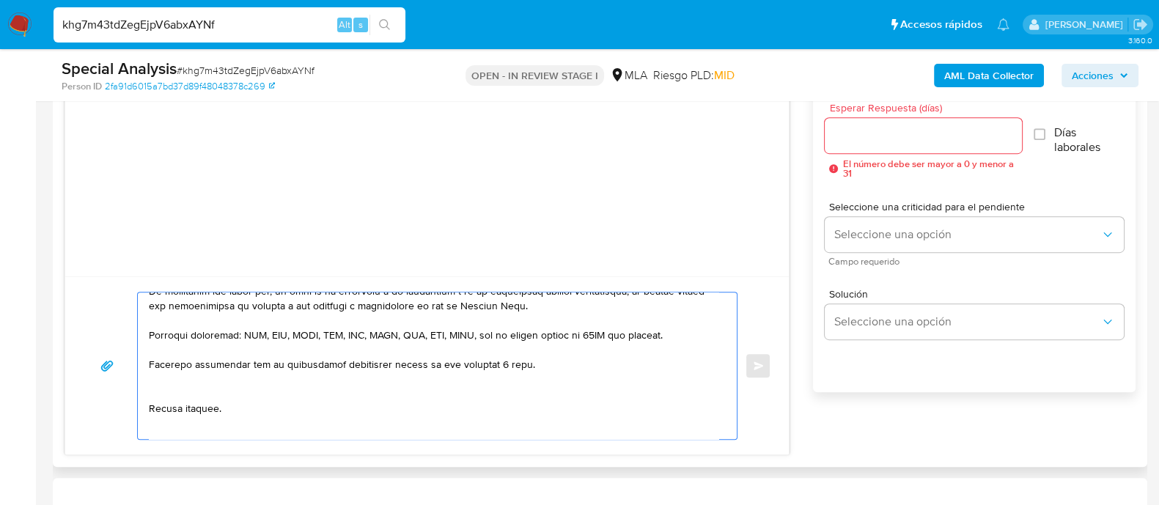
click at [175, 383] on textarea at bounding box center [433, 365] width 569 height 147
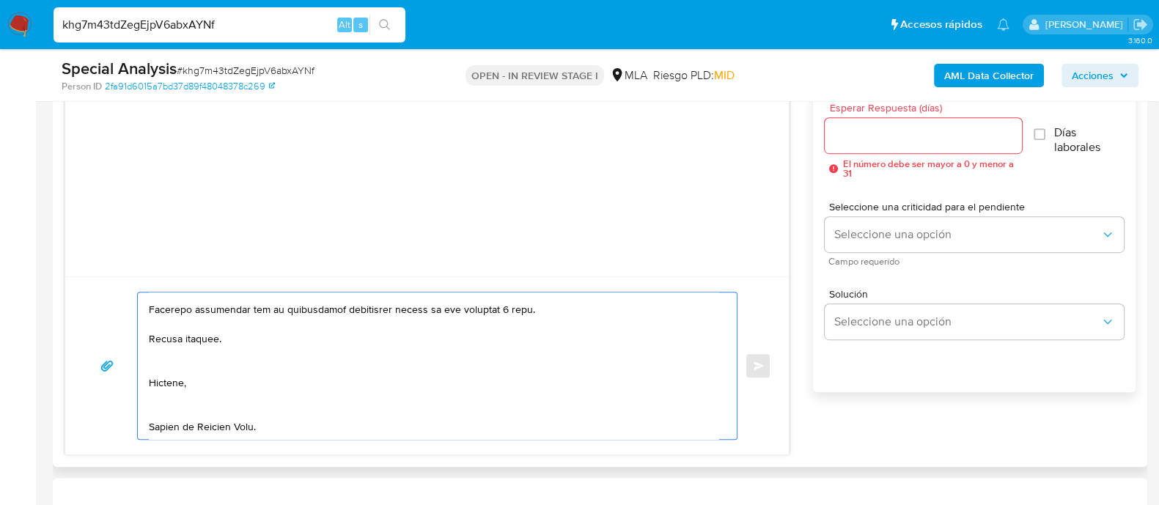
click at [172, 346] on textarea at bounding box center [433, 365] width 569 height 147
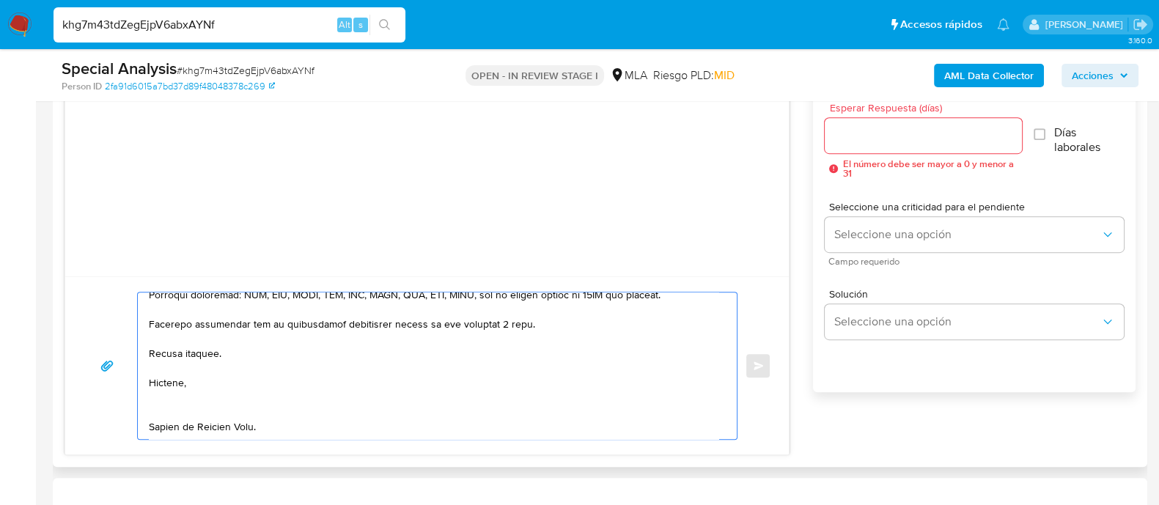
click at [176, 383] on textarea at bounding box center [433, 365] width 569 height 147
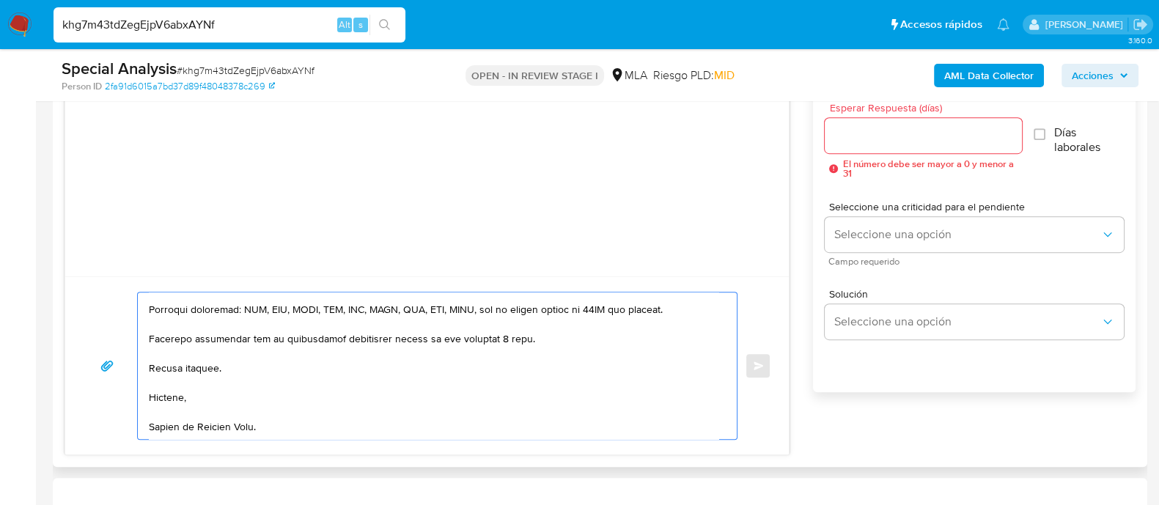
click at [294, 410] on textarea at bounding box center [433, 365] width 569 height 147
type textarea "Hola Jorge Ariel Gonzalez En función de las operaciones registradas en tu cuent…"
click at [885, 140] on input "Esperar Respuesta (días)" at bounding box center [923, 135] width 196 height 19
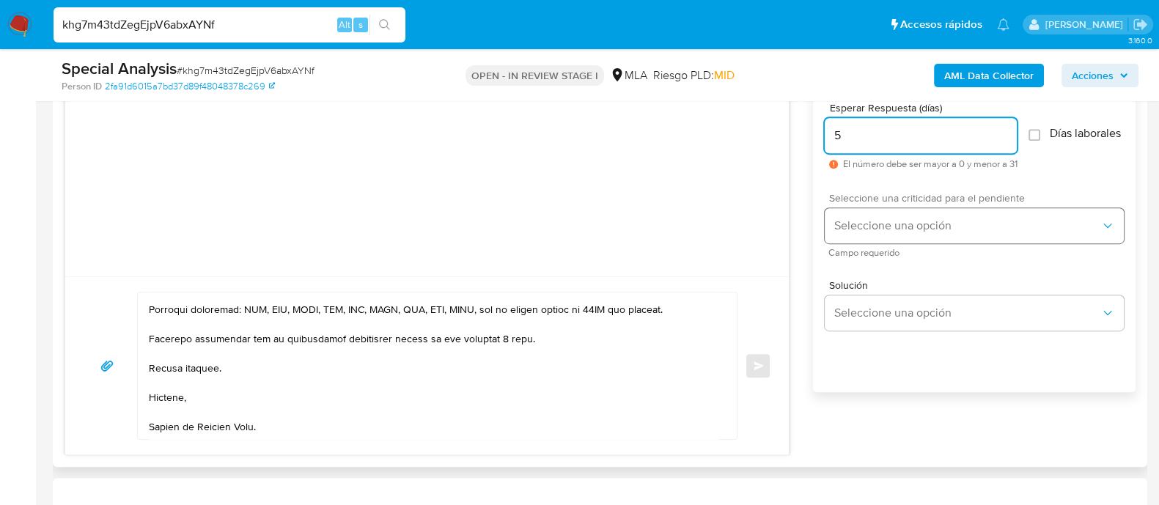
type input "5"
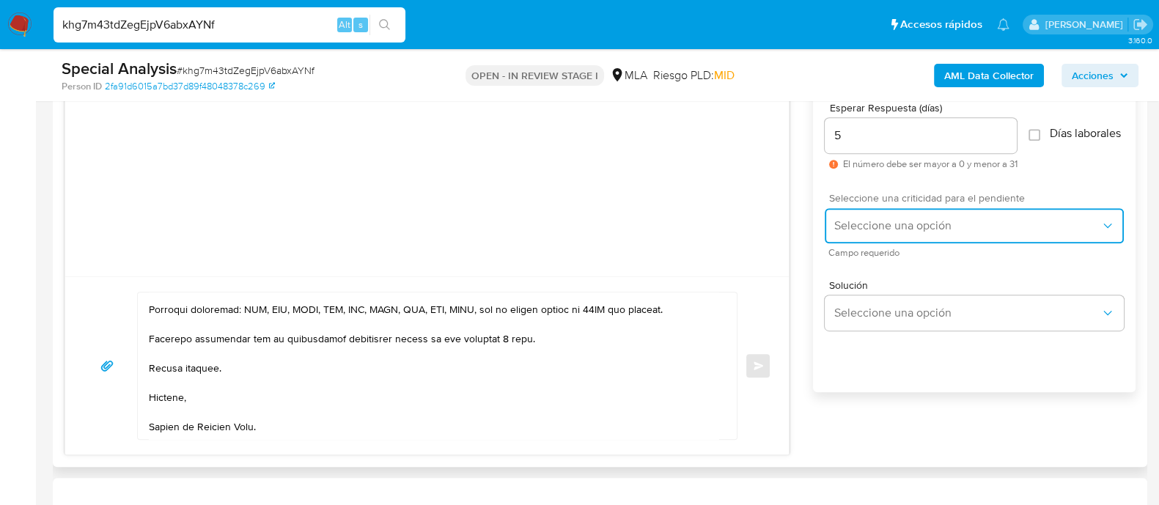
click at [887, 231] on span "Seleccione una opción" at bounding box center [966, 225] width 267 height 15
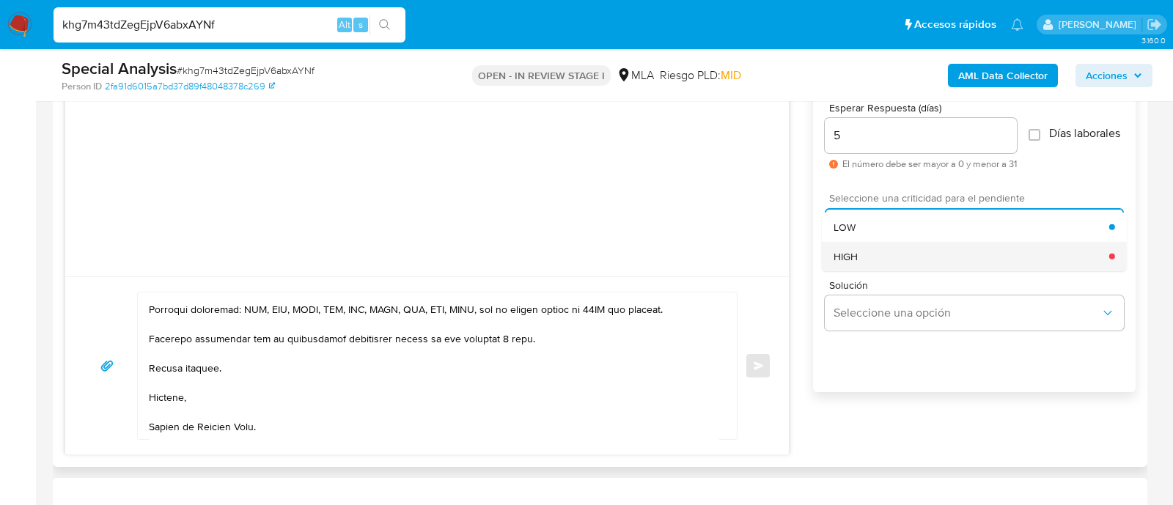
click at [875, 270] on div "HIGH" at bounding box center [971, 255] width 276 height 29
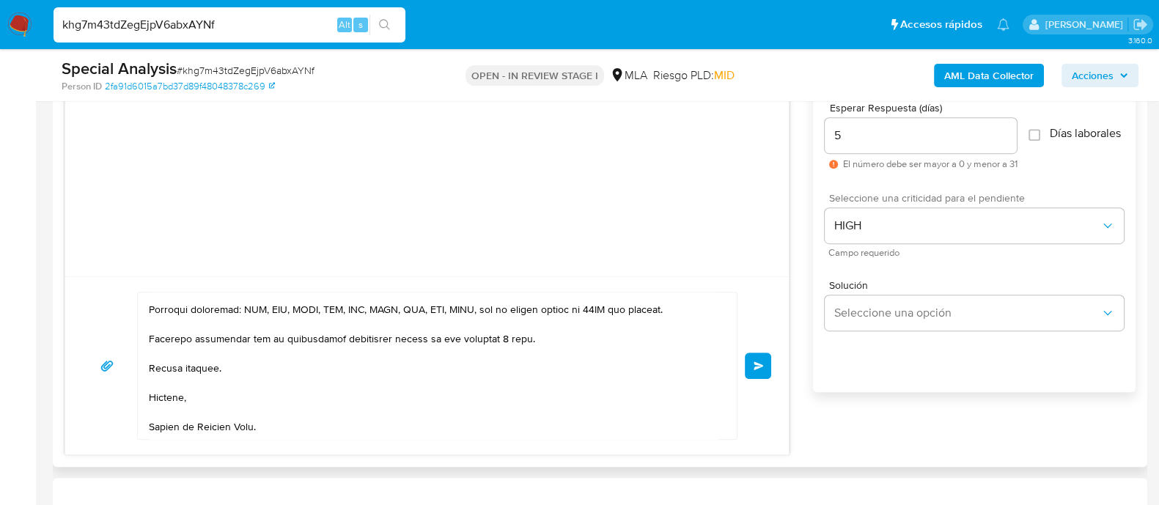
click at [755, 364] on span "Enviar" at bounding box center [758, 365] width 10 height 9
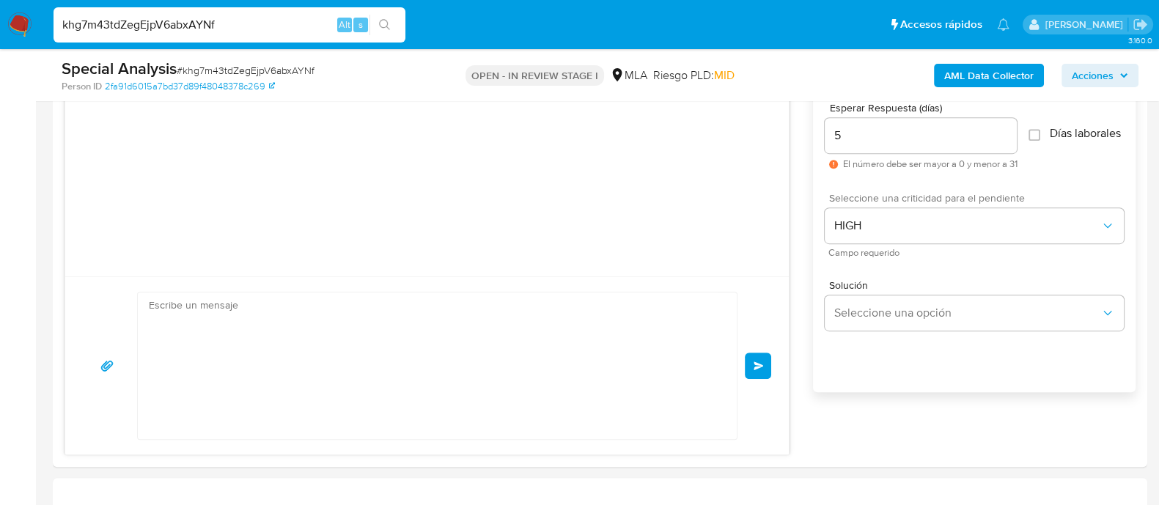
scroll to position [524, 0]
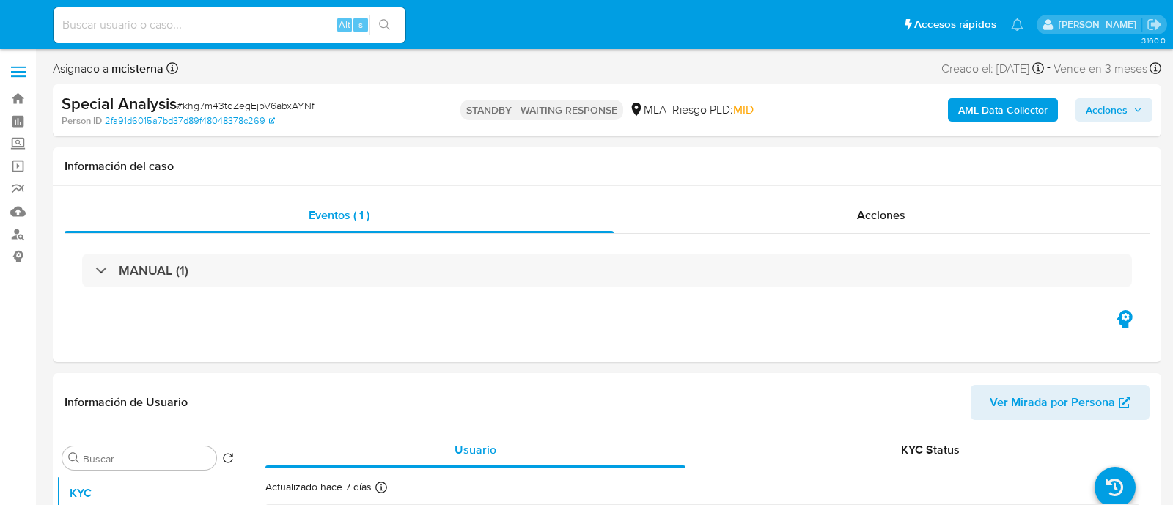
select select "10"
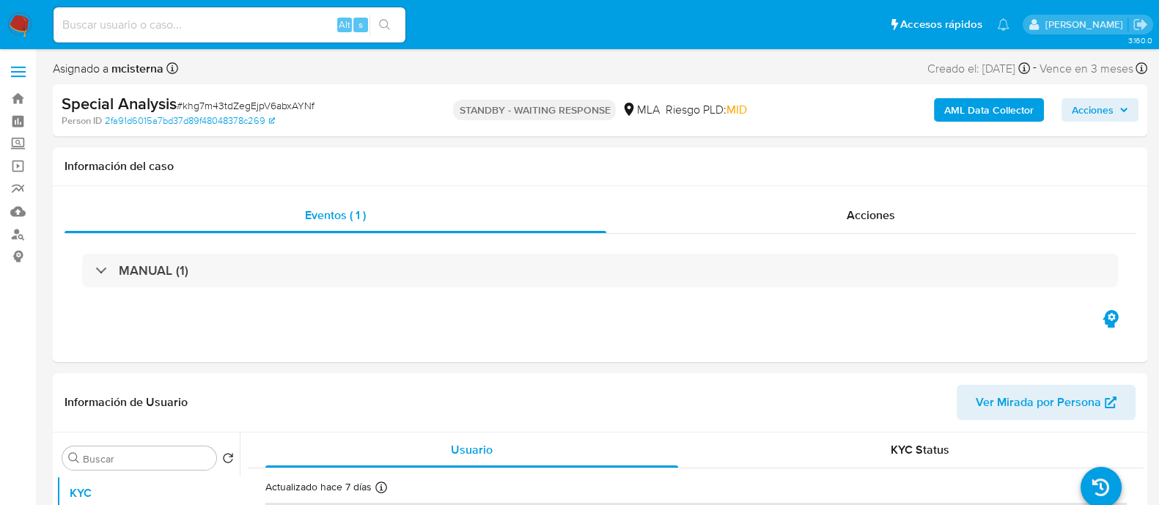
click at [268, 27] on input at bounding box center [230, 24] width 352 height 19
paste input "eX0gbGYsvWIciobFmw9P4kQh"
type input "eX0gbGYsvWIciobFmw9P4kQh"
click at [384, 20] on icon "search-icon" at bounding box center [385, 25] width 12 height 12
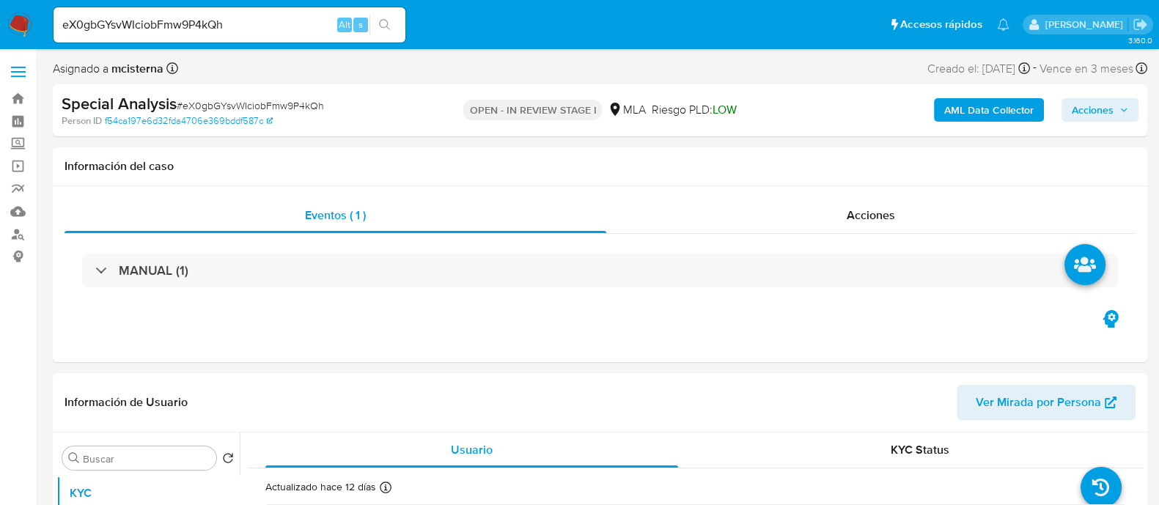
select select "10"
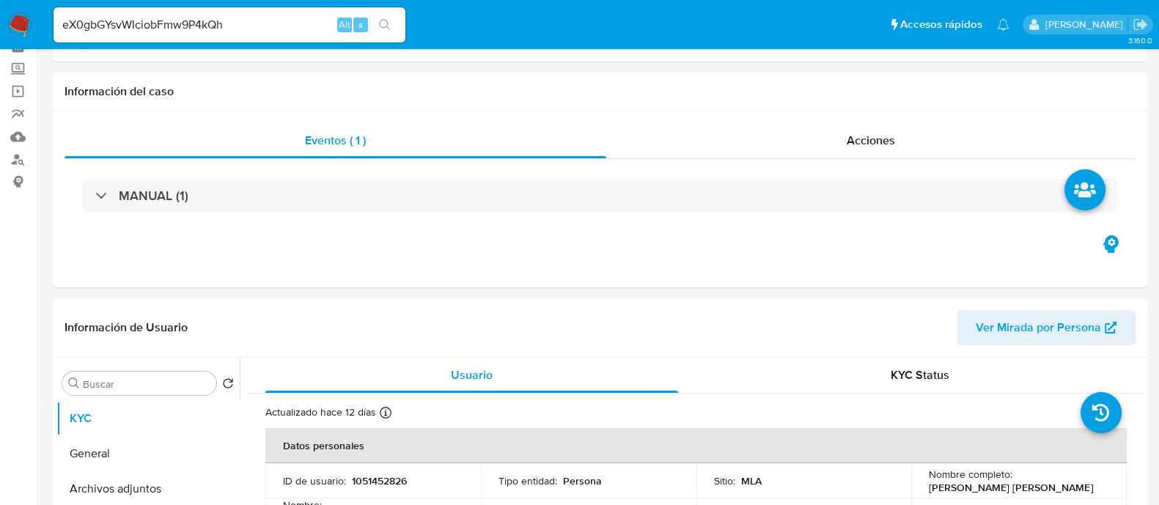
scroll to position [182, 0]
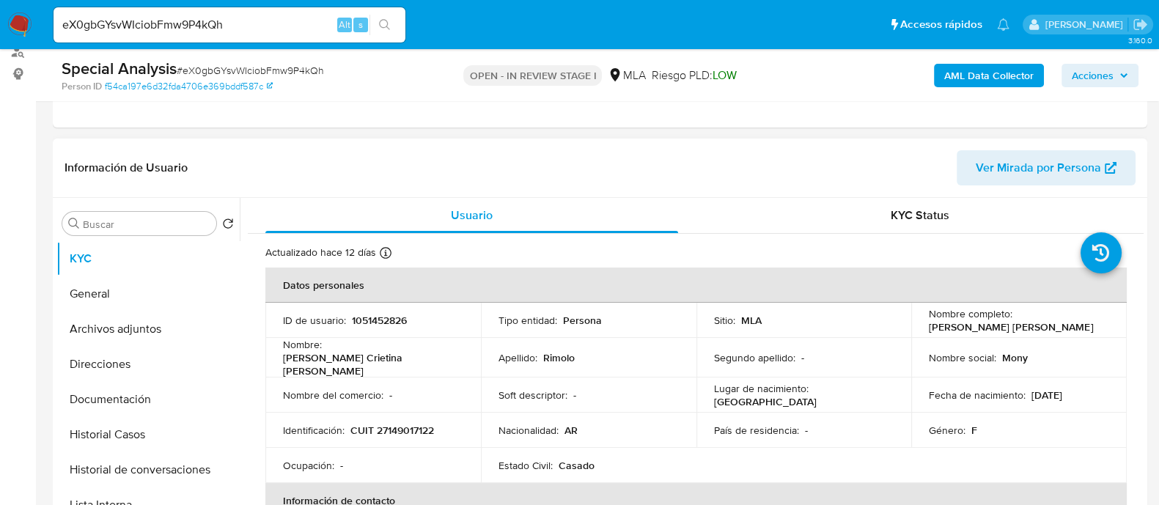
click at [920, 326] on td "Nombre completo : [PERSON_NAME] Crietina [PERSON_NAME]" at bounding box center [1018, 320] width 215 height 35
drag, startPoint x: 927, startPoint y: 326, endPoint x: 1103, endPoint y: 326, distance: 175.9
click at [1103, 326] on td "Nombre completo : [PERSON_NAME] Crietina [PERSON_NAME]" at bounding box center [1018, 320] width 215 height 35
copy p "[PERSON_NAME] [PERSON_NAME]"
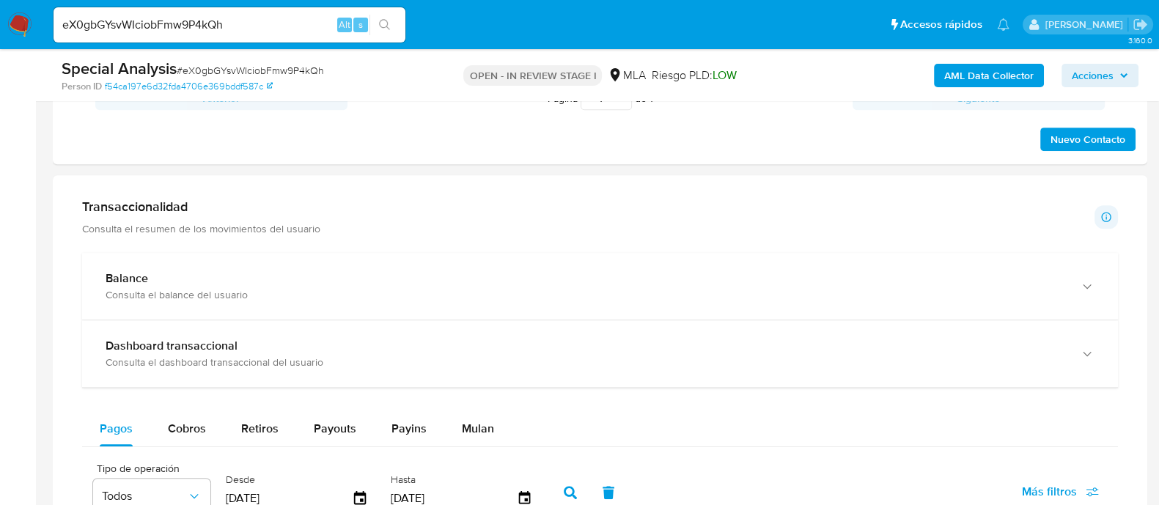
scroll to position [458, 0]
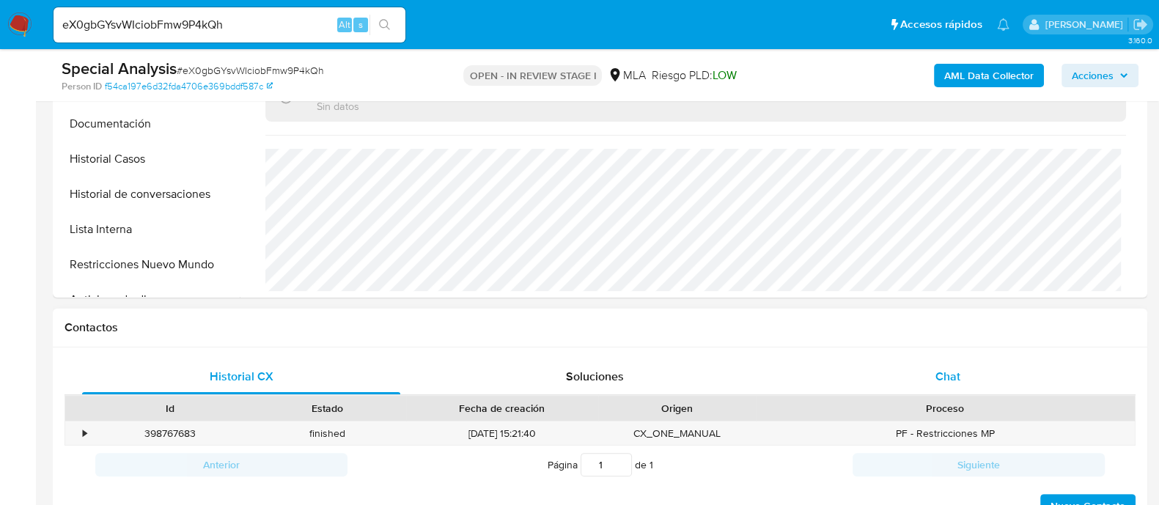
click at [921, 378] on div "Chat" at bounding box center [948, 376] width 318 height 35
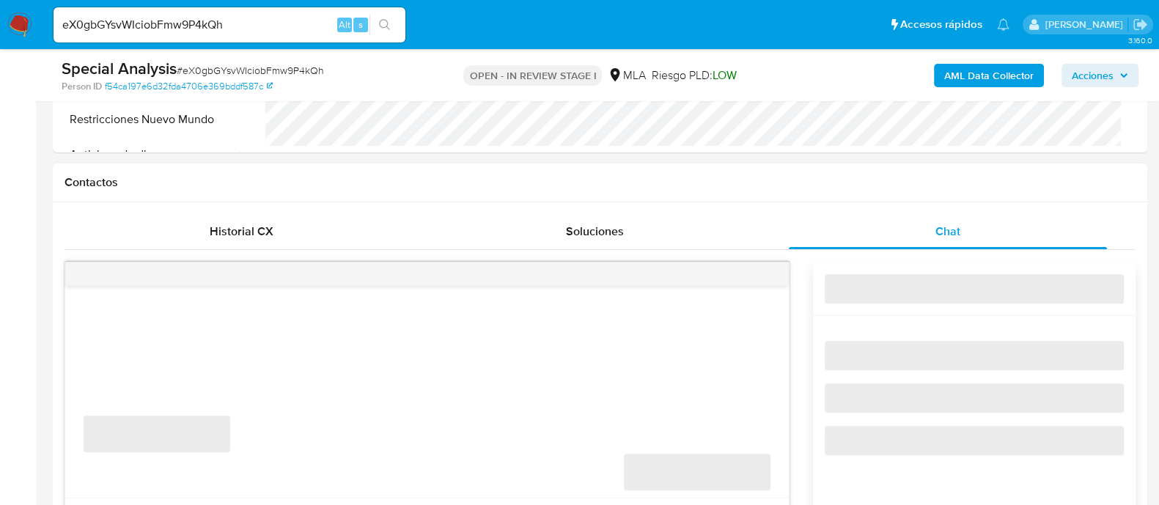
scroll to position [732, 0]
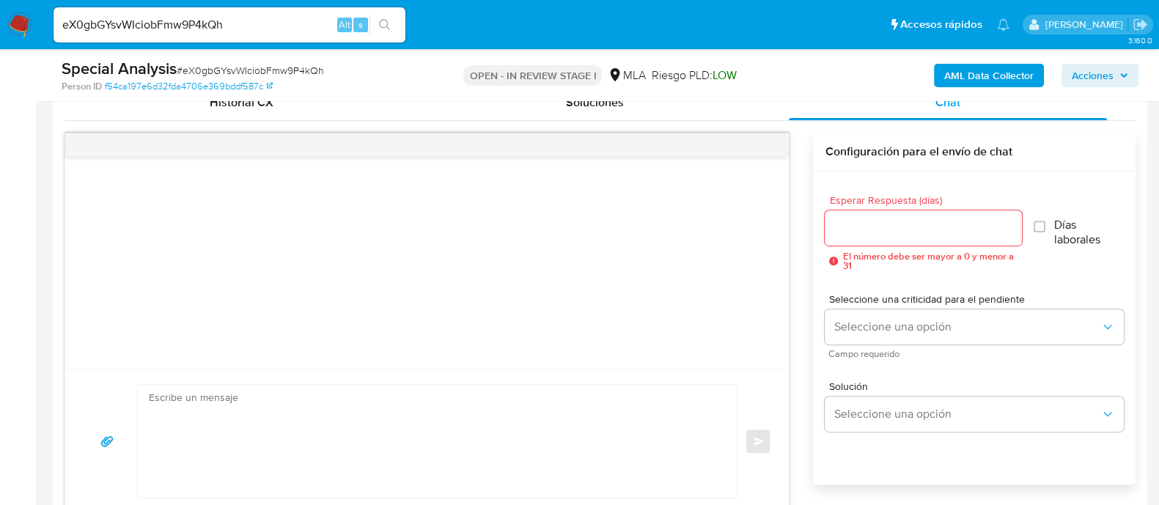
click at [441, 407] on textarea at bounding box center [433, 441] width 569 height 113
paste textarea "Lore Ipsumd Sitametc Adipi Elitse Do eiusmod te inc utlaboreetd magnaaliqua en …"
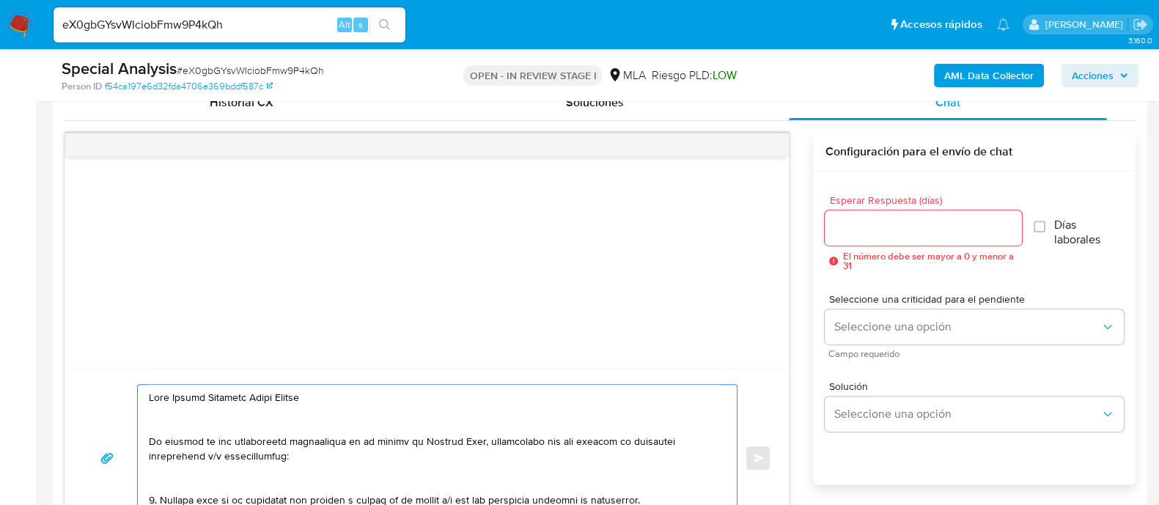
scroll to position [757, 0]
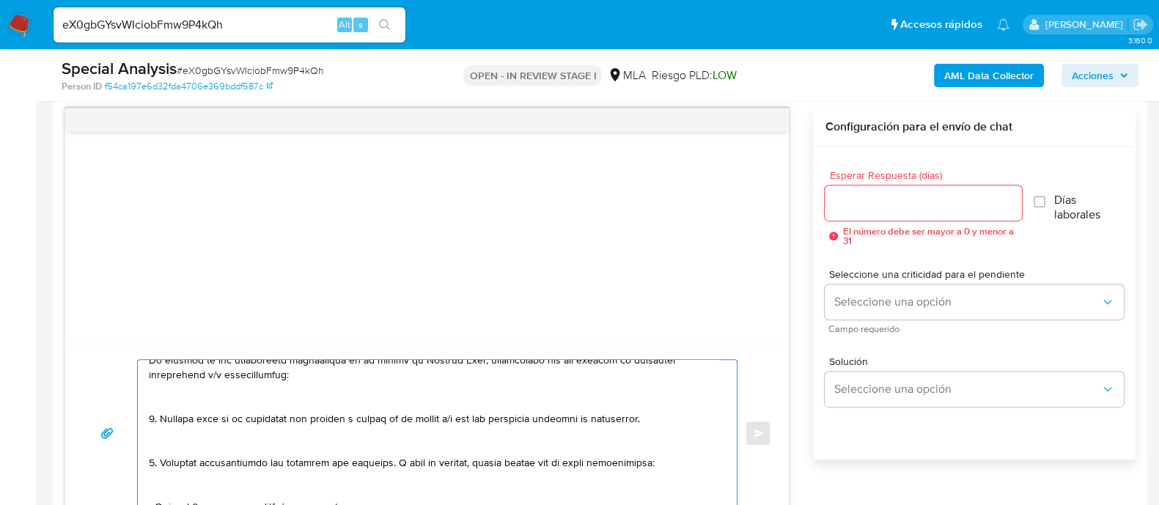
click at [399, 391] on textarea at bounding box center [433, 433] width 569 height 147
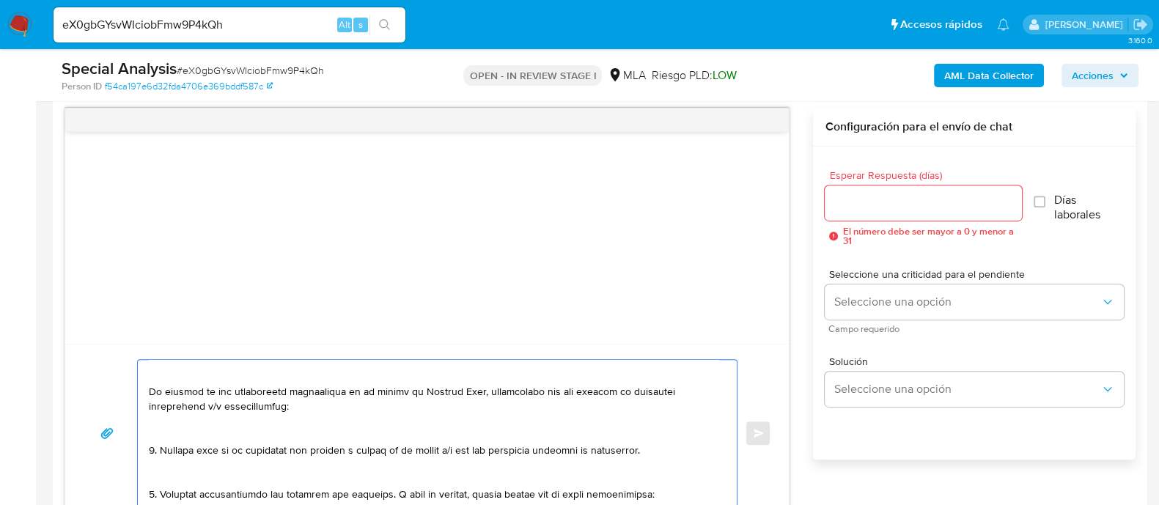
scroll to position [0, 0]
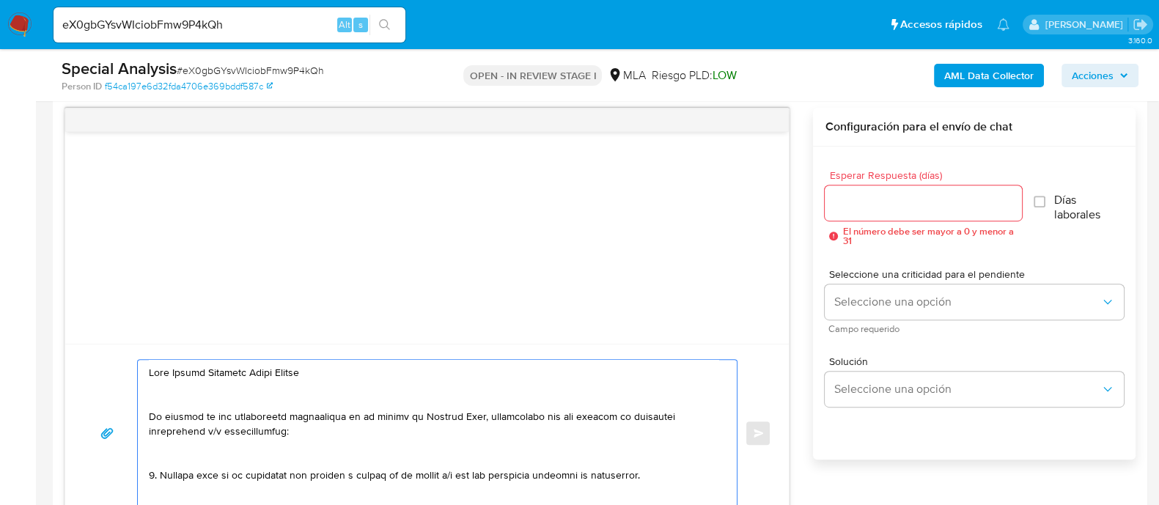
click at [296, 404] on textarea at bounding box center [433, 433] width 569 height 147
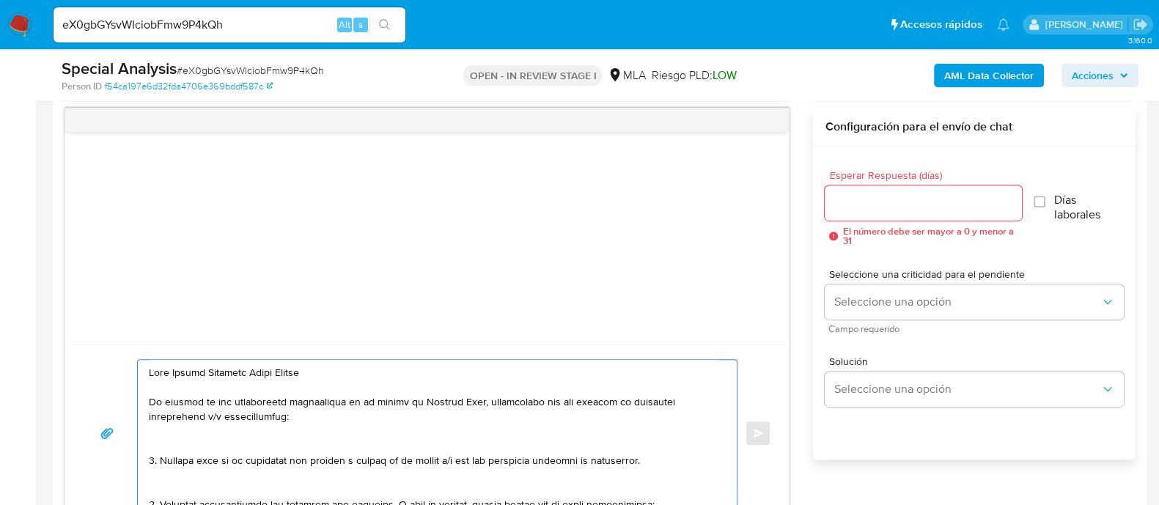
click at [267, 432] on textarea at bounding box center [433, 433] width 569 height 147
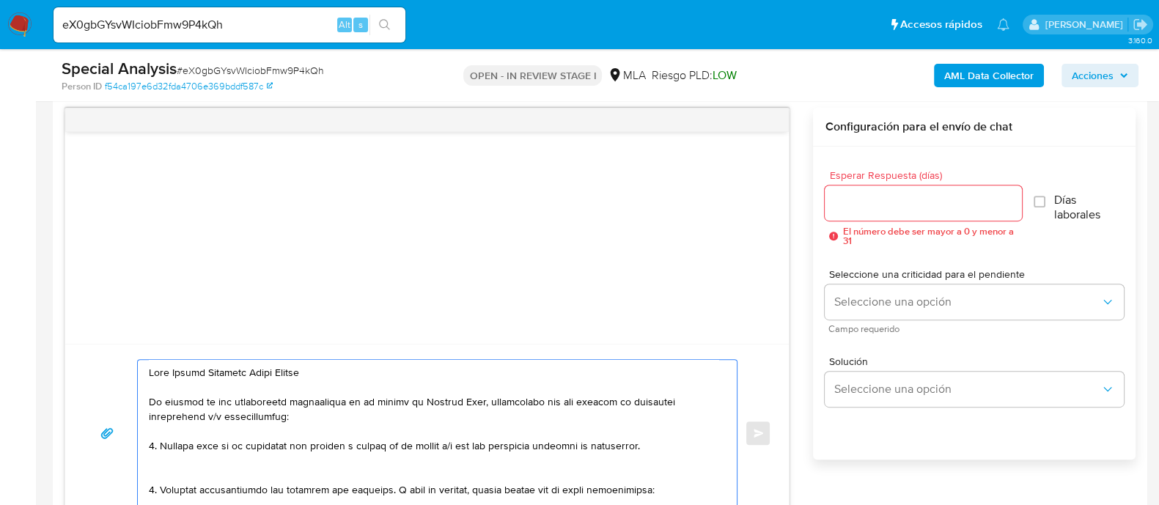
click at [196, 465] on textarea at bounding box center [433, 433] width 569 height 147
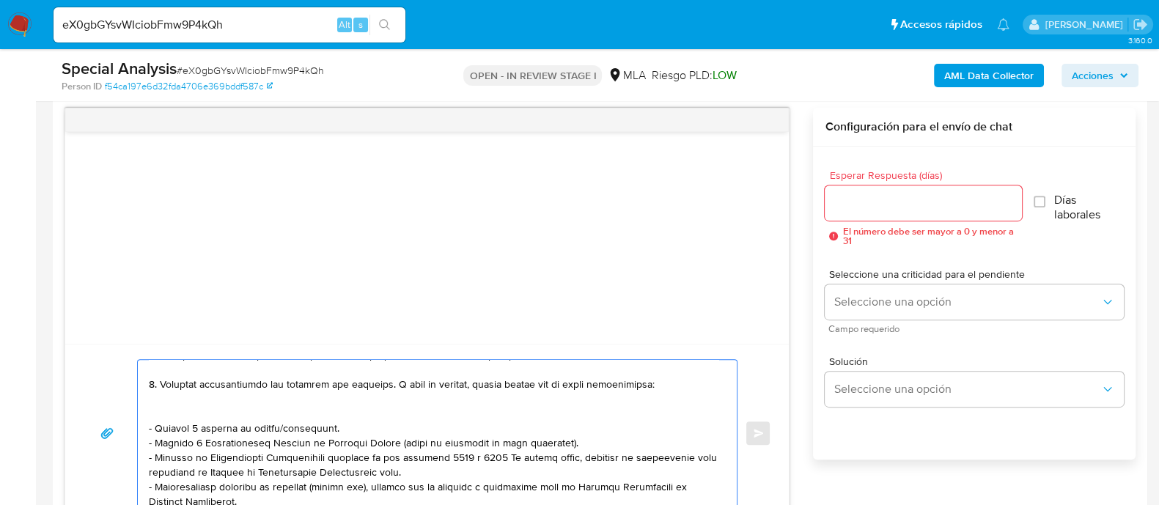
click at [187, 409] on textarea at bounding box center [433, 433] width 569 height 147
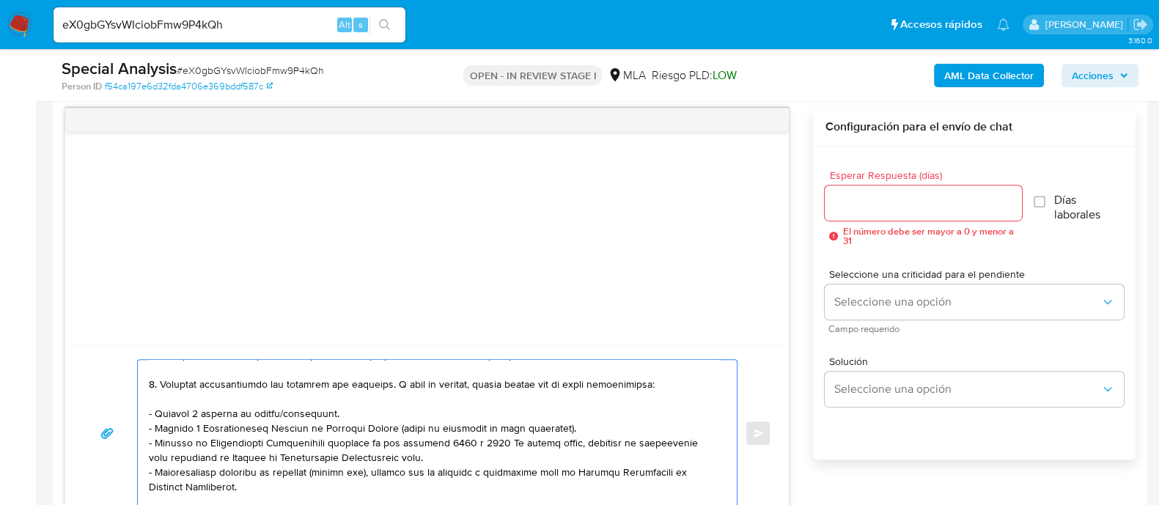
scroll to position [182, 0]
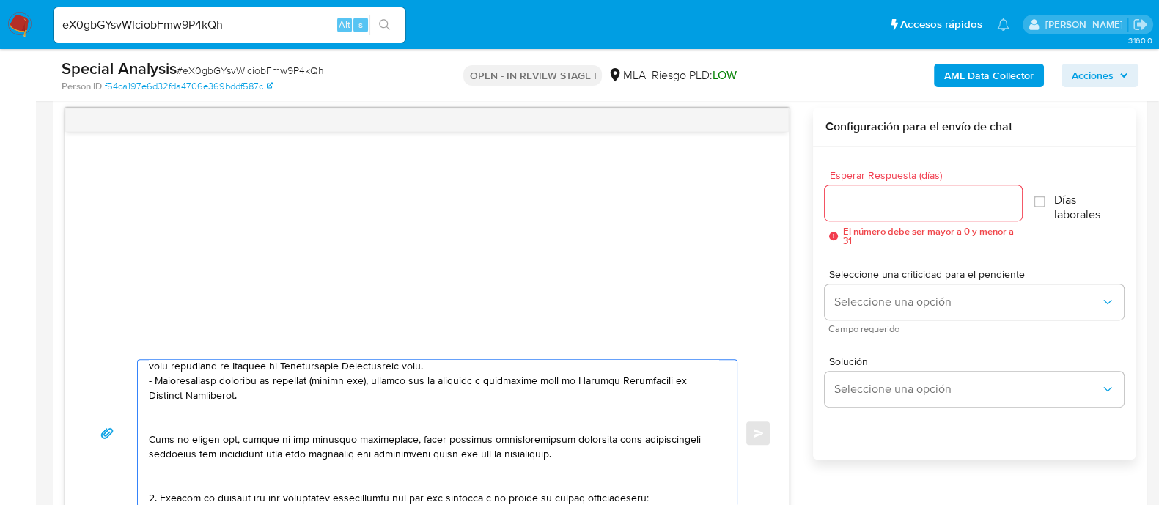
click at [191, 418] on textarea at bounding box center [433, 433] width 569 height 147
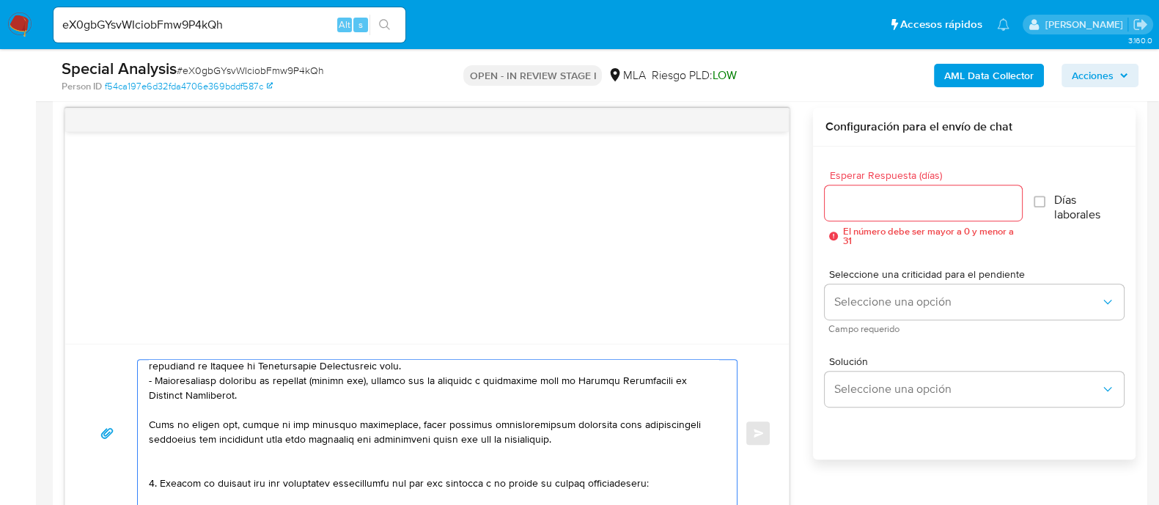
click at [180, 449] on textarea at bounding box center [433, 433] width 569 height 147
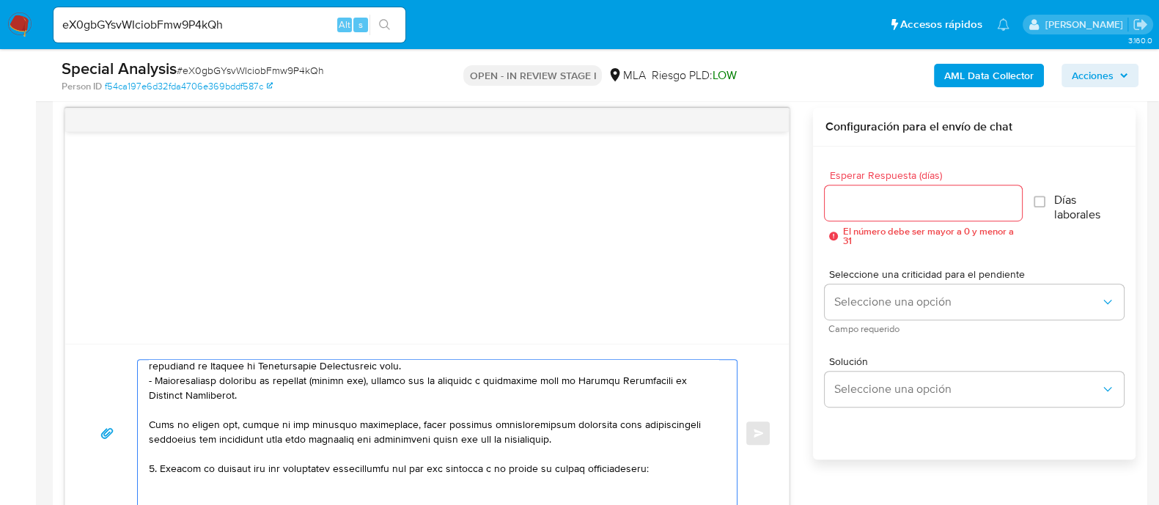
scroll to position [275, 0]
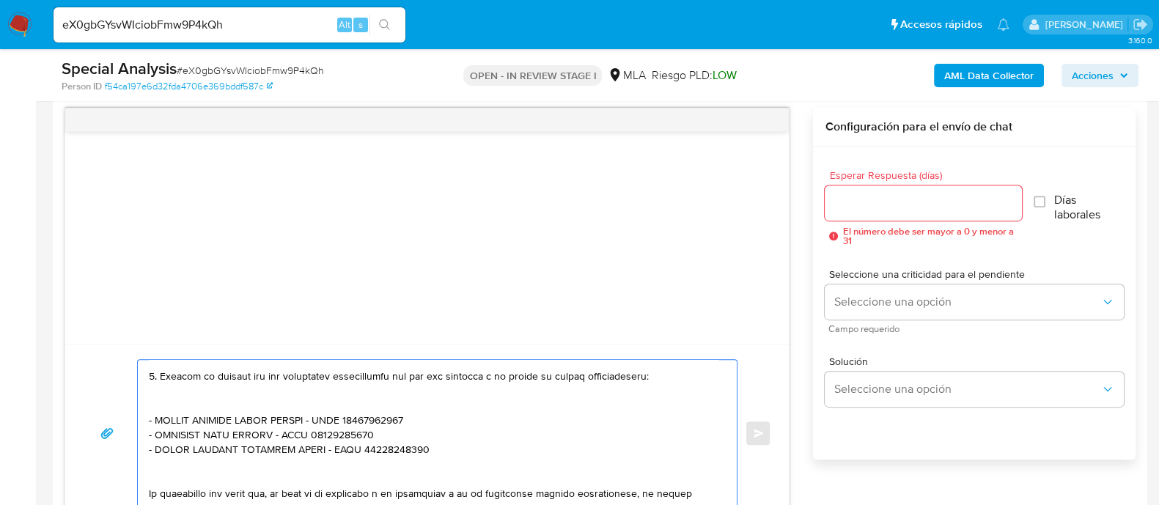
click at [176, 400] on textarea at bounding box center [433, 433] width 569 height 147
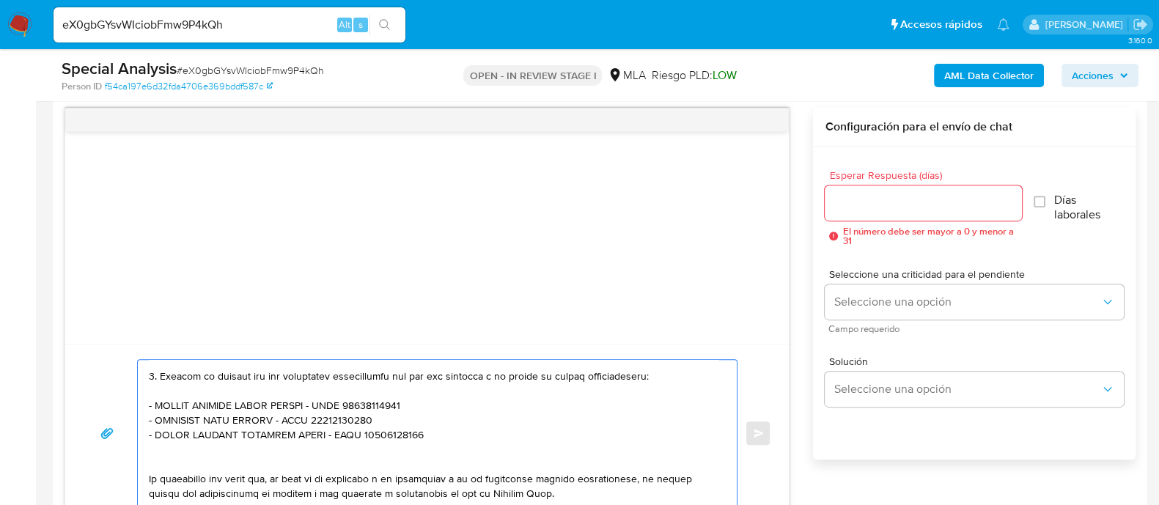
click at [185, 454] on textarea at bounding box center [433, 433] width 569 height 147
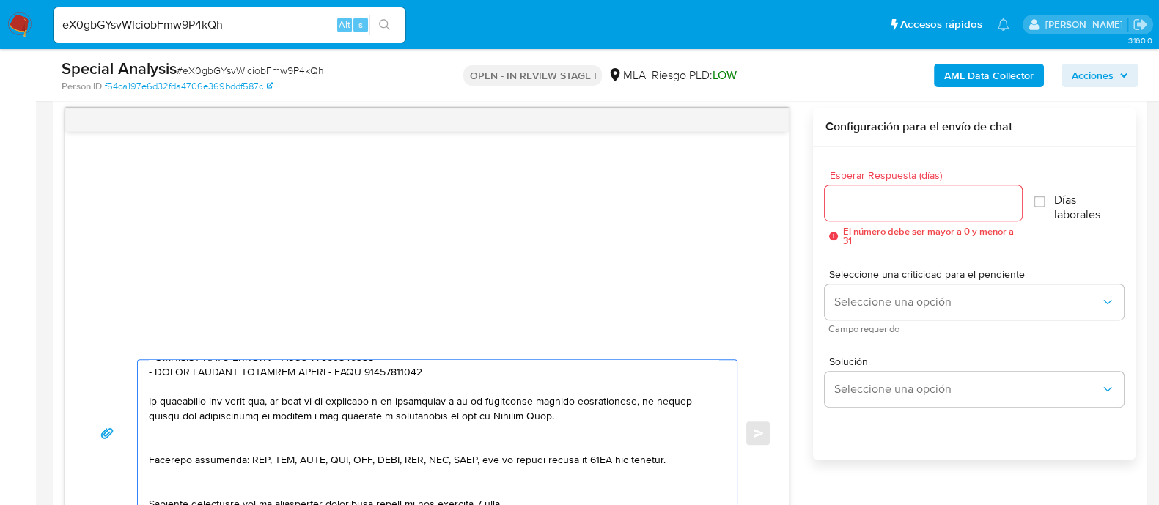
scroll to position [366, 0]
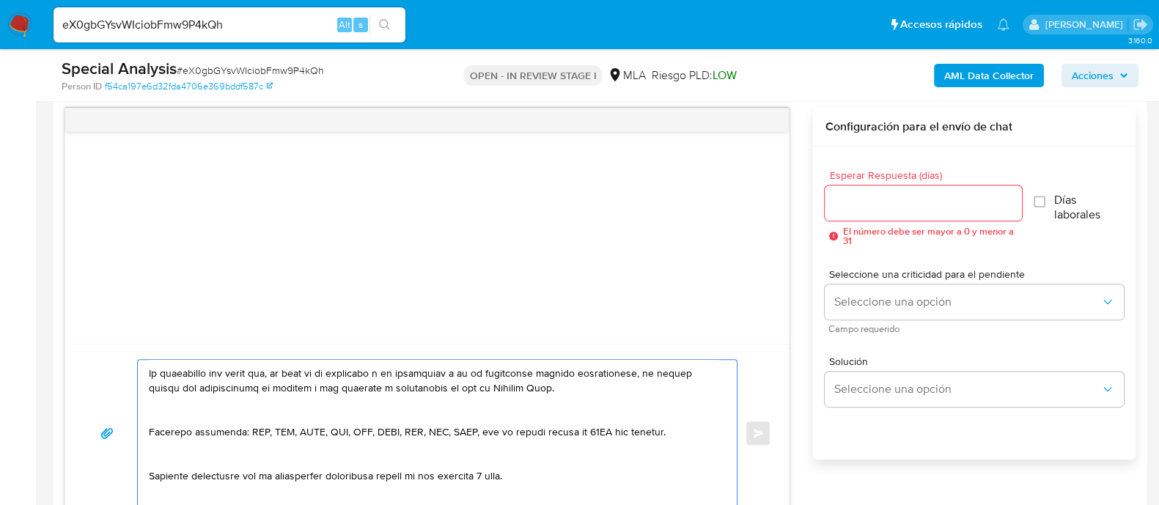
click at [177, 416] on textarea at bounding box center [433, 433] width 569 height 147
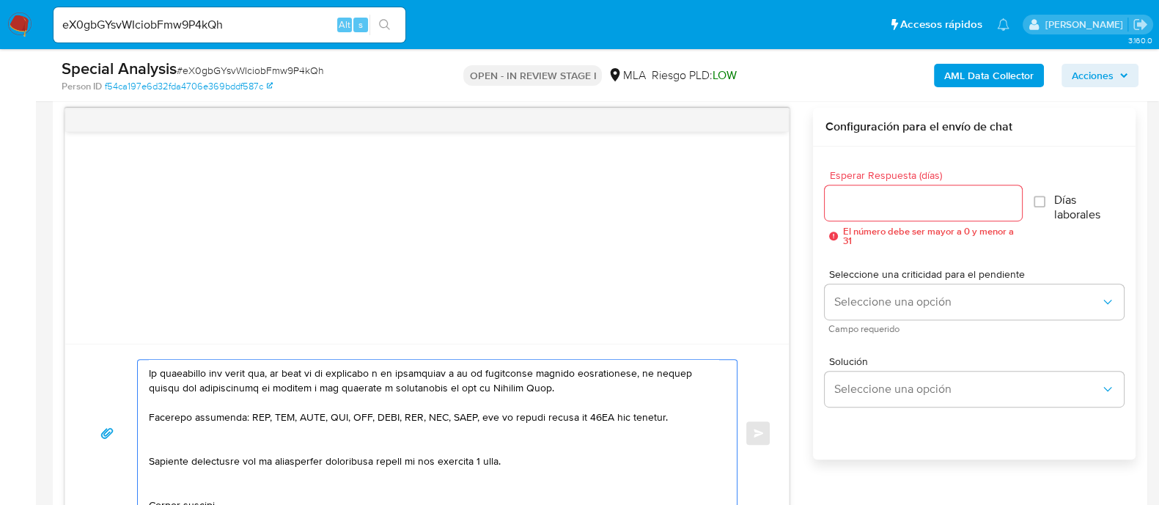
click at [176, 443] on textarea at bounding box center [433, 433] width 569 height 147
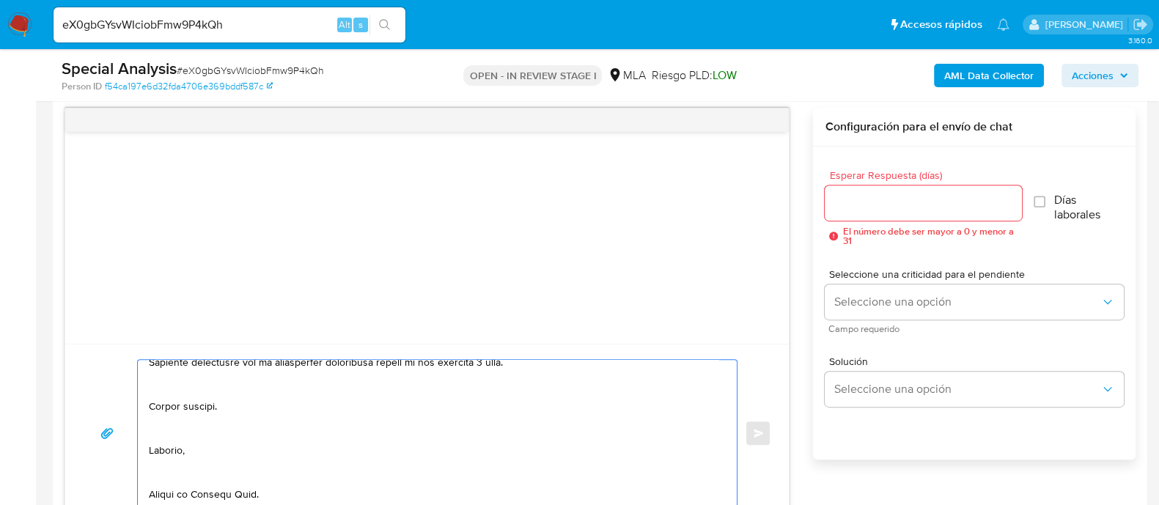
click at [167, 386] on textarea at bounding box center [433, 433] width 569 height 147
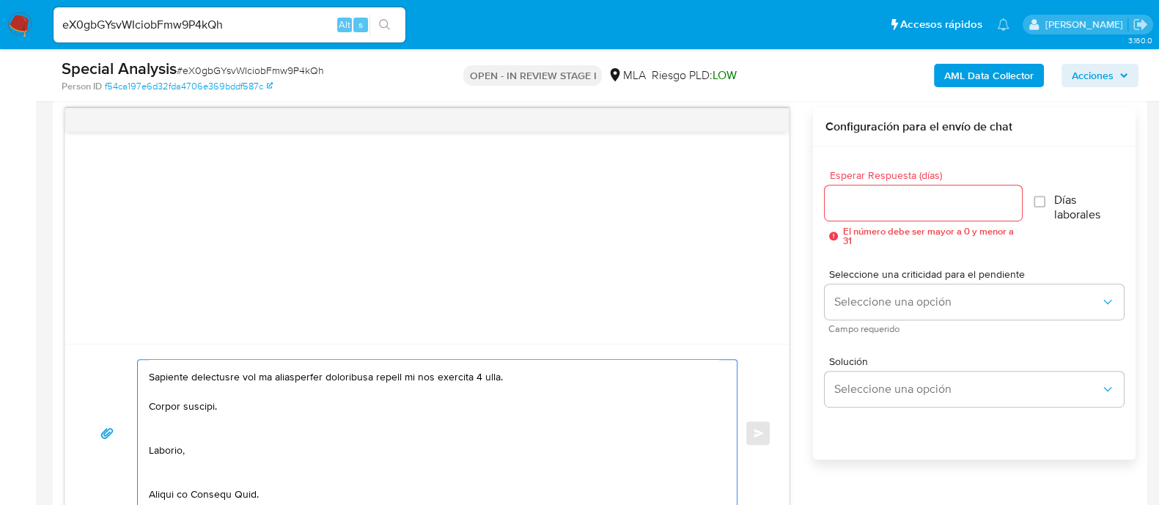
click at [166, 405] on textarea at bounding box center [433, 433] width 569 height 147
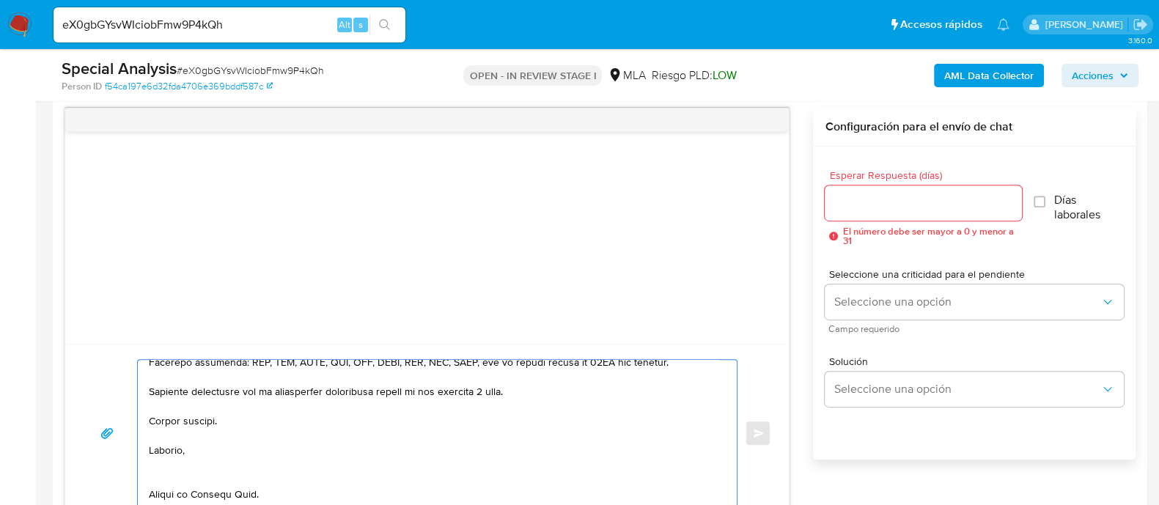
click at [166, 452] on textarea at bounding box center [433, 433] width 569 height 147
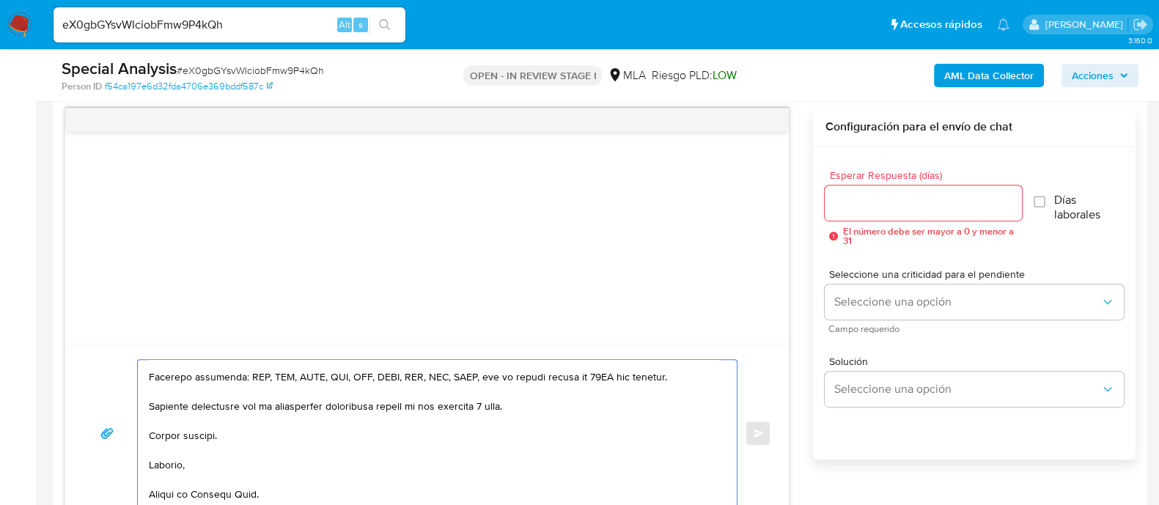
click at [289, 481] on textarea at bounding box center [433, 433] width 569 height 147
type textarea "Lore Ipsumd Sitametc Adipi Elitse Do eiusmod te inc utlaboreetd magnaaliqua en …"
click at [904, 196] on input "Esperar Respuesta (días)" at bounding box center [923, 202] width 196 height 19
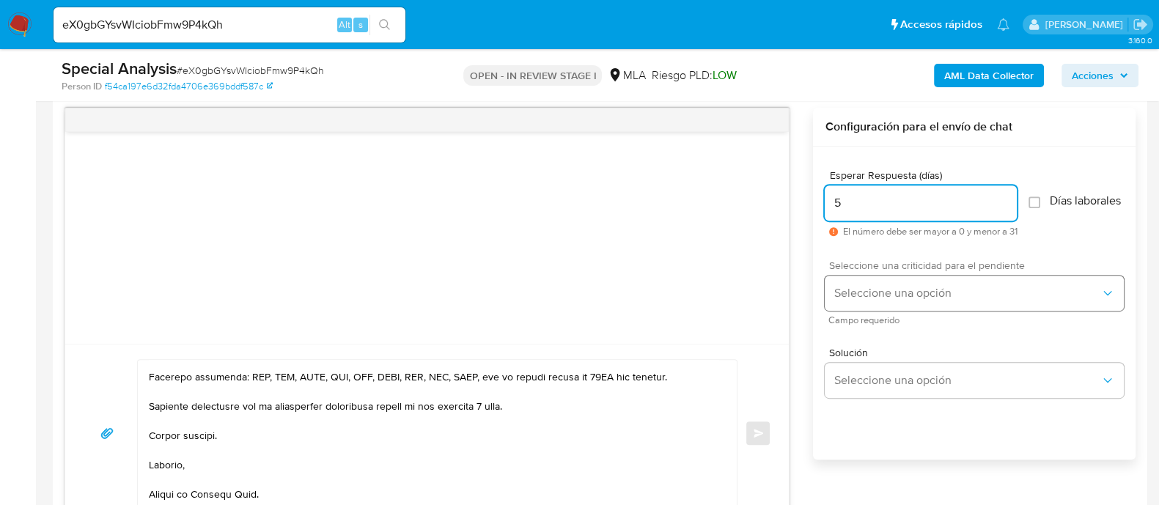
type input "5"
click at [883, 300] on span "Seleccione una opción" at bounding box center [966, 293] width 267 height 15
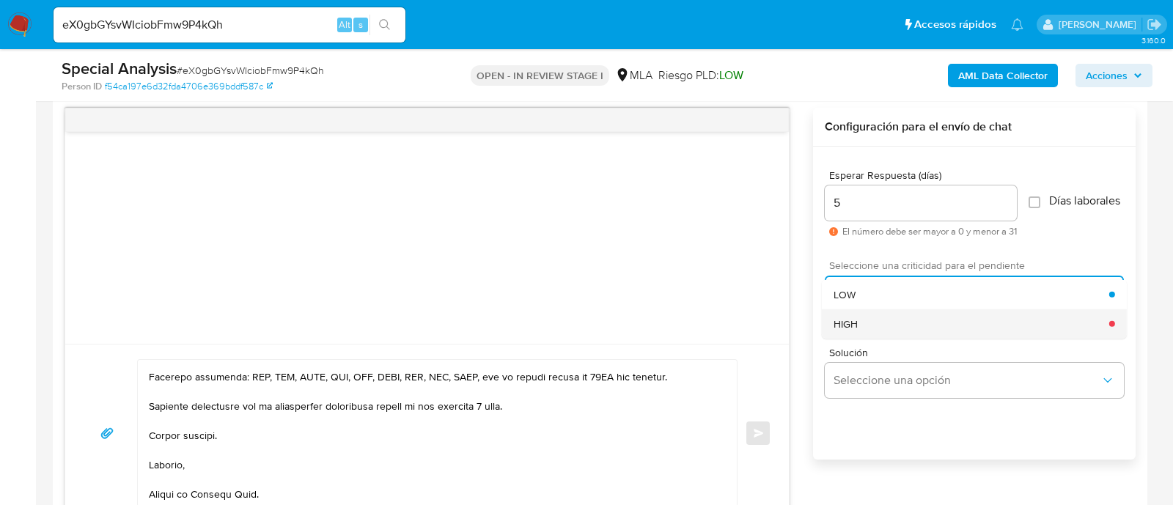
click at [879, 335] on div "HIGH" at bounding box center [971, 323] width 276 height 29
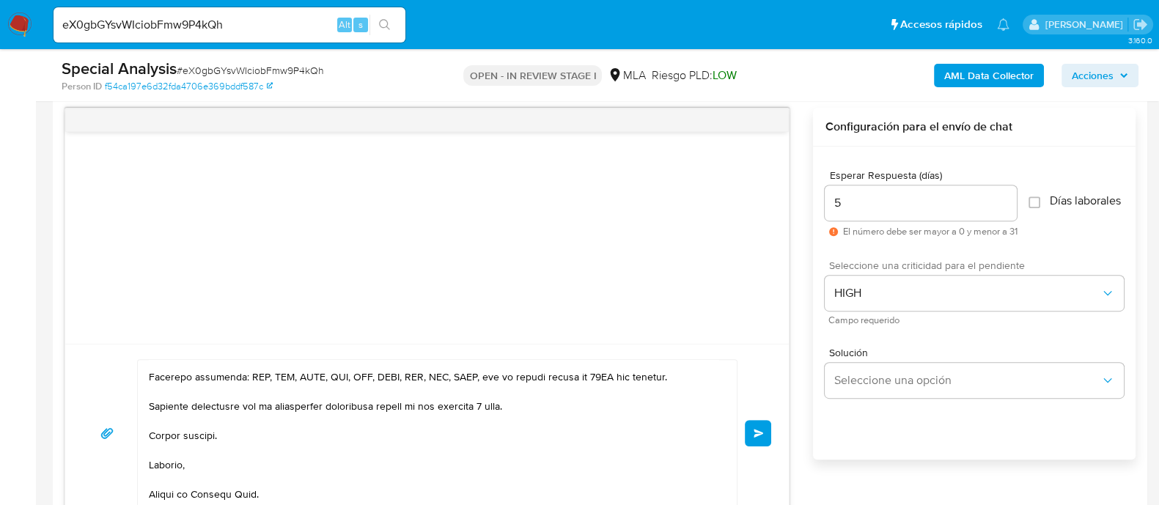
click at [748, 432] on button "Enviar" at bounding box center [758, 433] width 26 height 26
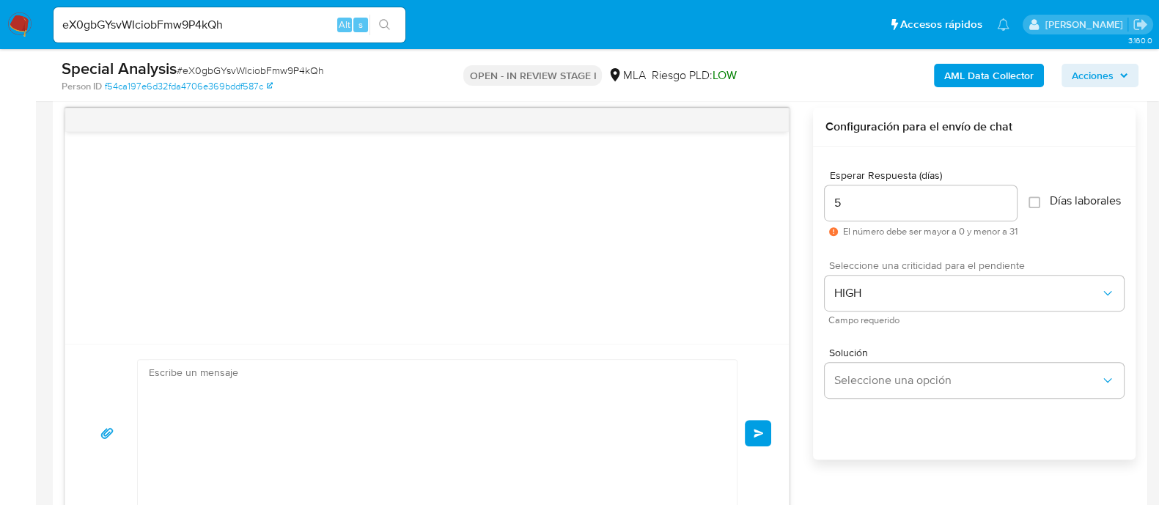
scroll to position [538, 0]
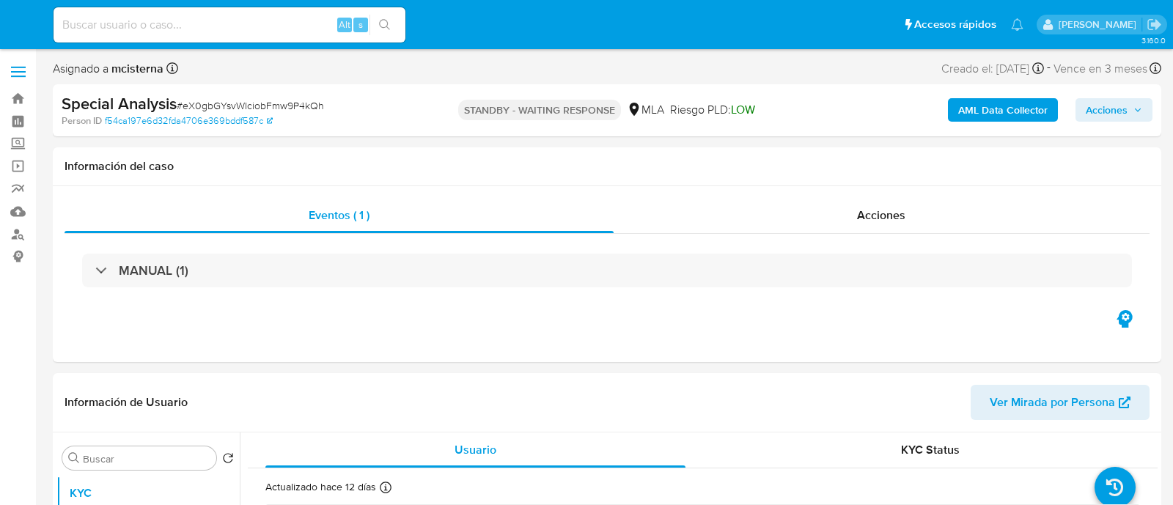
select select "10"
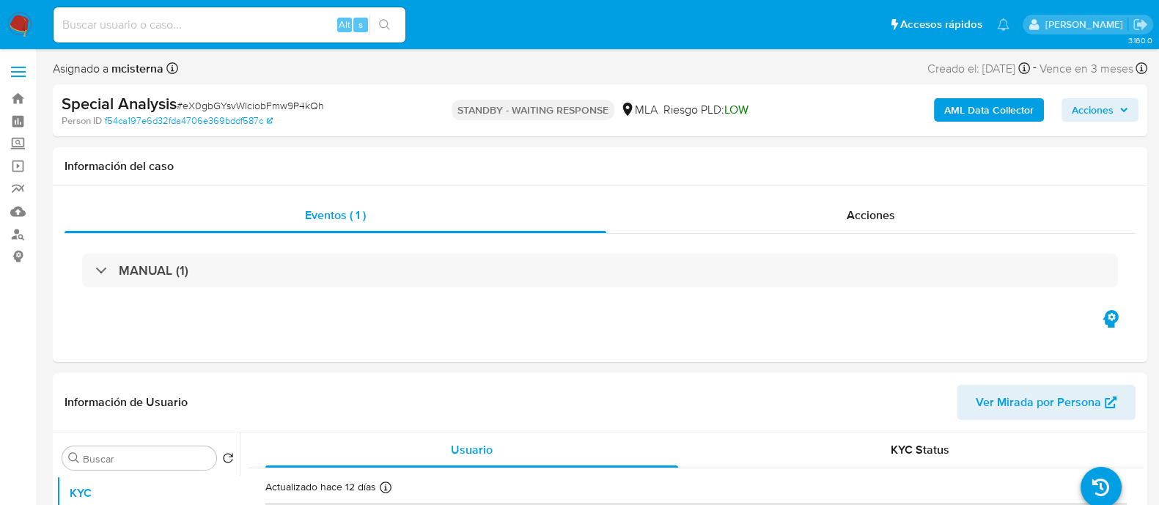
click at [273, 17] on input at bounding box center [230, 24] width 352 height 19
paste input "1290323349"
type input "1290323349"
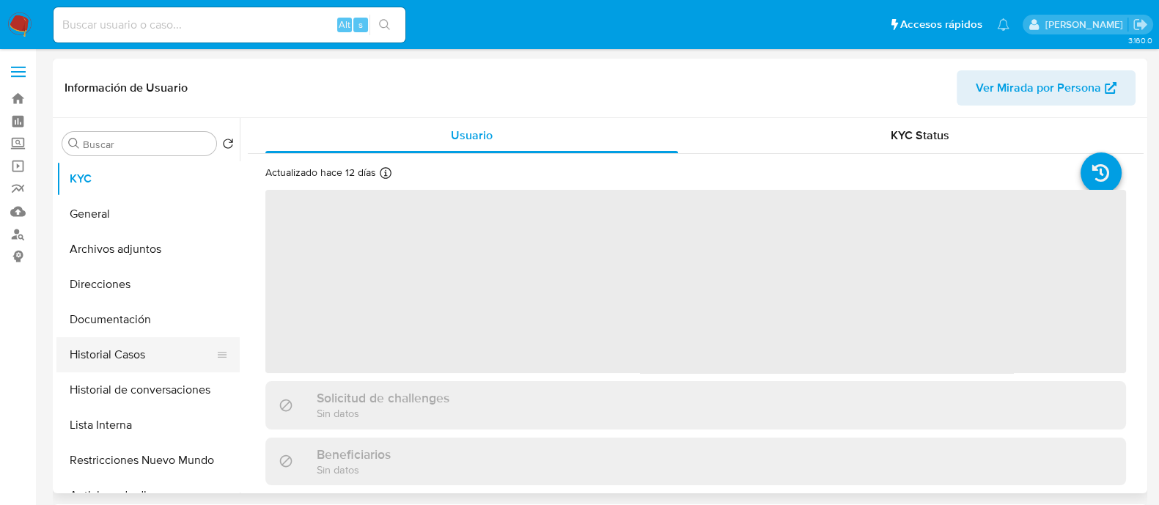
click at [129, 368] on button "Historial Casos" at bounding box center [141, 354] width 171 height 35
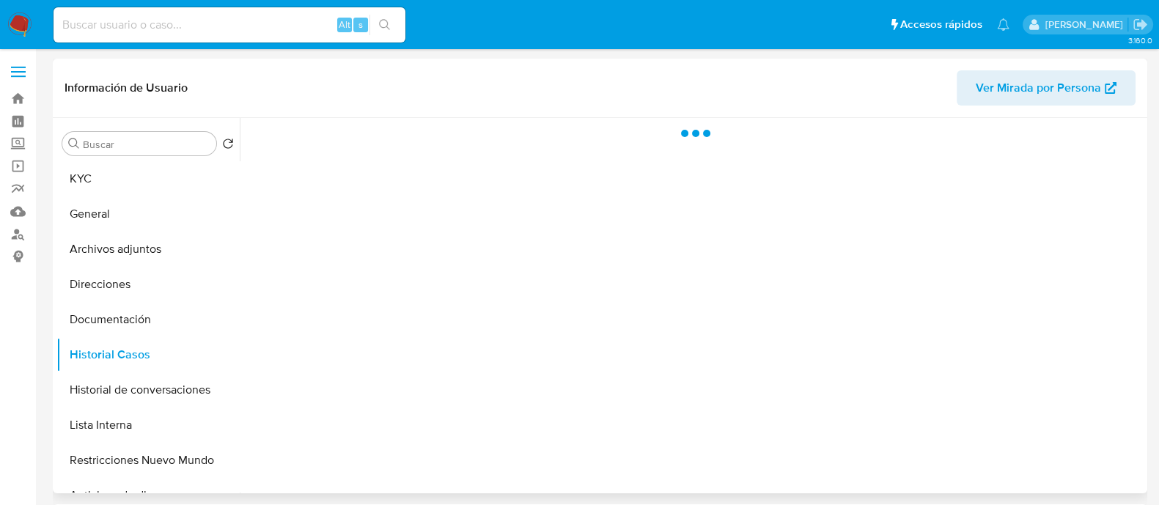
select select "10"
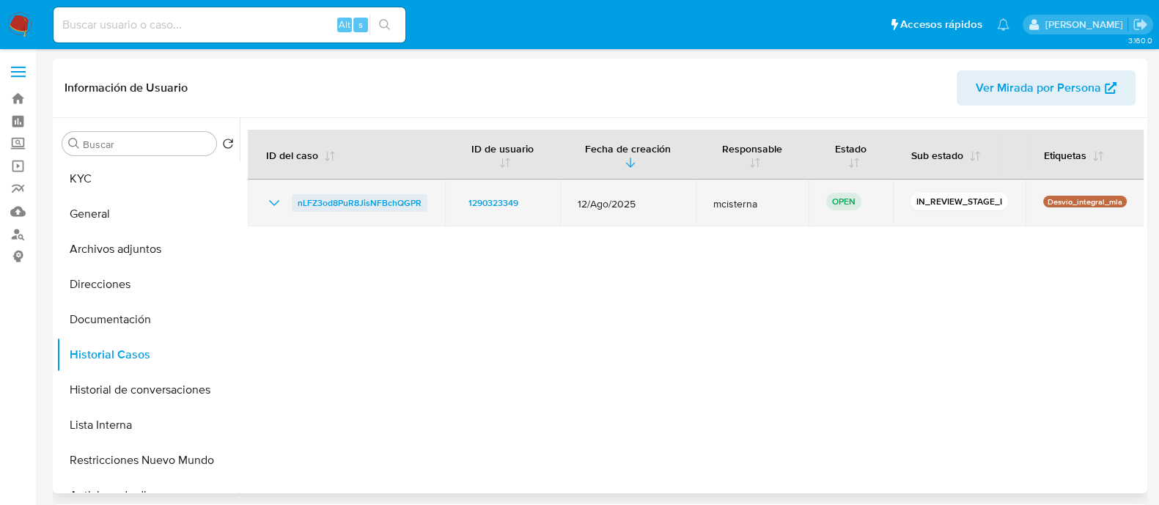
click at [353, 202] on span "nLFZ3od8PuR8JisNFBchQGPR" at bounding box center [360, 203] width 124 height 18
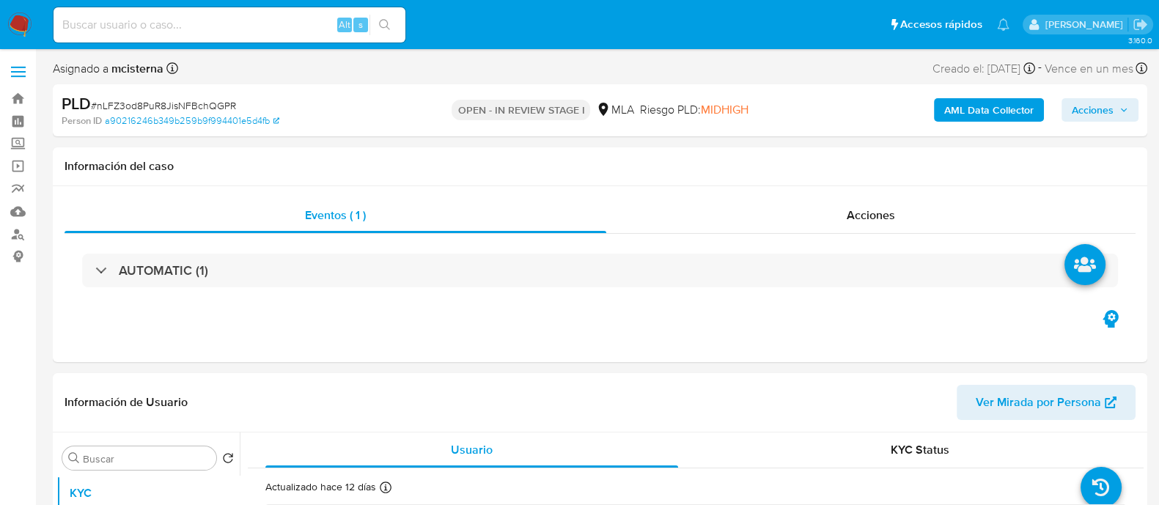
select select "10"
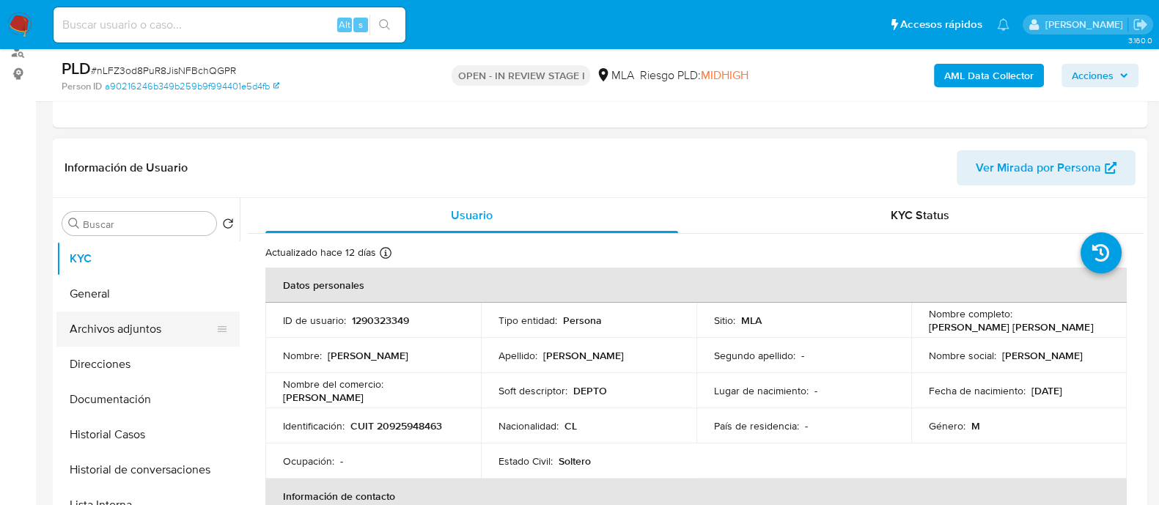
click at [185, 332] on button "Archivos adjuntos" at bounding box center [141, 328] width 171 height 35
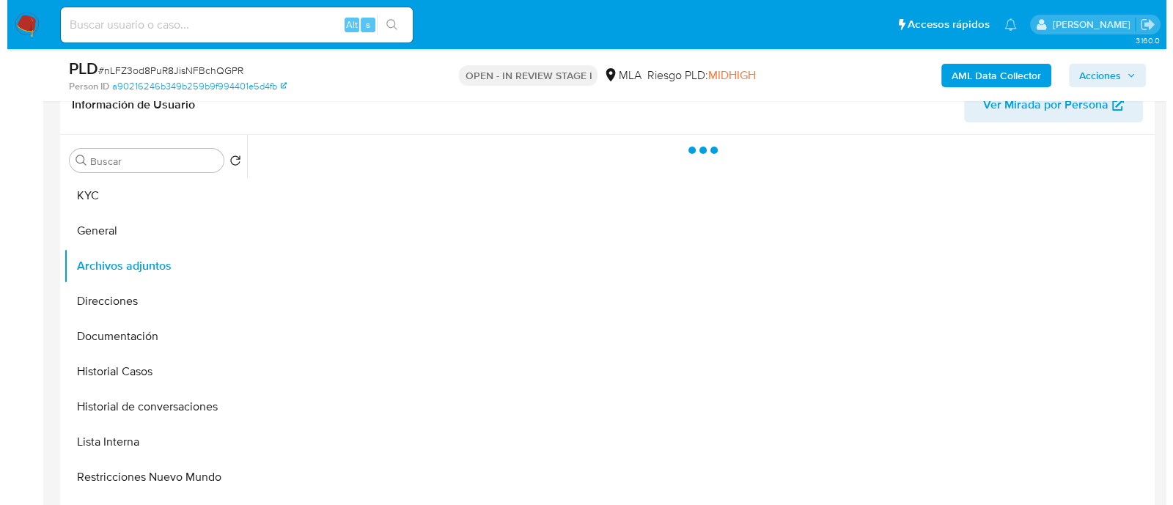
scroll to position [275, 0]
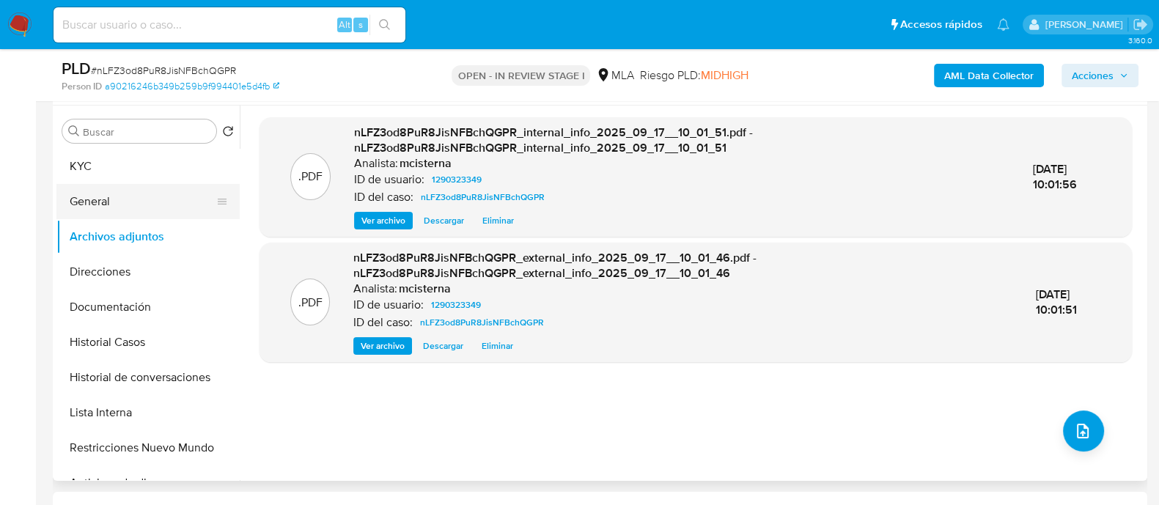
click at [118, 204] on button "General" at bounding box center [141, 201] width 171 height 35
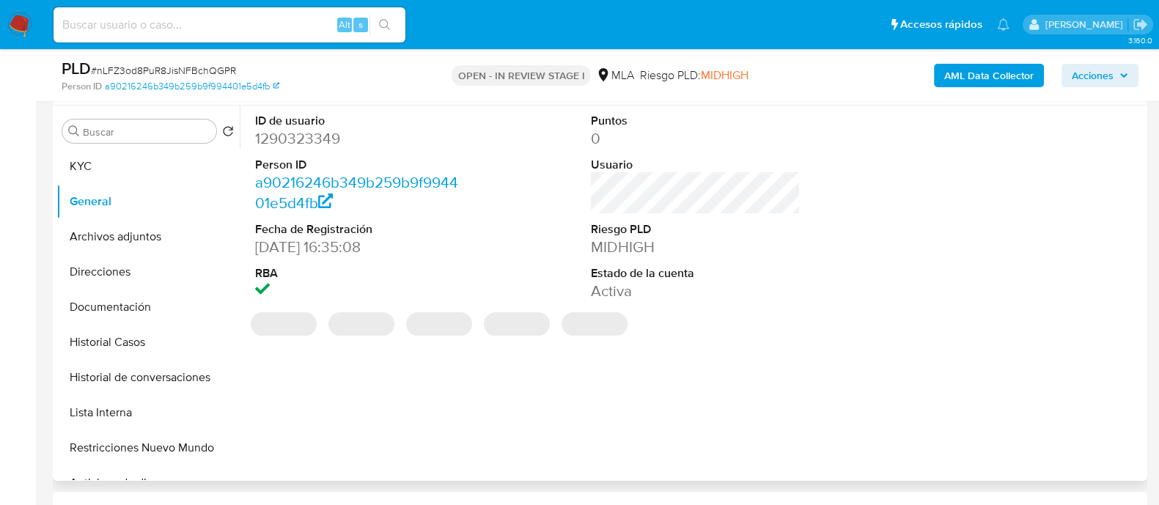
click at [311, 130] on dd "1290323349" at bounding box center [360, 138] width 210 height 21
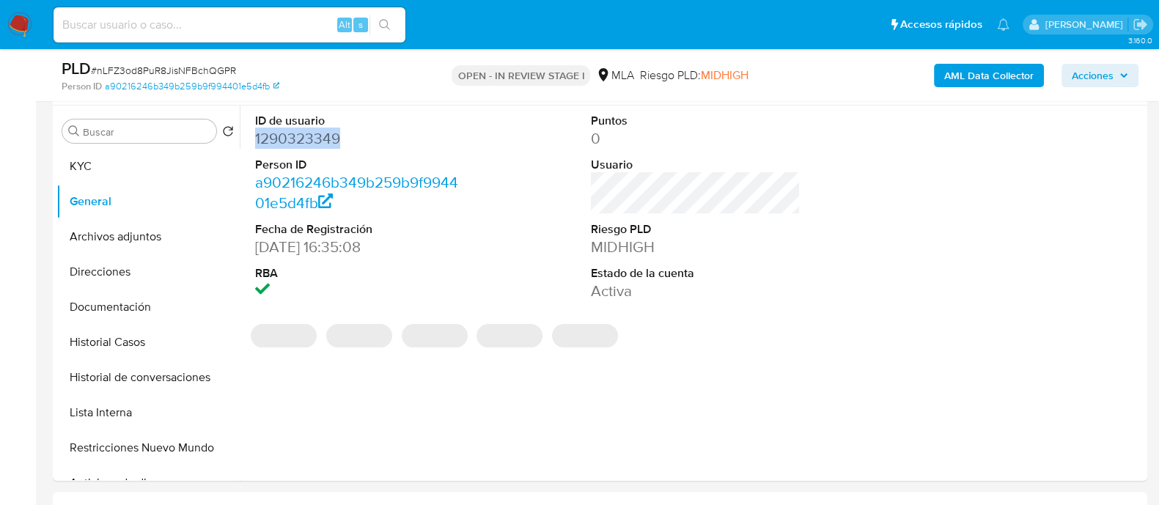
copy dd "1290323349"
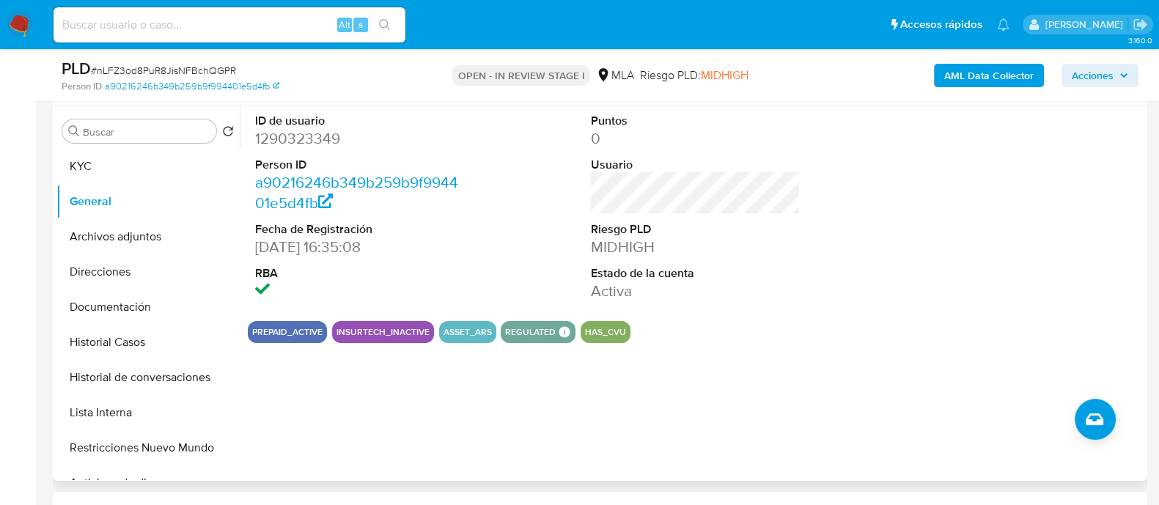
click at [796, 411] on div "ID de usuario 1290323349 Person ID a90216246b349b259b9f994401e5d4fb Fecha de Re…" at bounding box center [692, 293] width 904 height 375
click at [134, 149] on button "KYC" at bounding box center [141, 166] width 171 height 35
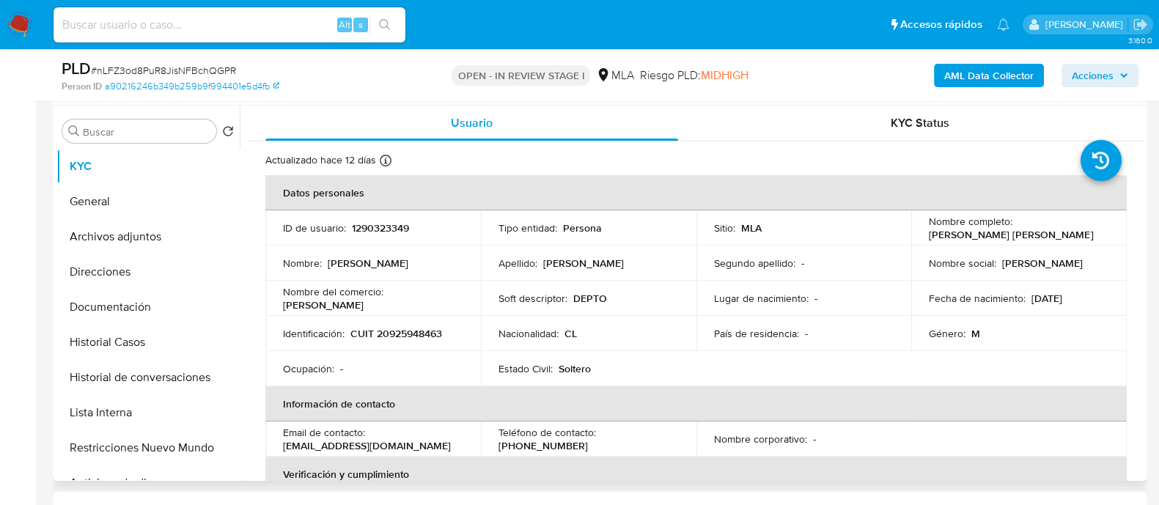
click at [393, 332] on p "CUIT 20925948463" at bounding box center [396, 333] width 92 height 13
copy p "20925948463"
click at [155, 246] on button "Archivos adjuntos" at bounding box center [147, 236] width 183 height 35
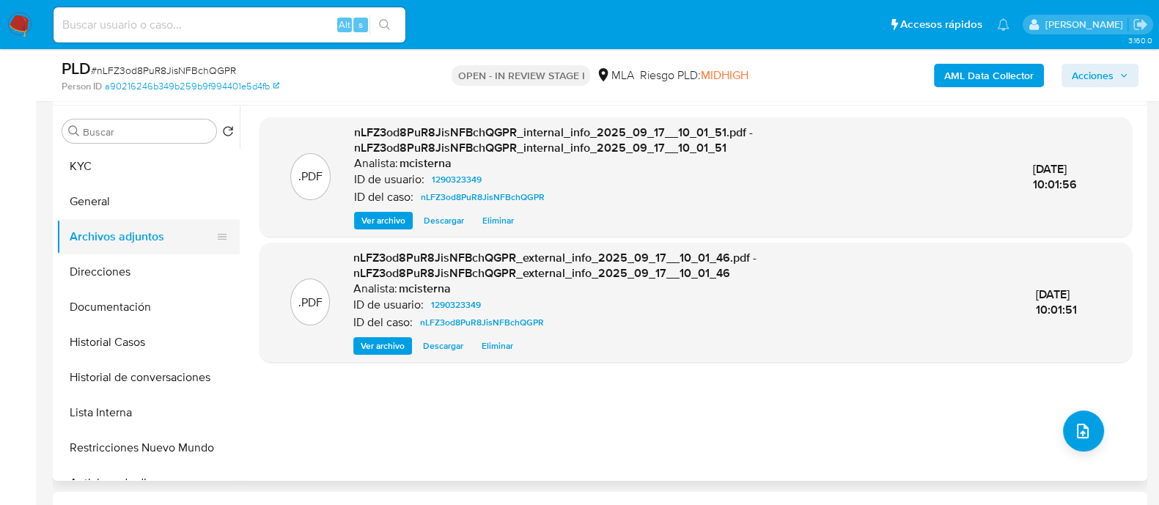
drag, startPoint x: 130, startPoint y: 267, endPoint x: 188, endPoint y: 232, distance: 67.1
click at [129, 266] on button "Direcciones" at bounding box center [147, 271] width 183 height 35
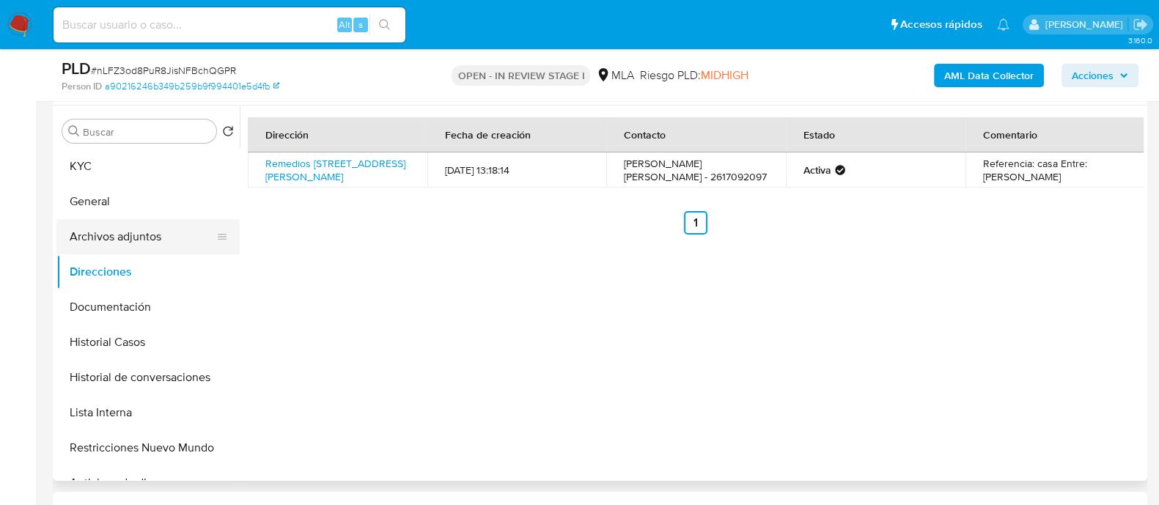
click at [118, 238] on button "Archivos adjuntos" at bounding box center [141, 236] width 171 height 35
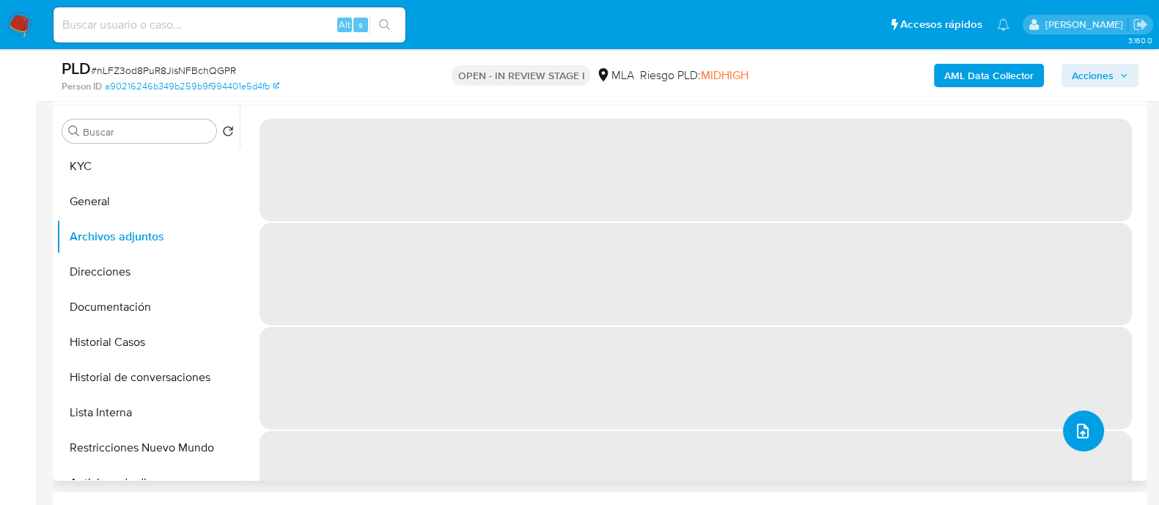
click at [1077, 432] on icon "upload-file" at bounding box center [1083, 431] width 12 height 15
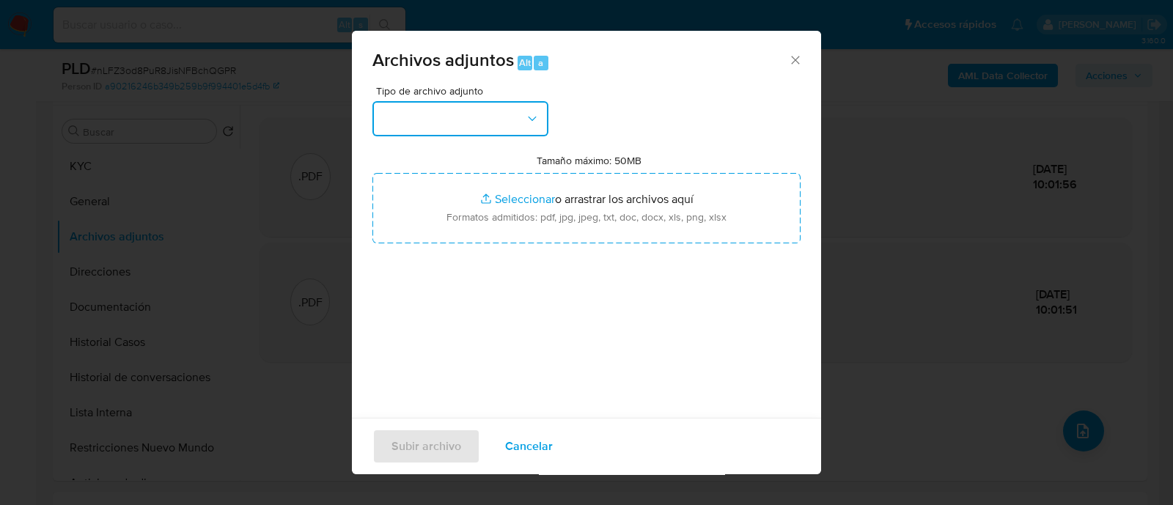
click at [496, 122] on button "button" at bounding box center [460, 118] width 176 height 35
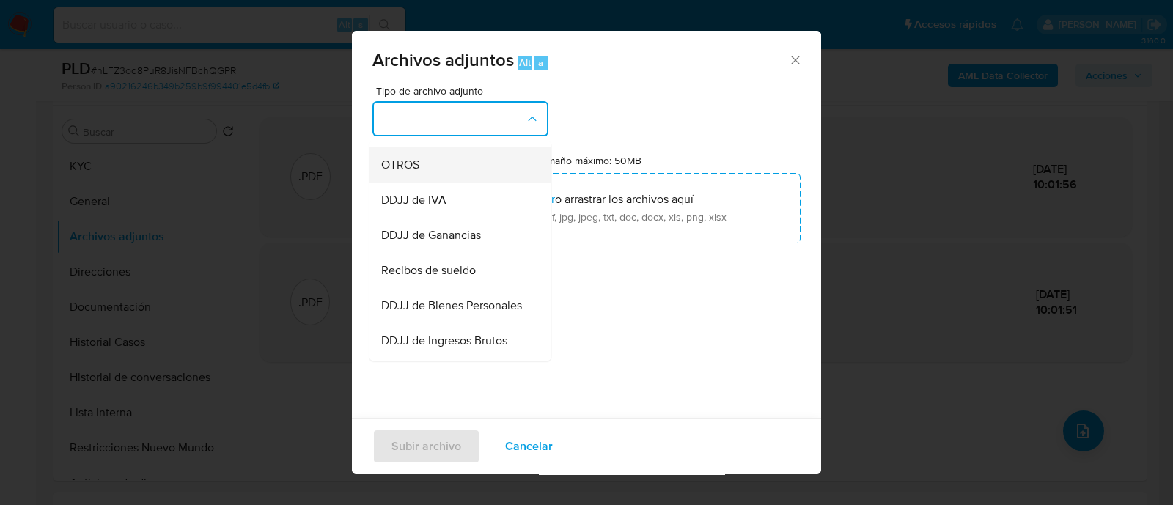
click at [449, 174] on div "OTROS" at bounding box center [456, 164] width 150 height 35
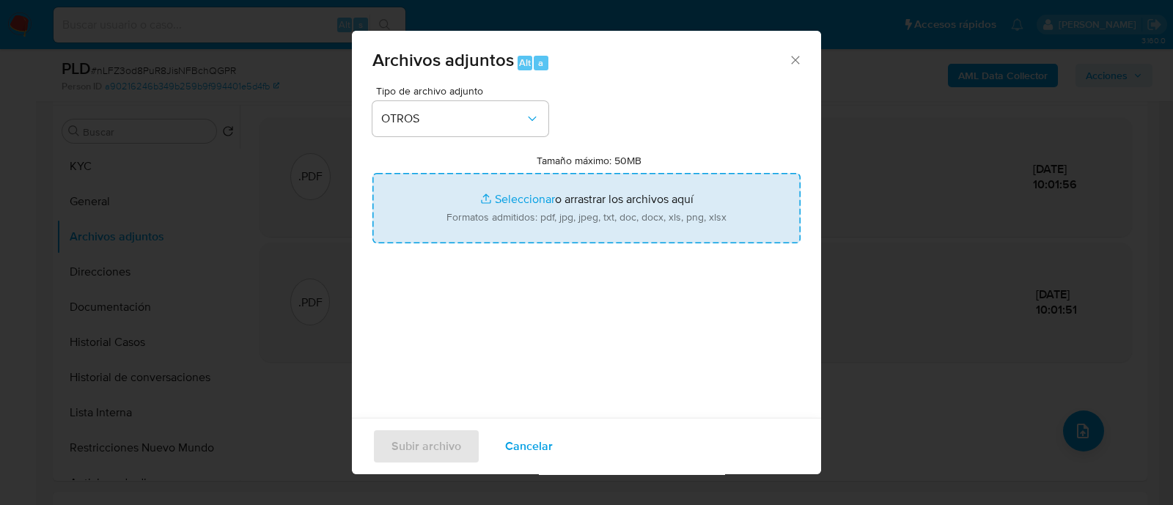
type input "C:\fakepath\Caselog nLFZ3od8PuR8JisNFBchQGPR_2025_08_18_19_34_26.docx"
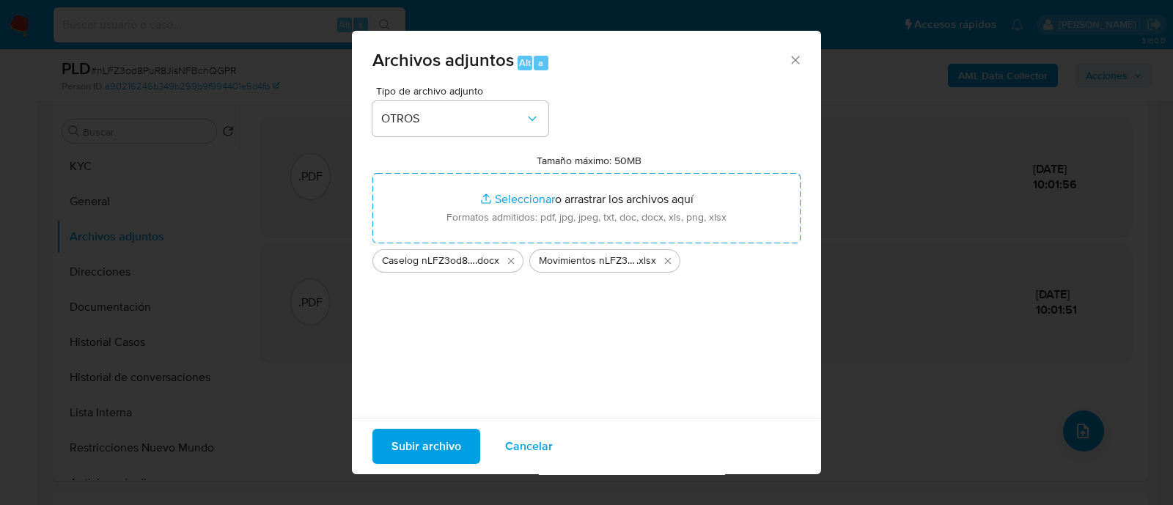
click at [399, 453] on span "Subir archivo" at bounding box center [426, 446] width 70 height 32
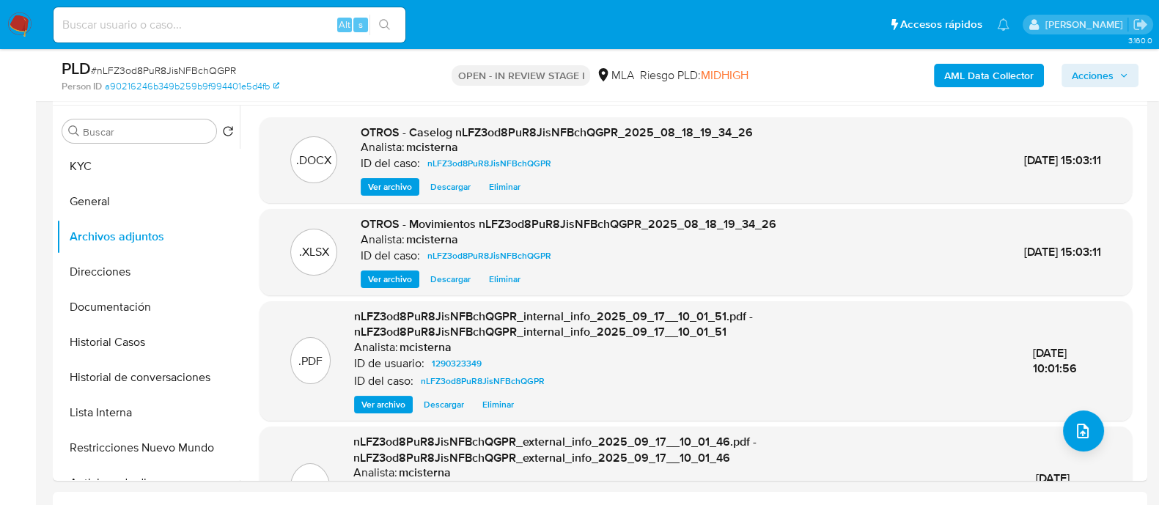
click at [1100, 78] on span "Acciones" at bounding box center [1092, 75] width 42 height 23
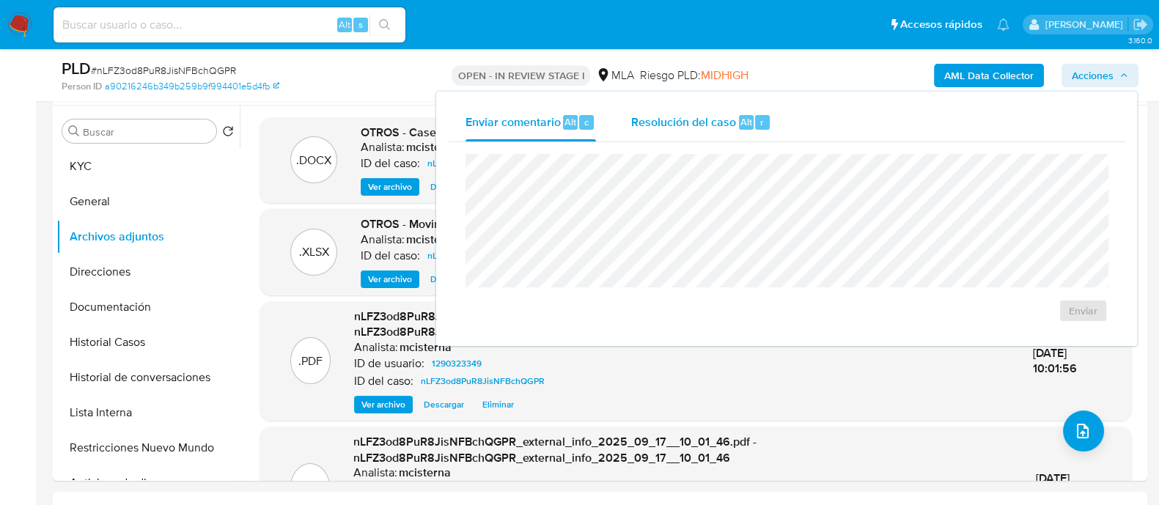
click at [747, 122] on span "Alt" at bounding box center [746, 122] width 12 height 14
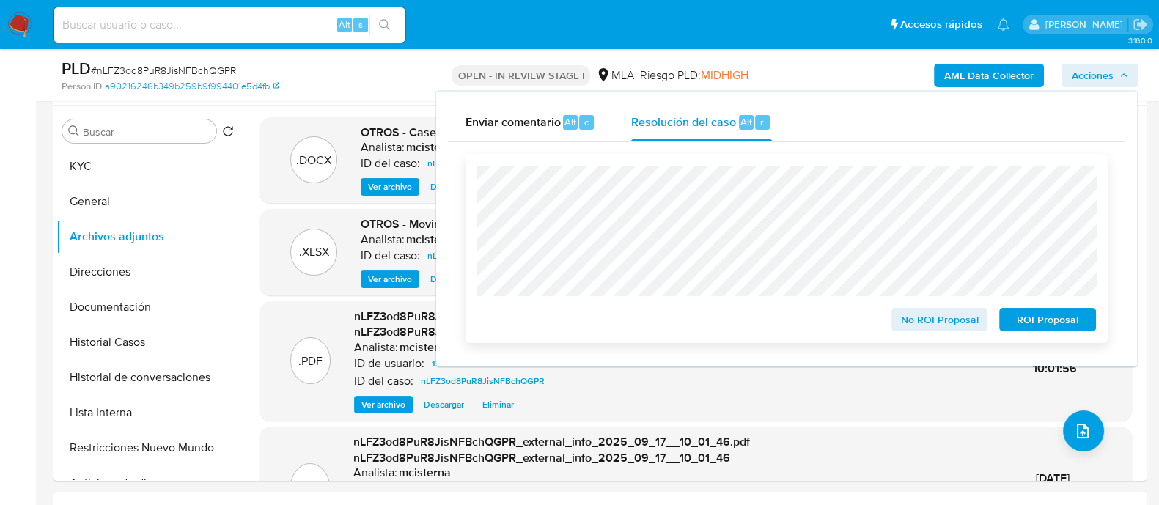
click at [946, 328] on span "No ROI Proposal" at bounding box center [939, 319] width 76 height 21
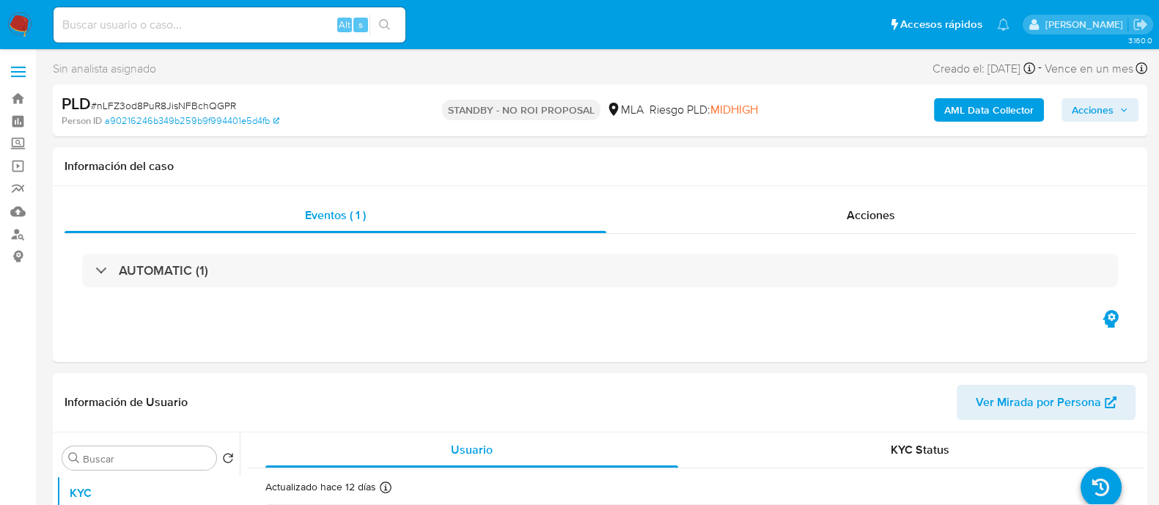
select select "10"
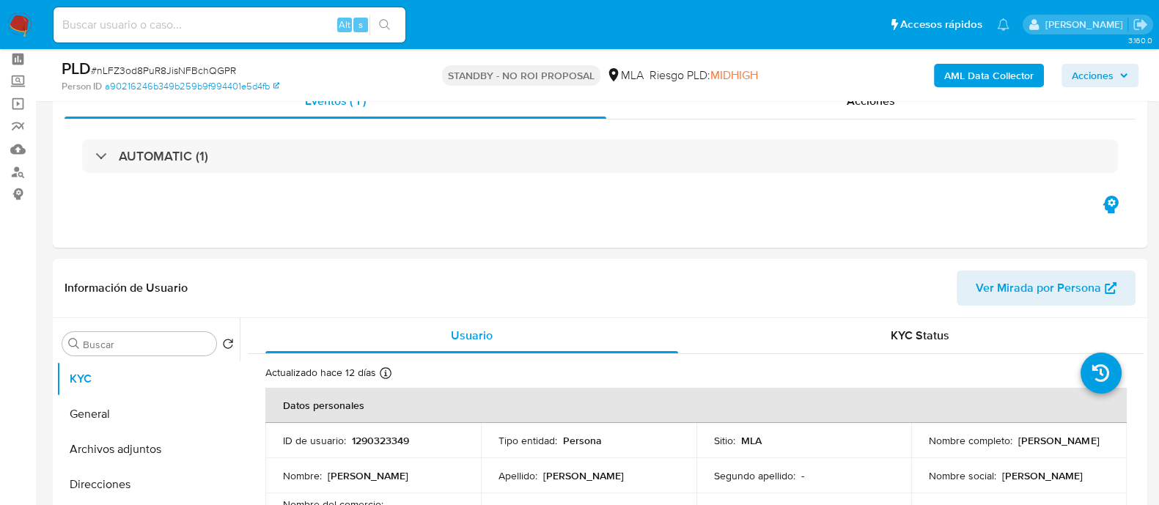
scroll to position [91, 0]
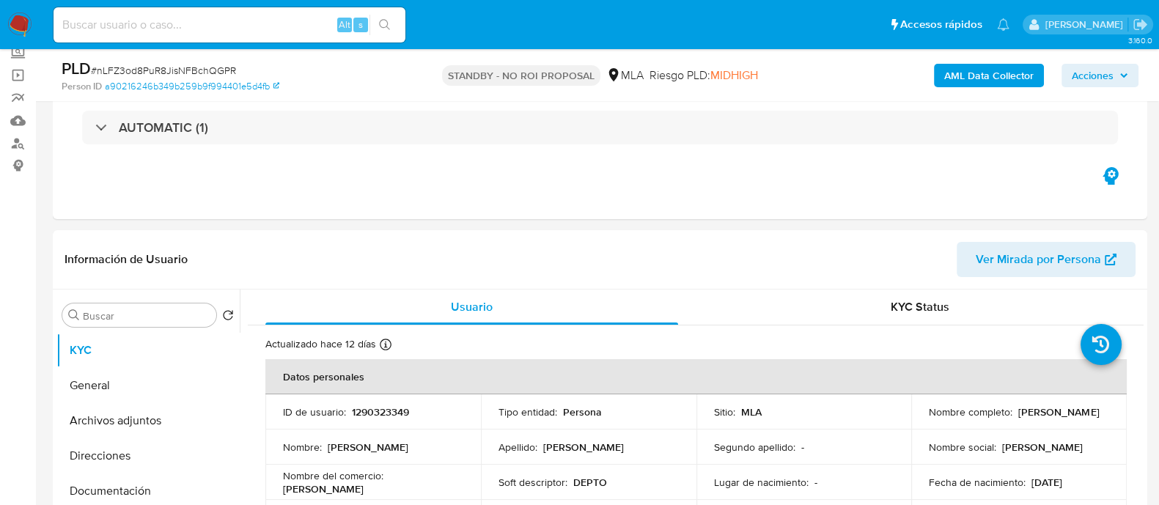
click at [218, 19] on input at bounding box center [230, 24] width 352 height 19
paste input "LdqLrwOSloLLnYay85VyLTMp"
type input "LdqLrwOSloLLnYay85VyLTMp"
click at [396, 20] on button "search-icon" at bounding box center [384, 25] width 30 height 21
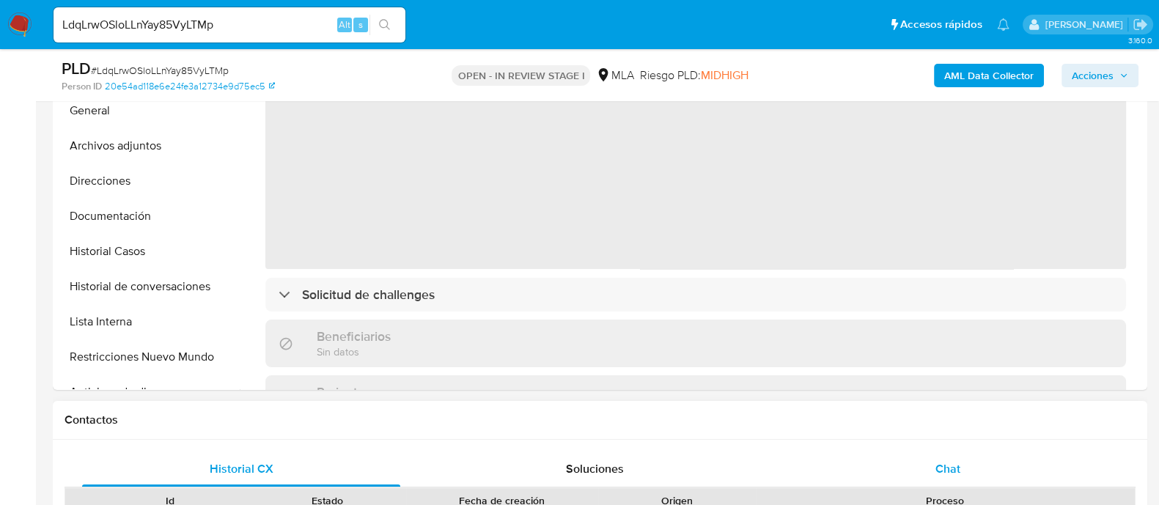
click at [975, 471] on div "Chat" at bounding box center [948, 468] width 318 height 35
select select "10"
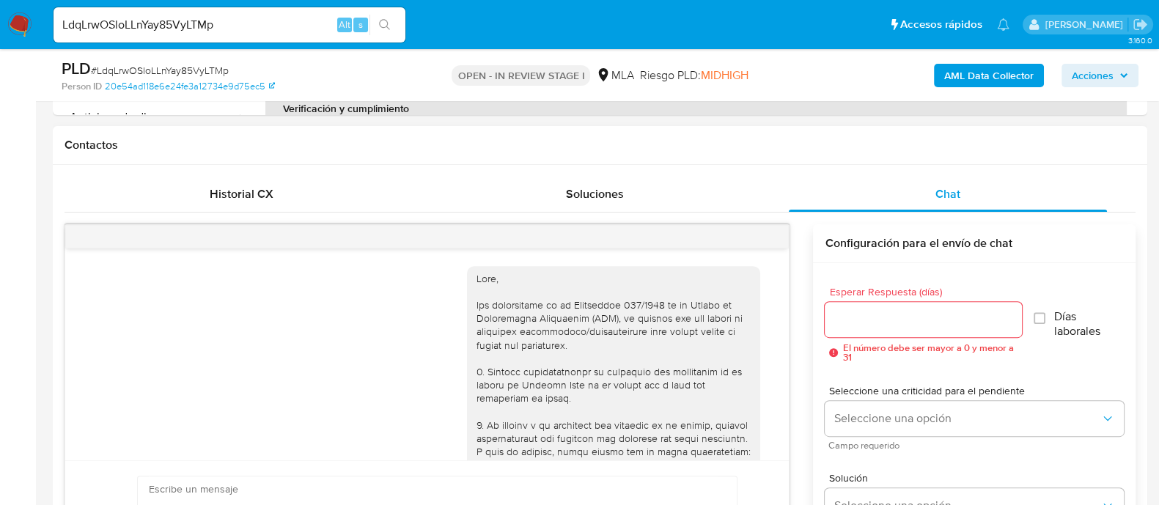
scroll to position [2133, 0]
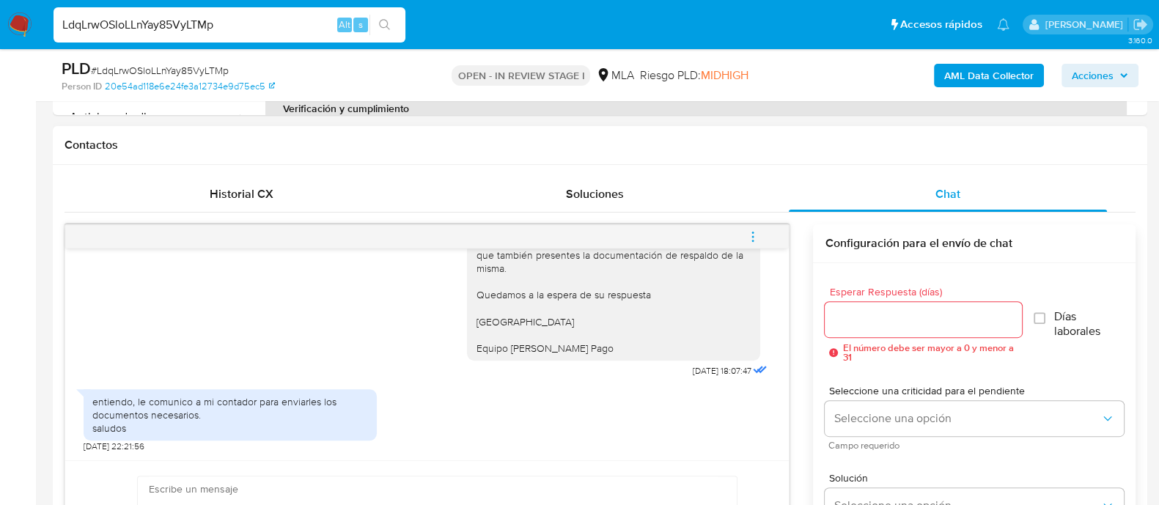
click at [264, 23] on input "LdqLrwOSloLLnYay85VyLTMp" at bounding box center [230, 24] width 352 height 19
paste input "jTLh2LdfEEEVlClUdWKLuYX9"
type input "jTLh2LdfEEEVlClUdWKLuYX9"
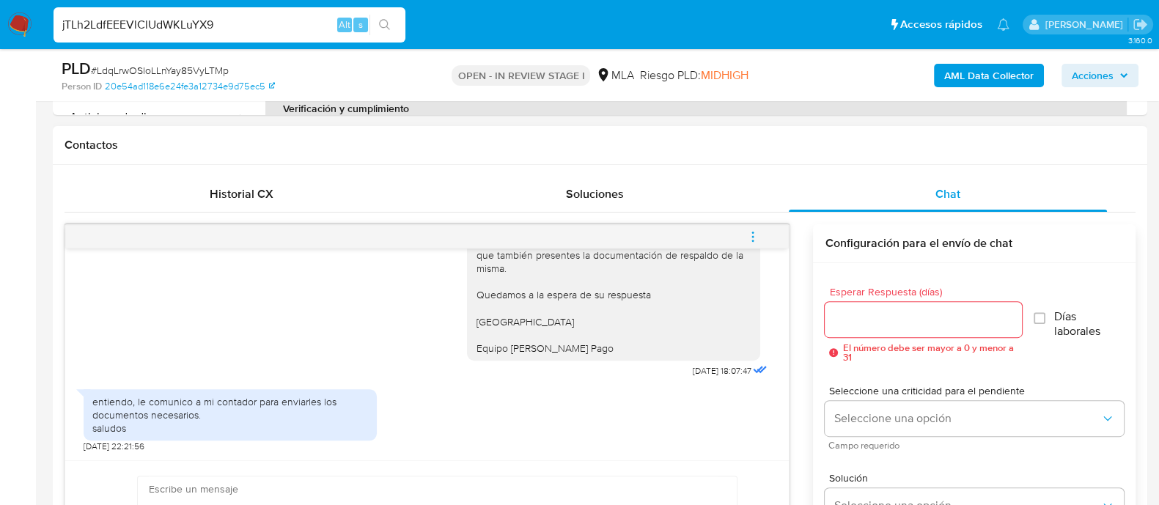
click at [380, 23] on icon "search-icon" at bounding box center [384, 24] width 11 height 11
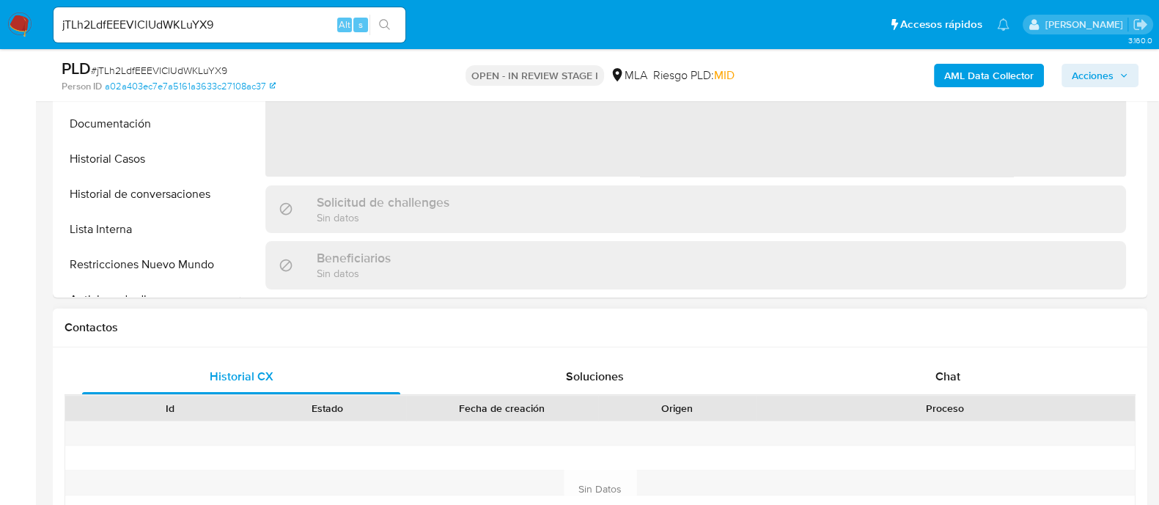
select select "10"
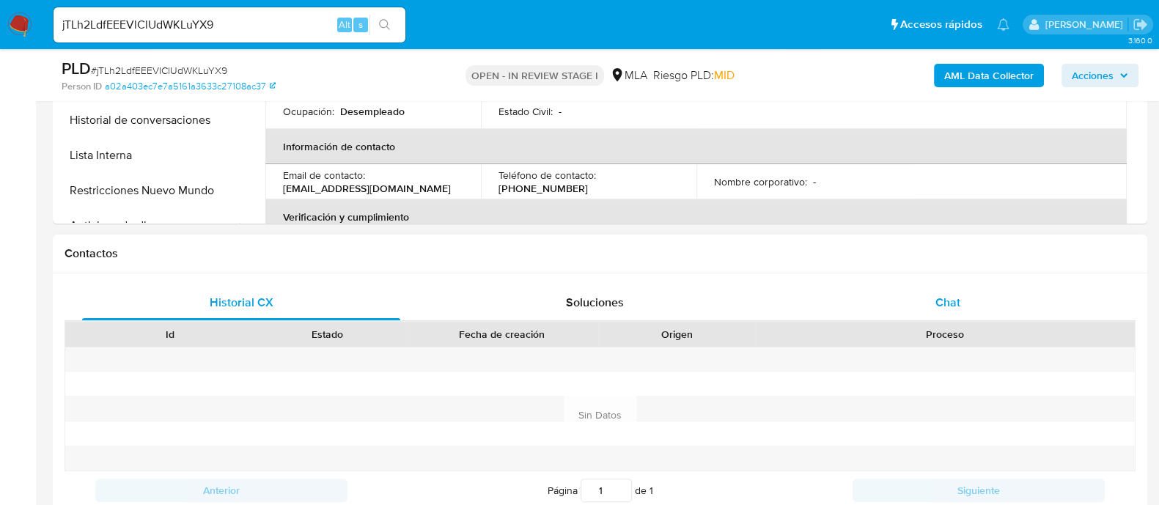
scroll to position [550, 0]
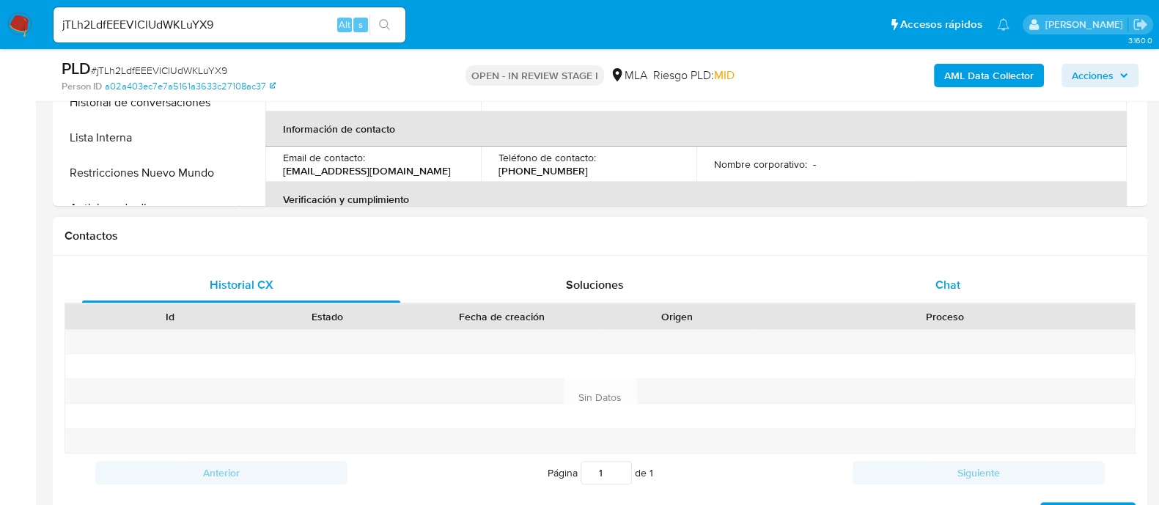
click at [899, 276] on div "Chat" at bounding box center [948, 285] width 318 height 35
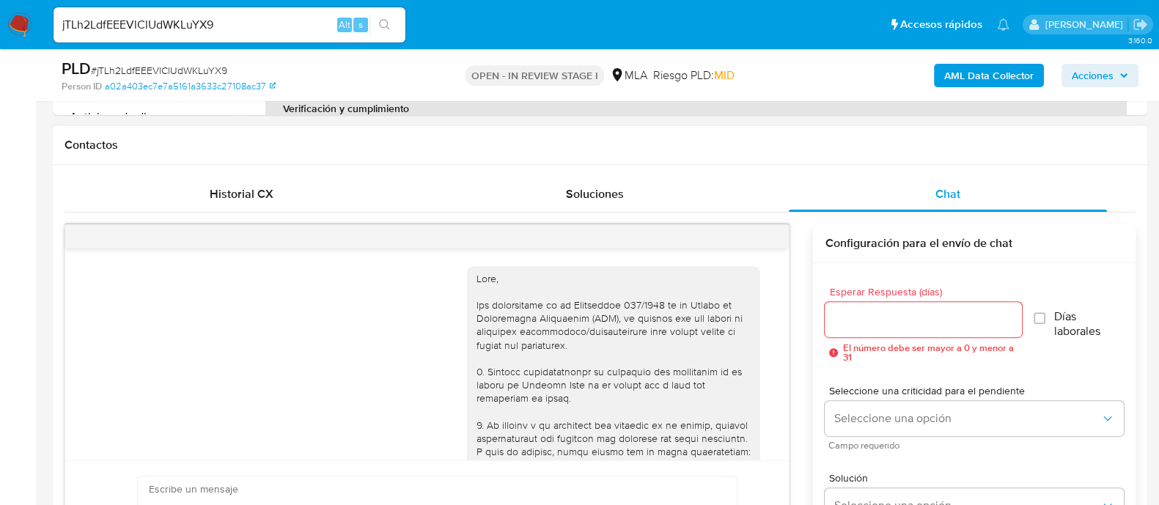
scroll to position [1236, 0]
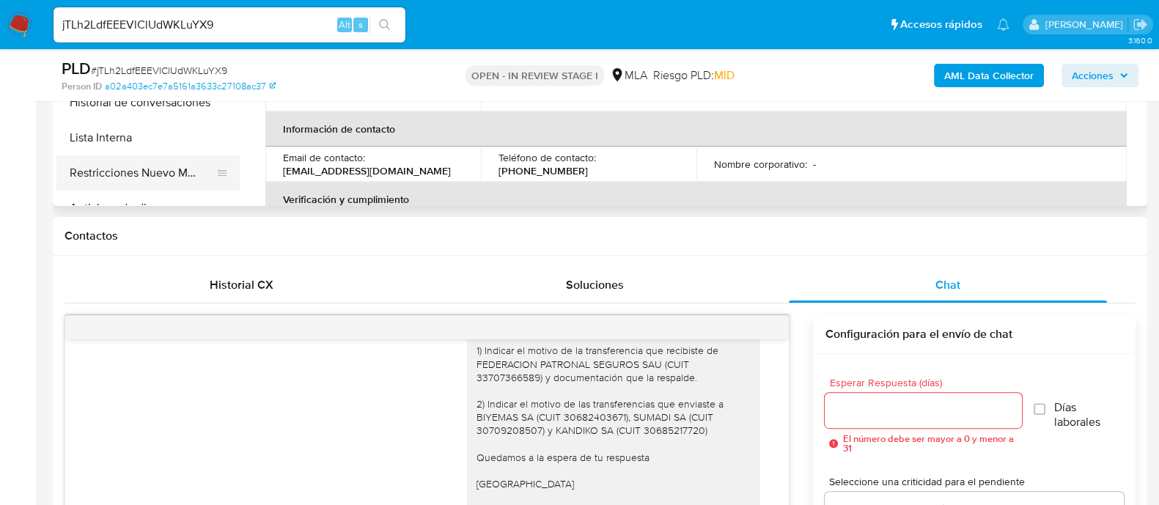
click at [216, 181] on div at bounding box center [222, 173] width 12 height 32
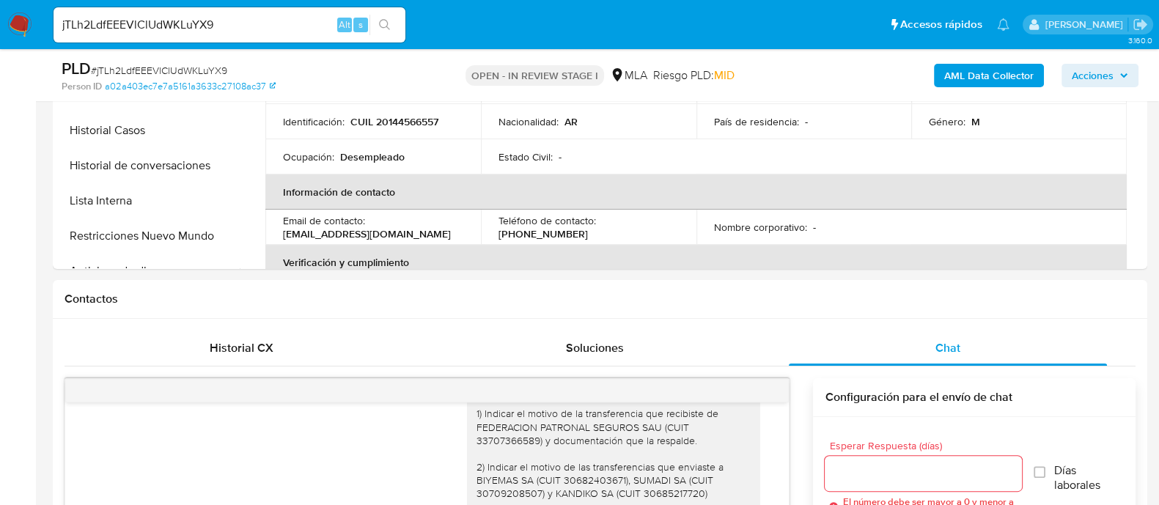
scroll to position [458, 0]
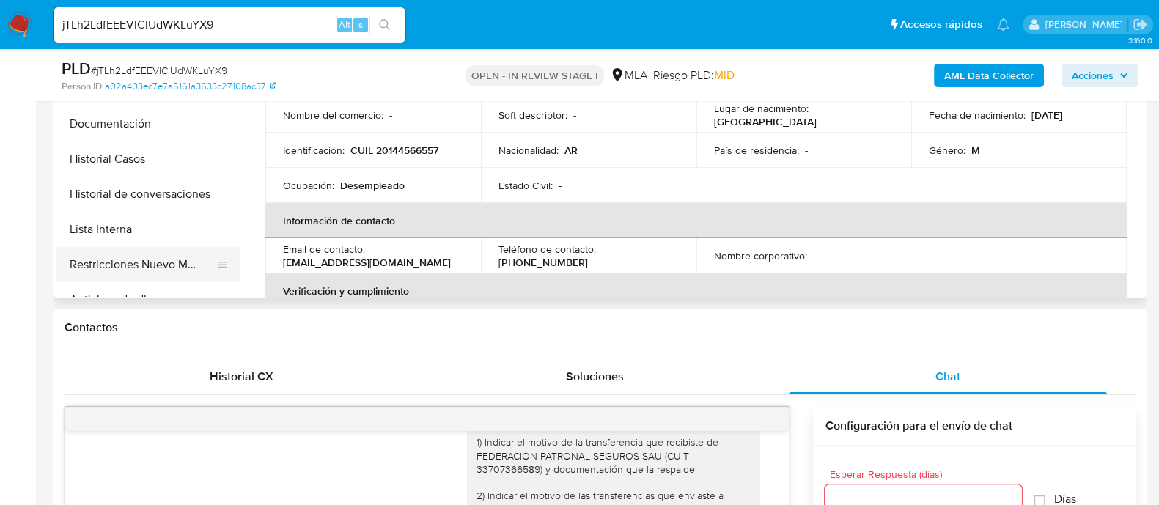
click at [182, 265] on button "Restricciones Nuevo Mundo" at bounding box center [141, 264] width 171 height 35
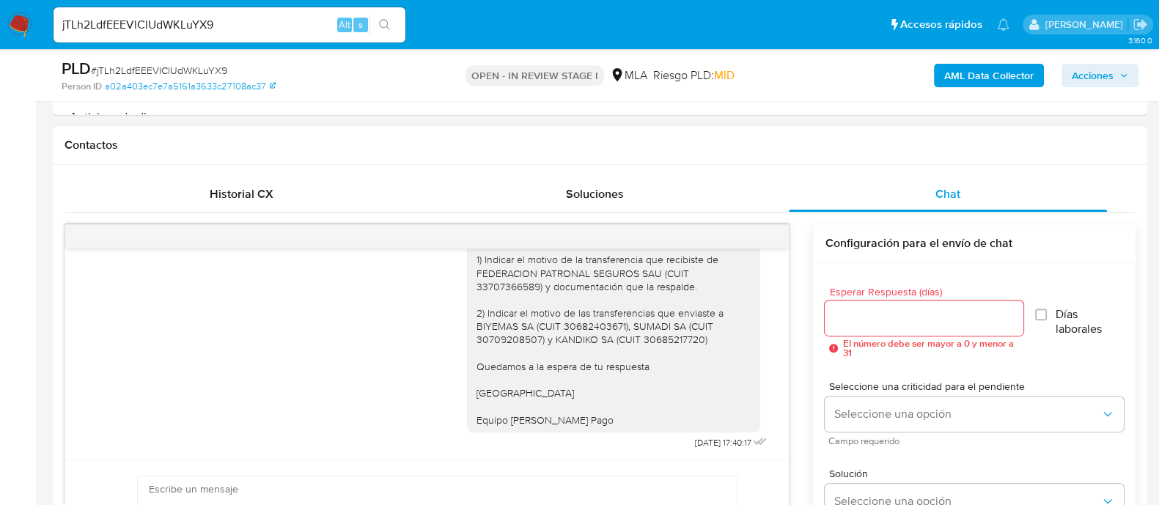
scroll to position [1236, 0]
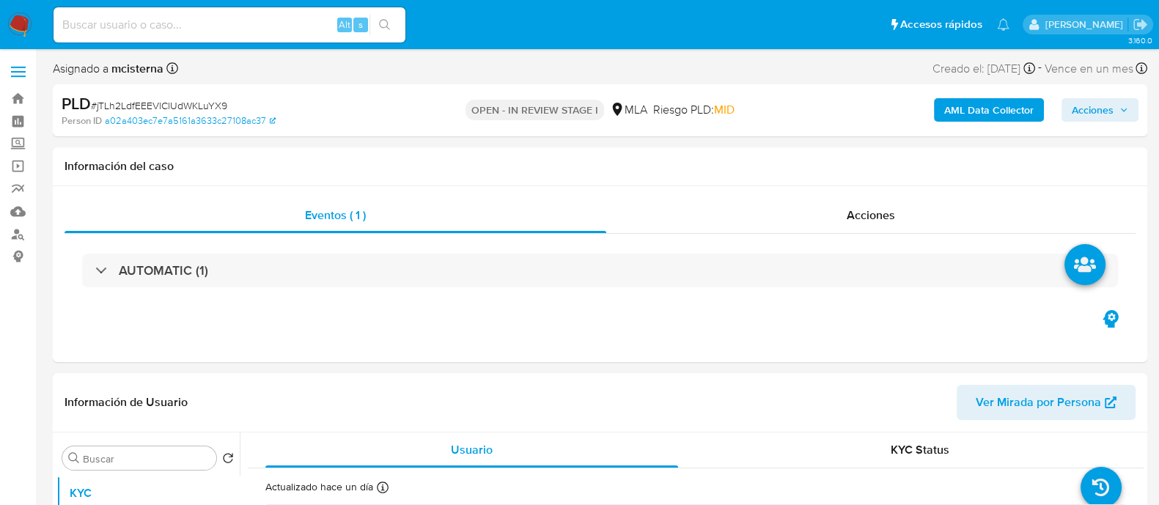
select select "10"
click at [184, 21] on input at bounding box center [230, 24] width 352 height 19
paste input "sSIp3ybfkxUpkZ8SXqWVxYej"
click at [399, 19] on input "sSIp3ybfkxUpkZ8SXqWVxYej" at bounding box center [230, 24] width 352 height 19
type input "sSIp3ybfkxUpkZ8SXqWVxYej"
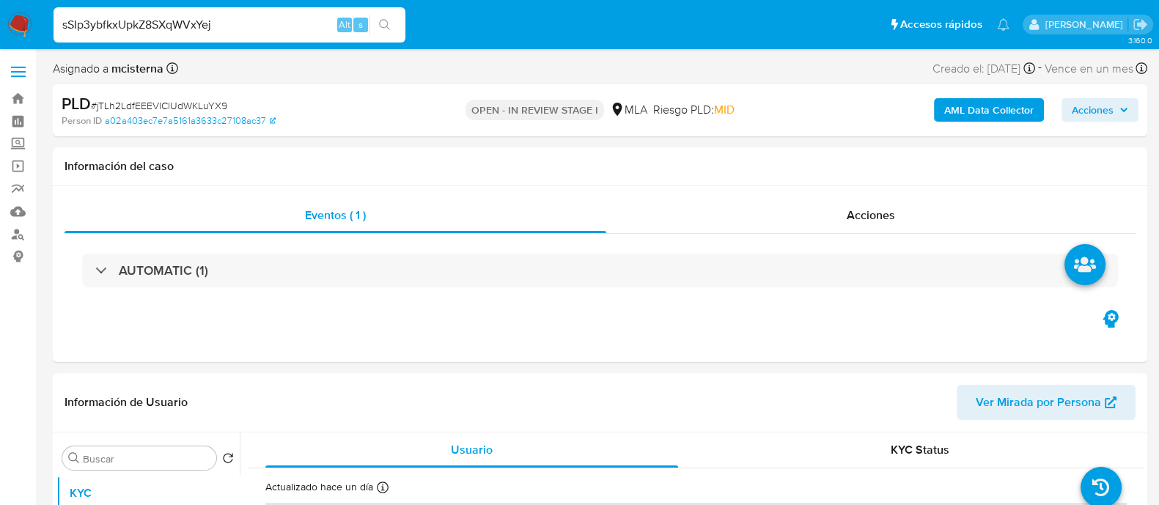
click at [376, 23] on button "search-icon" at bounding box center [384, 25] width 30 height 21
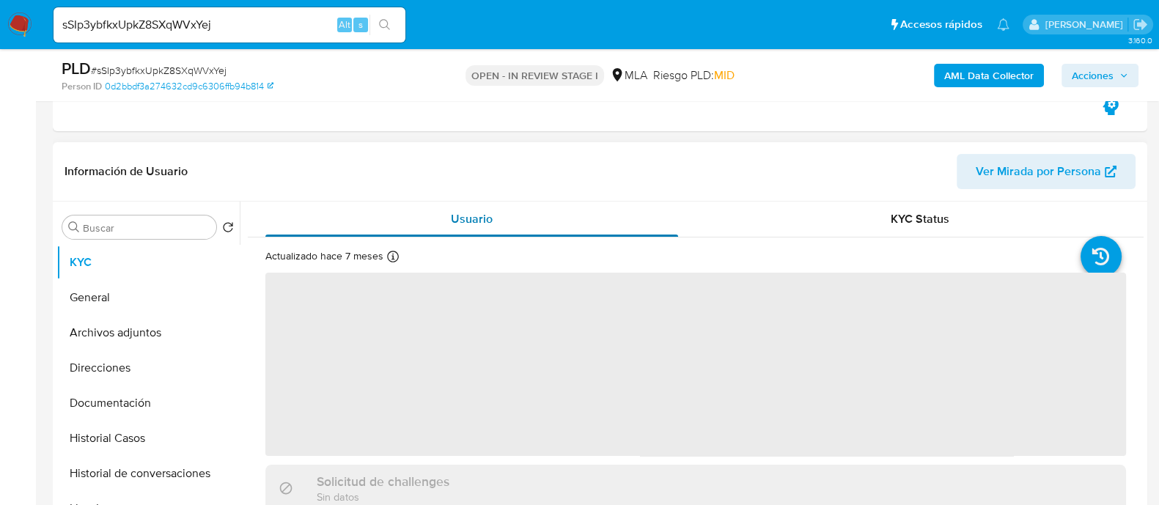
scroll to position [275, 0]
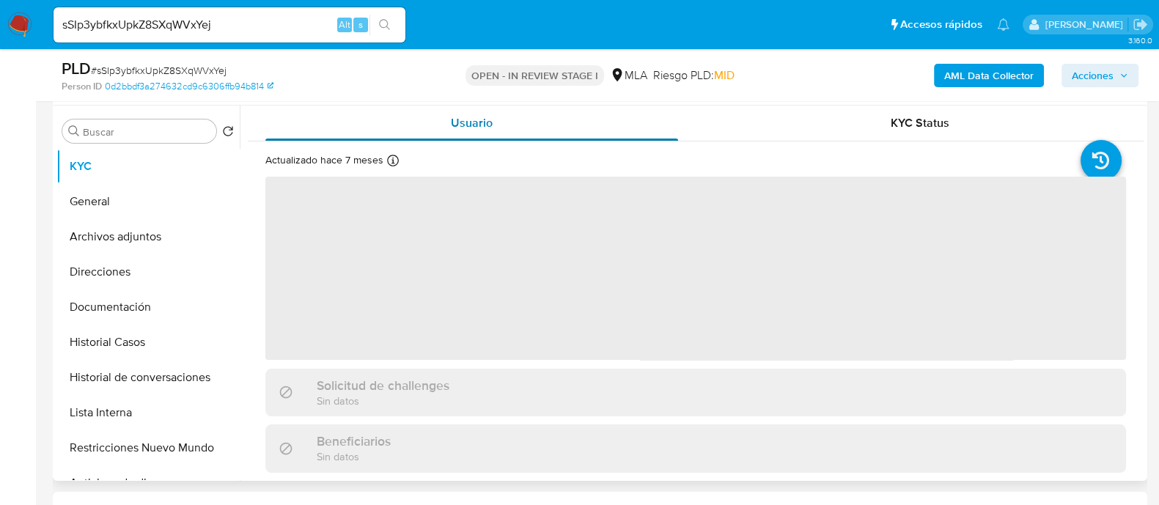
select select "10"
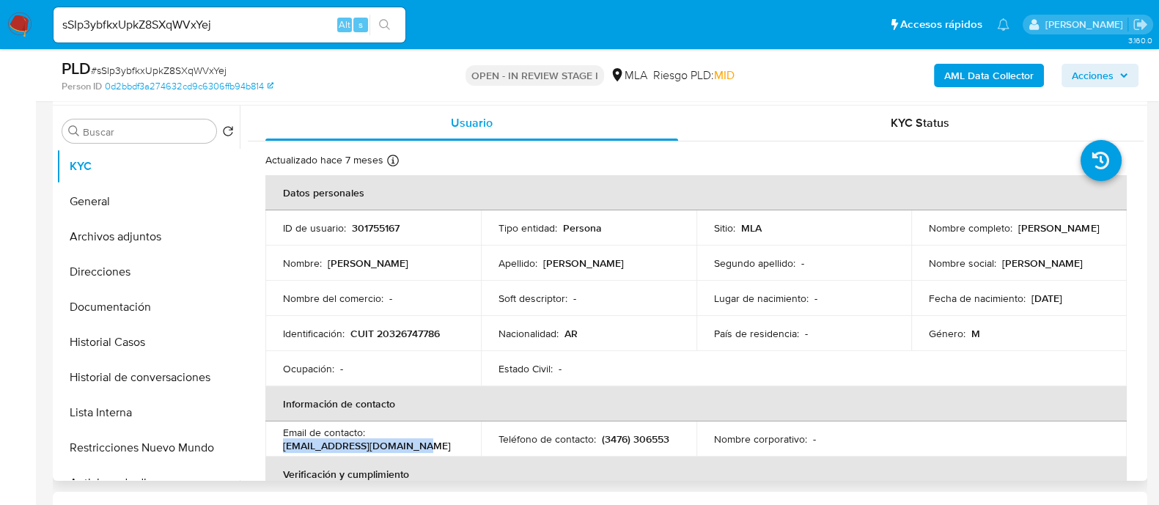
drag, startPoint x: 282, startPoint y: 445, endPoint x: 427, endPoint y: 445, distance: 145.1
click at [427, 445] on div "Email de contacto : [EMAIL_ADDRESS][DOMAIN_NAME]" at bounding box center [373, 439] width 180 height 26
copy p "[EMAIL_ADDRESS][DOMAIN_NAME]"
click at [192, 298] on button "Documentación" at bounding box center [141, 306] width 171 height 35
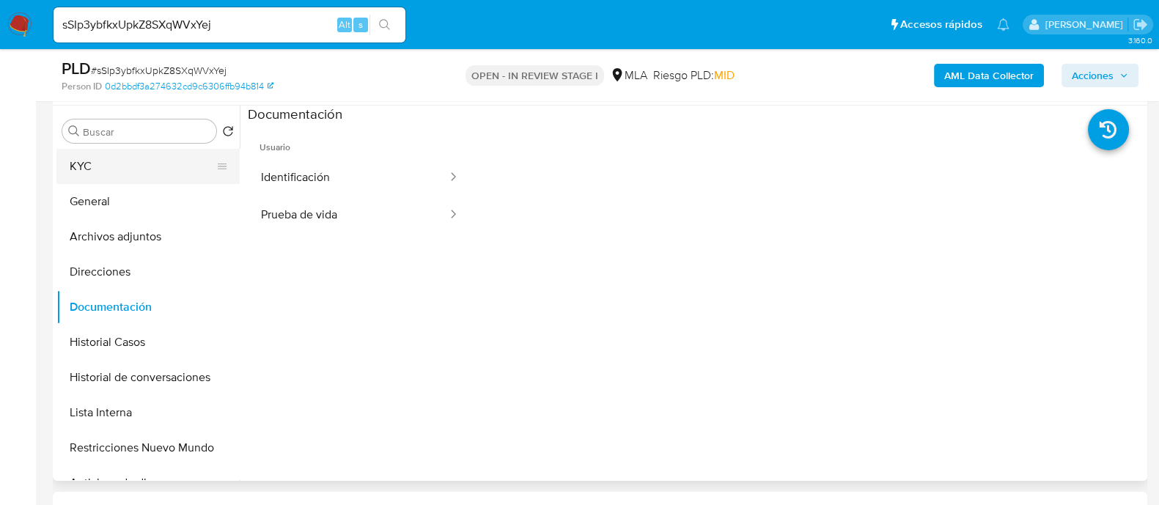
click at [144, 158] on button "KYC" at bounding box center [141, 166] width 171 height 35
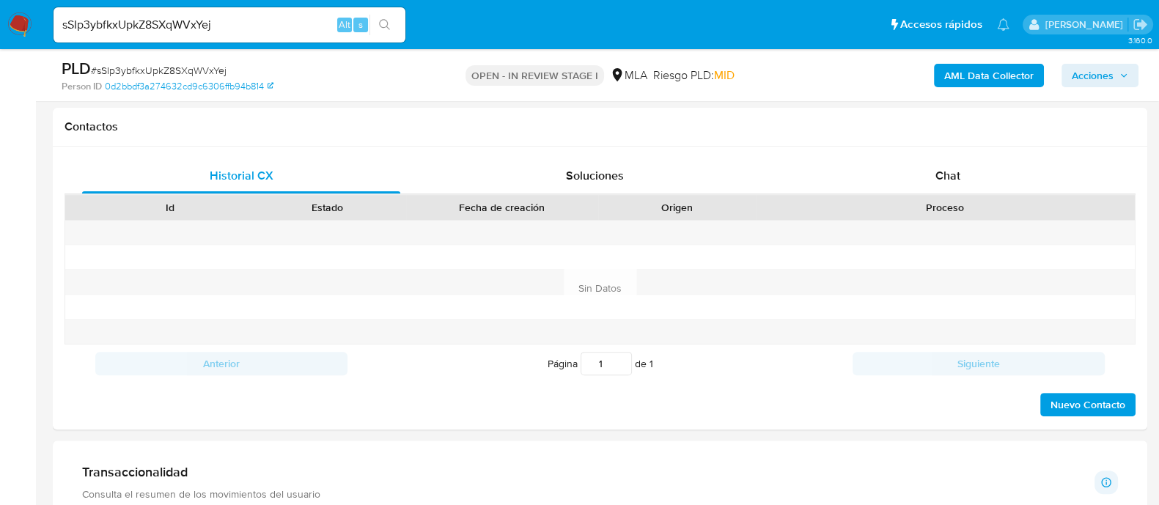
scroll to position [732, 0]
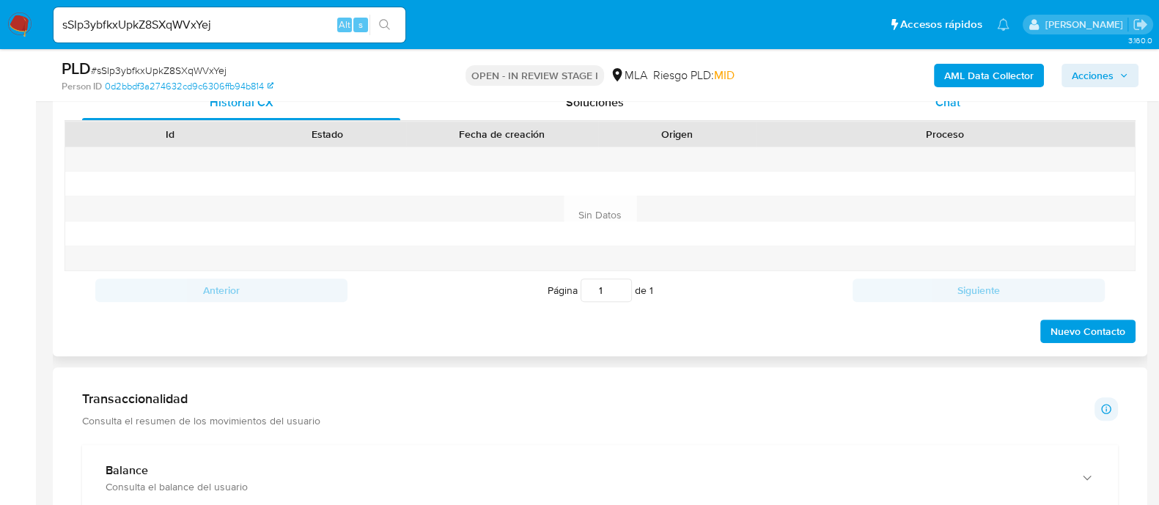
click at [913, 111] on div "Chat" at bounding box center [948, 102] width 318 height 35
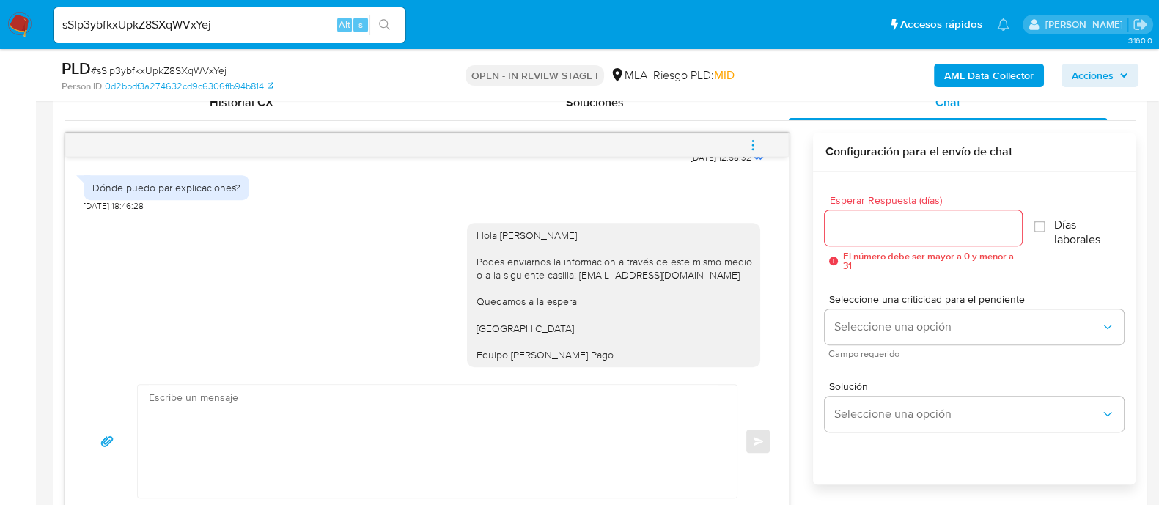
scroll to position [1469, 0]
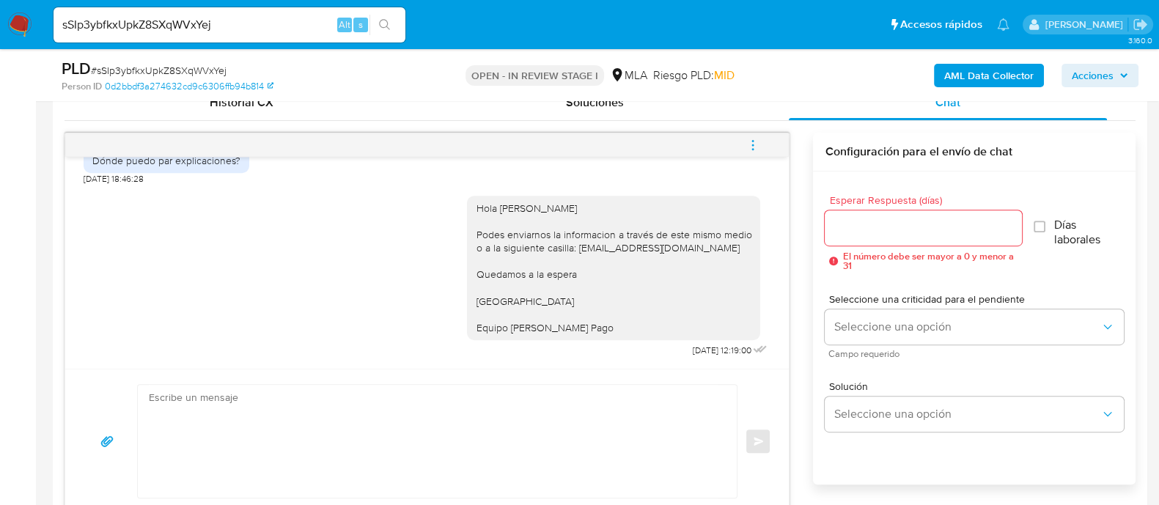
click at [745, 142] on button "menu-action" at bounding box center [752, 145] width 48 height 35
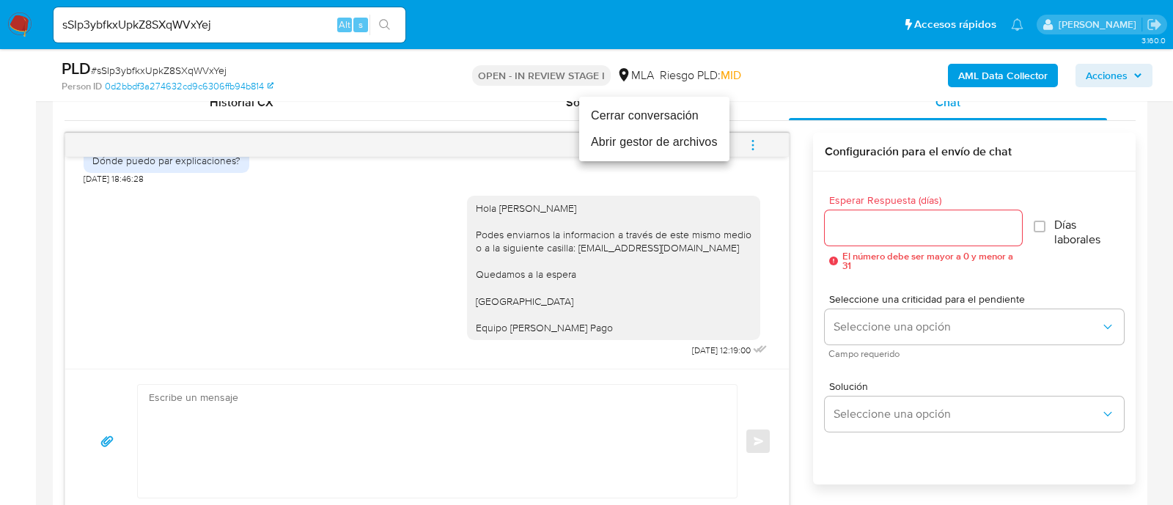
click at [649, 111] on li "Cerrar conversación" at bounding box center [654, 116] width 150 height 26
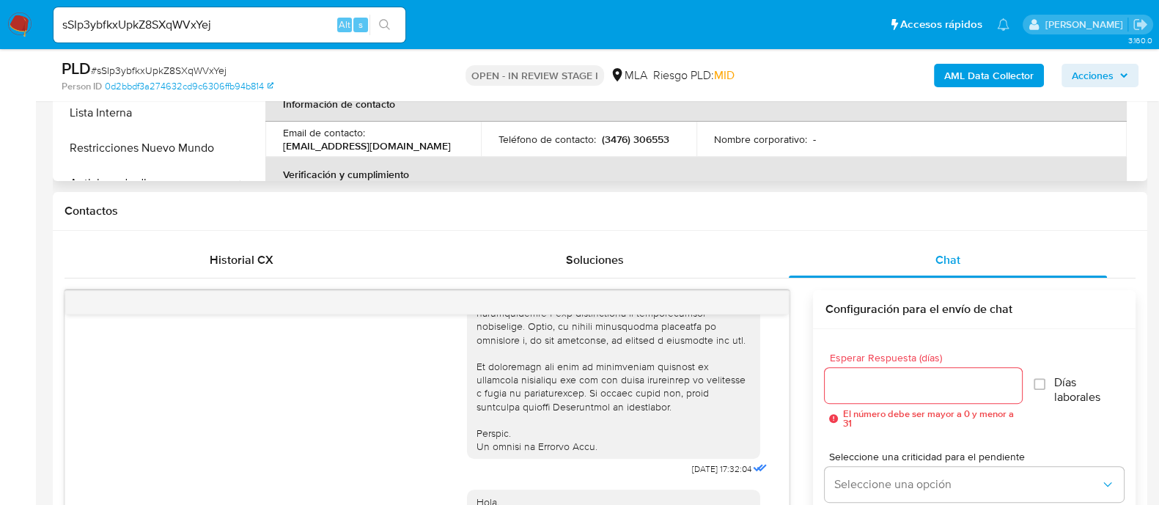
scroll to position [366, 0]
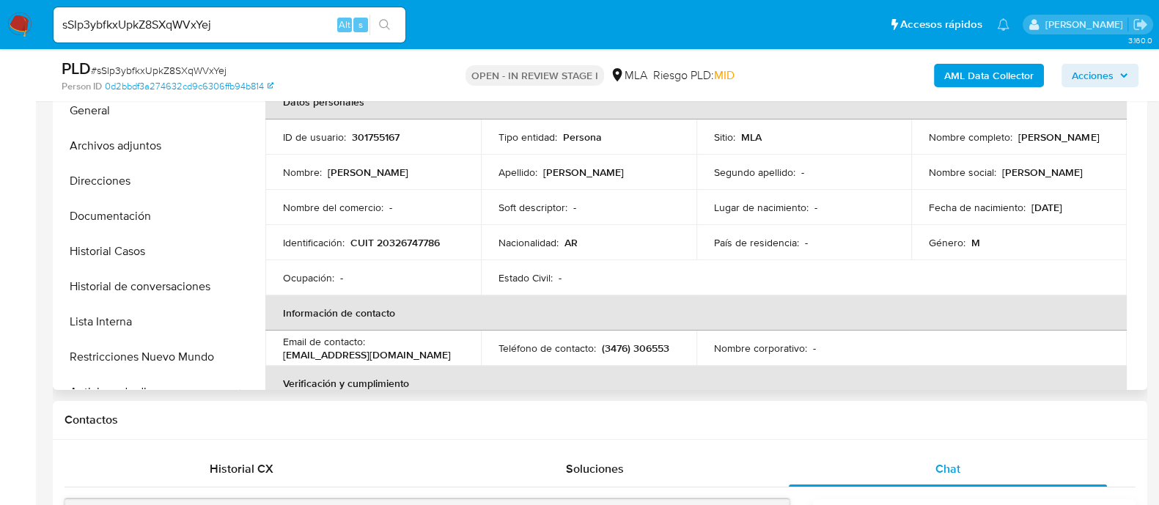
click at [391, 237] on p "CUIT 20326747786" at bounding box center [394, 242] width 89 height 13
copy p "20326747786"
drag, startPoint x: 1016, startPoint y: 139, endPoint x: 1114, endPoint y: 138, distance: 98.2
click at [1114, 138] on td "Nombre completo : [PERSON_NAME]" at bounding box center [1018, 136] width 215 height 35
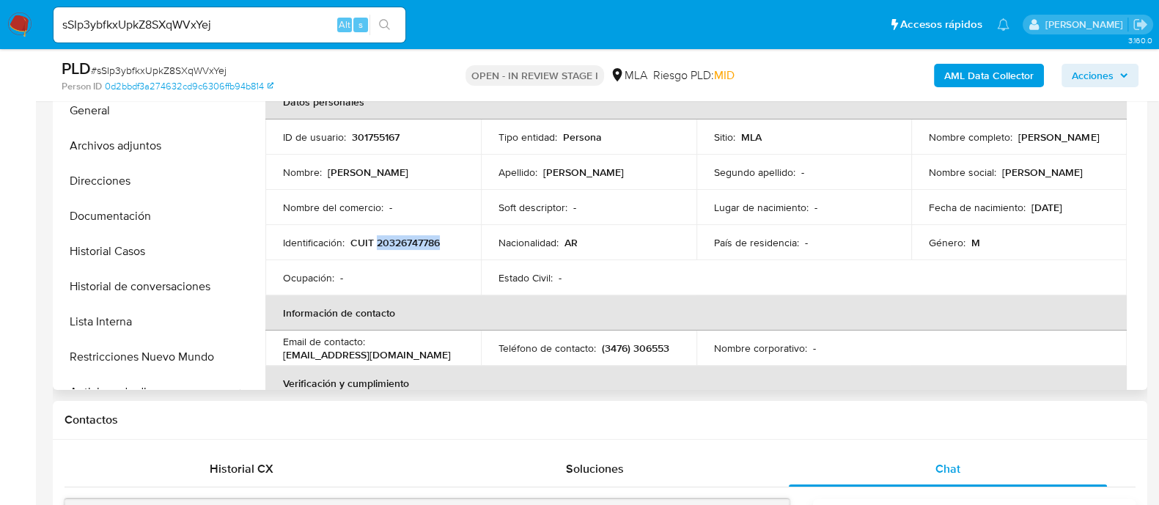
click at [996, 186] on td "Nombre social : [PERSON_NAME]" at bounding box center [1018, 172] width 215 height 35
drag, startPoint x: 1026, startPoint y: 138, endPoint x: 1072, endPoint y: 128, distance: 47.3
click at [1109, 135] on td "Nombre completo : [PERSON_NAME]" at bounding box center [1018, 136] width 215 height 35
copy p "[PERSON_NAME]"
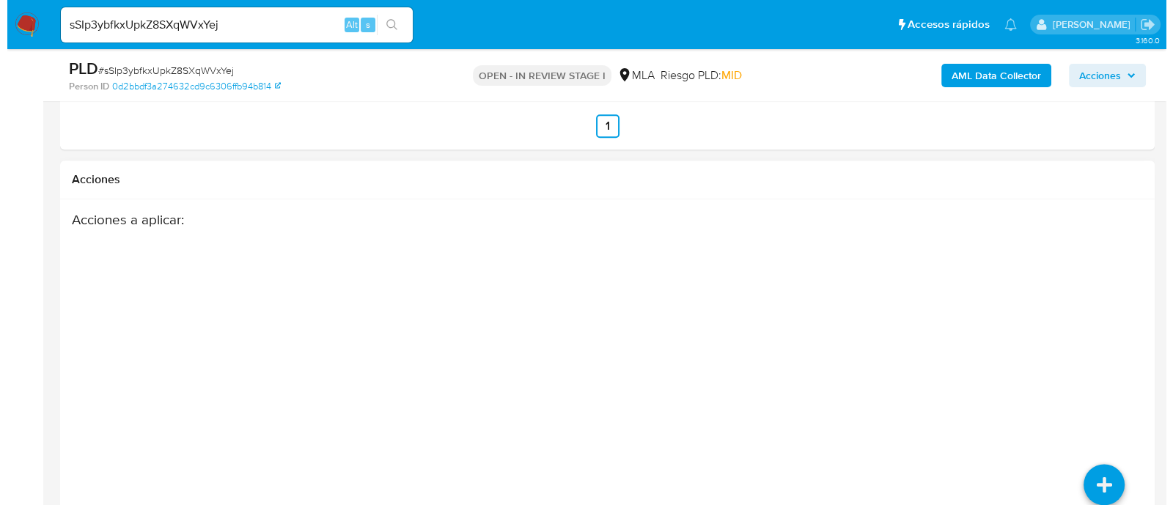
scroll to position [2199, 0]
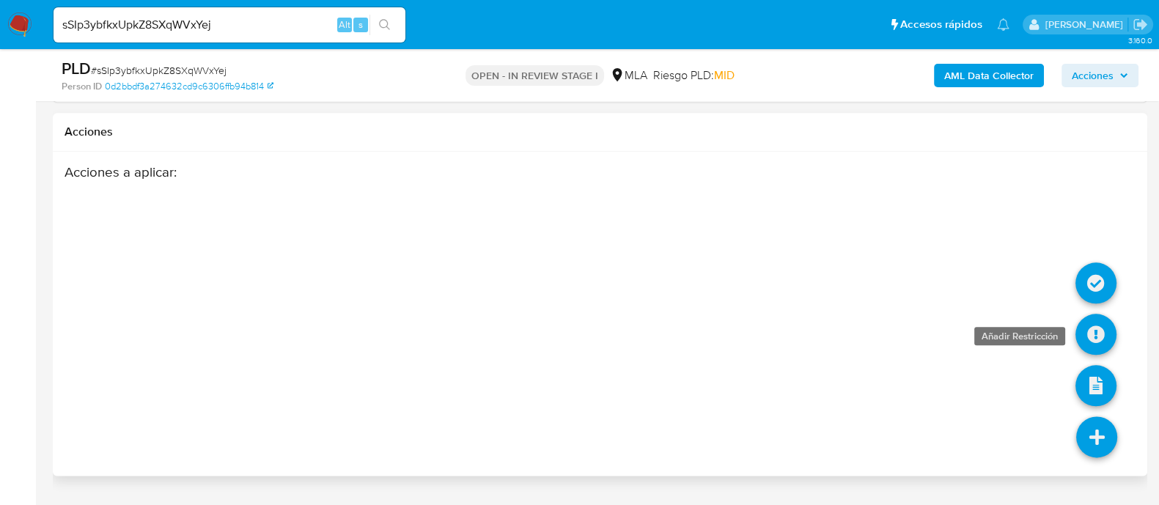
click at [1096, 338] on icon at bounding box center [1095, 334] width 41 height 41
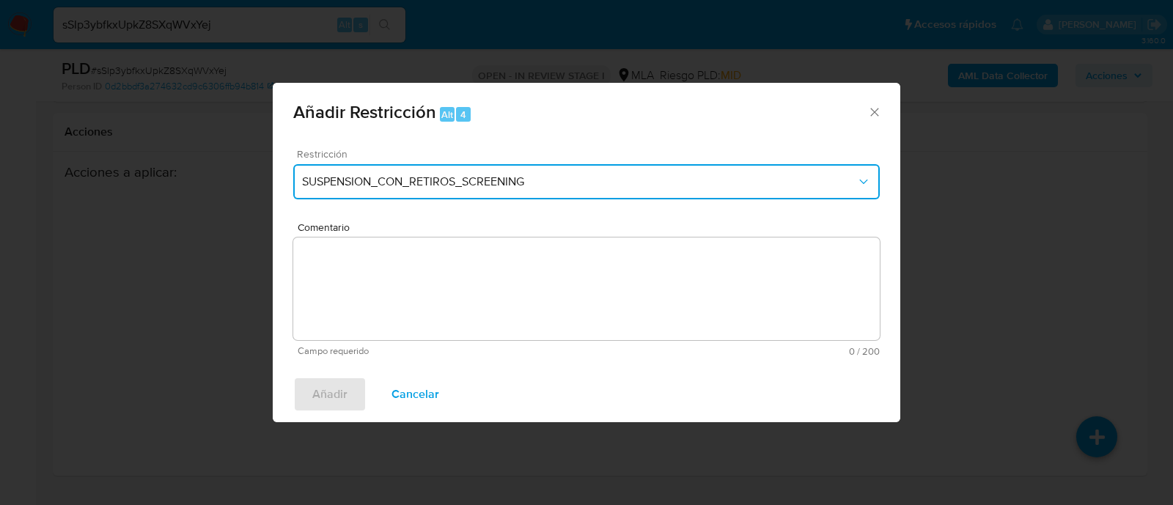
click at [523, 175] on span "SUSPENSION_CON_RETIROS_SCREENING" at bounding box center [579, 181] width 554 height 15
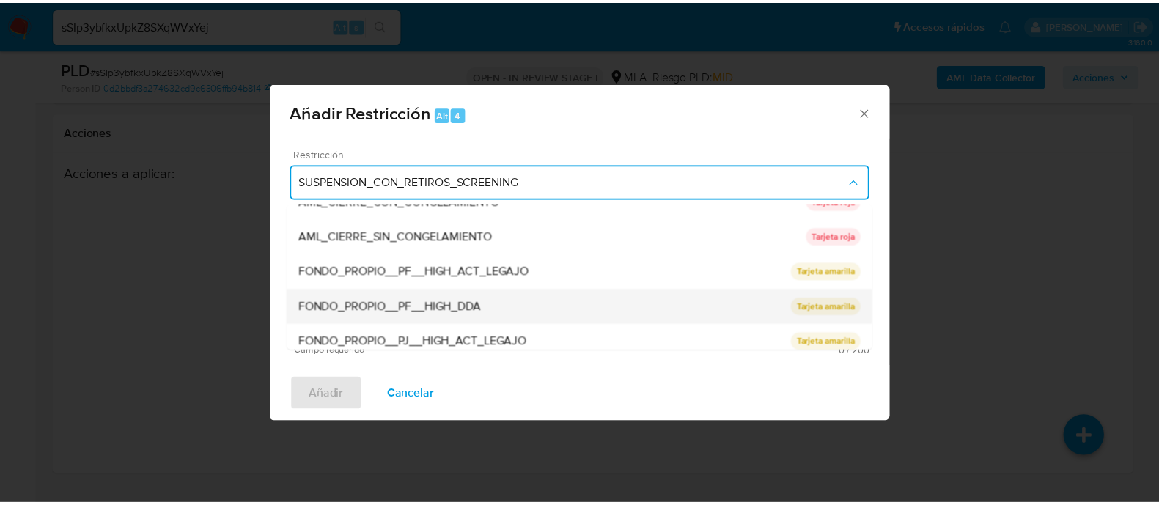
scroll to position [275, 0]
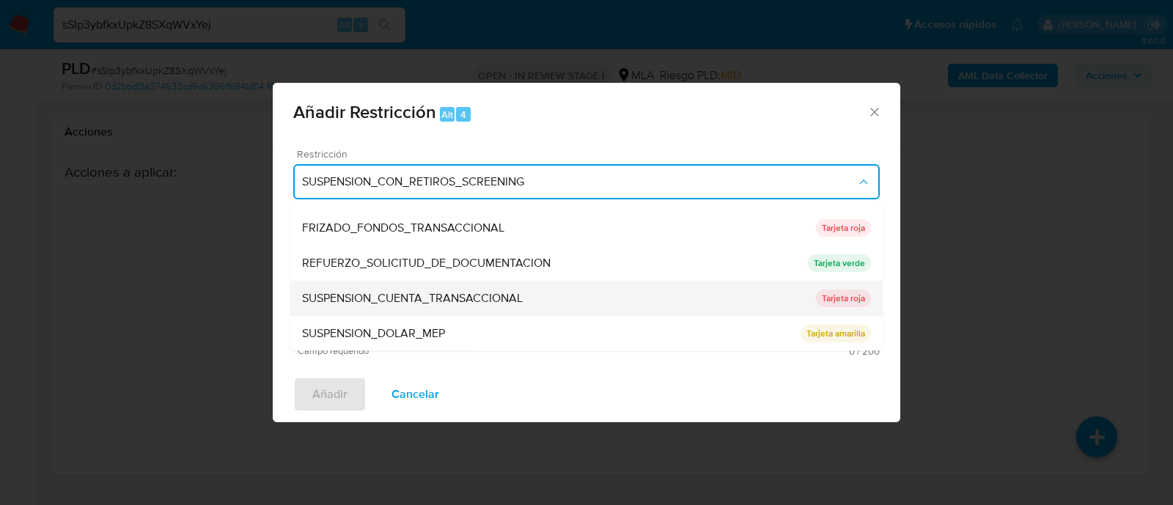
click at [421, 297] on span "SUSPENSION_CUENTA_TRANSACCIONAL" at bounding box center [412, 299] width 221 height 15
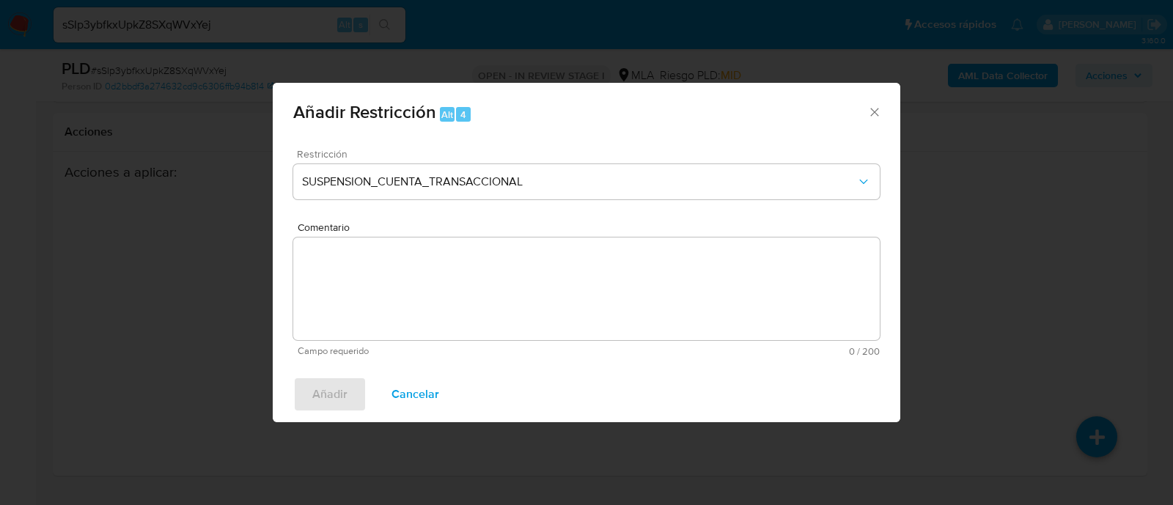
click at [517, 306] on textarea "Comentario" at bounding box center [586, 288] width 586 height 103
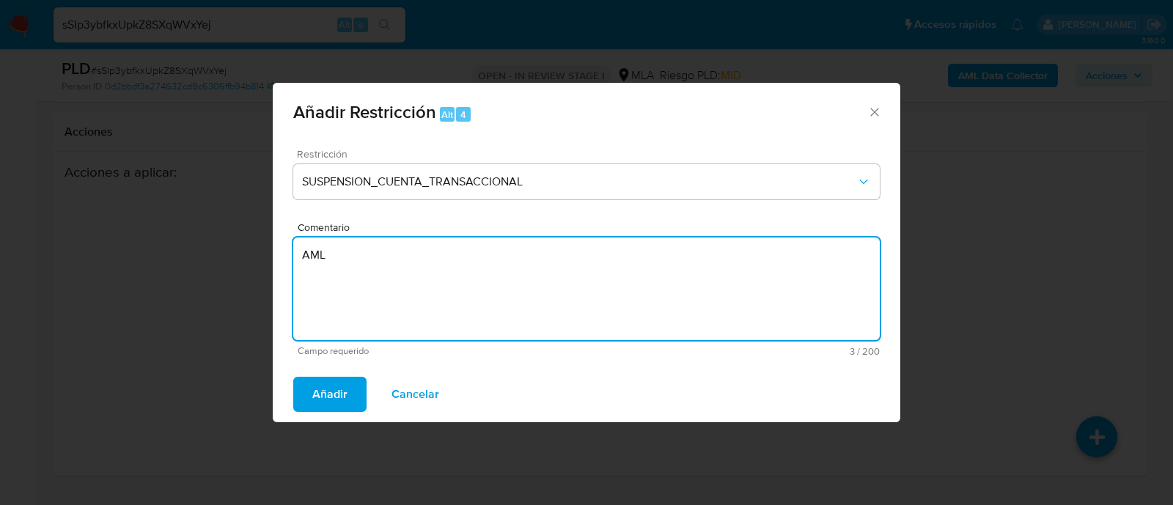
type textarea "AML"
click at [328, 399] on span "Añadir" at bounding box center [329, 394] width 35 height 32
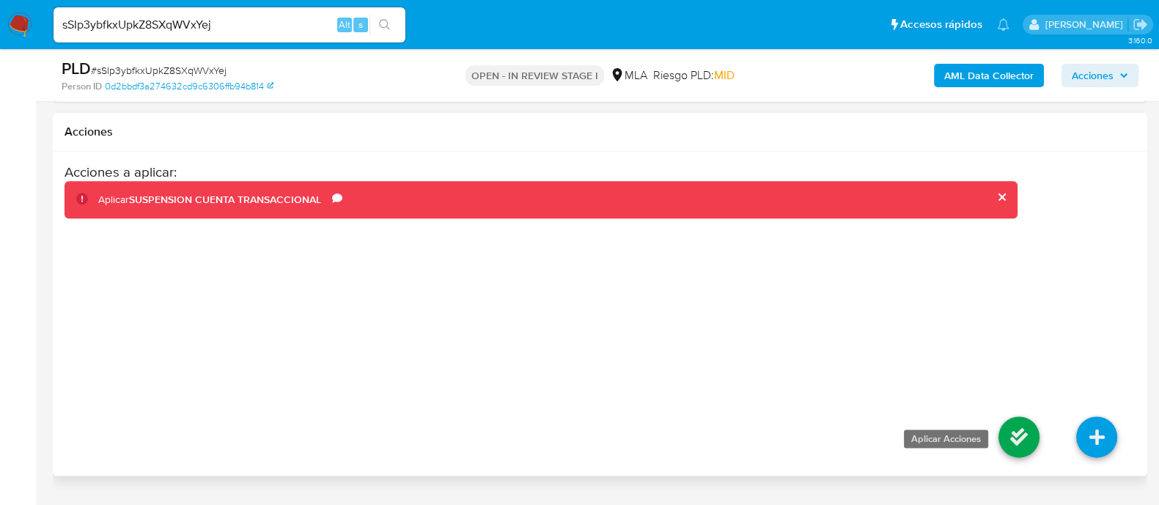
click at [1024, 435] on icon at bounding box center [1018, 436] width 41 height 41
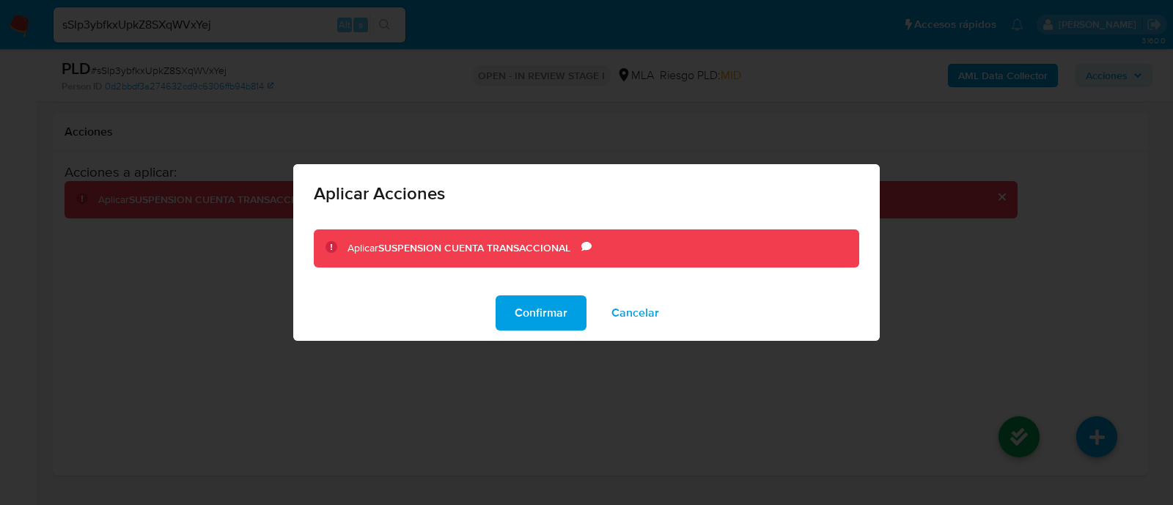
click at [525, 311] on span "Confirmar" at bounding box center [540, 313] width 53 height 32
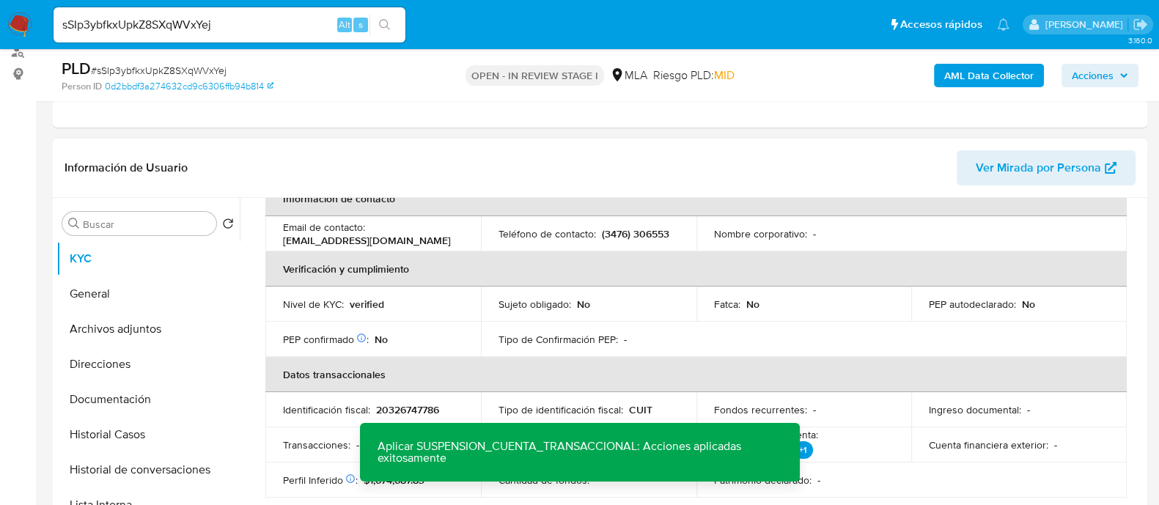
scroll to position [0, 0]
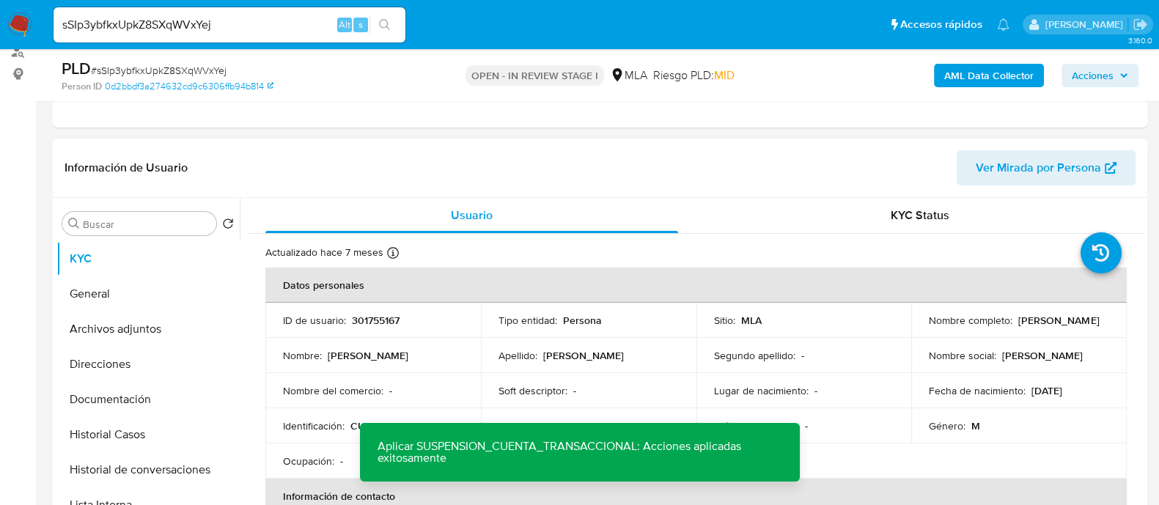
drag, startPoint x: 1015, startPoint y: 316, endPoint x: 1093, endPoint y: 316, distance: 78.4
click at [1093, 316] on div "Nombre completo : [PERSON_NAME]" at bounding box center [1019, 320] width 180 height 13
copy p "[PERSON_NAME]"
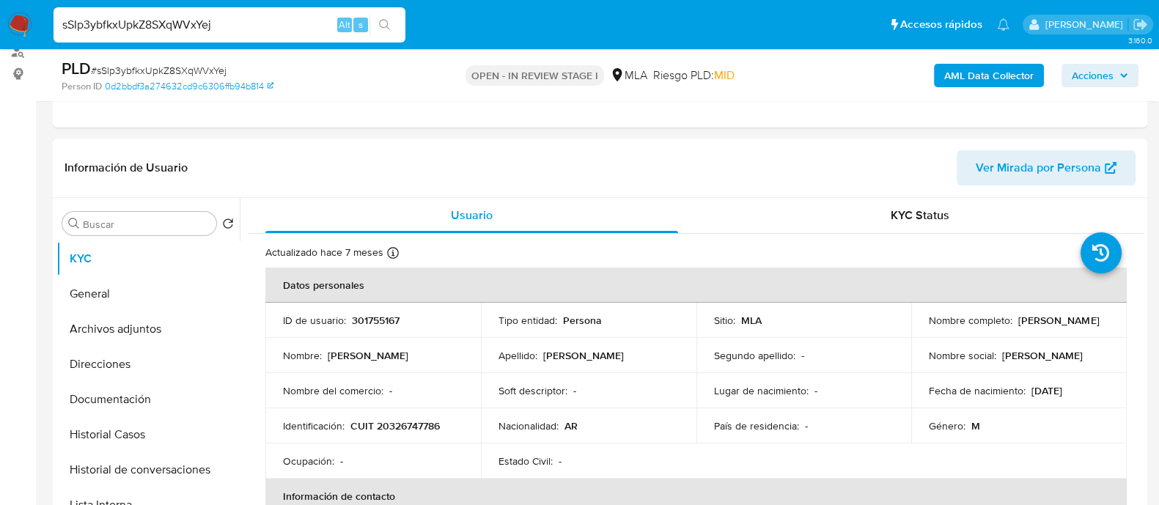
click at [293, 30] on input "sSIp3ybfkxUpkZ8SXqWVxYej" at bounding box center [230, 24] width 352 height 19
paste input "ExH8sDPkWvpgzSWFxBu7O83M"
type input "ExH8sDPkWvpgzSWFxBu7O83M"
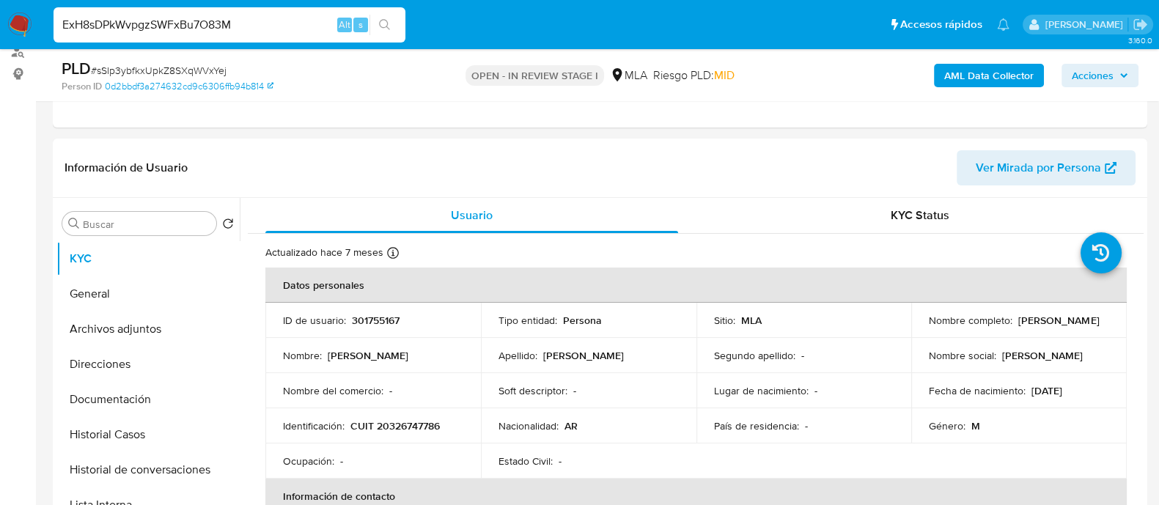
click at [385, 17] on button "search-icon" at bounding box center [384, 25] width 30 height 21
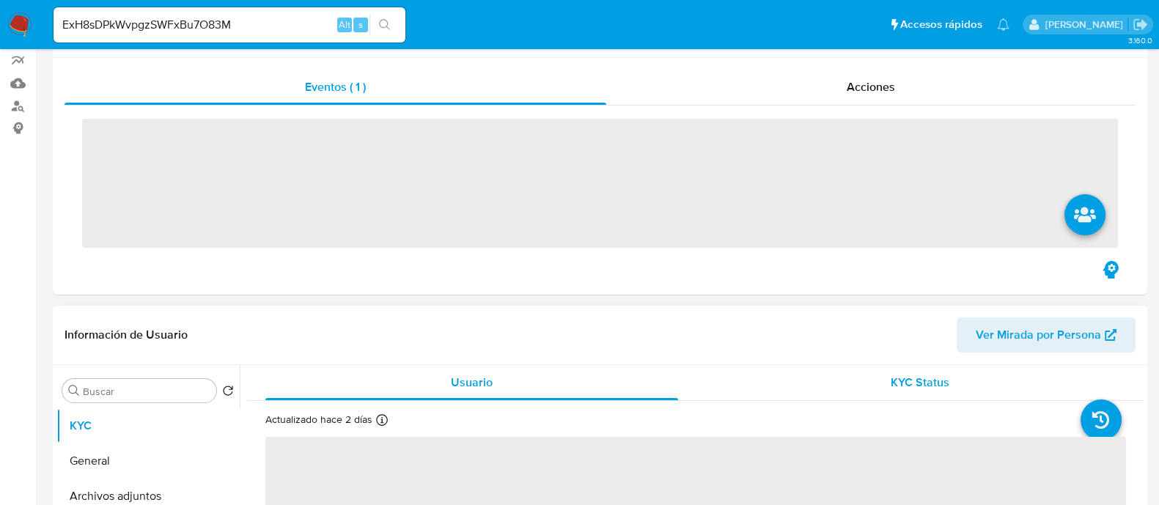
scroll to position [275, 0]
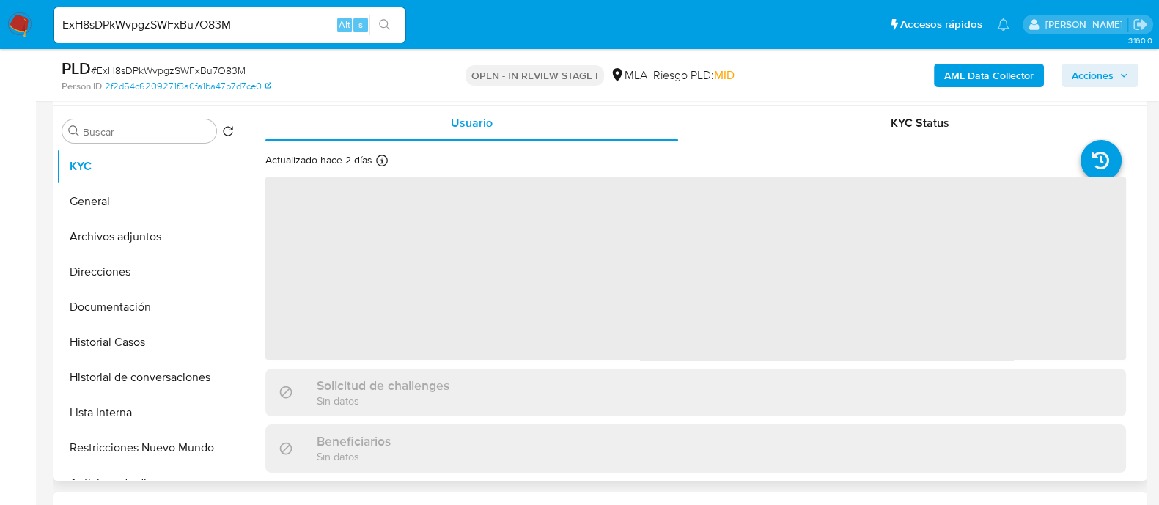
select select "10"
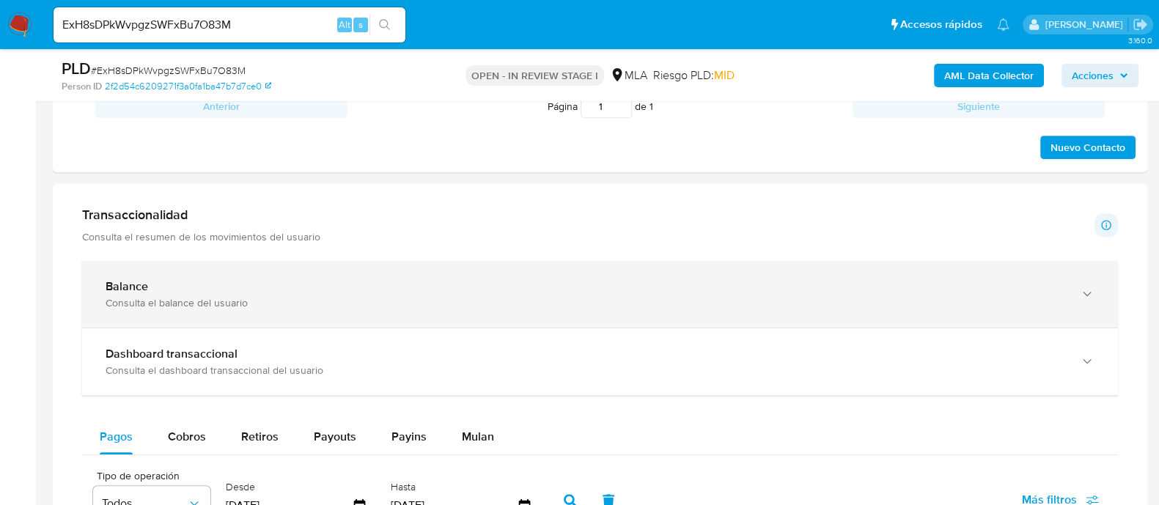
scroll to position [550, 0]
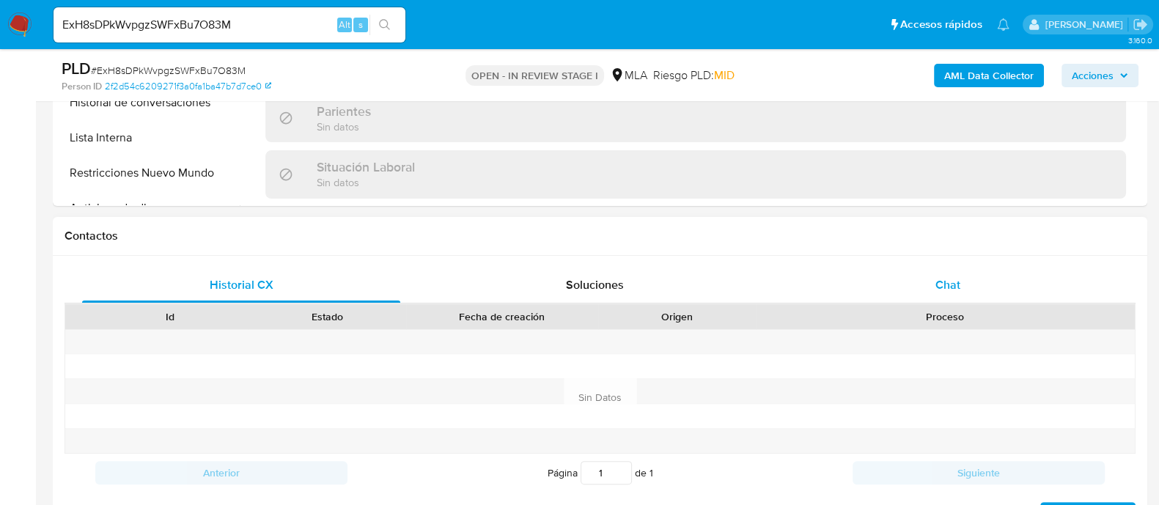
click at [911, 288] on div "Chat" at bounding box center [948, 285] width 318 height 35
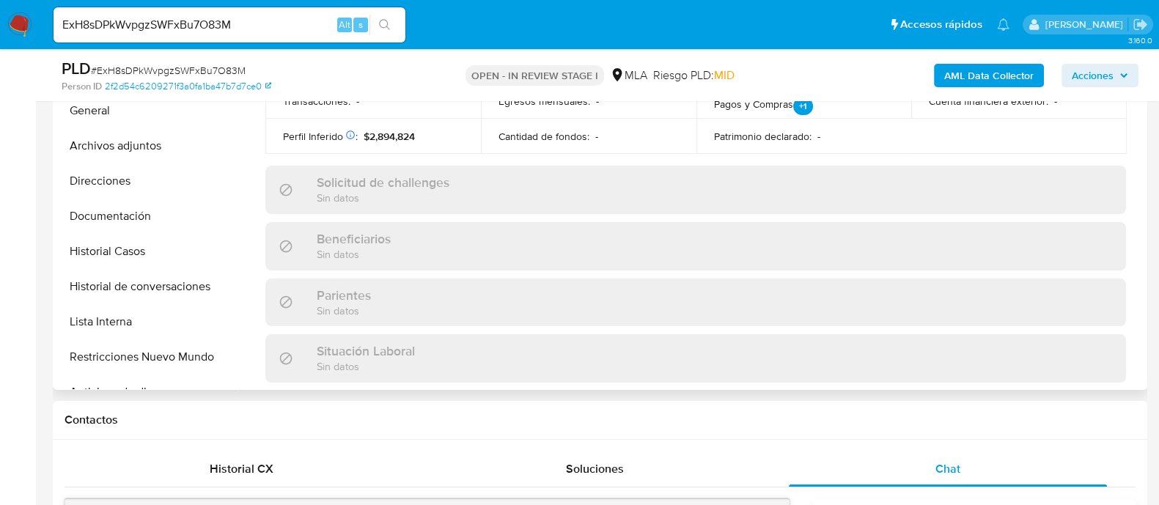
scroll to position [0, 0]
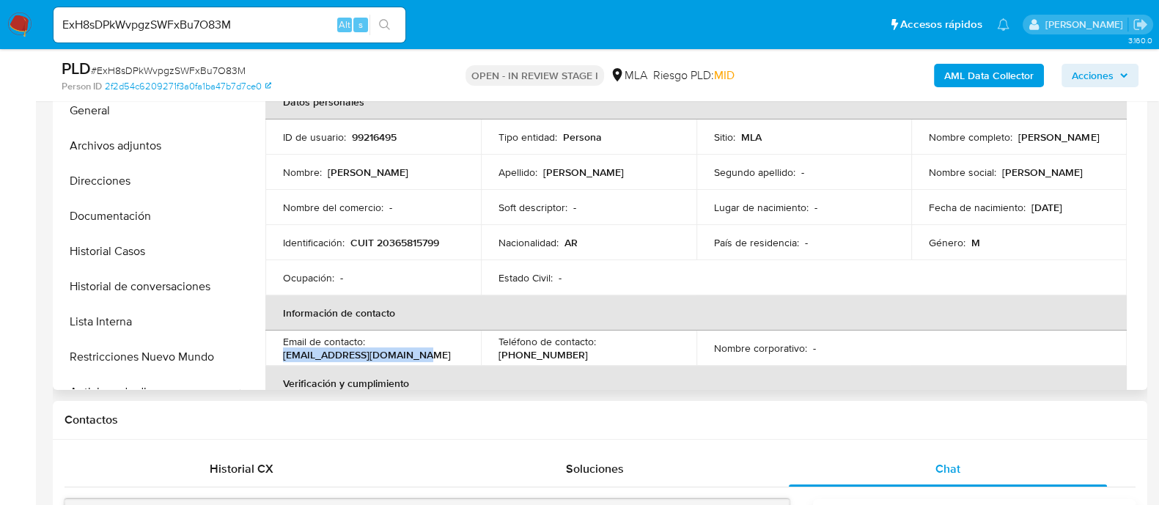
drag, startPoint x: 342, startPoint y: 355, endPoint x: 495, endPoint y: 223, distance: 203.2
click at [441, 355] on td "Email de contacto : [EMAIL_ADDRESS][DOMAIN_NAME]" at bounding box center [372, 348] width 215 height 35
click at [164, 144] on button "Archivos adjuntos" at bounding box center [141, 145] width 171 height 35
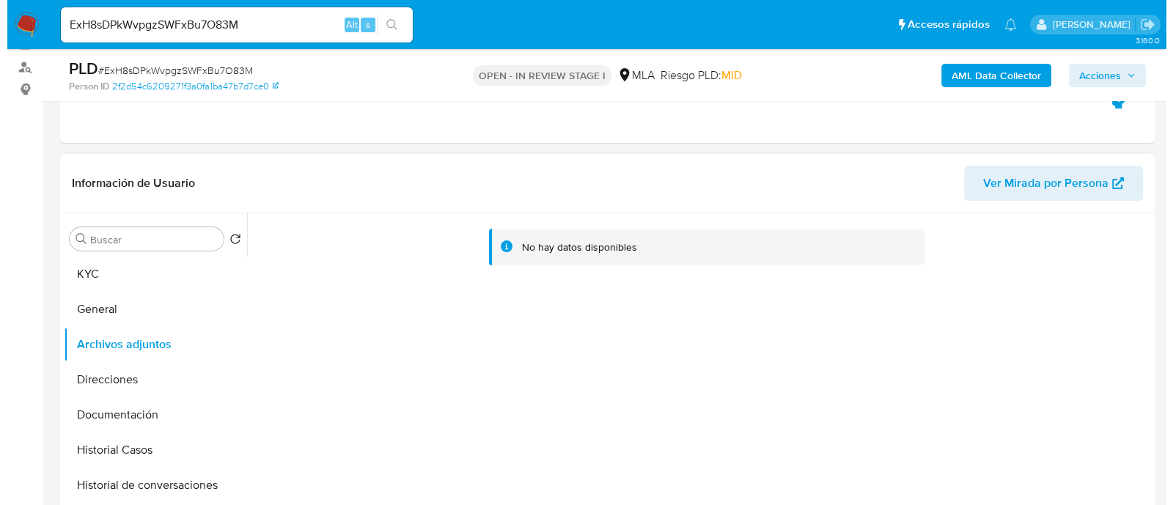
scroll to position [91, 0]
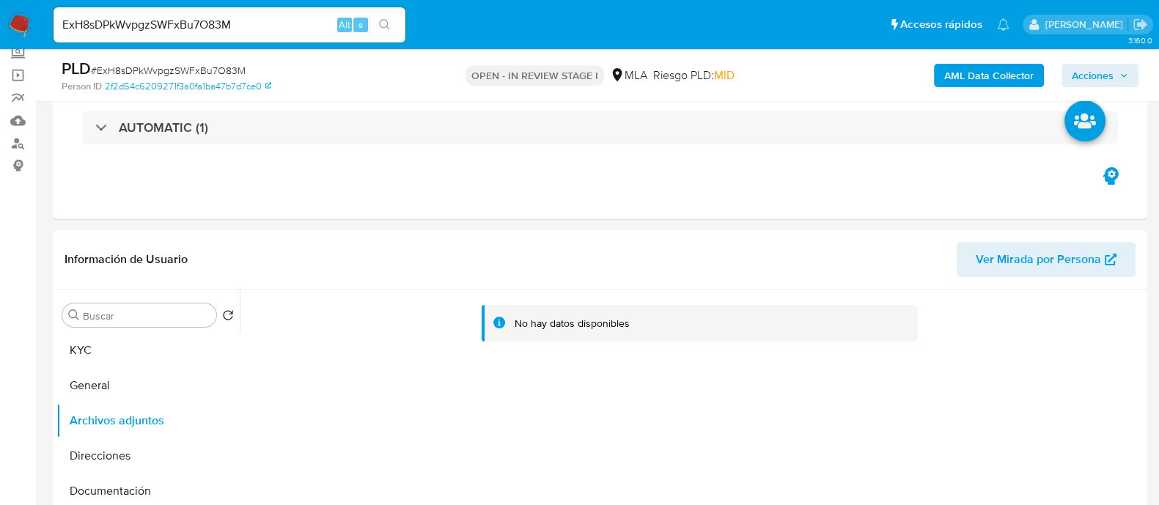
click at [959, 64] on b "AML Data Collector" at bounding box center [988, 75] width 89 height 23
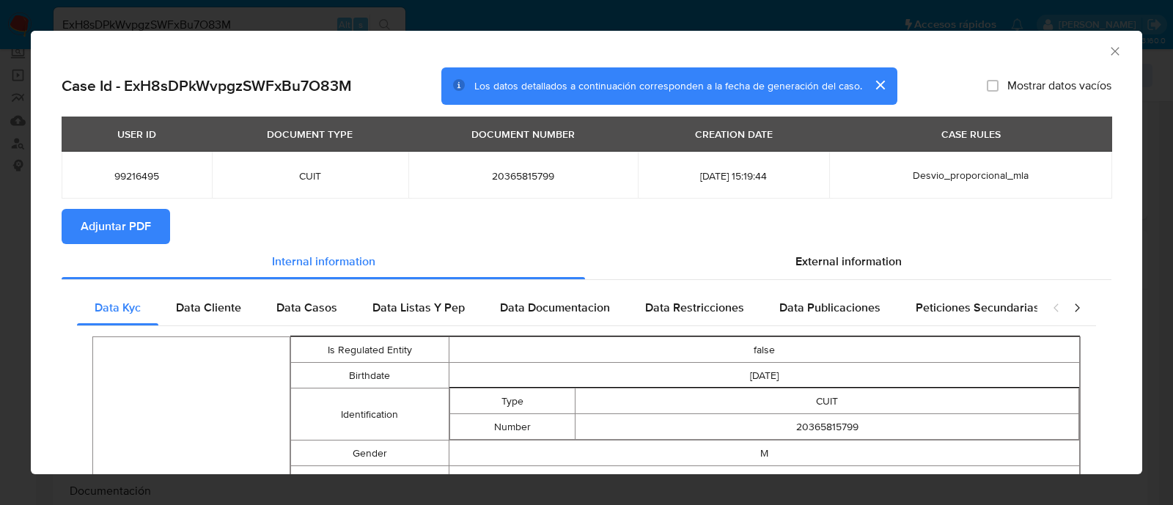
click at [135, 218] on span "Adjuntar PDF" at bounding box center [116, 226] width 70 height 32
